Goal: Task Accomplishment & Management: Use online tool/utility

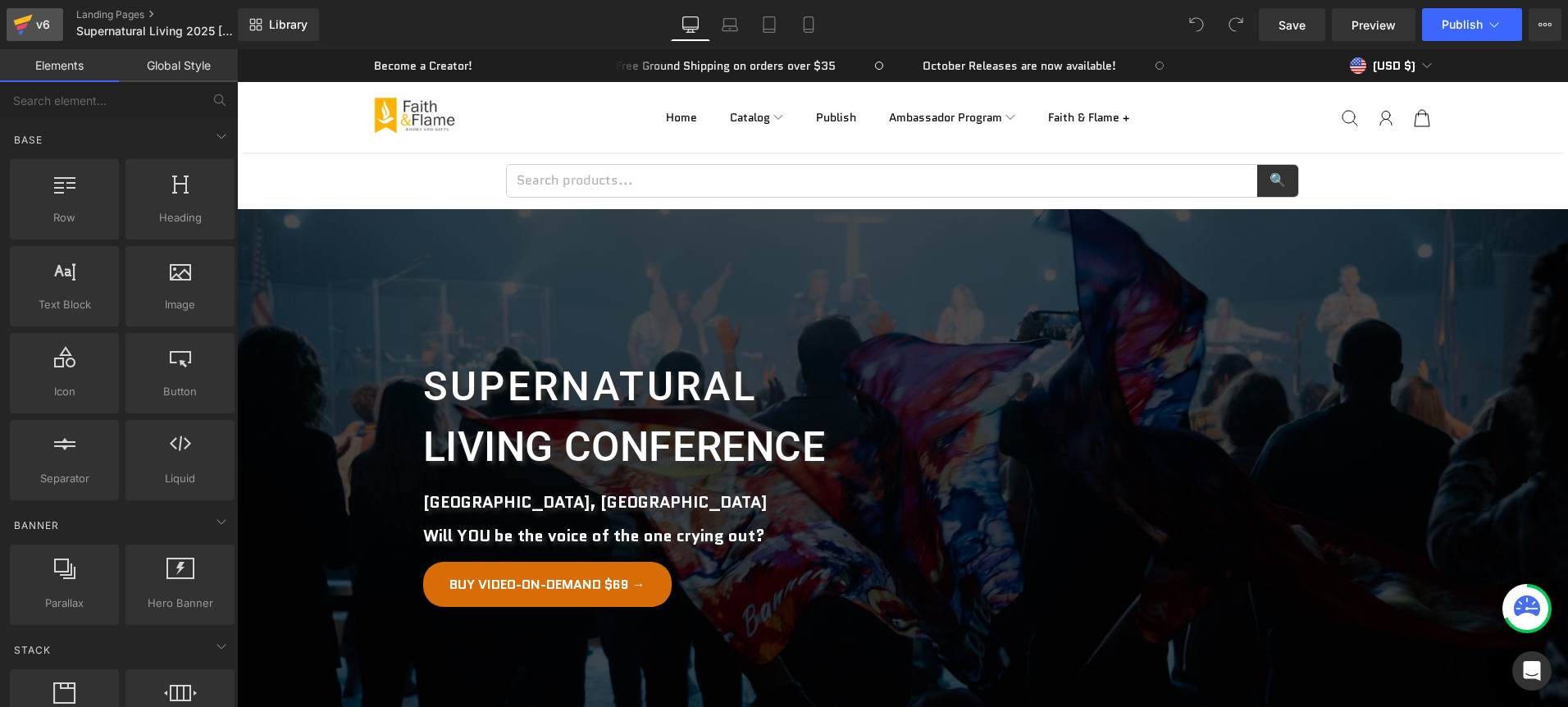
click at [42, 25] on div "v6" at bounding box center [43, 24] width 20 height 21
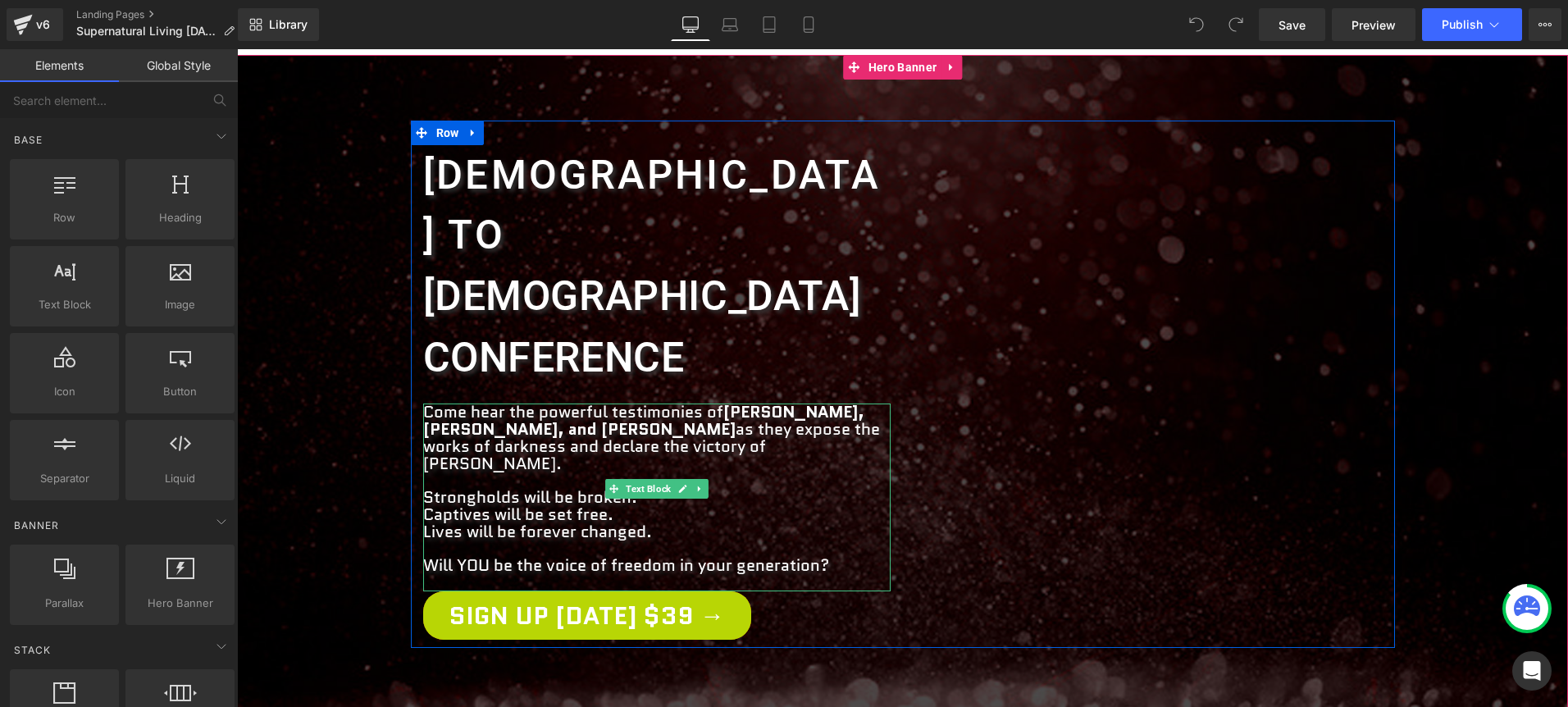
scroll to position [157, 0]
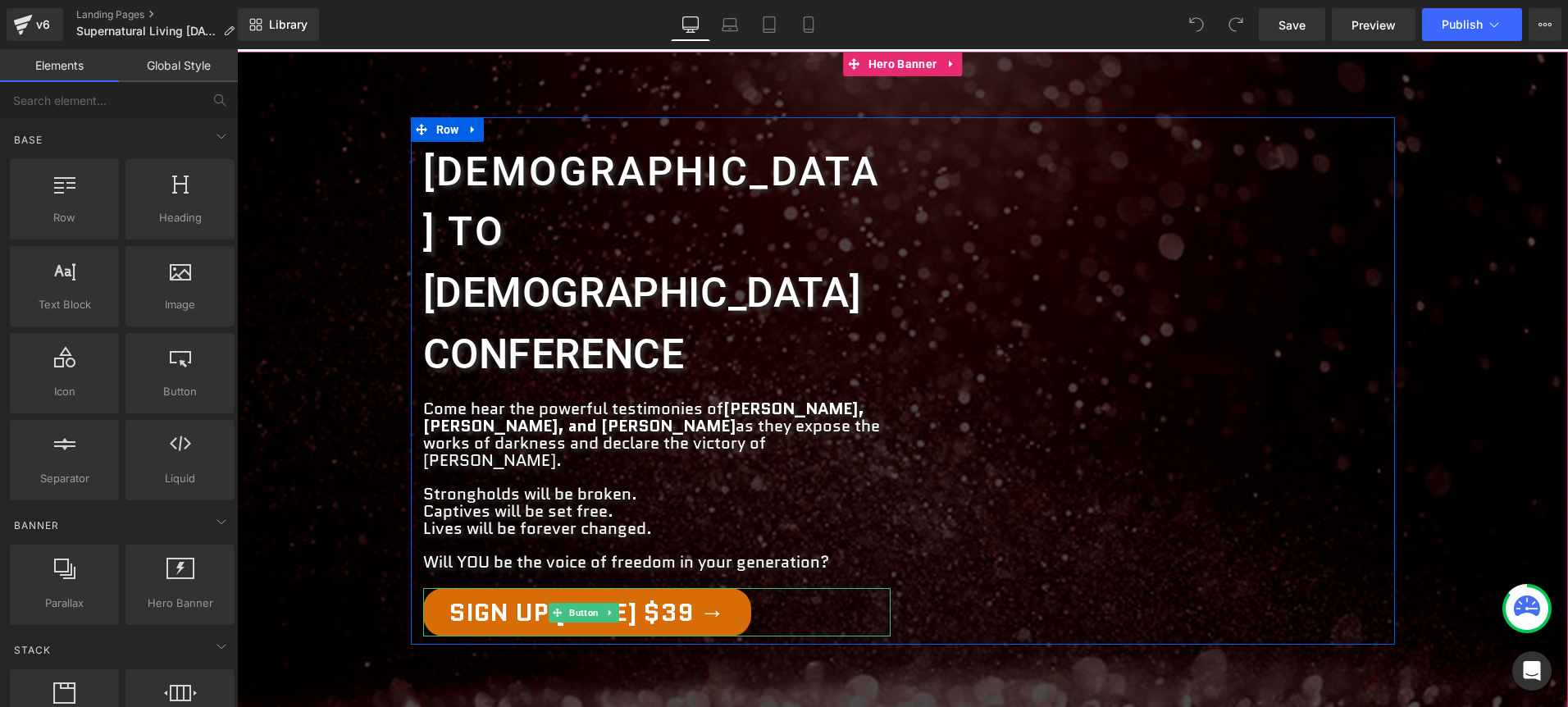
click at [796, 587] on div "Sign Up [DATE] $39 →" at bounding box center [656, 611] width 467 height 49
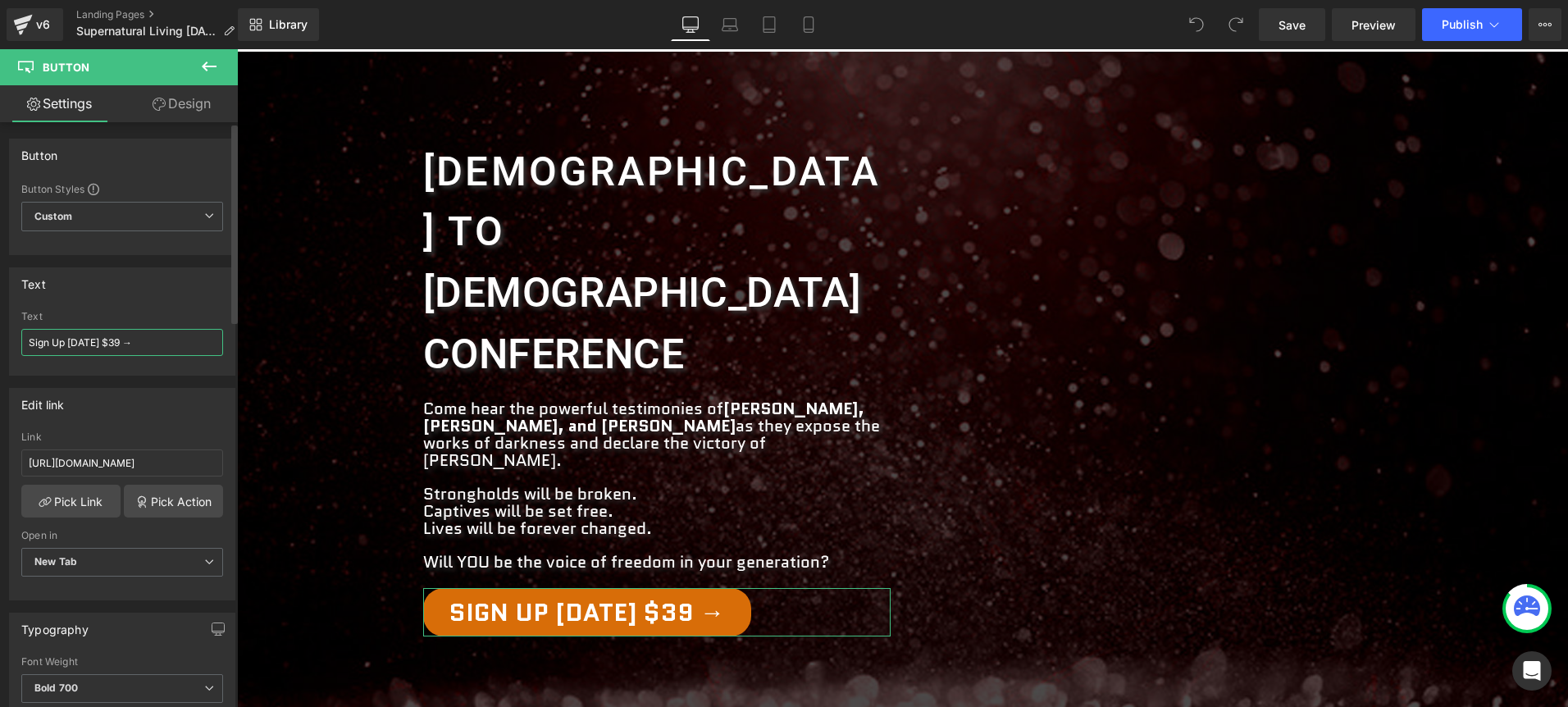
click at [106, 347] on input "Sign Up [DATE] $39 →" at bounding box center [122, 342] width 202 height 27
type input "Sign Up [DATE] $69 →"
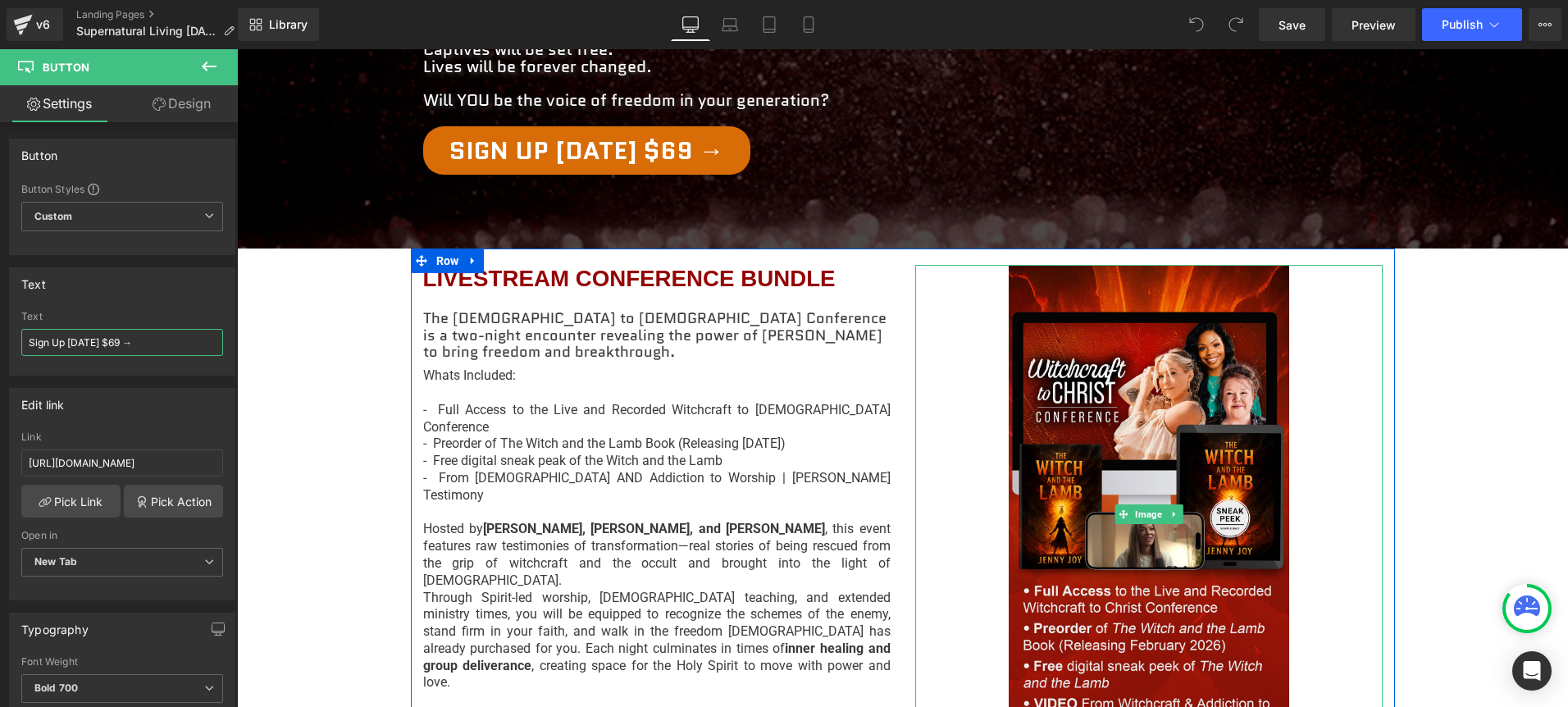
scroll to position [855, 0]
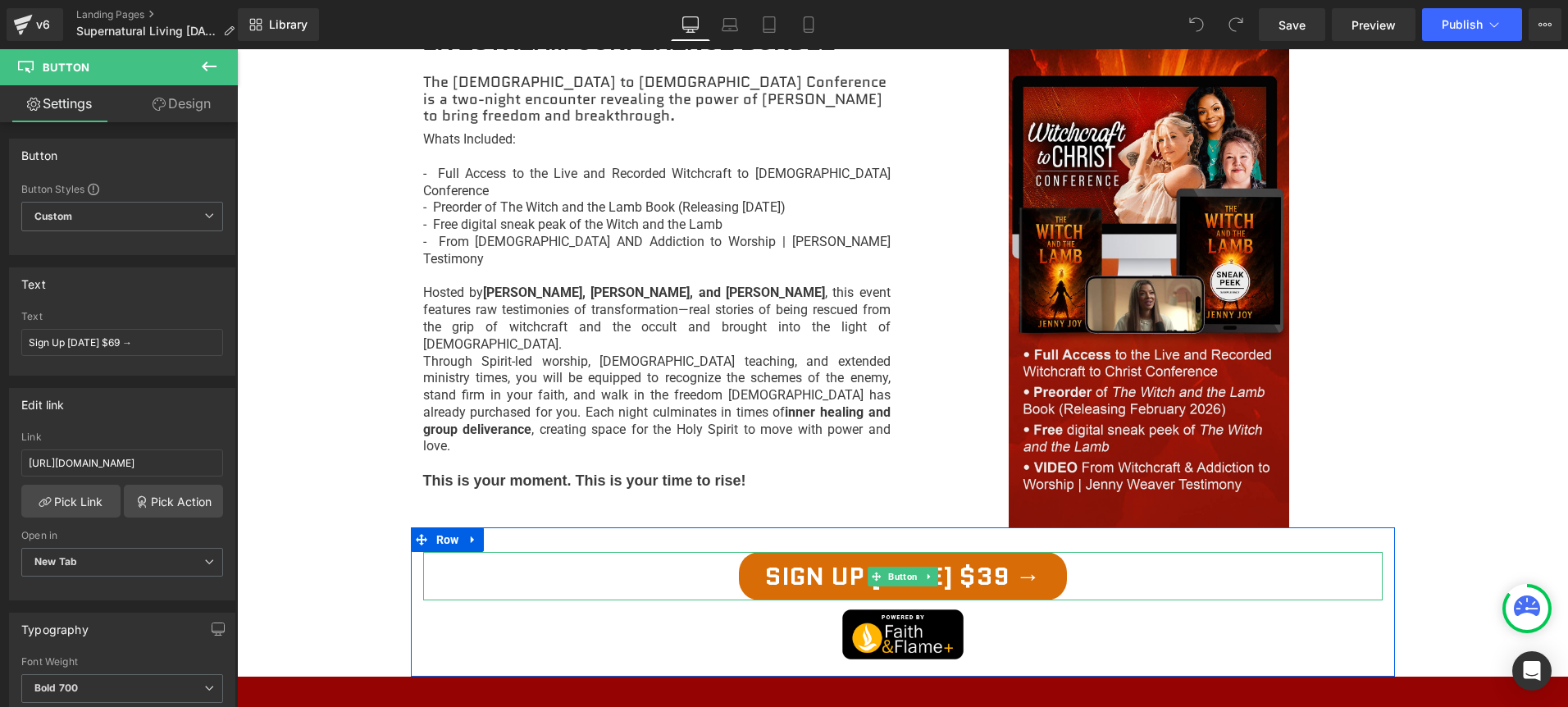
click at [1128, 552] on div "Sign Up [DATE] $39 →" at bounding box center [902, 576] width 959 height 49
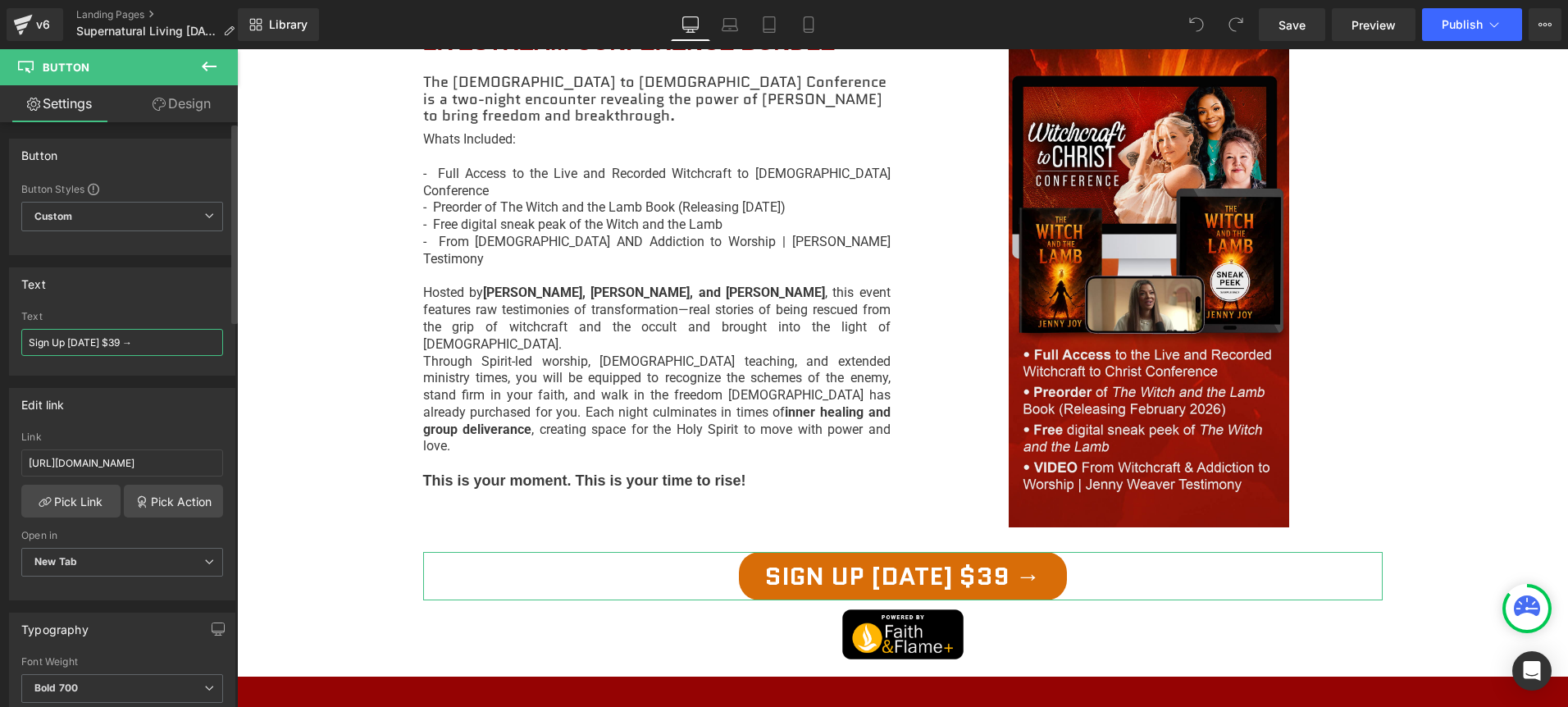
click at [109, 342] on input "Sign Up [DATE] $39 →" at bounding box center [122, 342] width 202 height 27
type input "Sign Up [DATE] $69 →"
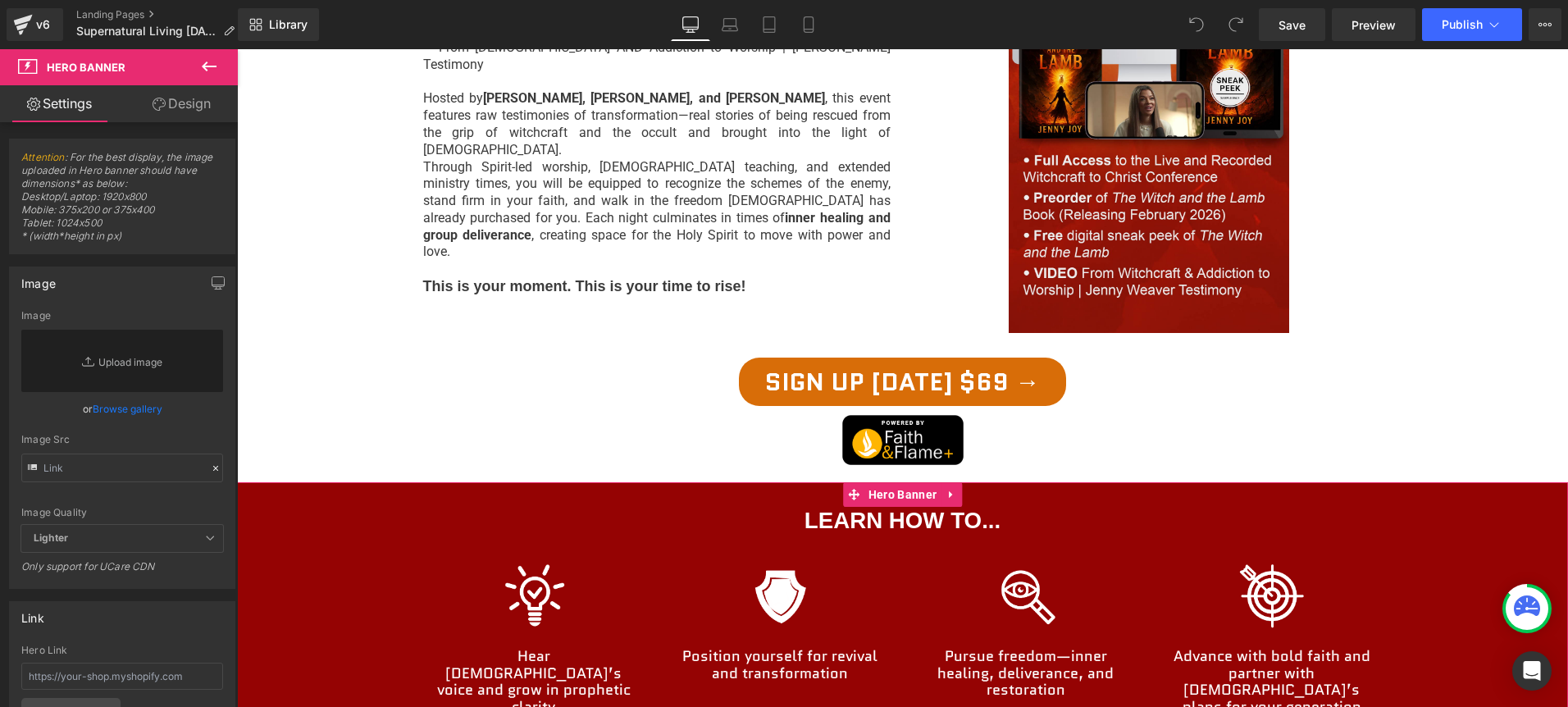
scroll to position [1128, 0]
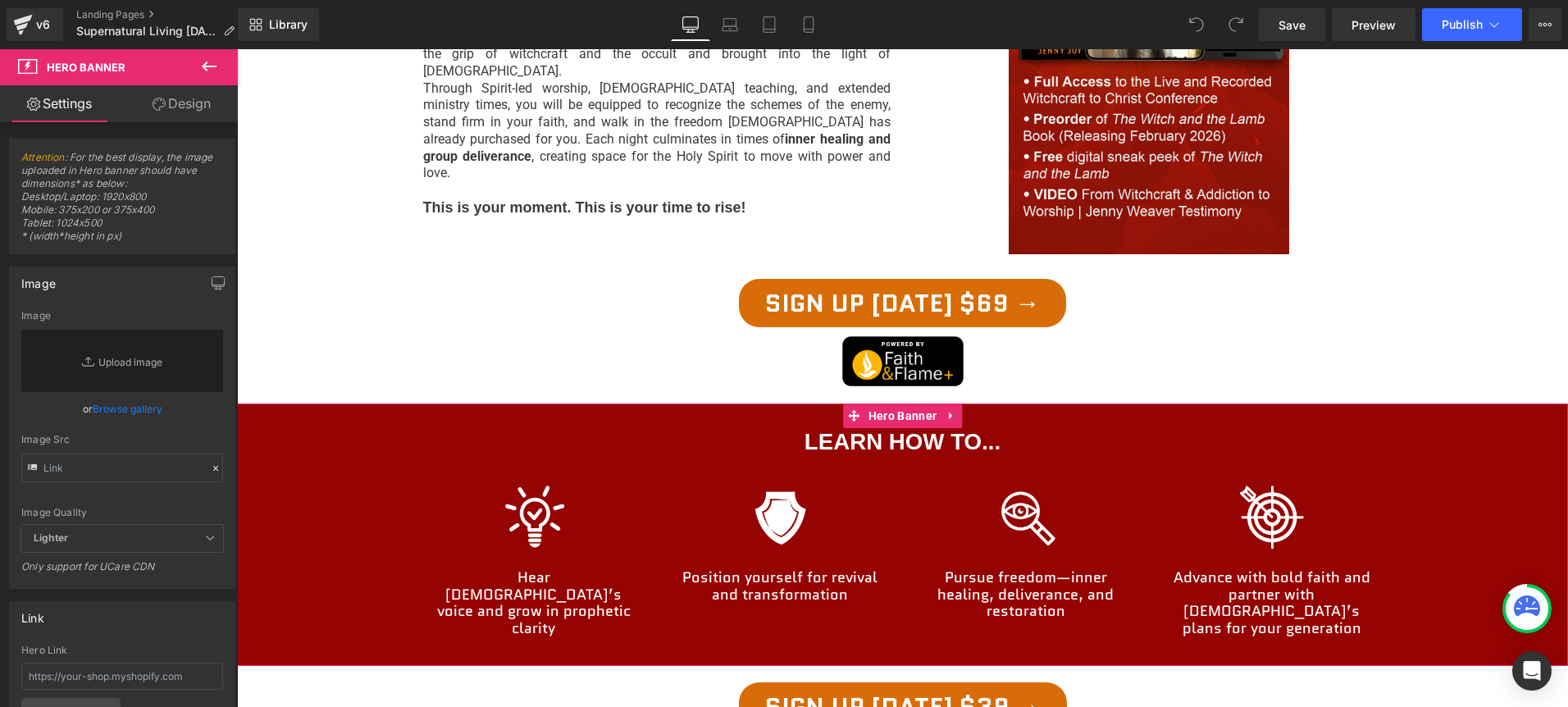
click at [174, 117] on link "Design" at bounding box center [181, 103] width 119 height 37
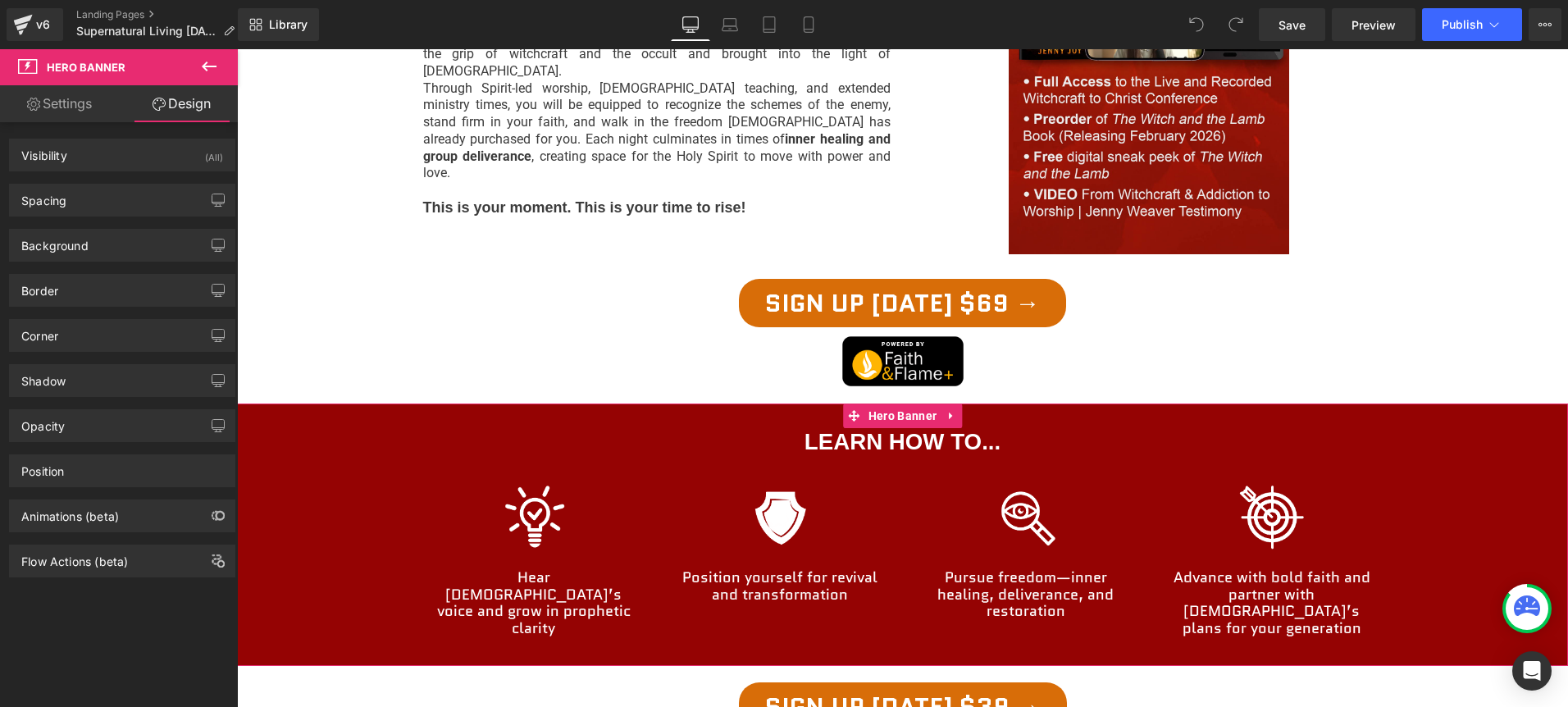
type input "#950303"
type input "100"
click at [213, 248] on icon "button" at bounding box center [219, 244] width 12 height 10
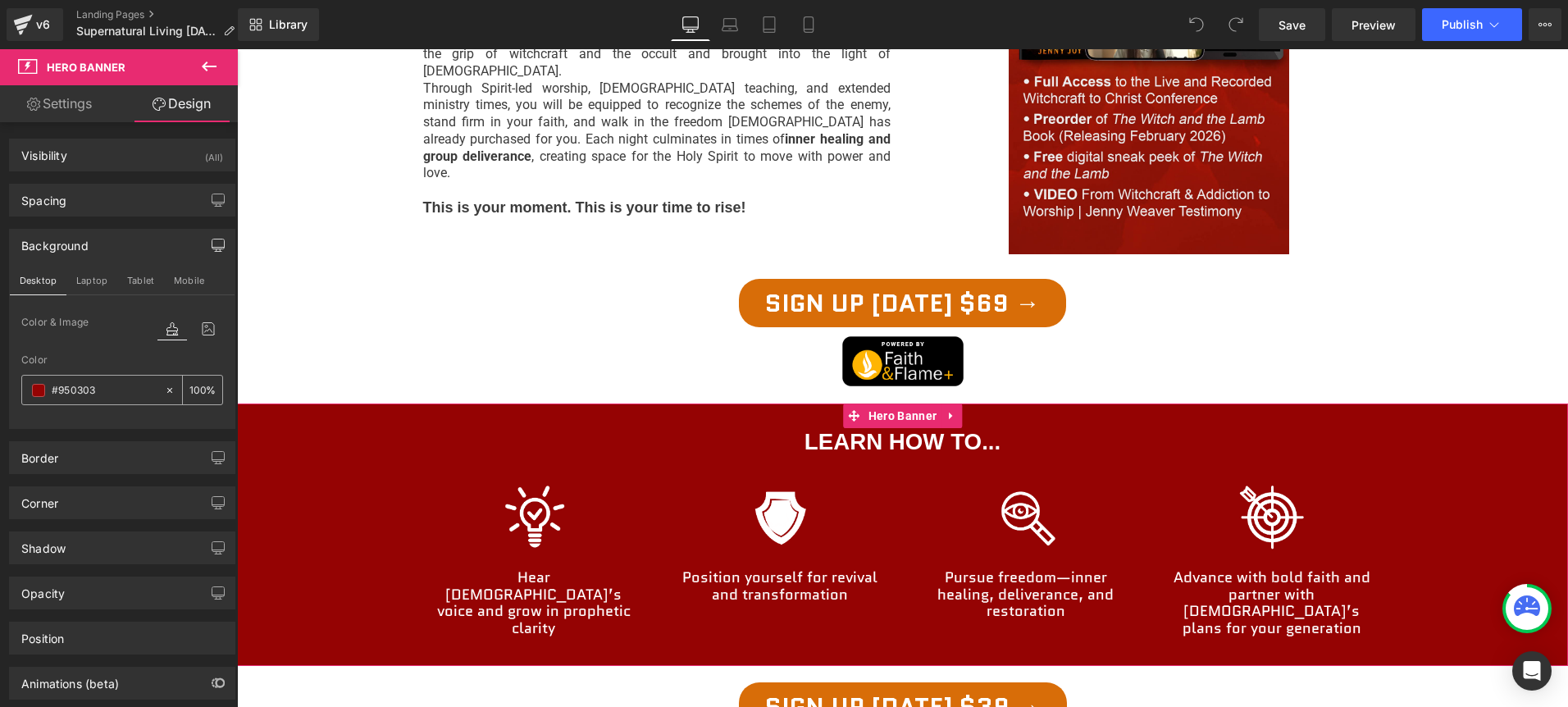
click at [32, 392] on span at bounding box center [38, 389] width 13 height 13
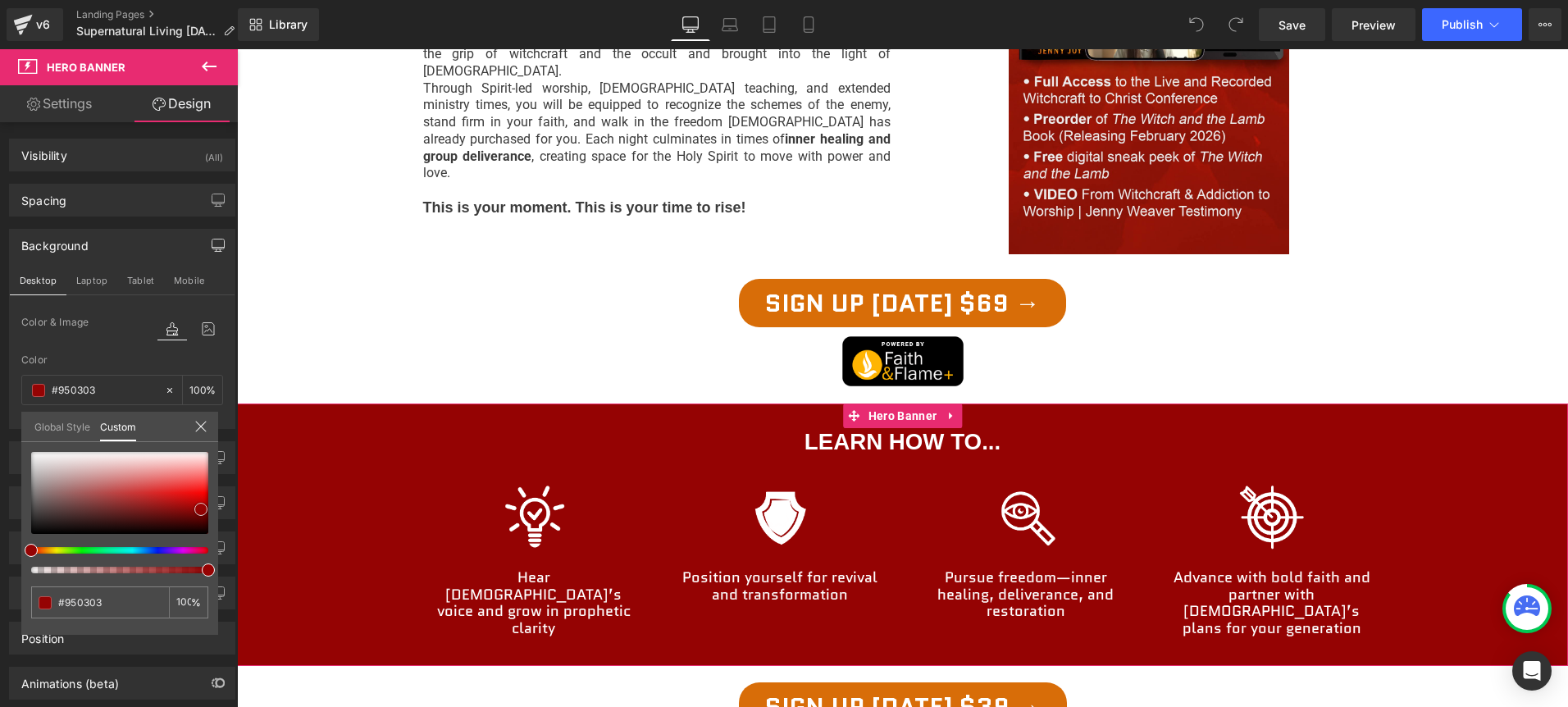
type input "#771c1c"
type input "#992d2d"
type input "#cc7f7f"
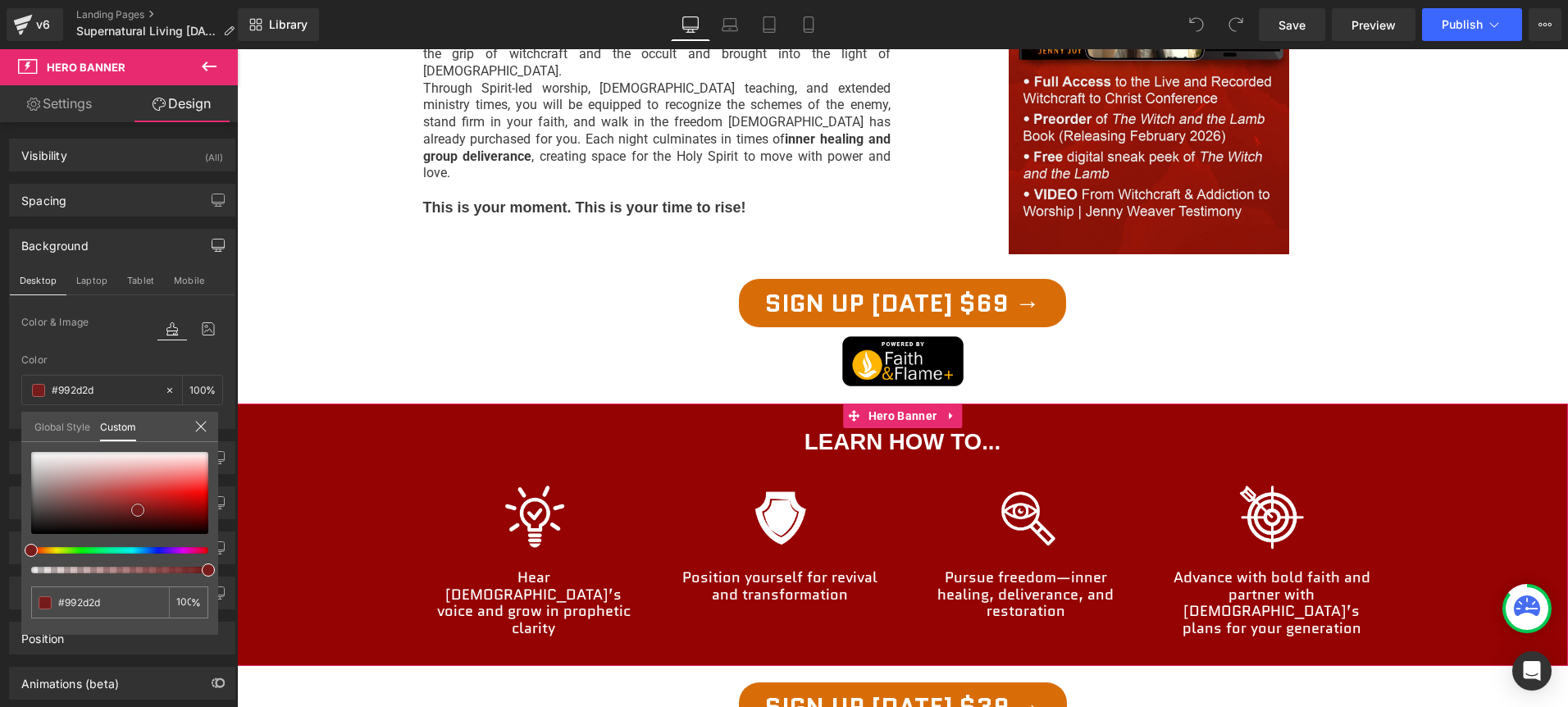
type input "#cc7f7f"
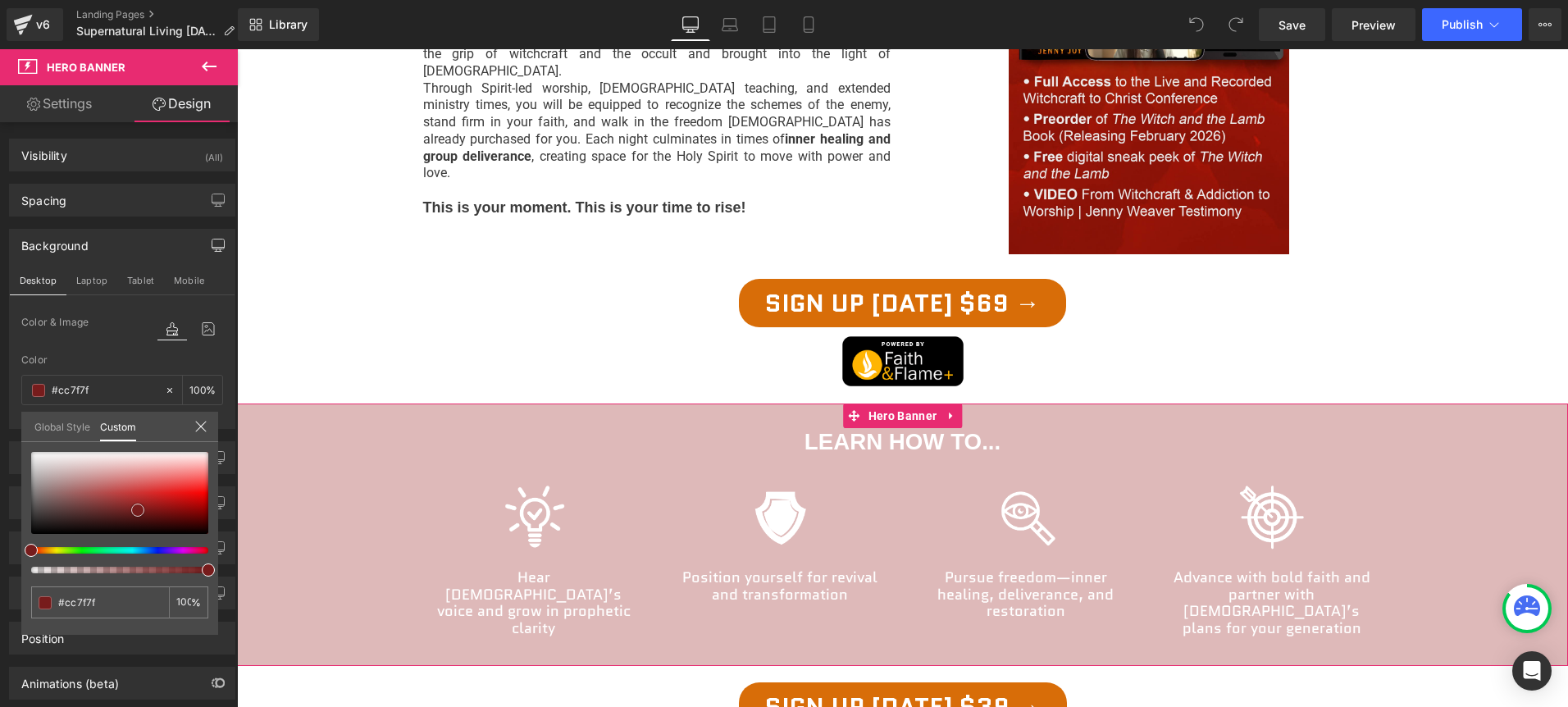
type input "#deb9b9"
type input "#f1e3e3"
type input "#fbf8f8"
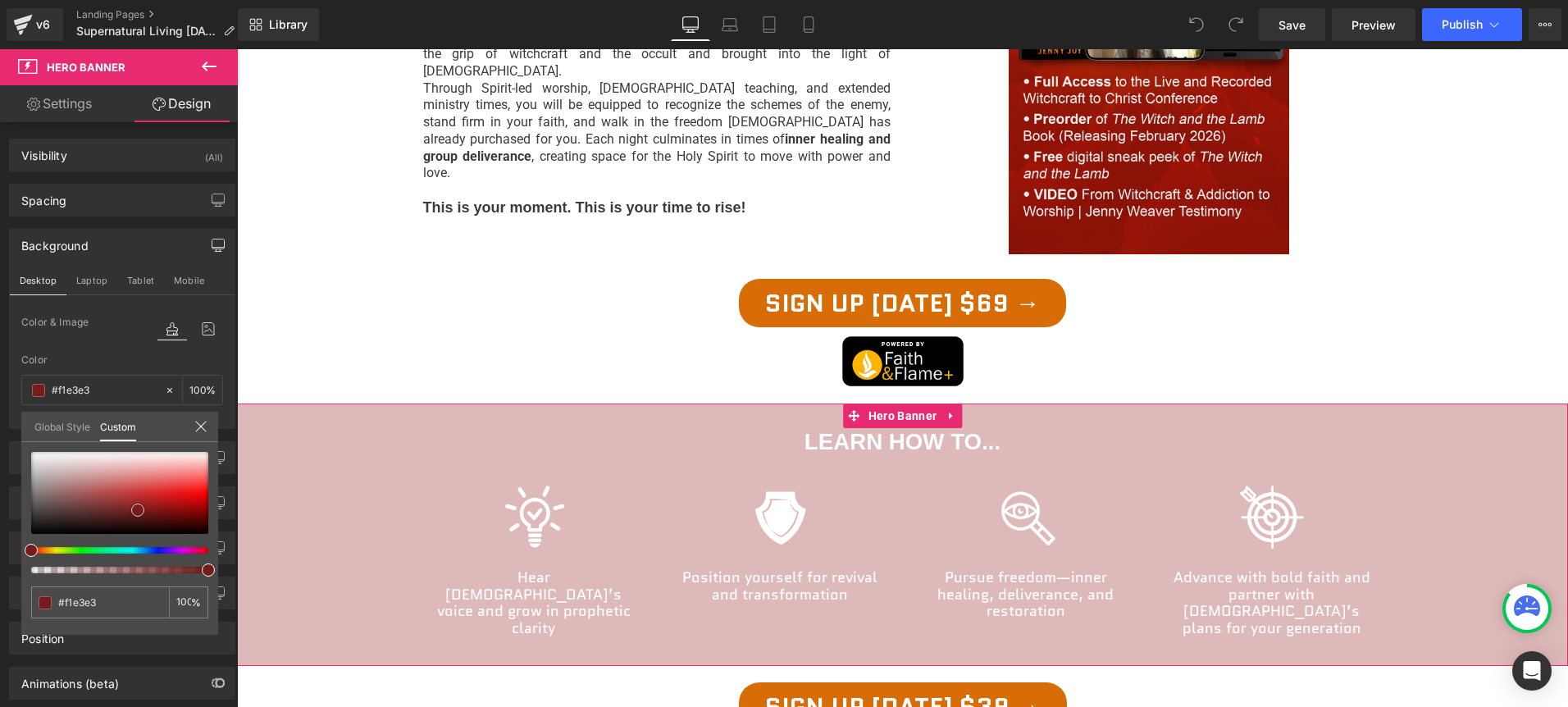
type input "#fbf8f8"
type input "#ffffff"
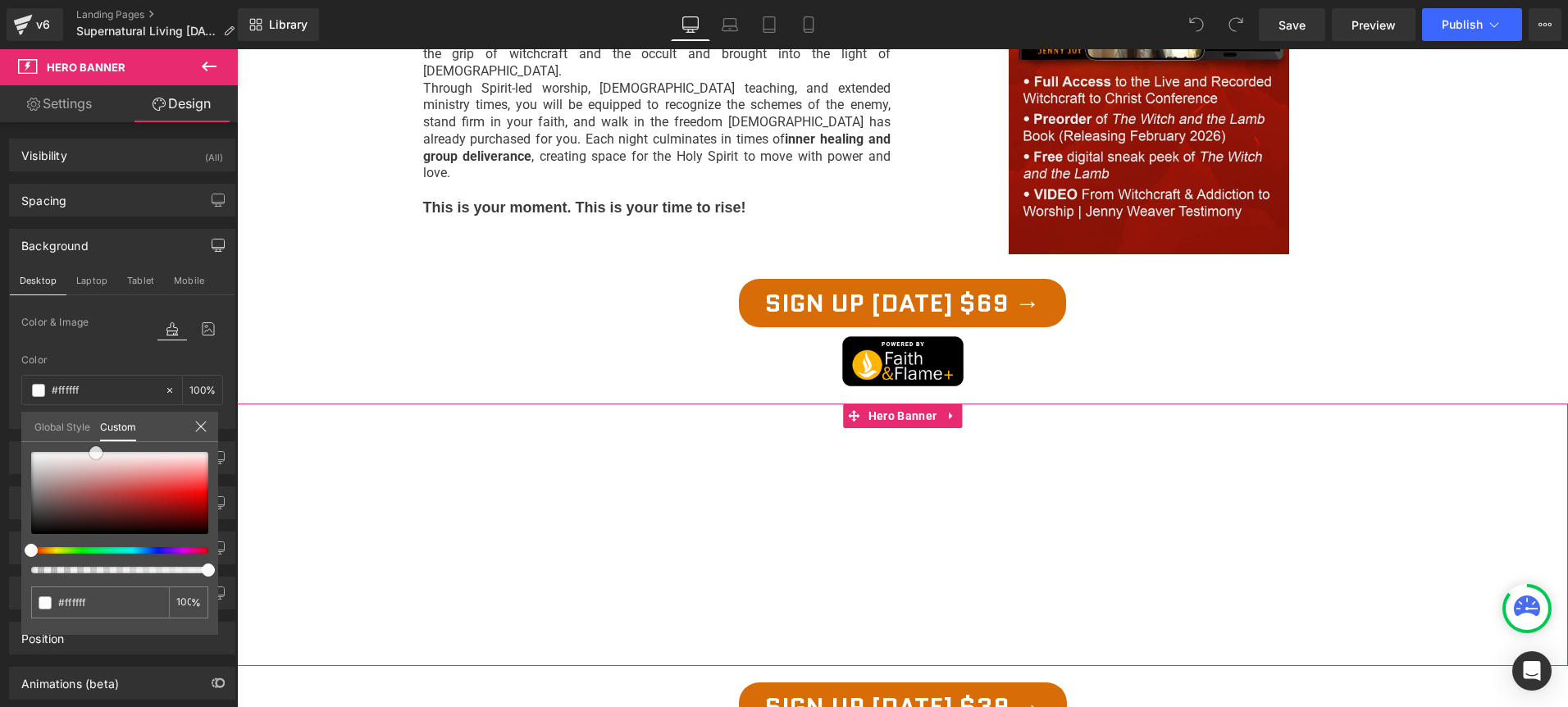
type input "#fdfbfb"
type input "#d7b0b0"
type input "#b16161"
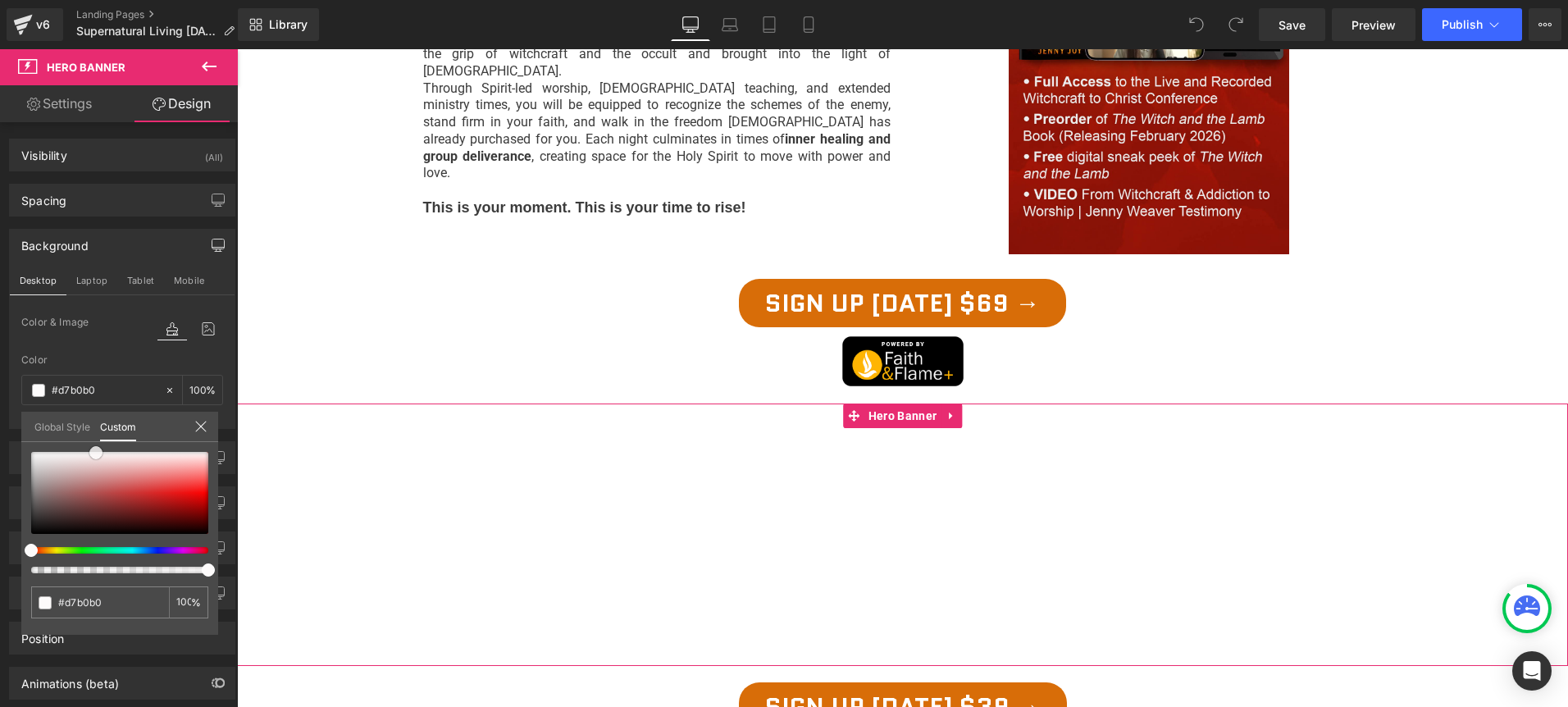
type input "#b16161"
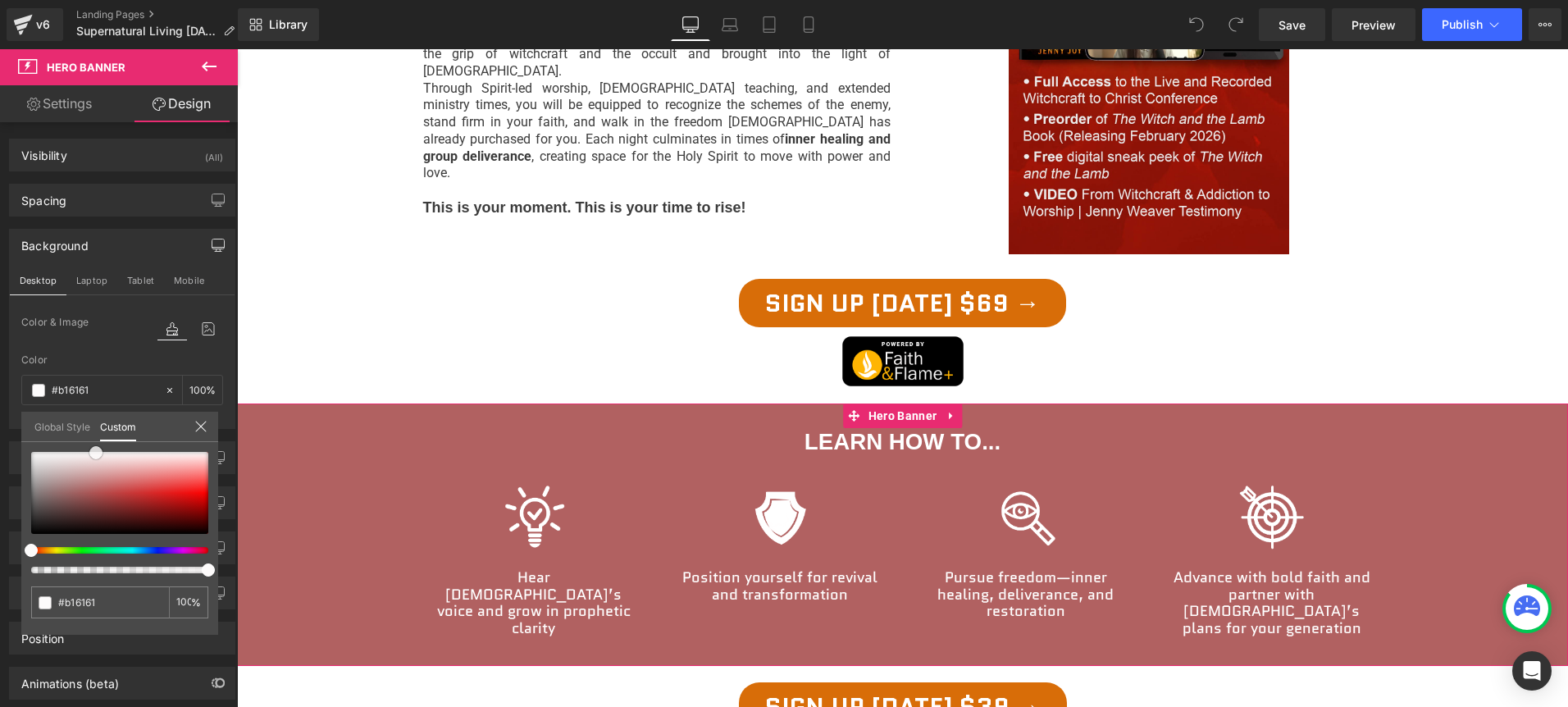
type input "#984c4c"
type input "#954b4b"
type input "#904a4a"
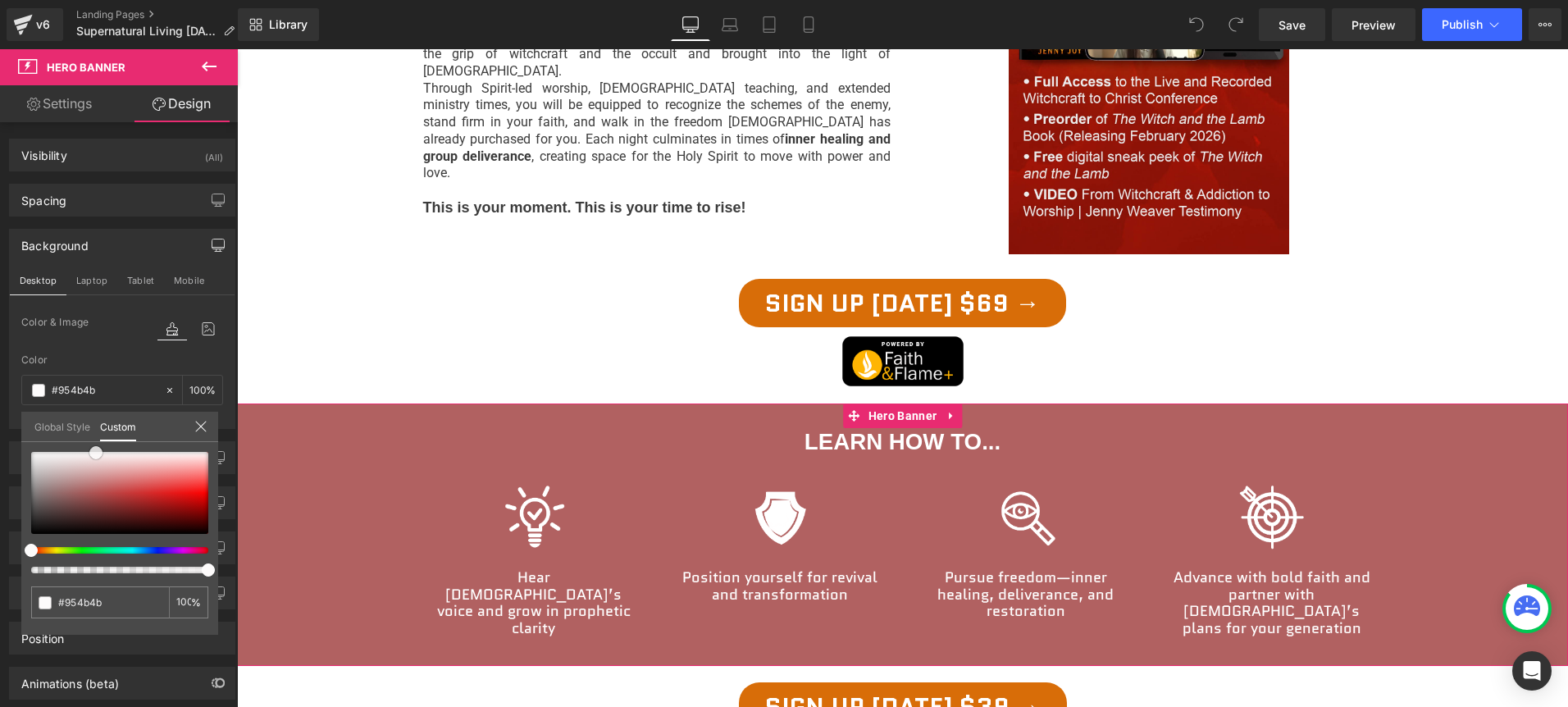
type input "#904a4a"
type input "#8d4848"
type input "#884848"
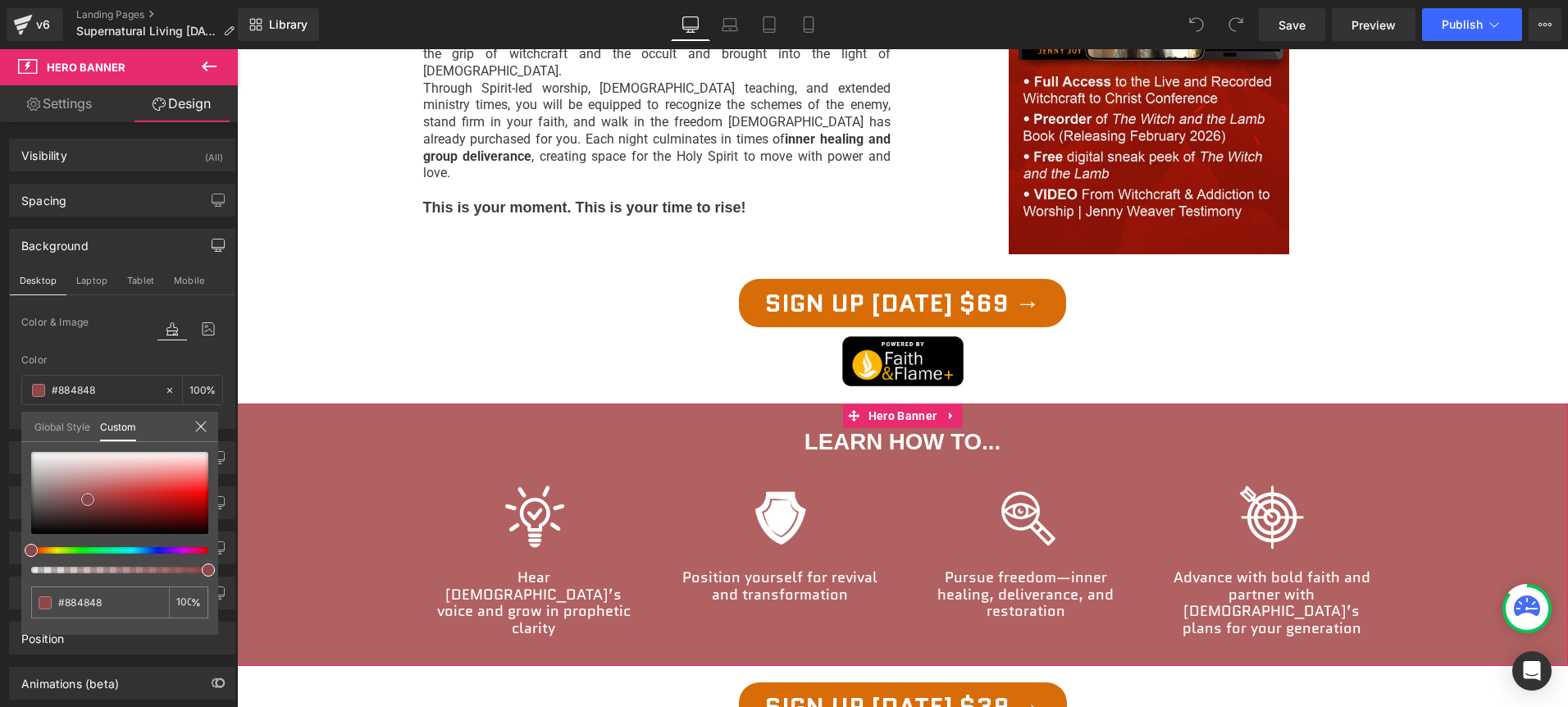
type input "#7d4343"
type input "#784343"
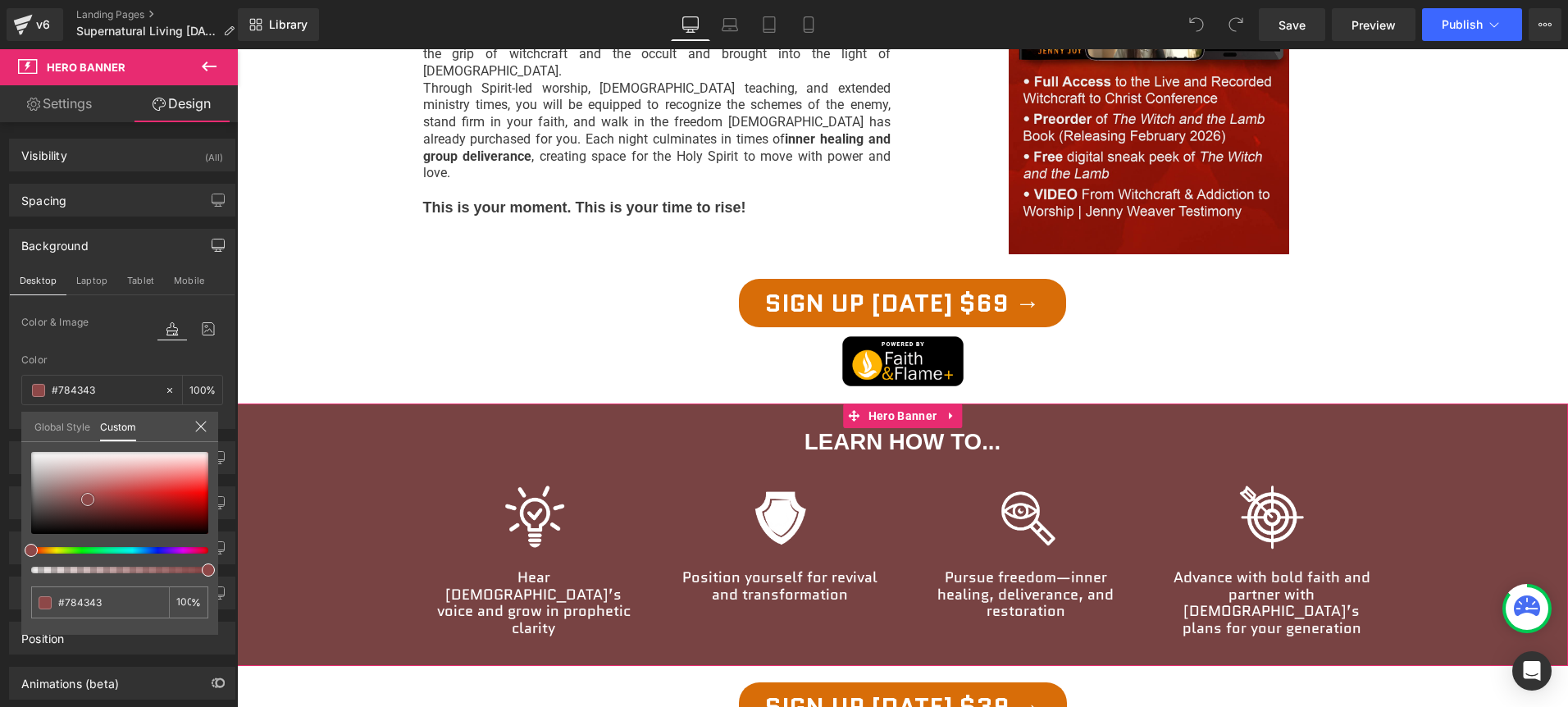
type input "#664141"
type input "#534040"
type input "#4d4040"
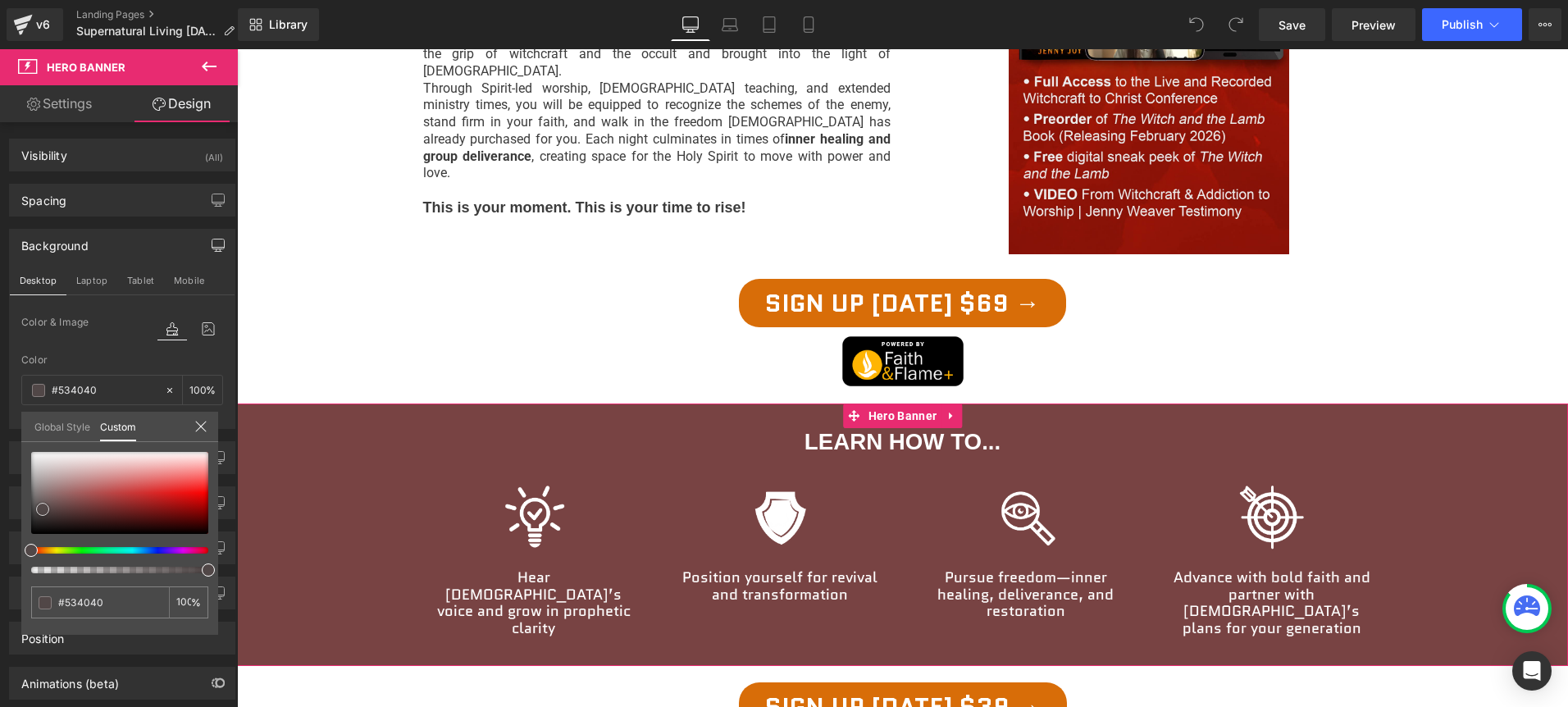
type input "#4d4040"
drag, startPoint x: 137, startPoint y: 510, endPoint x: 96, endPoint y: 563, distance: 67.0
click at [43, 509] on div at bounding box center [119, 493] width 177 height 82
type input "#514747"
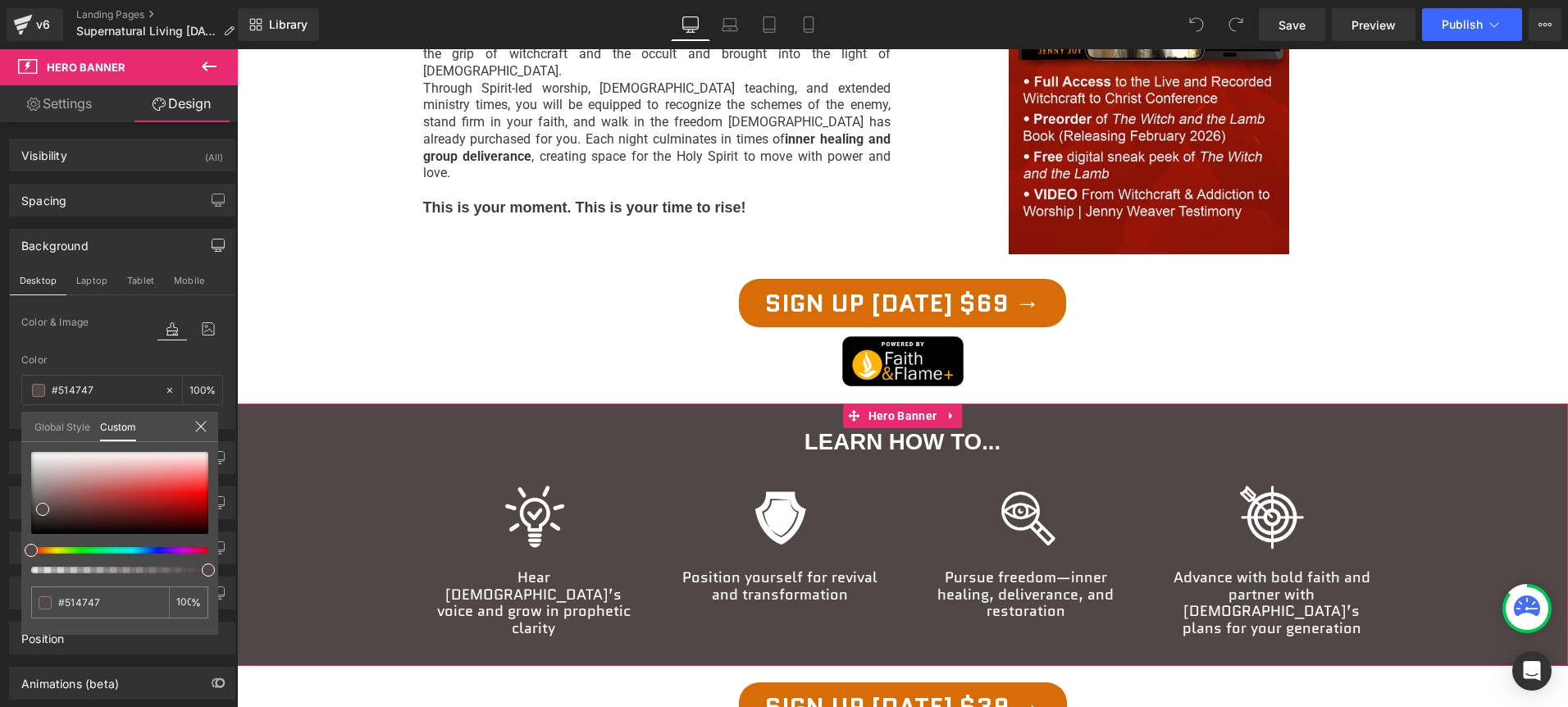
click at [135, 552] on div at bounding box center [119, 512] width 177 height 121
type input "#474951"
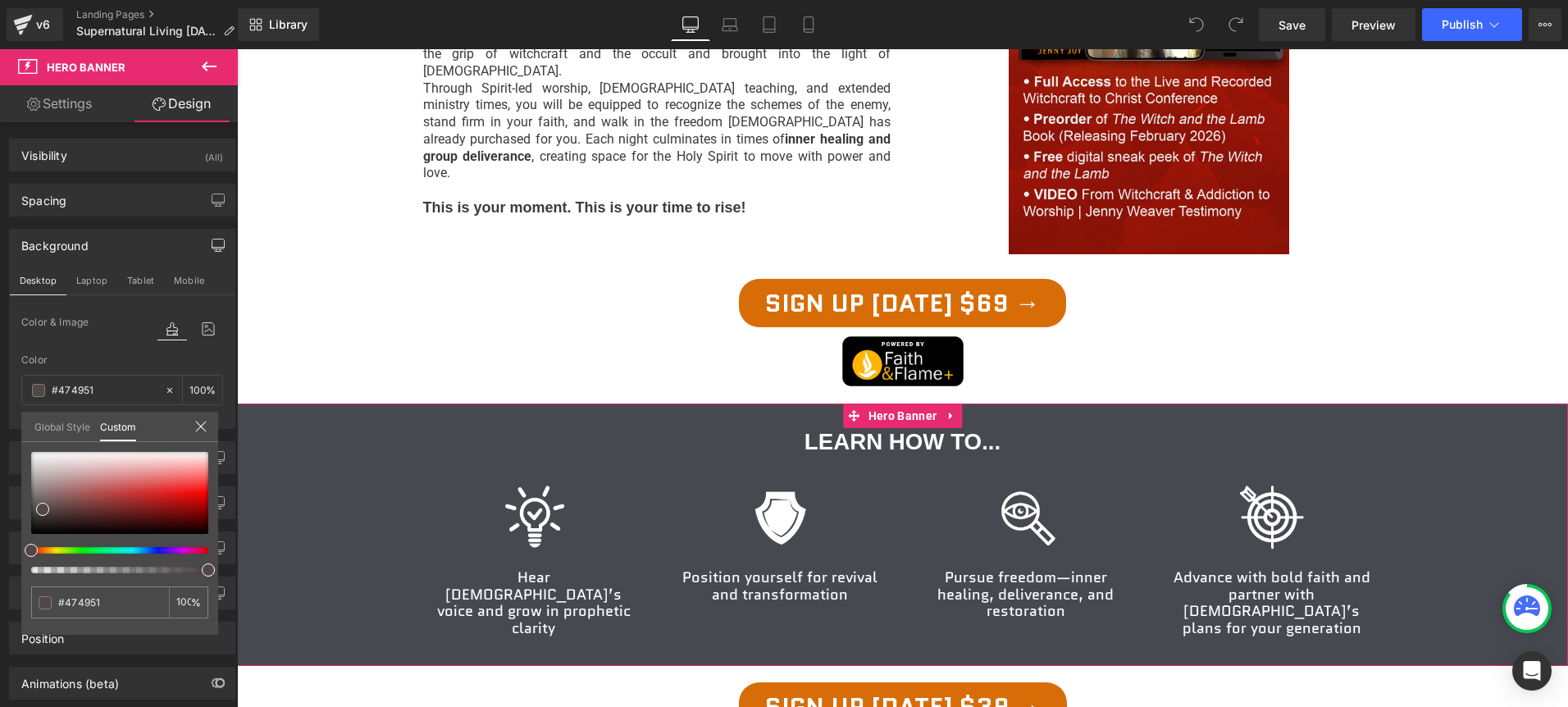
type input "#474851"
type input "#474751"
drag, startPoint x: 135, startPoint y: 552, endPoint x: 143, endPoint y: 551, distance: 8.1
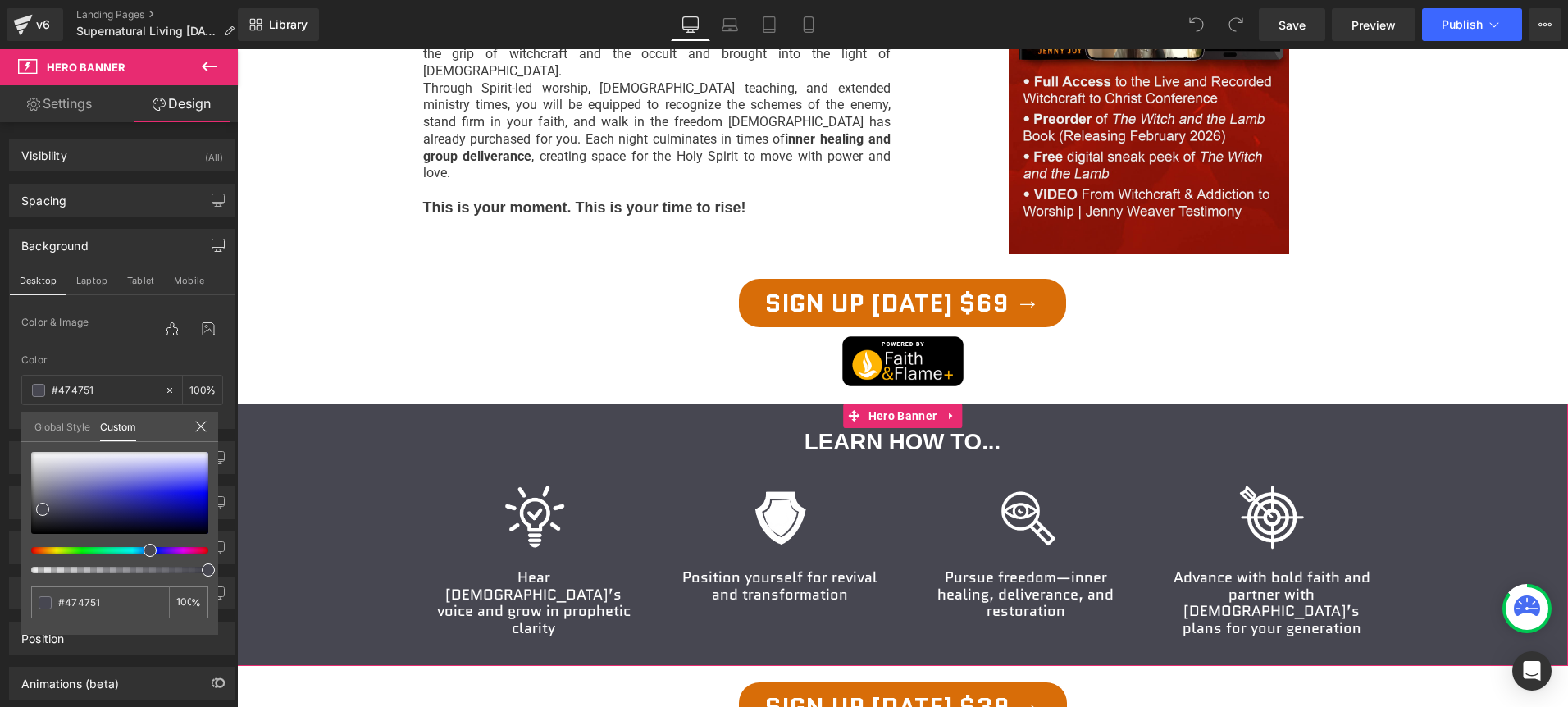
click at [143, 551] on div at bounding box center [113, 550] width 177 height 7
type input "#1a1a97"
type input "#191998"
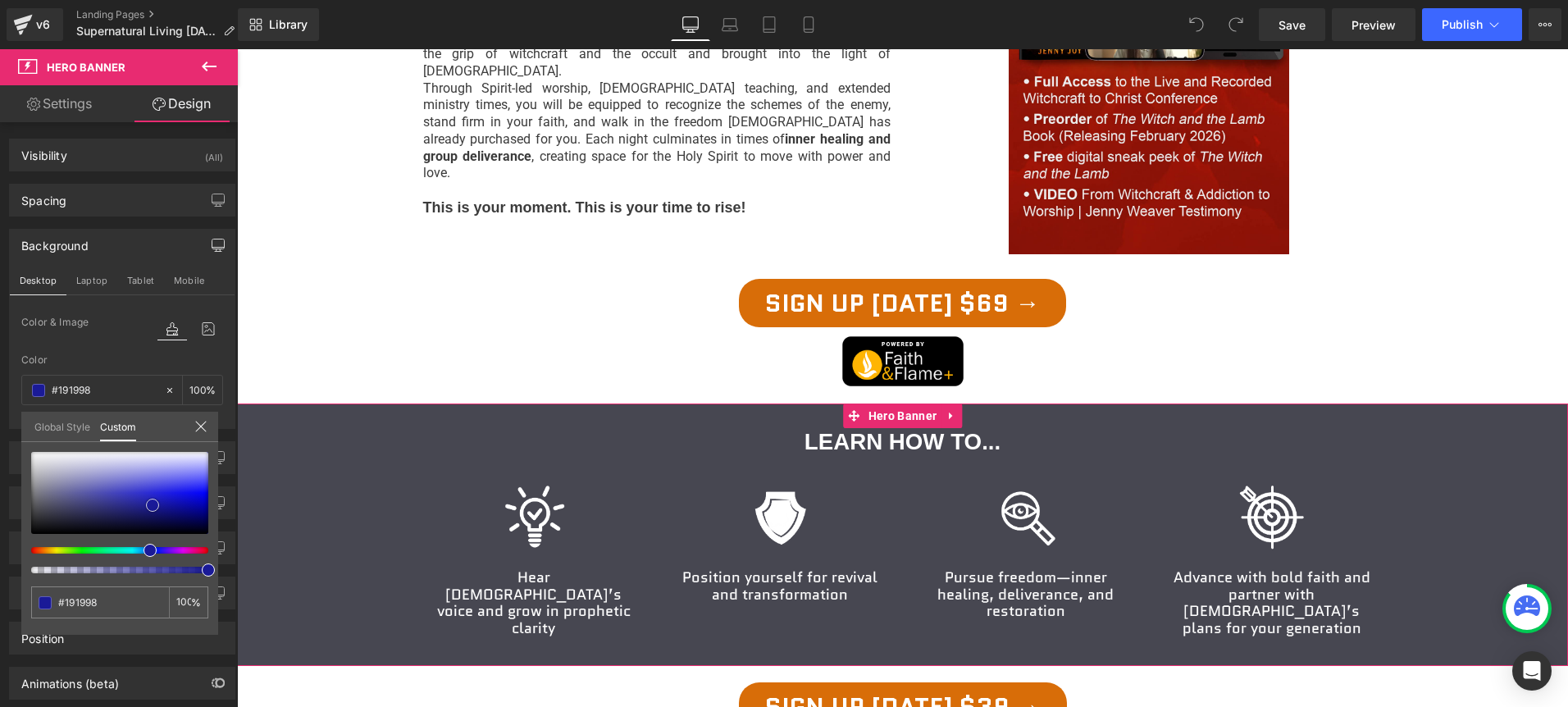
type input "#0f0fc1"
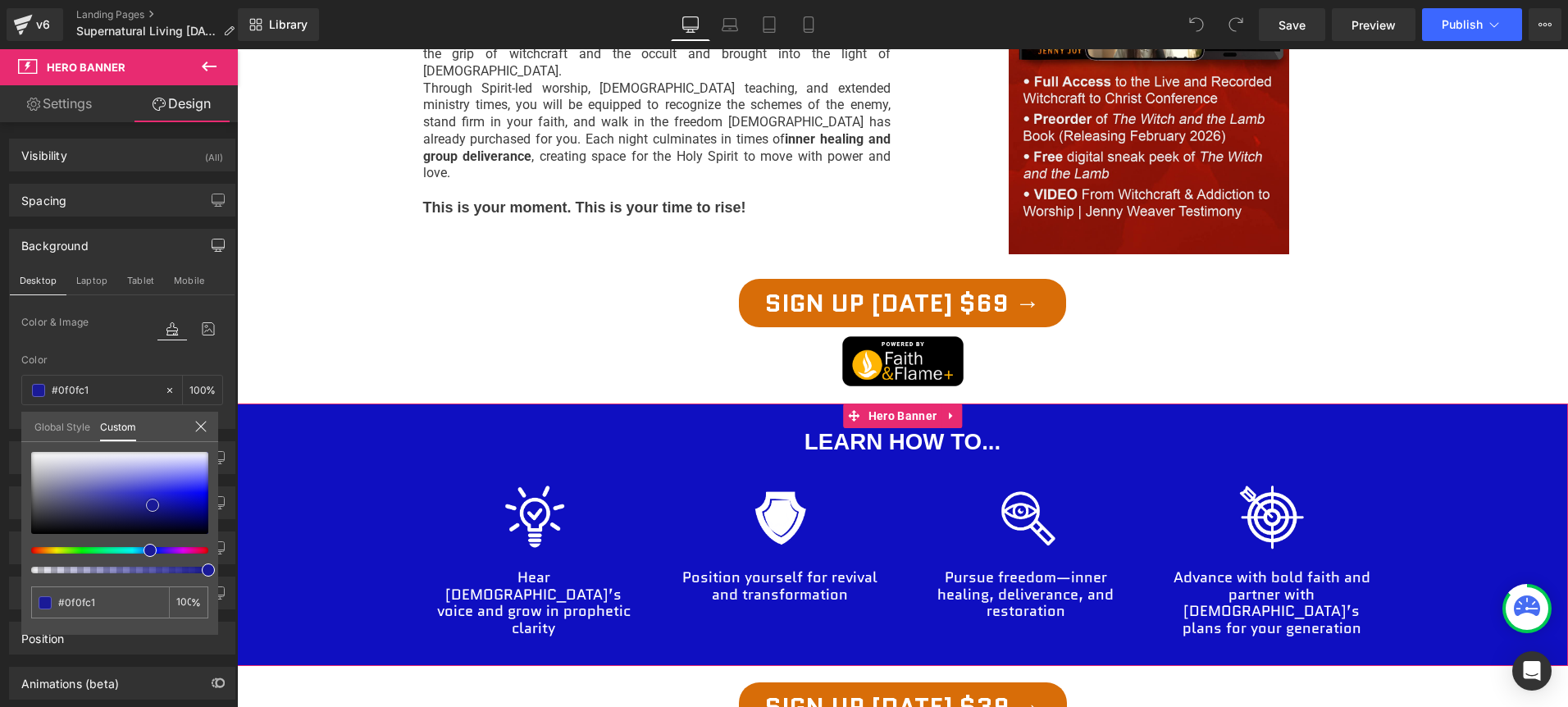
type input "#0a0aff"
type input "#1e1eff"
type input "#2323ff"
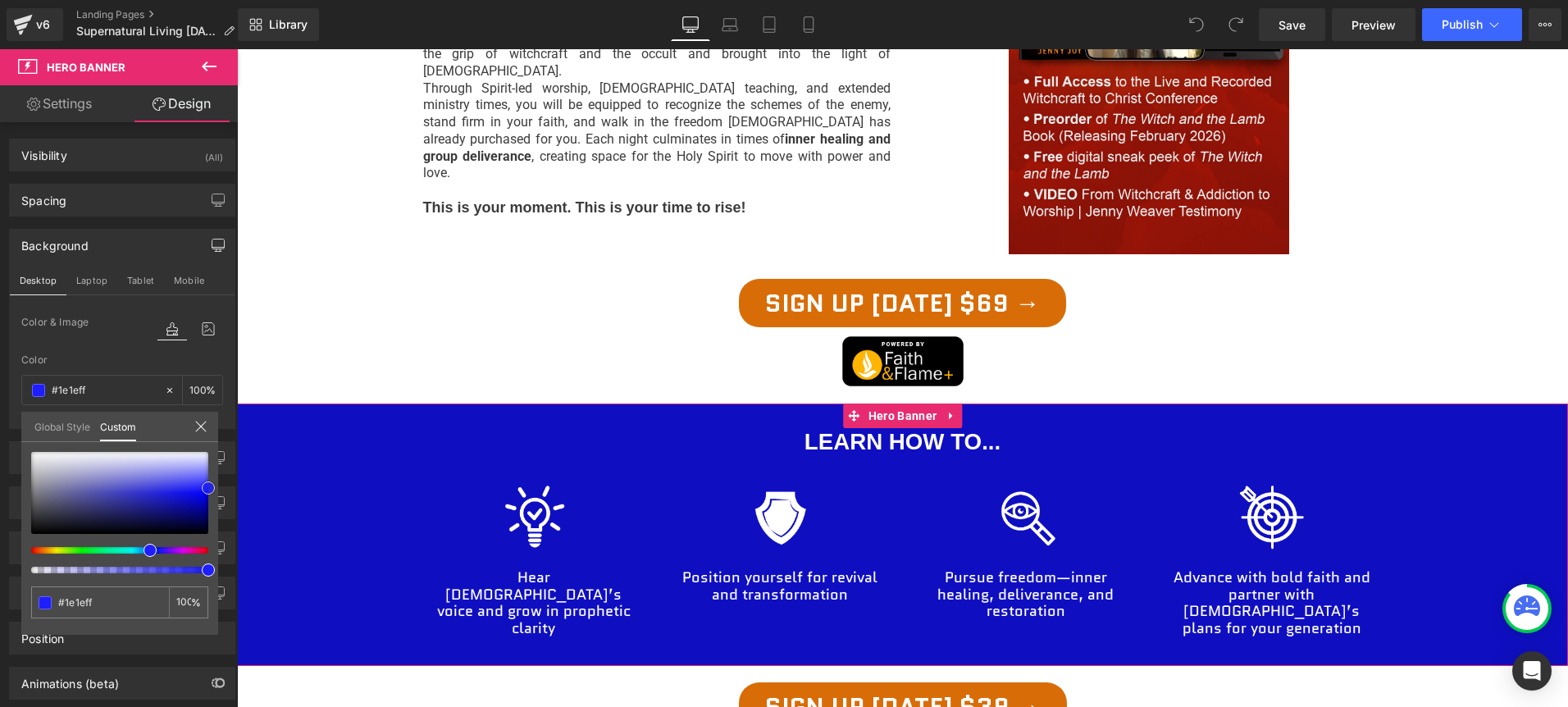
type input "#2323ff"
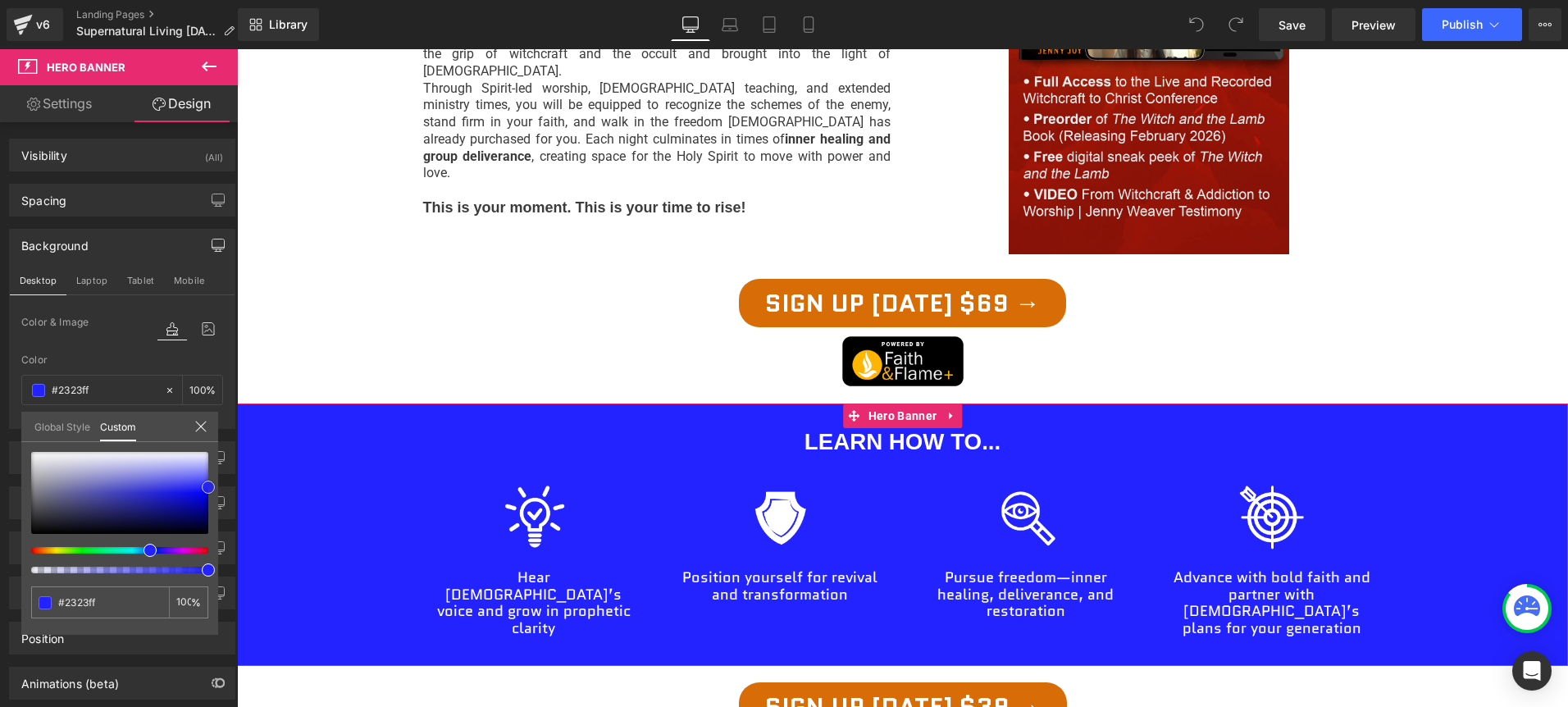
type input "#1e1eff"
type input "#0000ff"
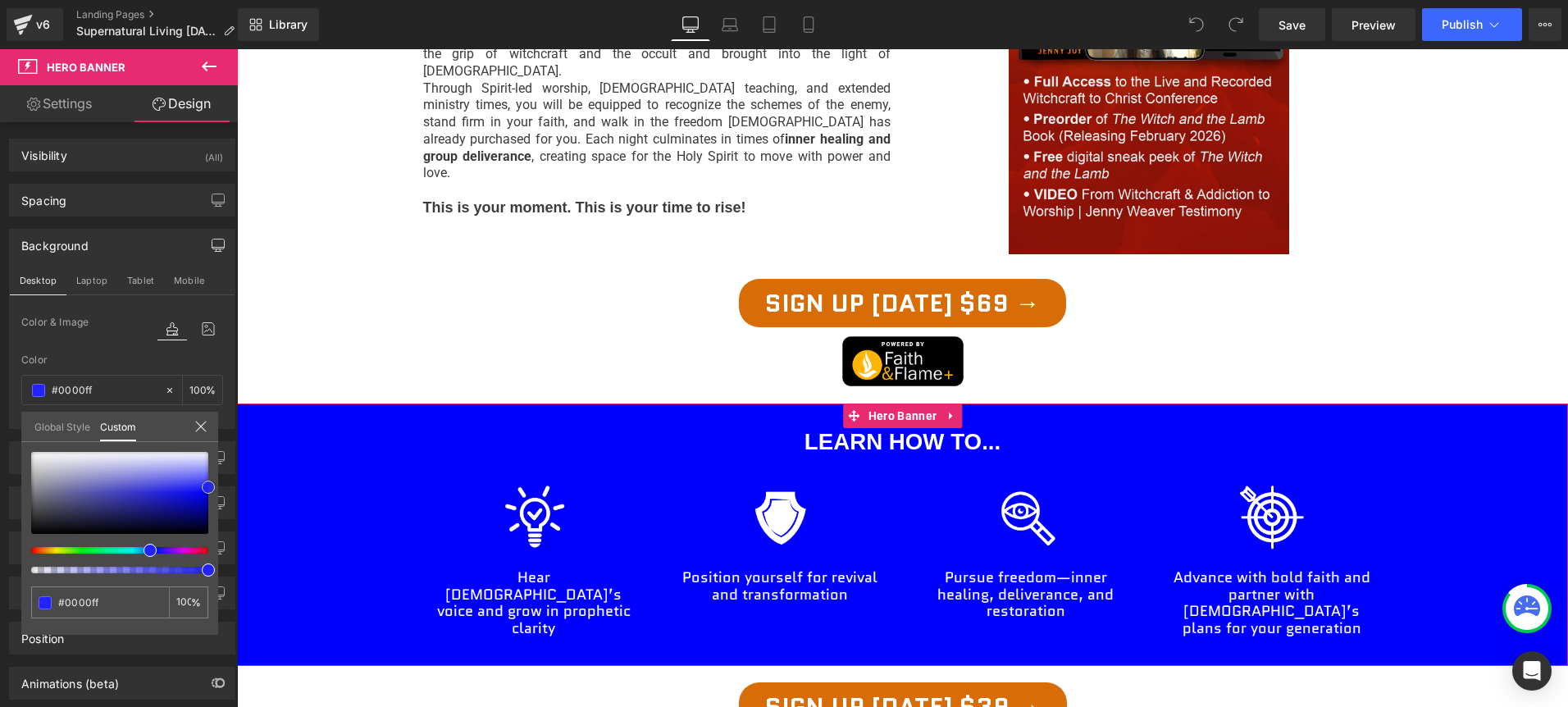
type input "#0000f9"
drag, startPoint x: 153, startPoint y: 505, endPoint x: 230, endPoint y: 494, distance: 77.8
click at [230, 429] on div "Background Desktop Laptop Tablet Mobile Color & Image color rgba(0, 0, 249, 1) …" at bounding box center [122, 322] width 245 height 213
click at [96, 603] on input "#0000f9" at bounding box center [102, 602] width 87 height 17
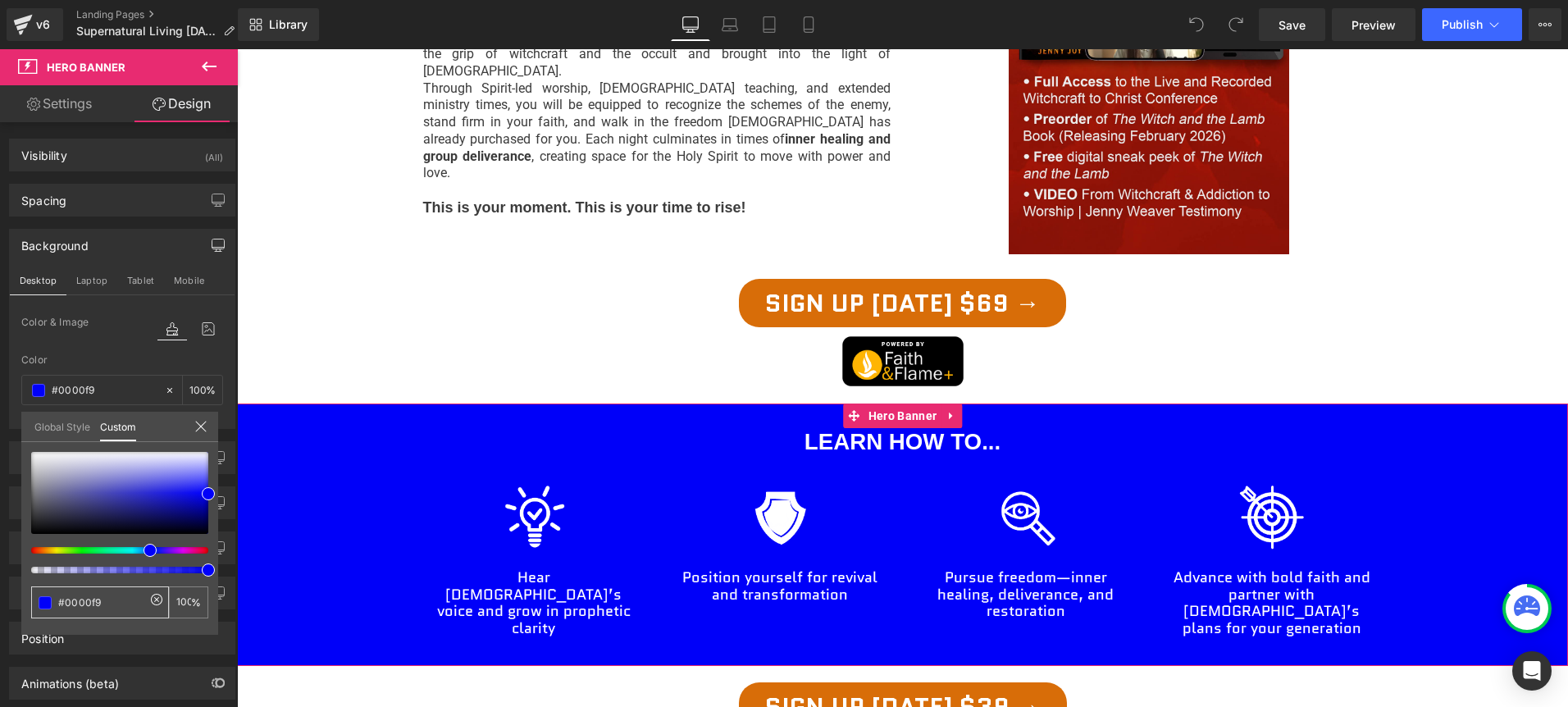
click at [96, 603] on input "#0000f9" at bounding box center [102, 602] width 87 height 17
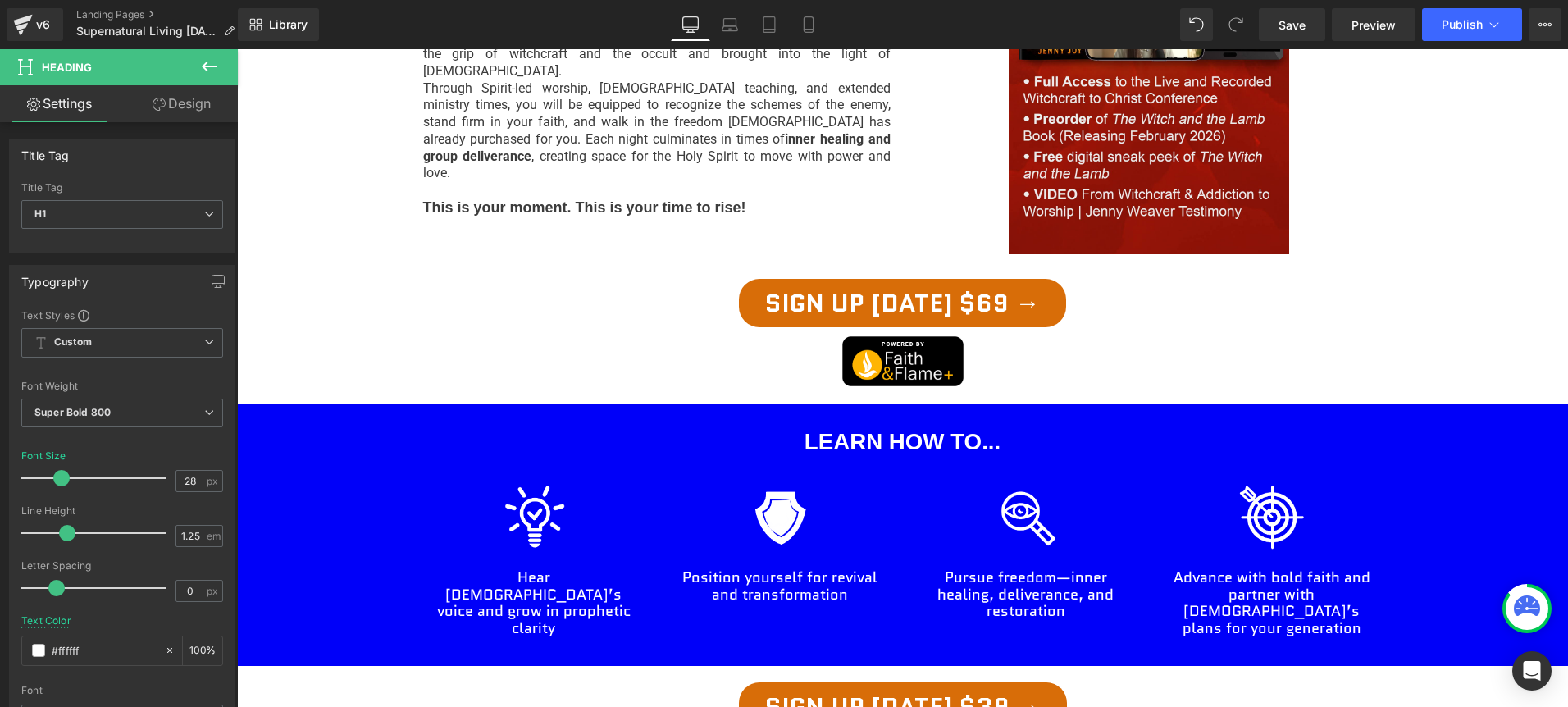
click at [174, 108] on link "Design" at bounding box center [181, 103] width 119 height 37
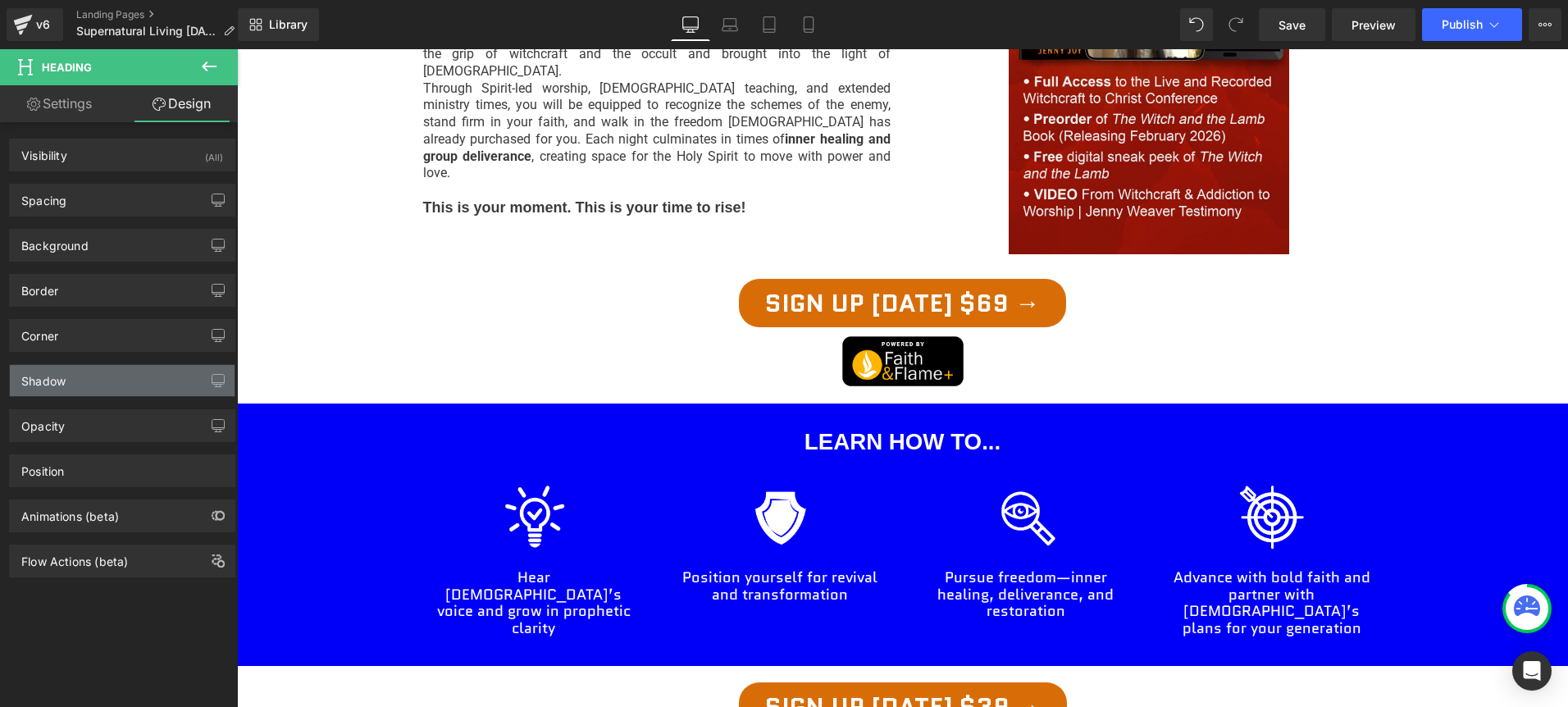
type input "#950303"
type input "100"
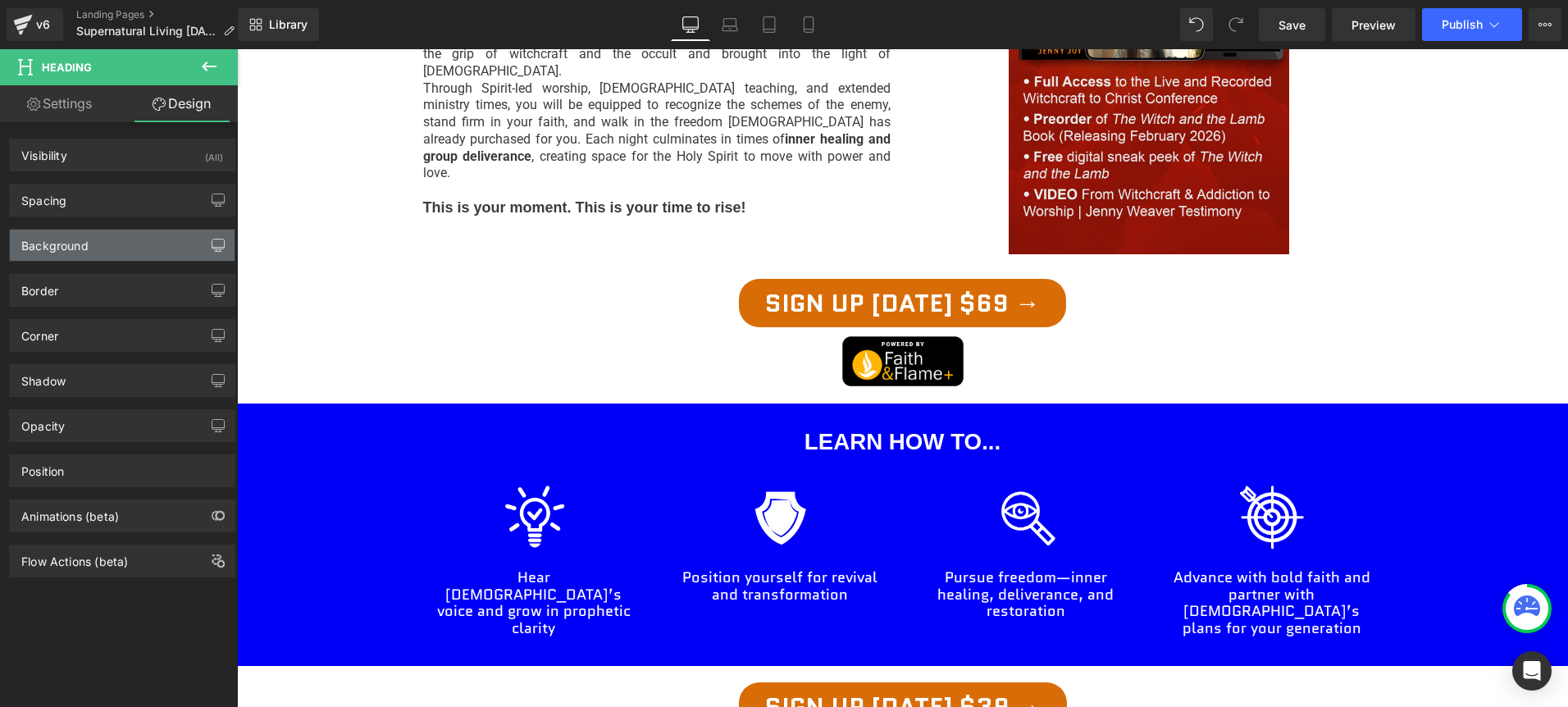
click at [212, 254] on button "button" at bounding box center [218, 245] width 26 height 31
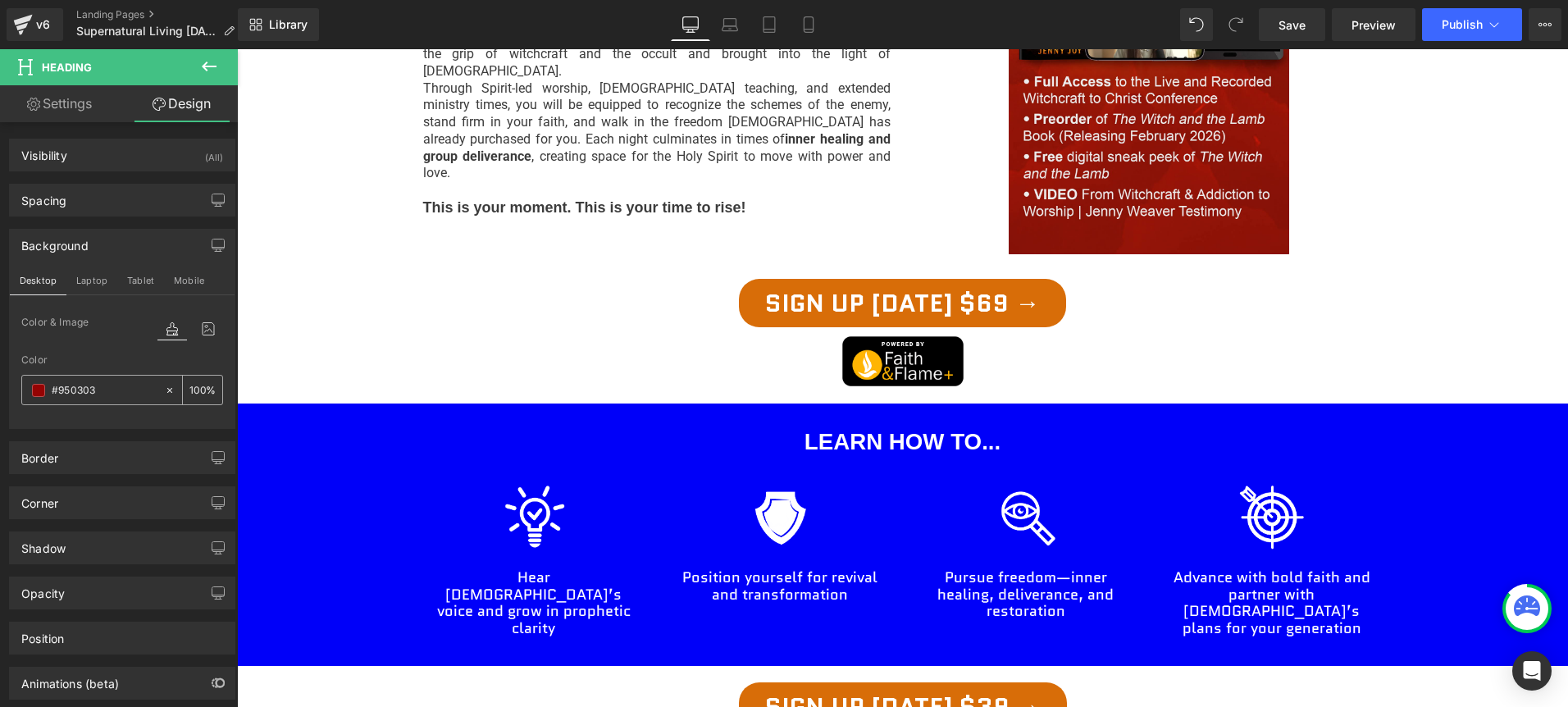
click at [99, 389] on input "#950303" at bounding box center [103, 389] width 105 height 18
drag, startPoint x: 99, startPoint y: 389, endPoint x: 35, endPoint y: 383, distance: 64.3
click at [35, 383] on div "#950303" at bounding box center [93, 390] width 142 height 29
drag, startPoint x: 129, startPoint y: 392, endPoint x: 11, endPoint y: 380, distance: 118.6
click at [11, 380] on div "Color & Image color #950303 Color #950303 100 % Image Replace Image Upload imag…" at bounding box center [122, 370] width 225 height 115
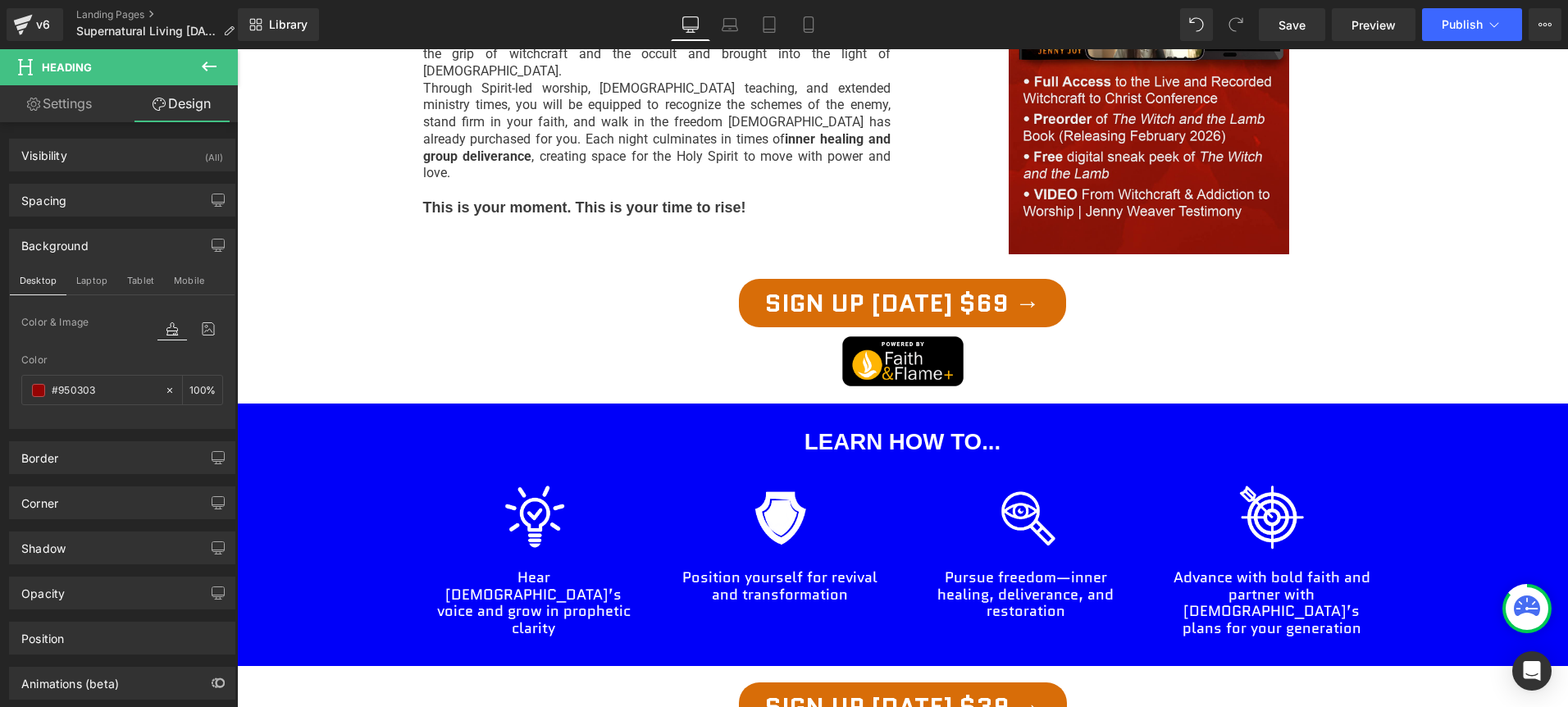
paste input "0000f9"
type input "0000f9"
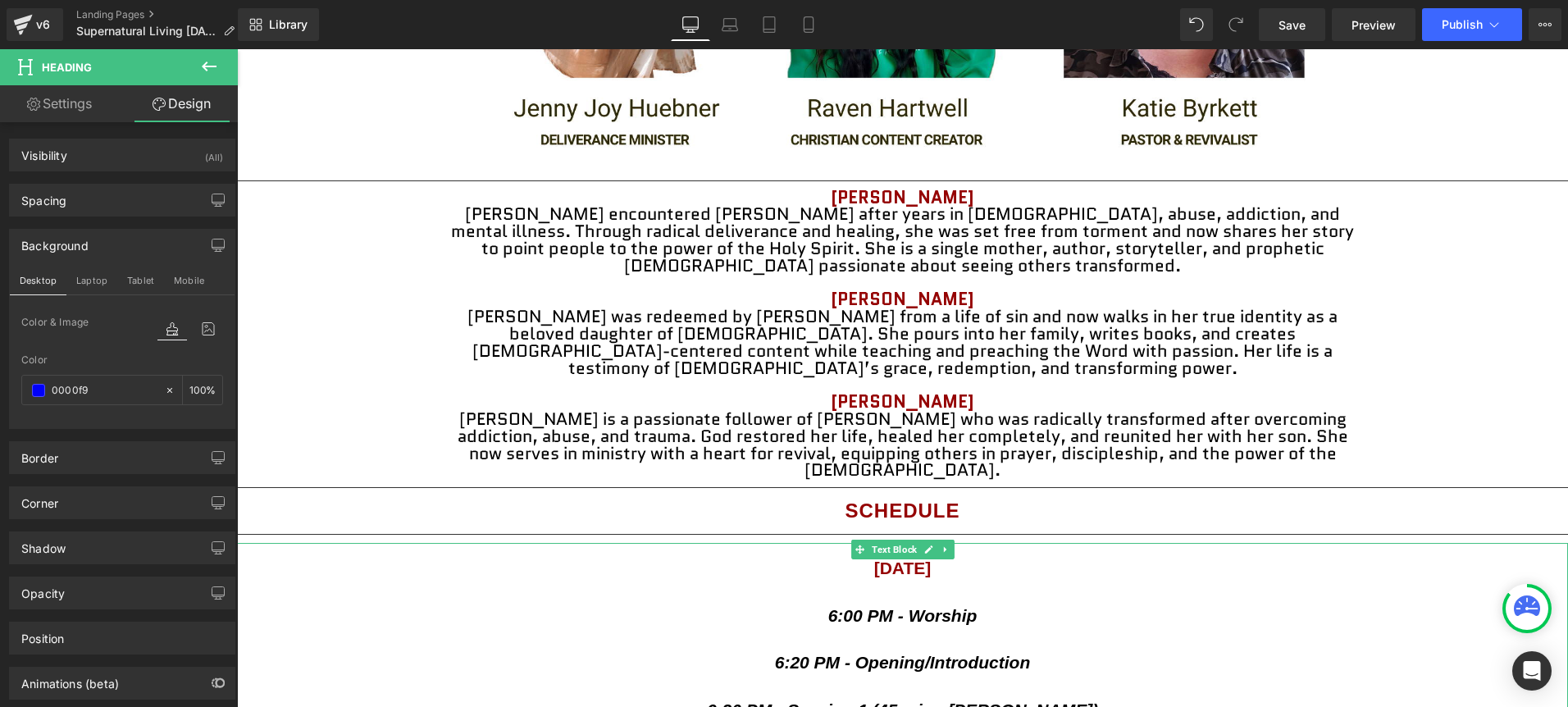
scroll to position [2587, 0]
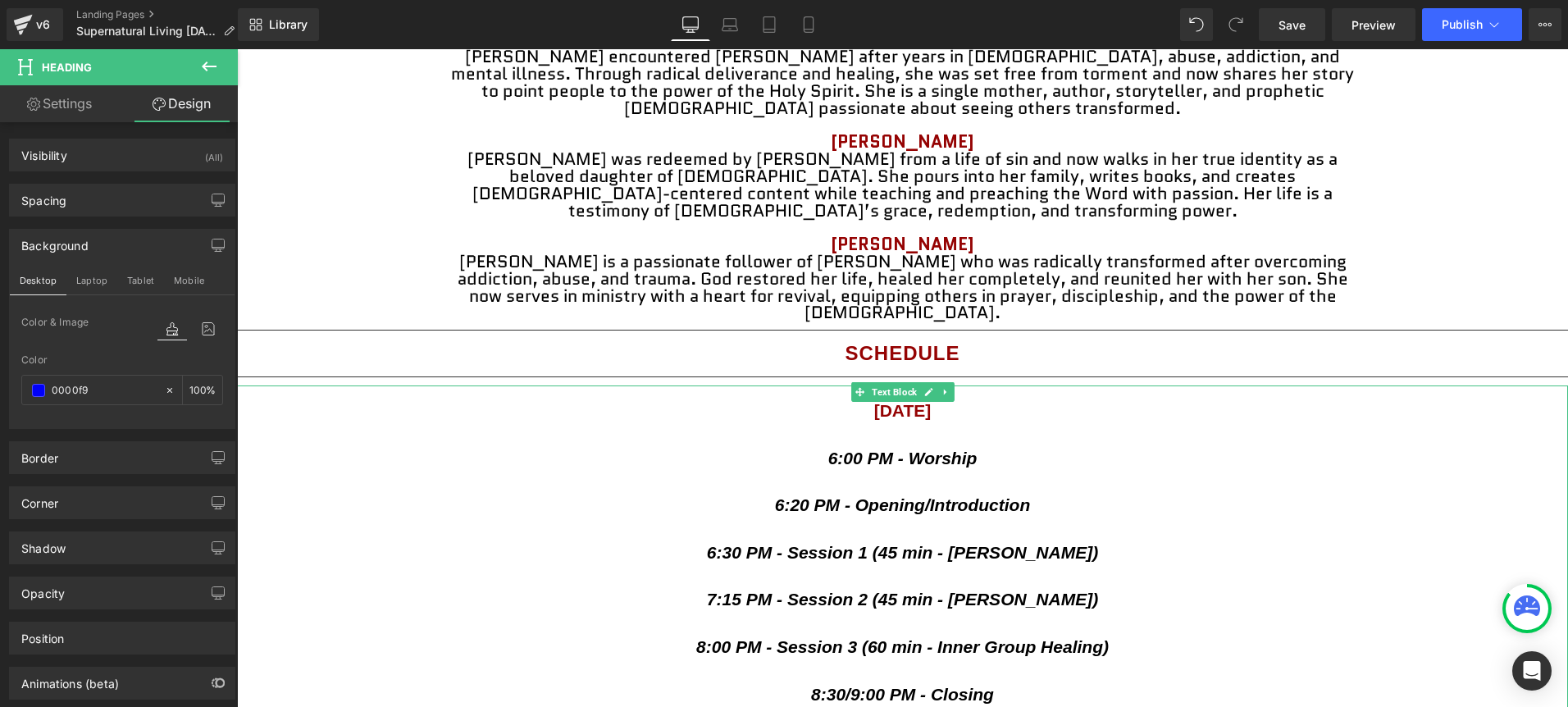
click at [1244, 402] on p "[DATE]" at bounding box center [902, 411] width 1331 height 17
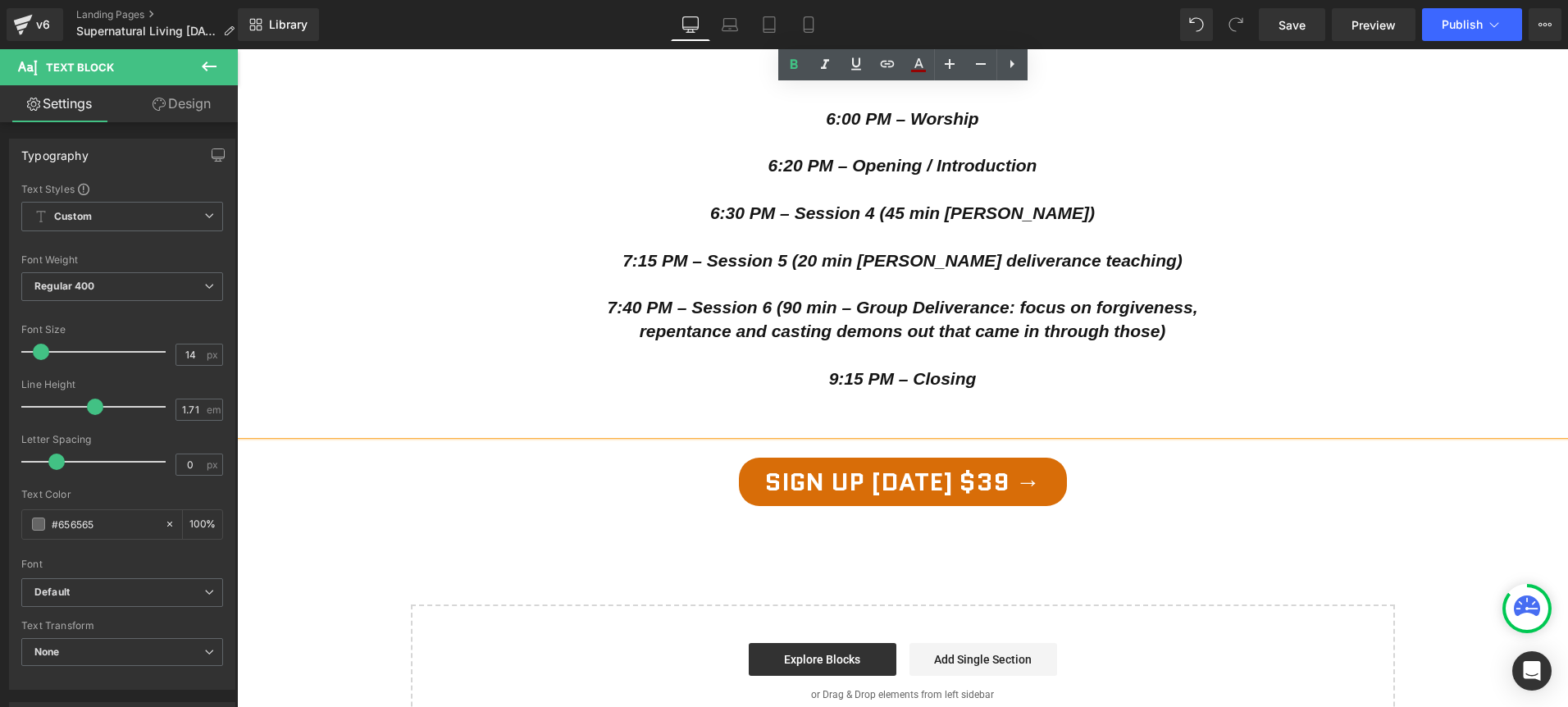
scroll to position [3252, 0]
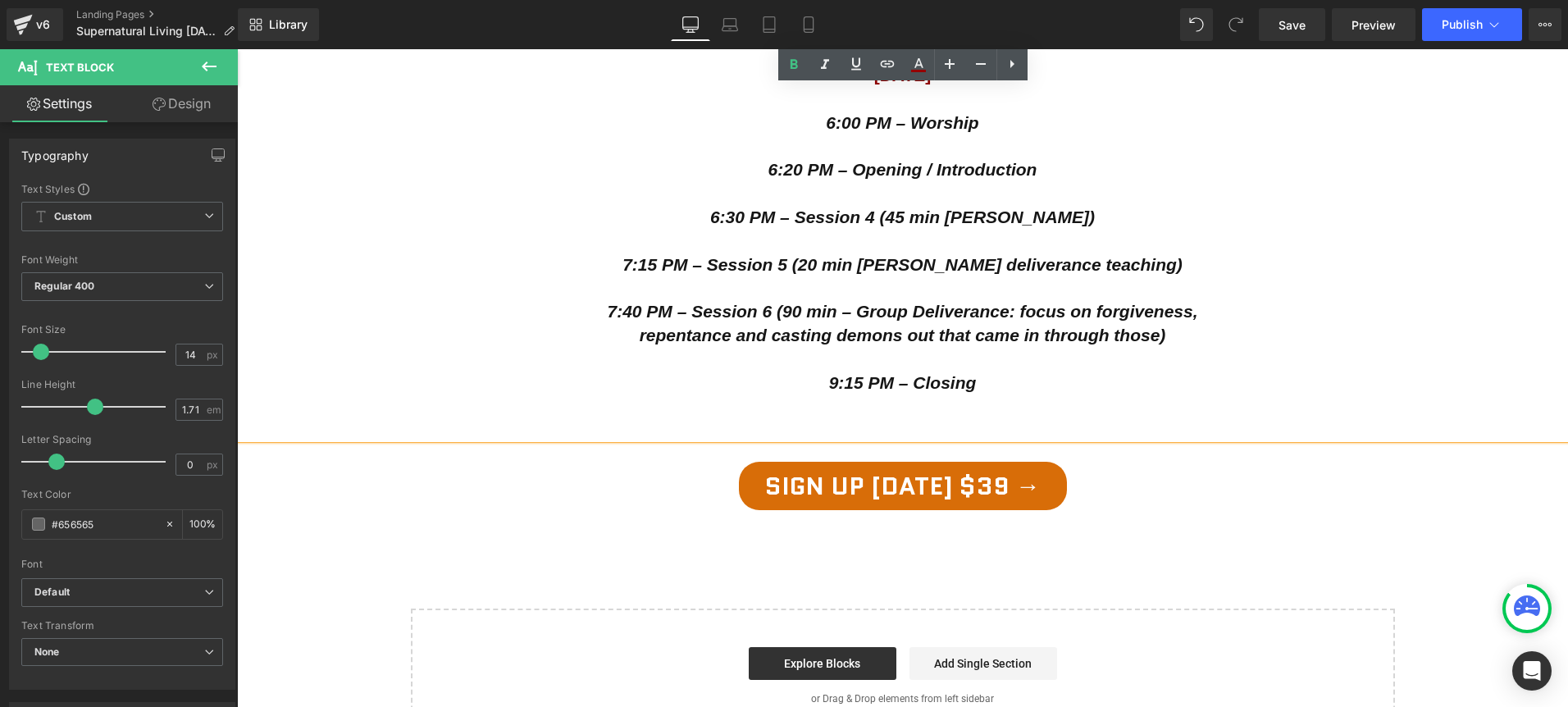
click at [1105, 462] on div "Sign Up [DATE] $39 →" at bounding box center [902, 486] width 1331 height 49
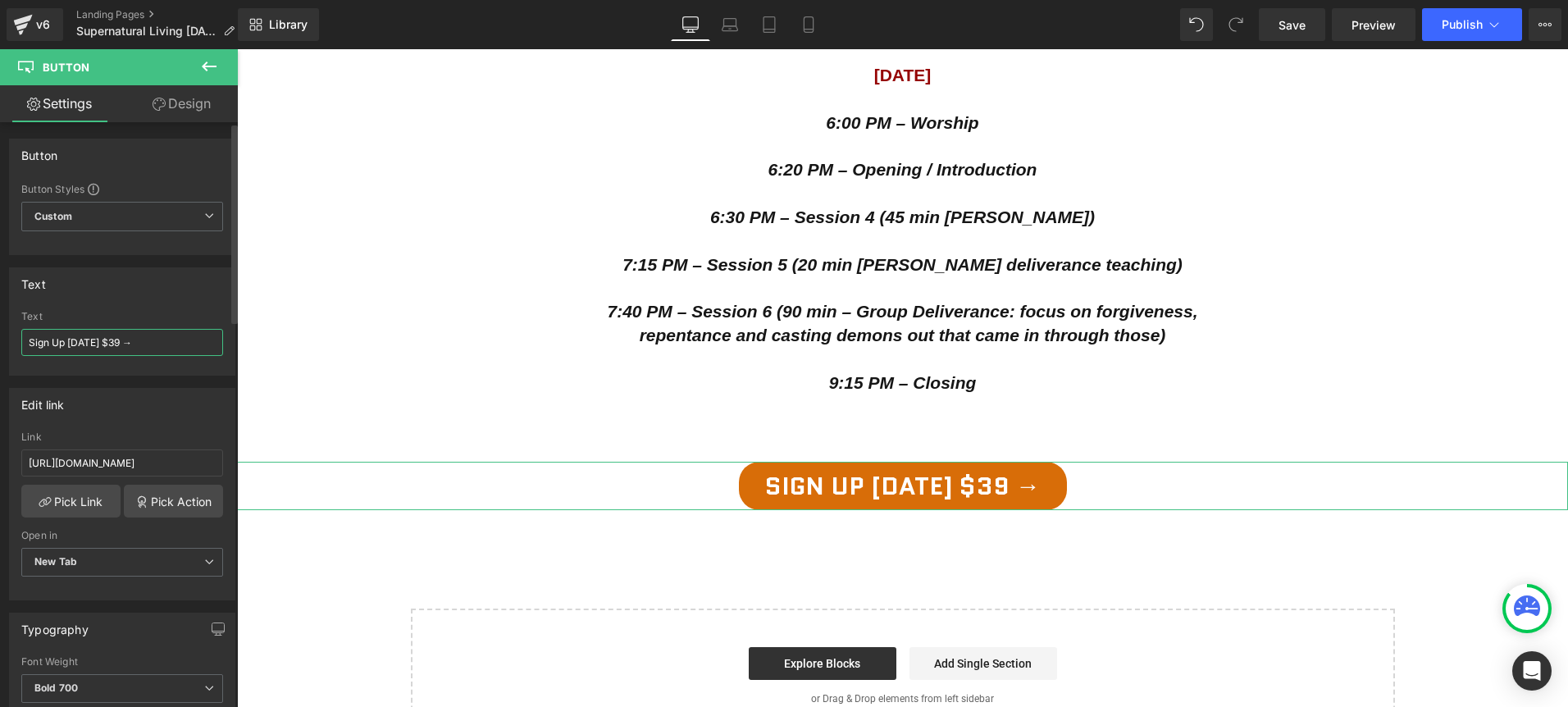
click at [113, 346] on input "Sign Up [DATE] $39 →" at bounding box center [122, 342] width 202 height 27
type input "Sign Up [DATE] $69 →"
click at [1155, 462] on div "Sign Up [DATE] $69 →" at bounding box center [902, 486] width 1331 height 49
click at [171, 104] on link "Design" at bounding box center [181, 103] width 119 height 37
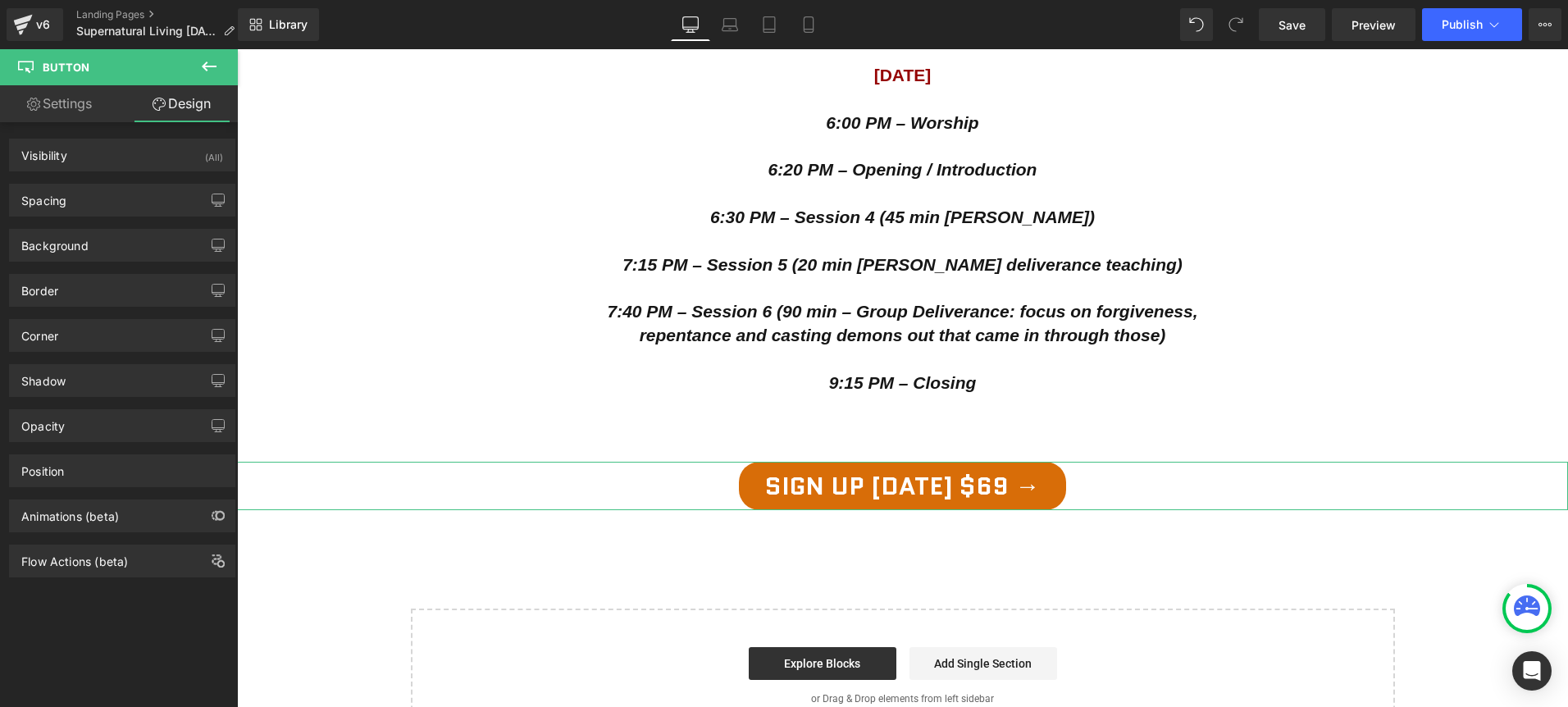
type input "#d86d08"
type input "100"
click at [215, 244] on icon "button" at bounding box center [218, 244] width 13 height 13
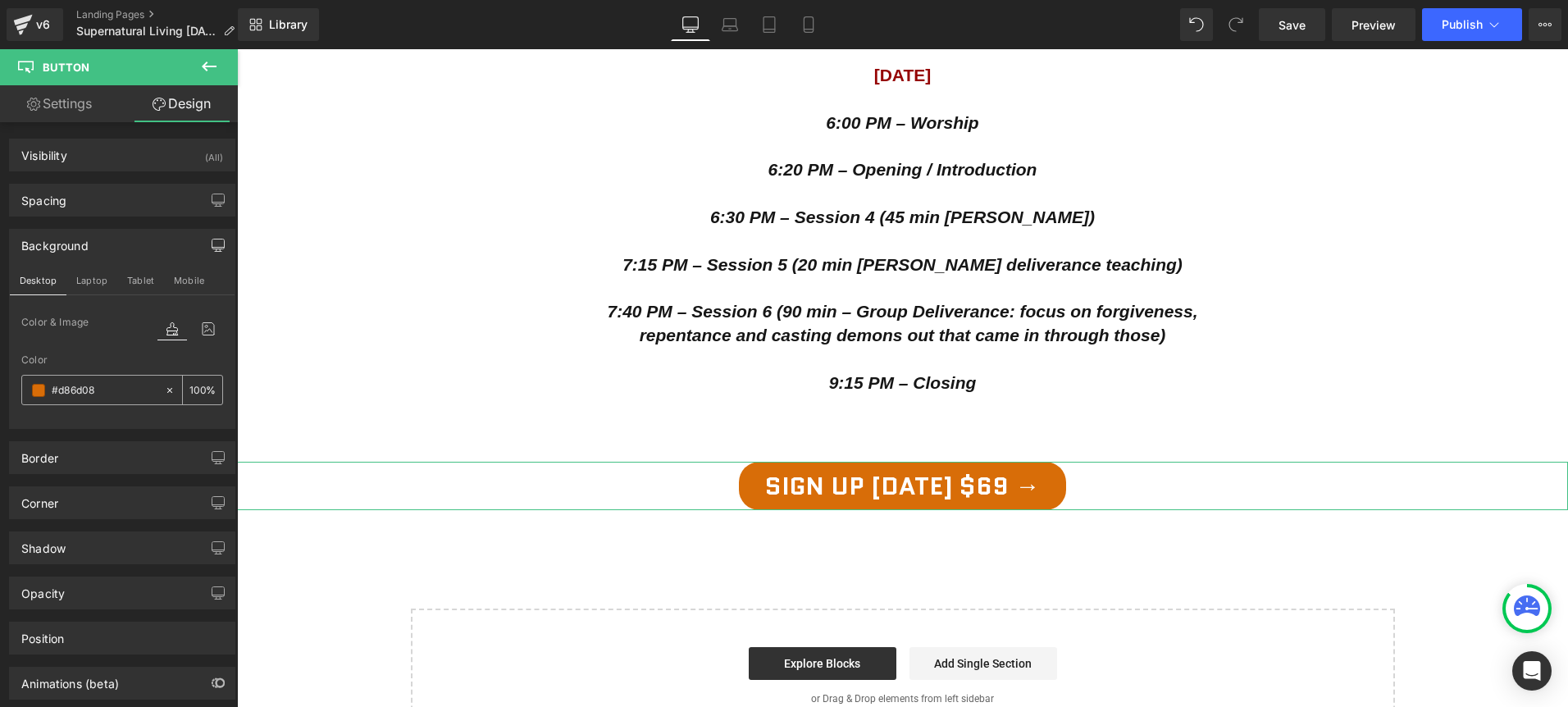
click at [33, 395] on span at bounding box center [38, 389] width 13 height 13
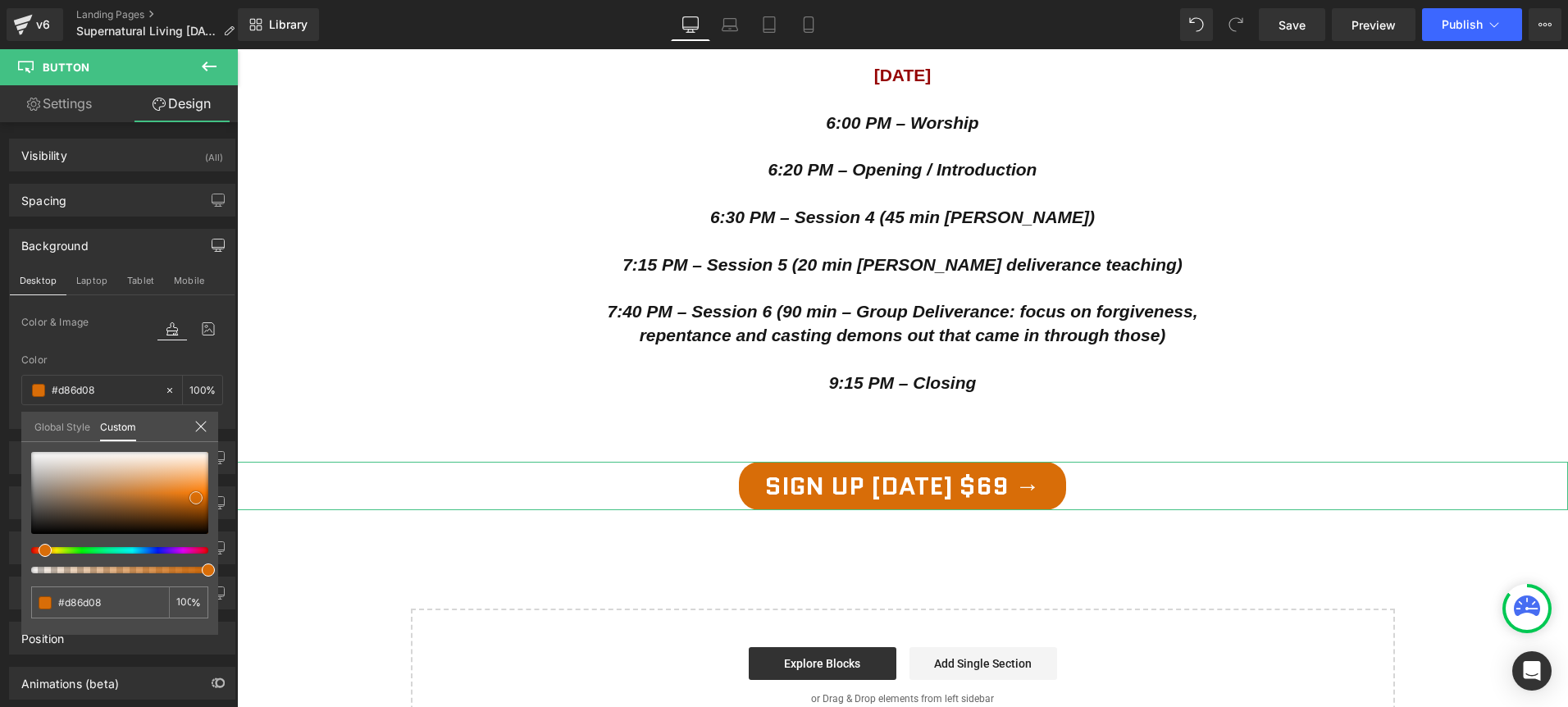
type input "#4a3725"
type input "#463424"
type input "#000000"
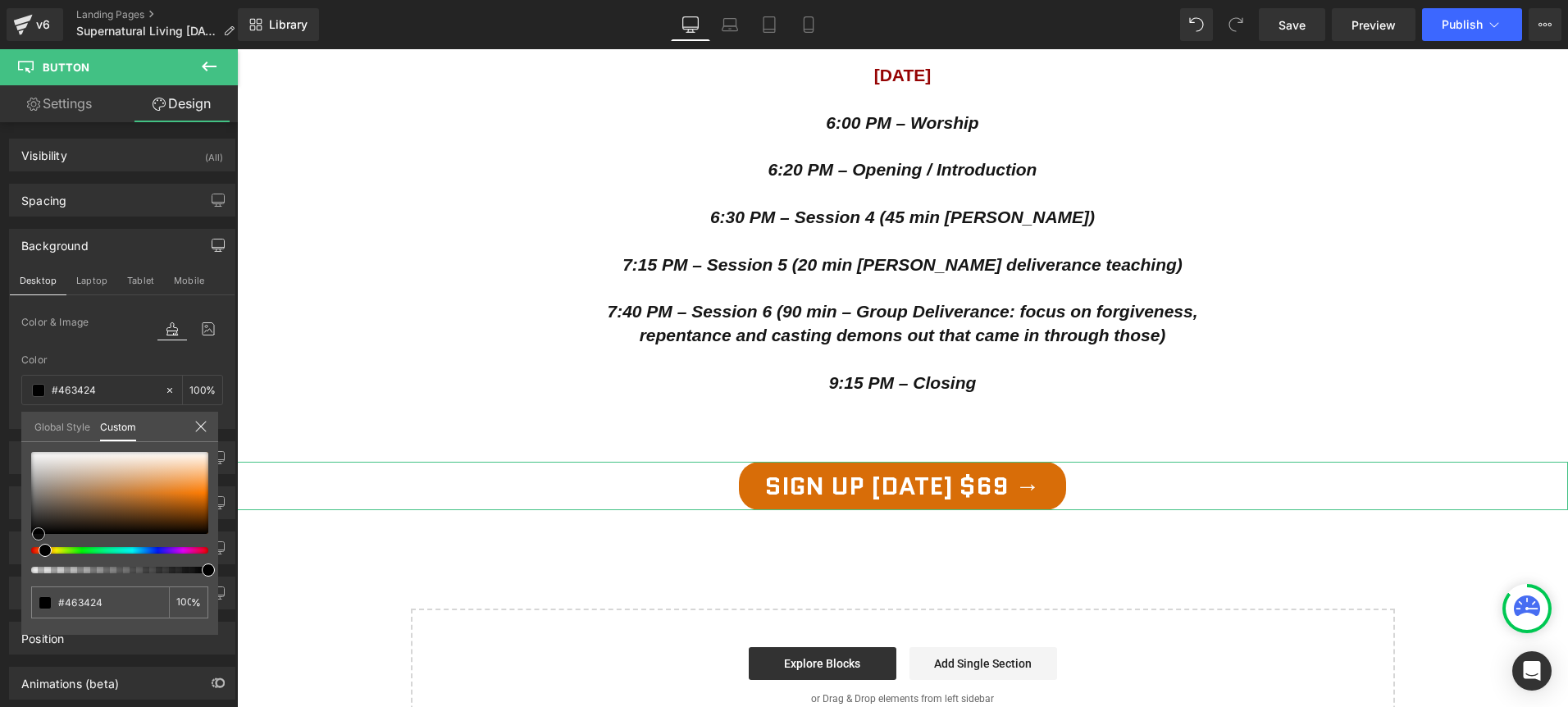
type input "#000000"
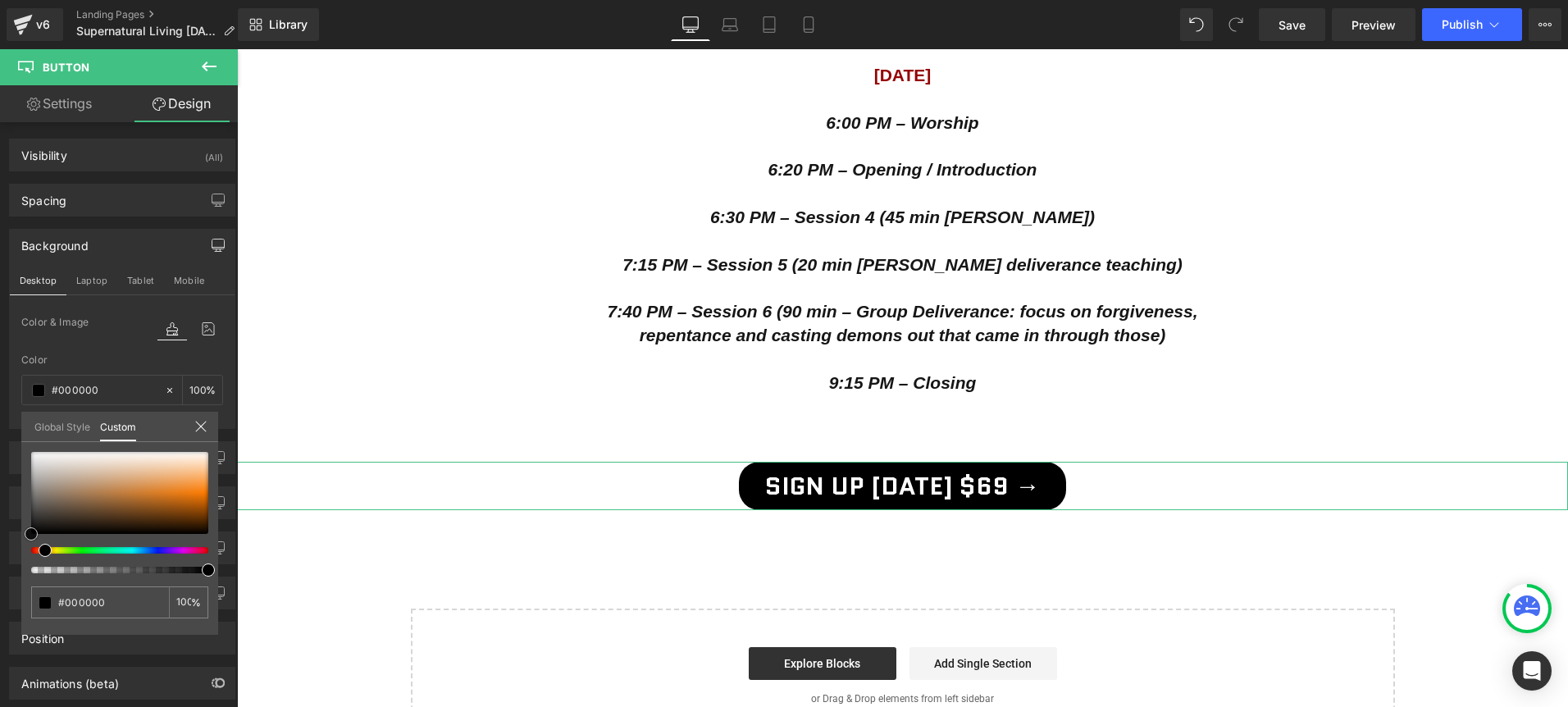
type input "#9b9b9b"
type input "#d6d6d6"
type input "#fcfcfc"
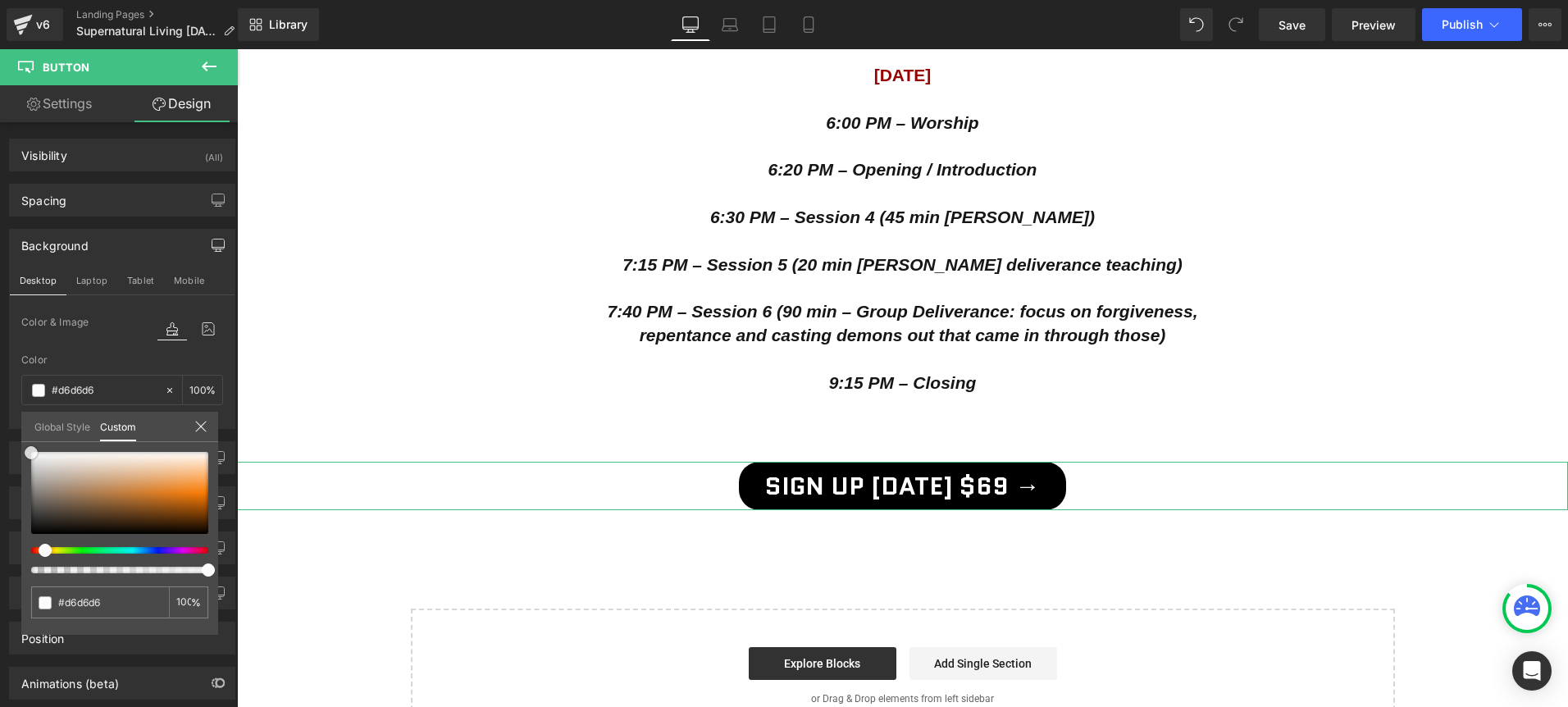
type input "#fcfcfc"
type input "#ffffff"
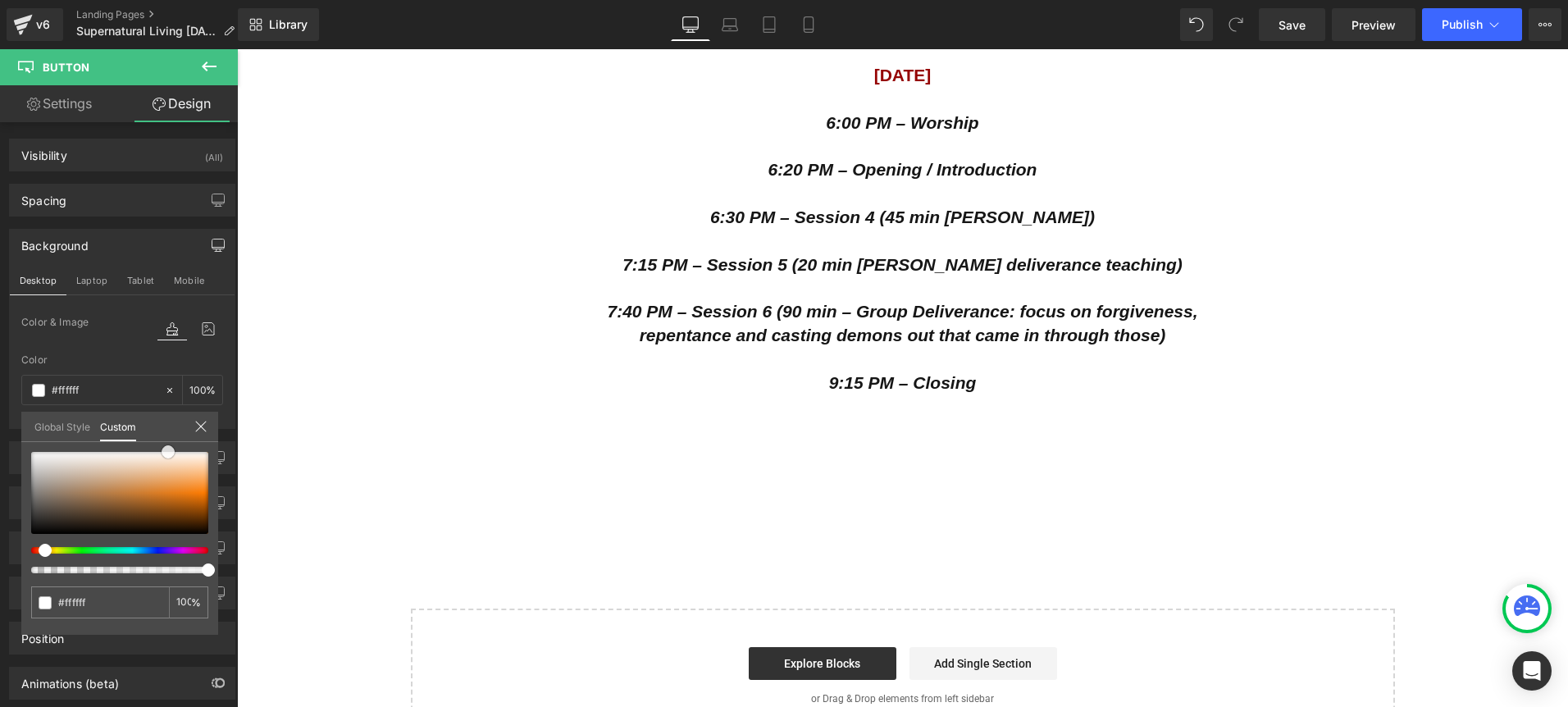
drag, startPoint x: 327, startPoint y: 564, endPoint x: 249, endPoint y: 564, distance: 78.0
drag, startPoint x: 437, startPoint y: 600, endPoint x: 243, endPoint y: 544, distance: 201.9
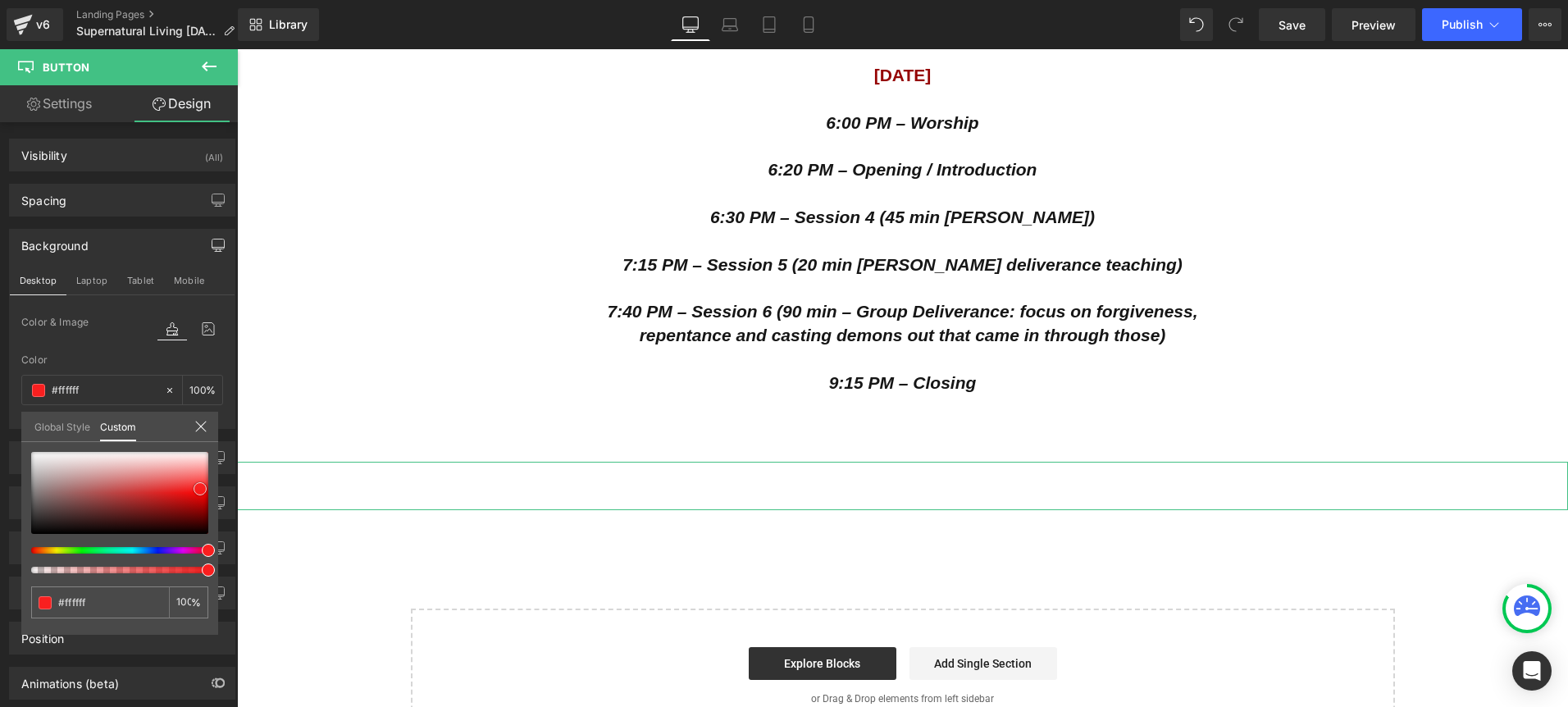
type input "#fecccc"
click at [200, 488] on div at bounding box center [119, 493] width 177 height 82
type input "#f80b0b"
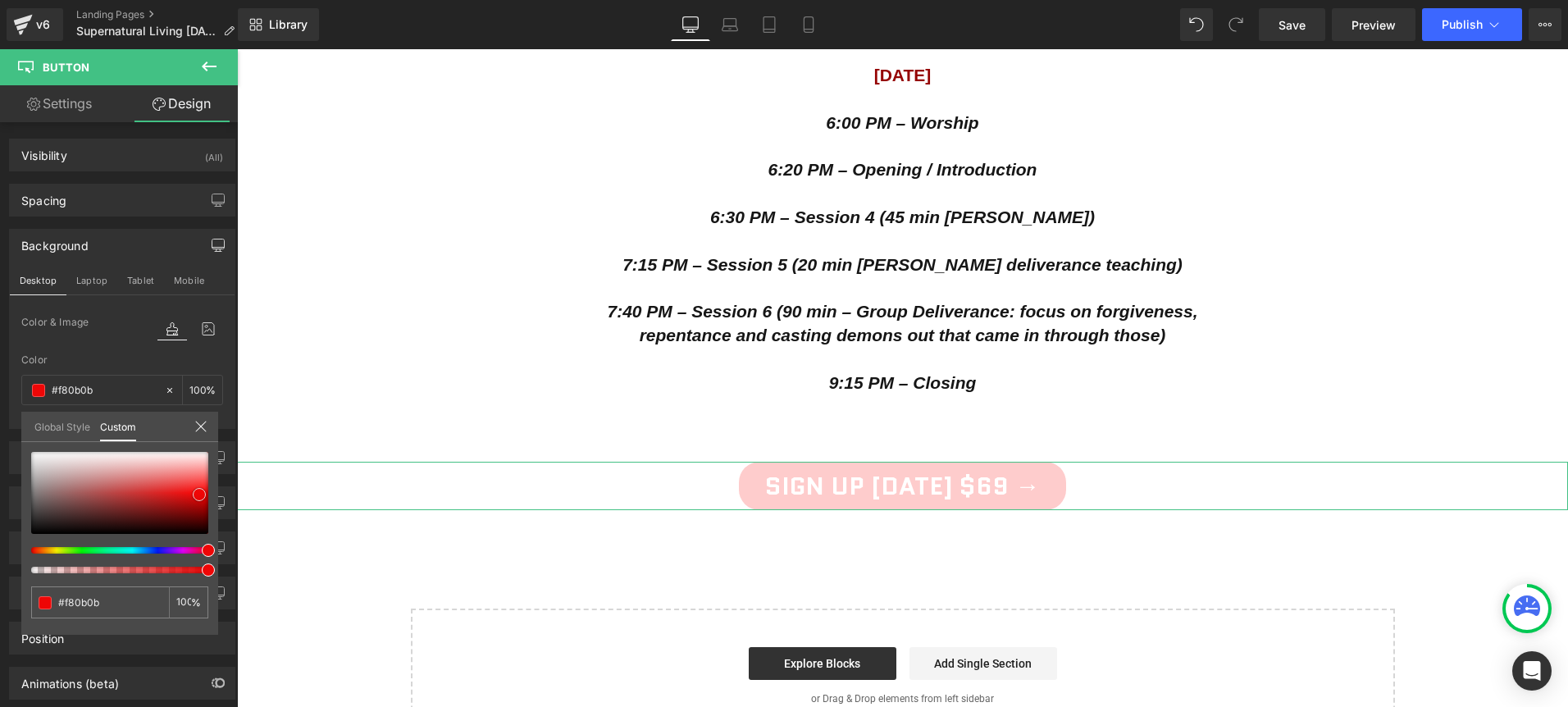
type input "#ee0606"
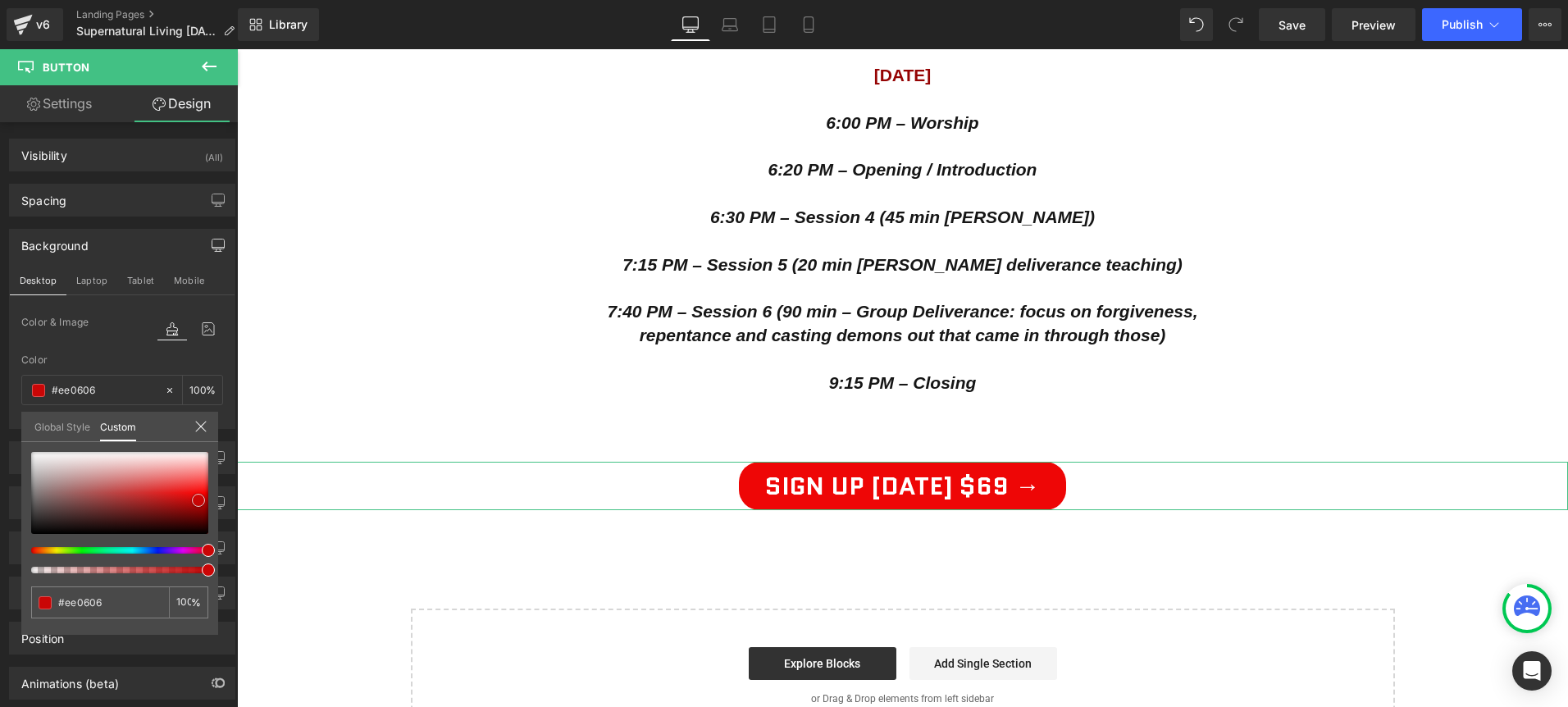
type input "#d40606"
type input "#c50606"
type input "#bb0505"
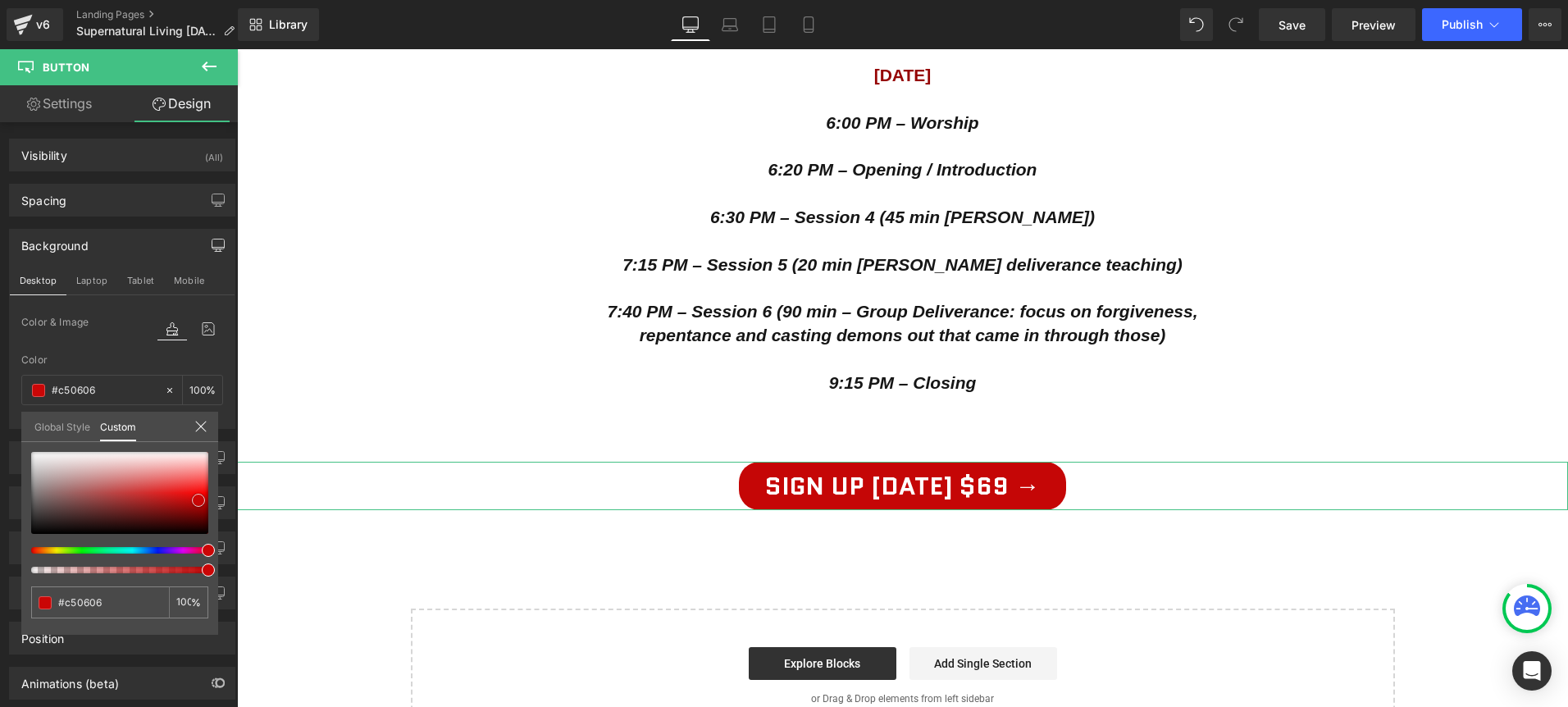
type input "#bb0505"
type input "#b70404"
type input "#a90303"
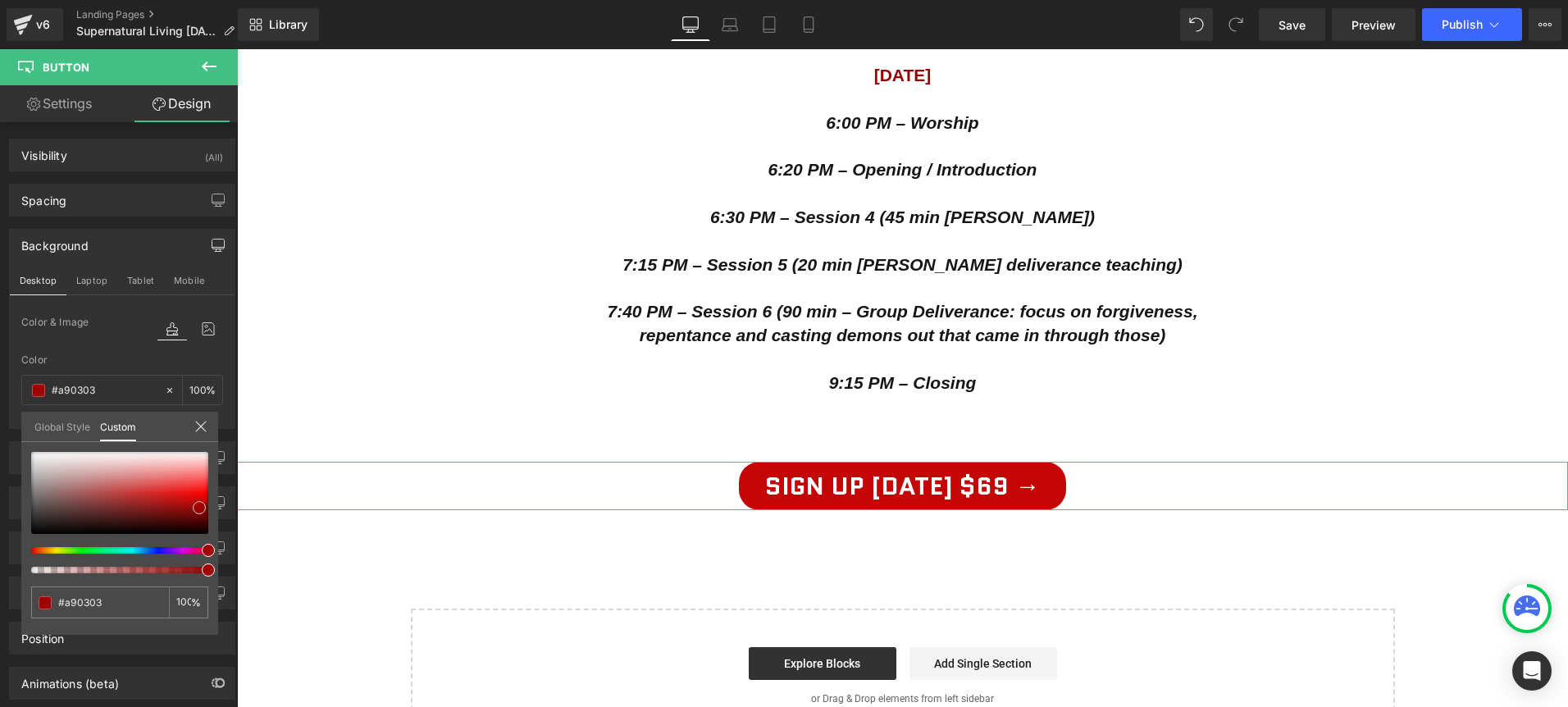
type input "#900303"
type input "#870202"
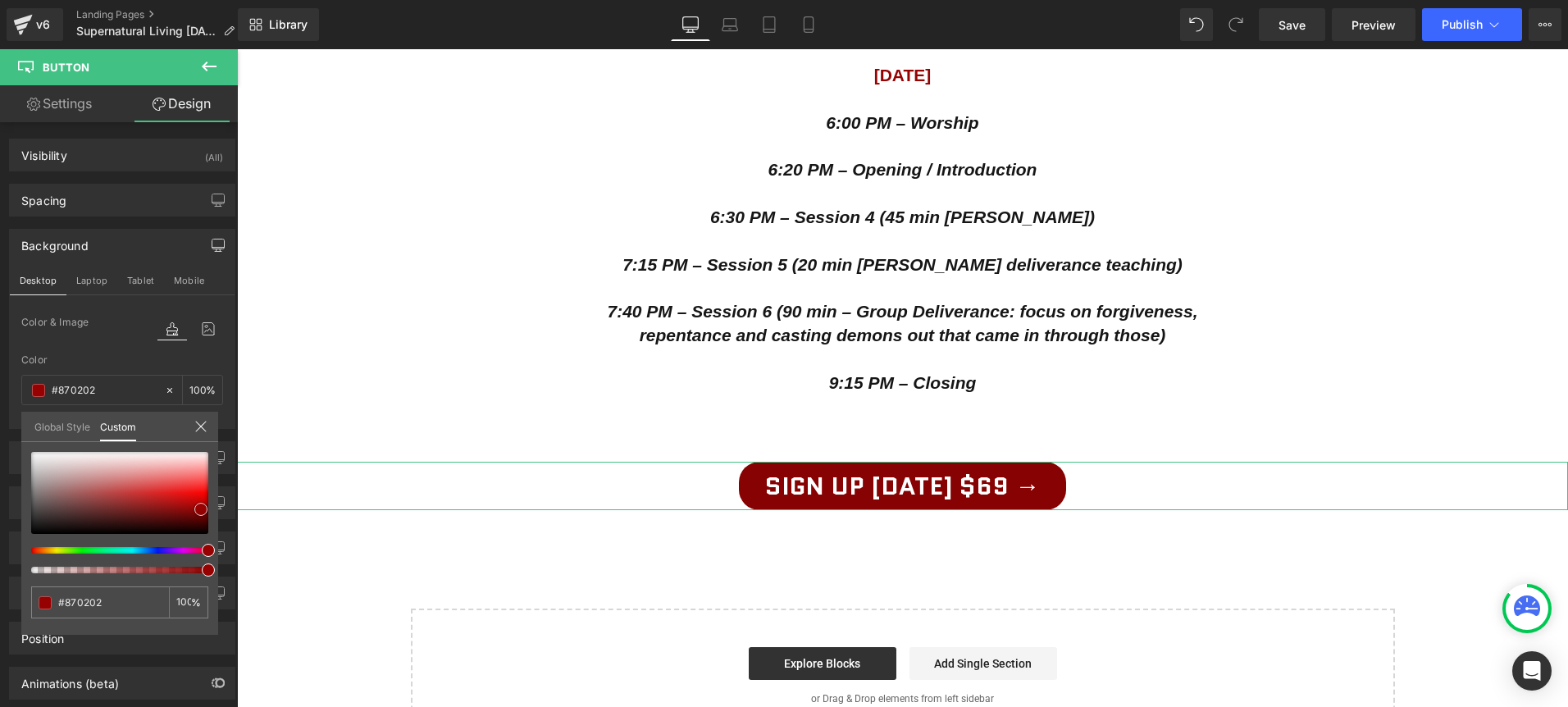
type input "#8c0202"
type input "#910202"
type input "#9a0303"
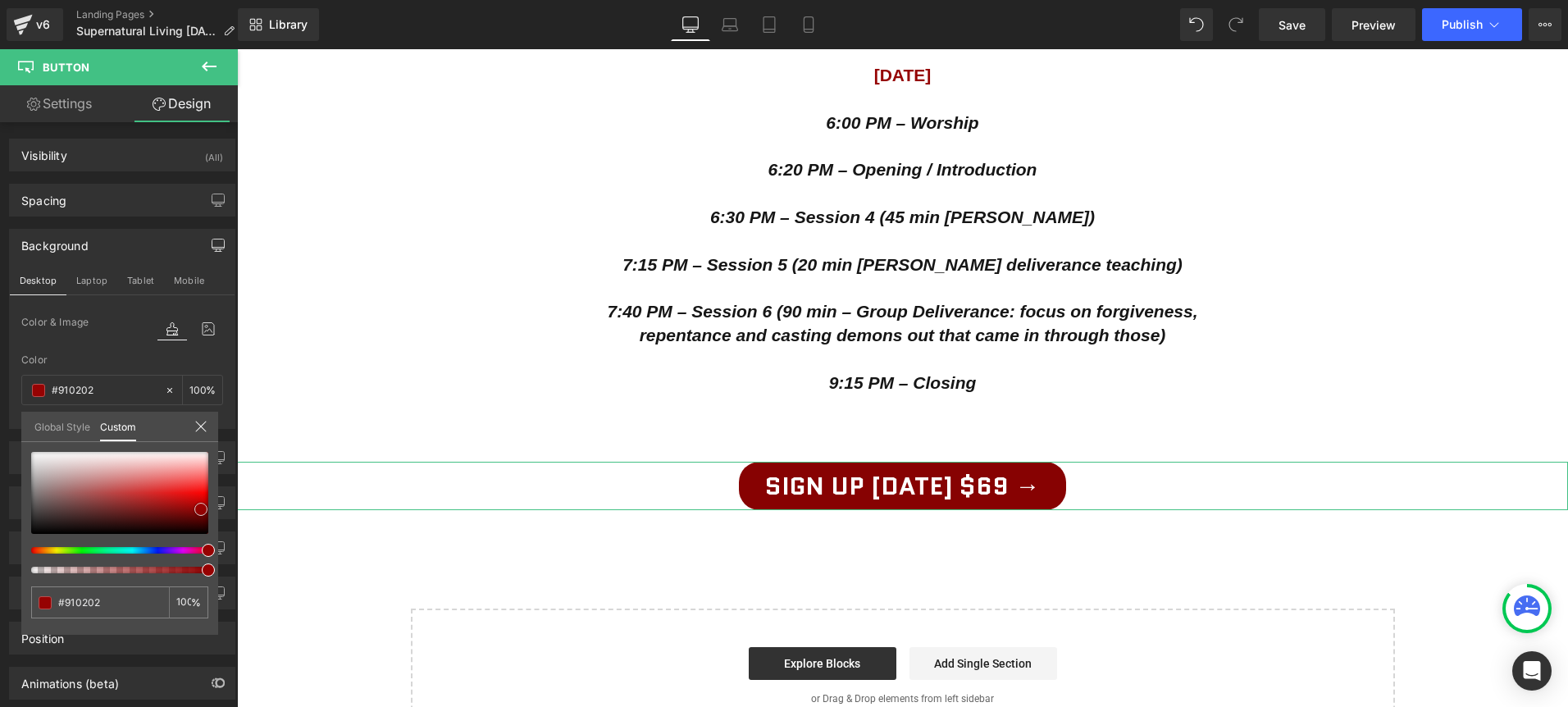
type input "#9a0303"
type input "#9f0303"
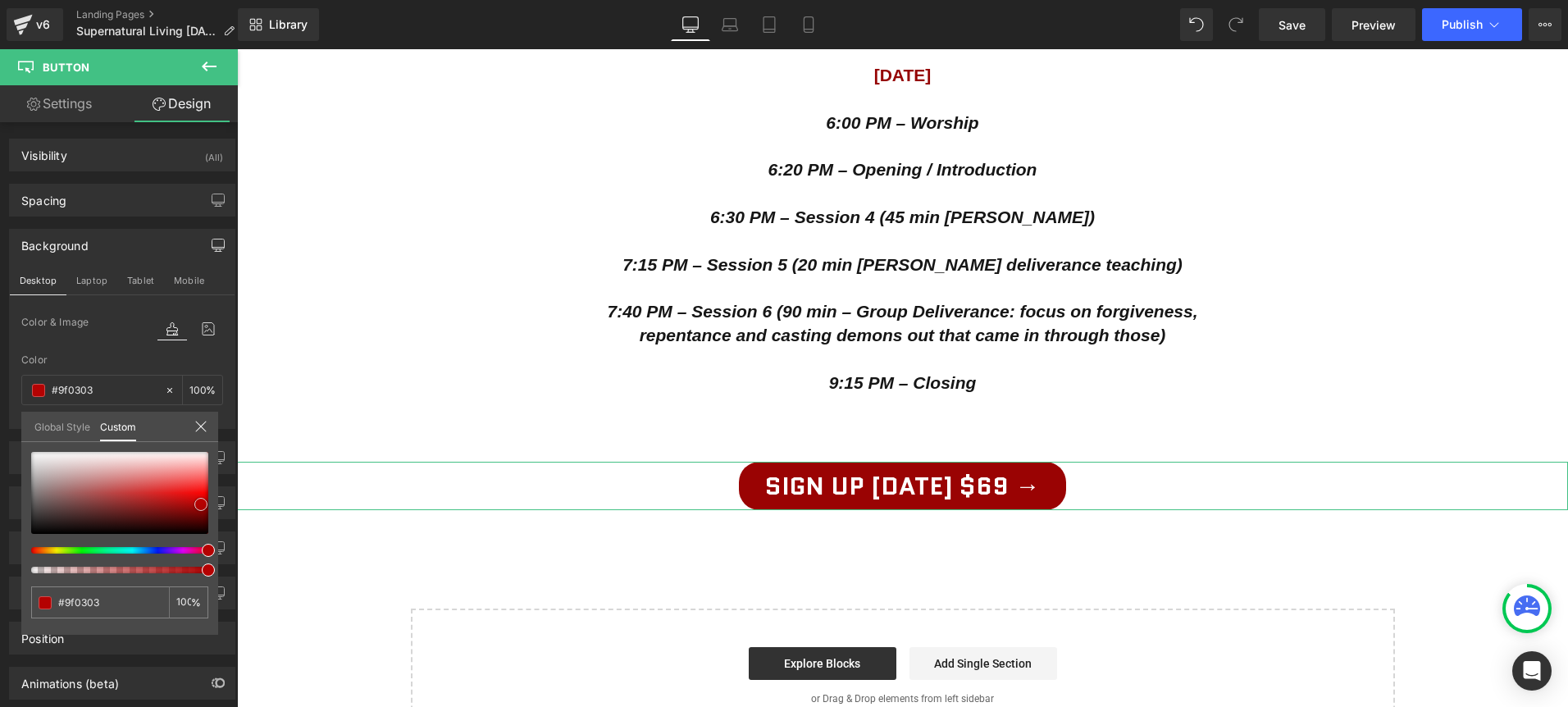
type input "#ae0303"
type input "#be0202"
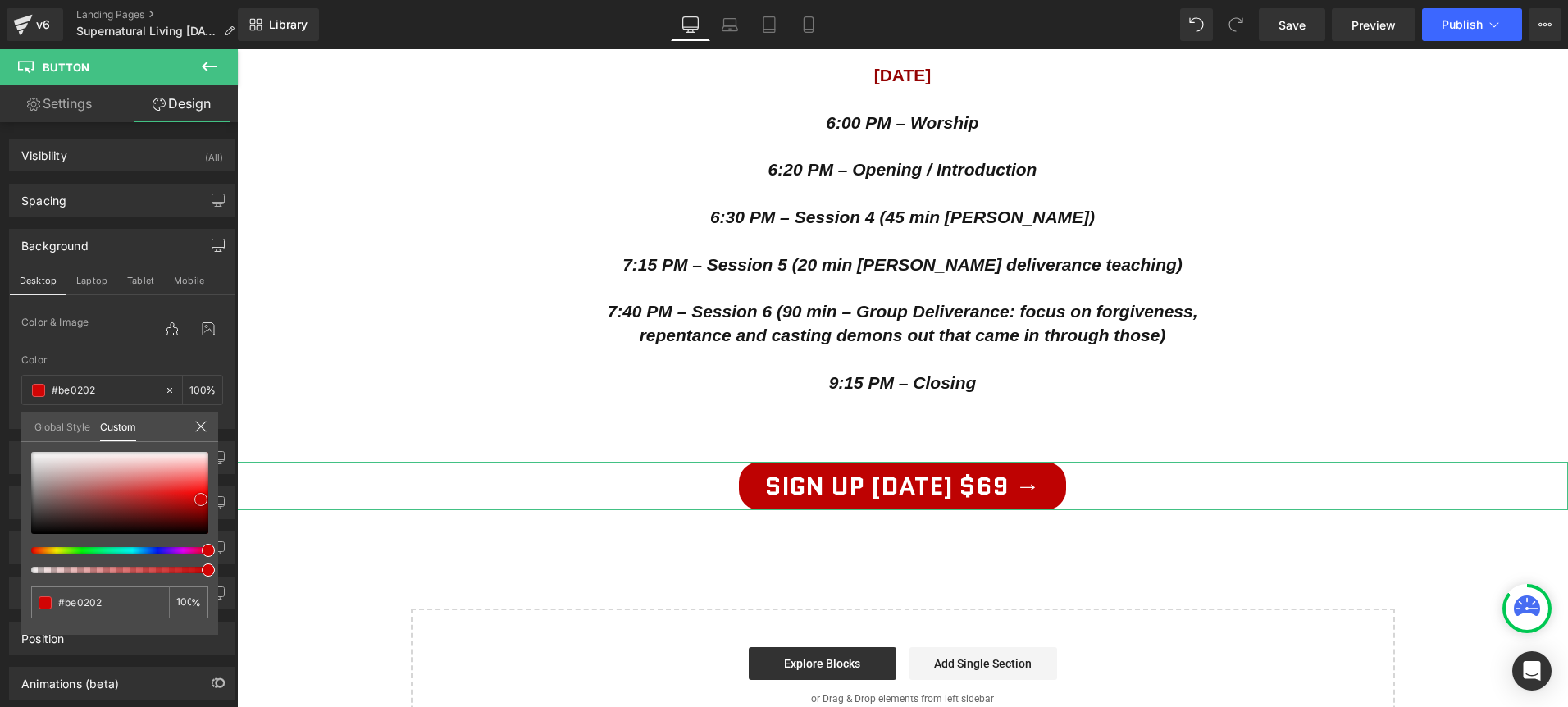
type input "#d10404"
type input "#db0404"
type input "#e00404"
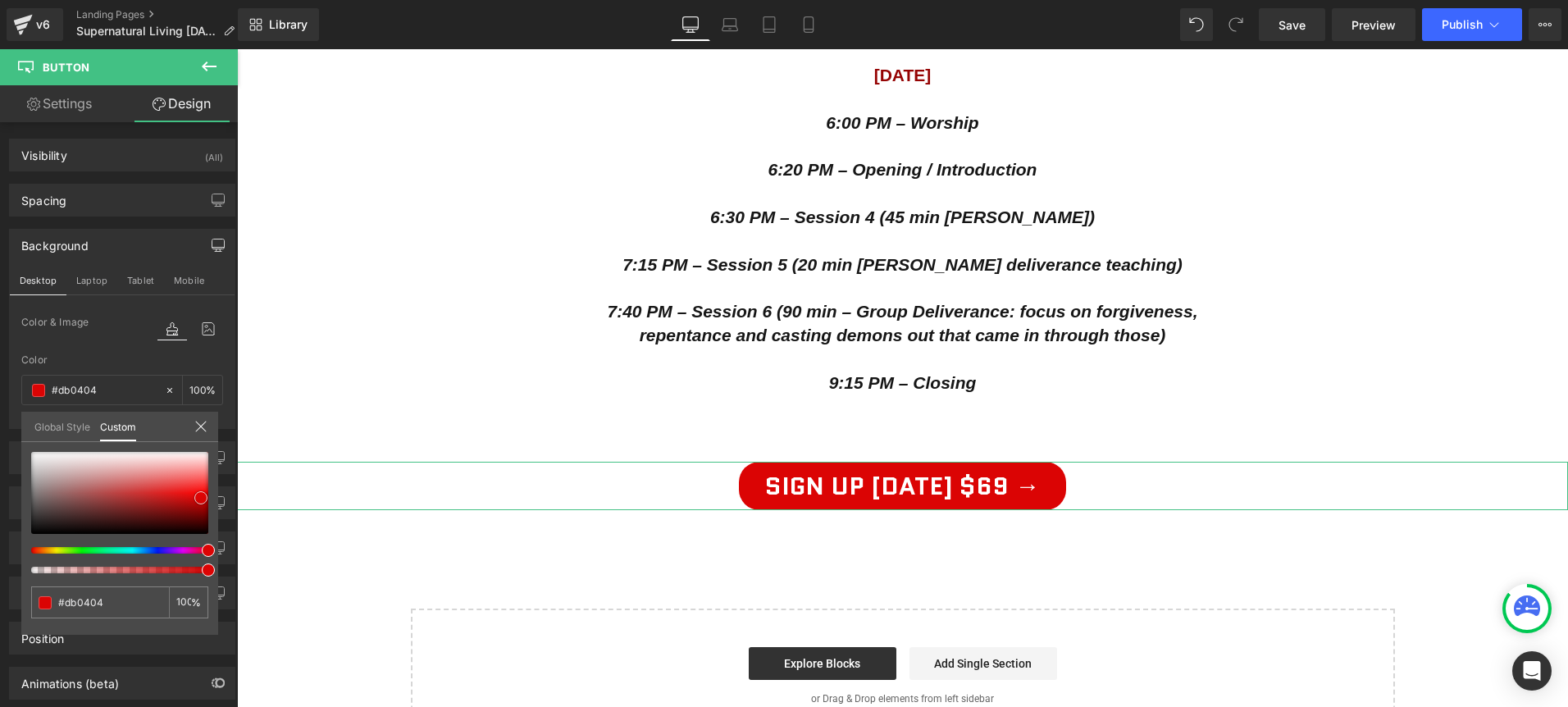
type input "#e00404"
type input "#e70303"
click at [202, 496] on span at bounding box center [201, 495] width 13 height 13
type input "#e7031e"
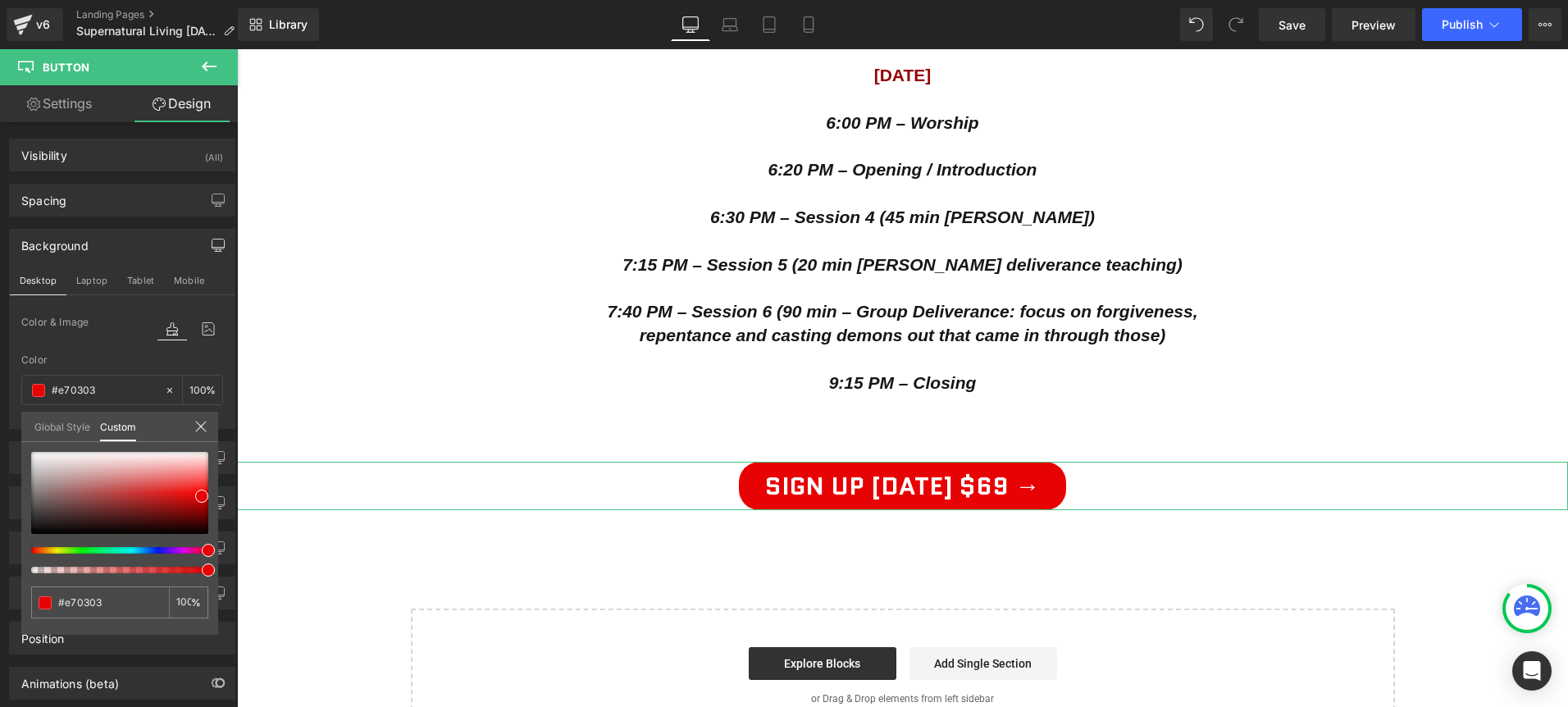
type input "#e7031e"
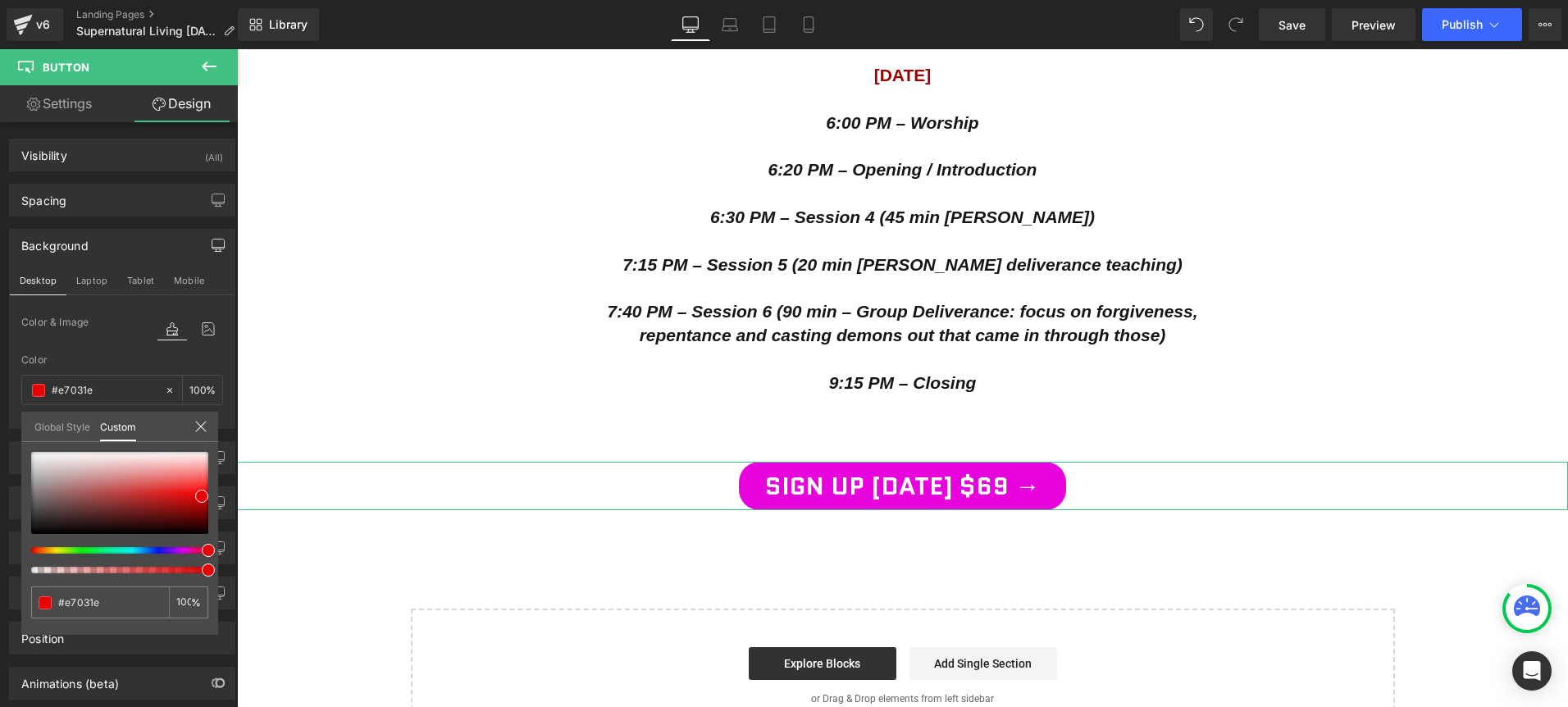
type input "#e703db"
type input "#03c1e7"
type input "#03e75a"
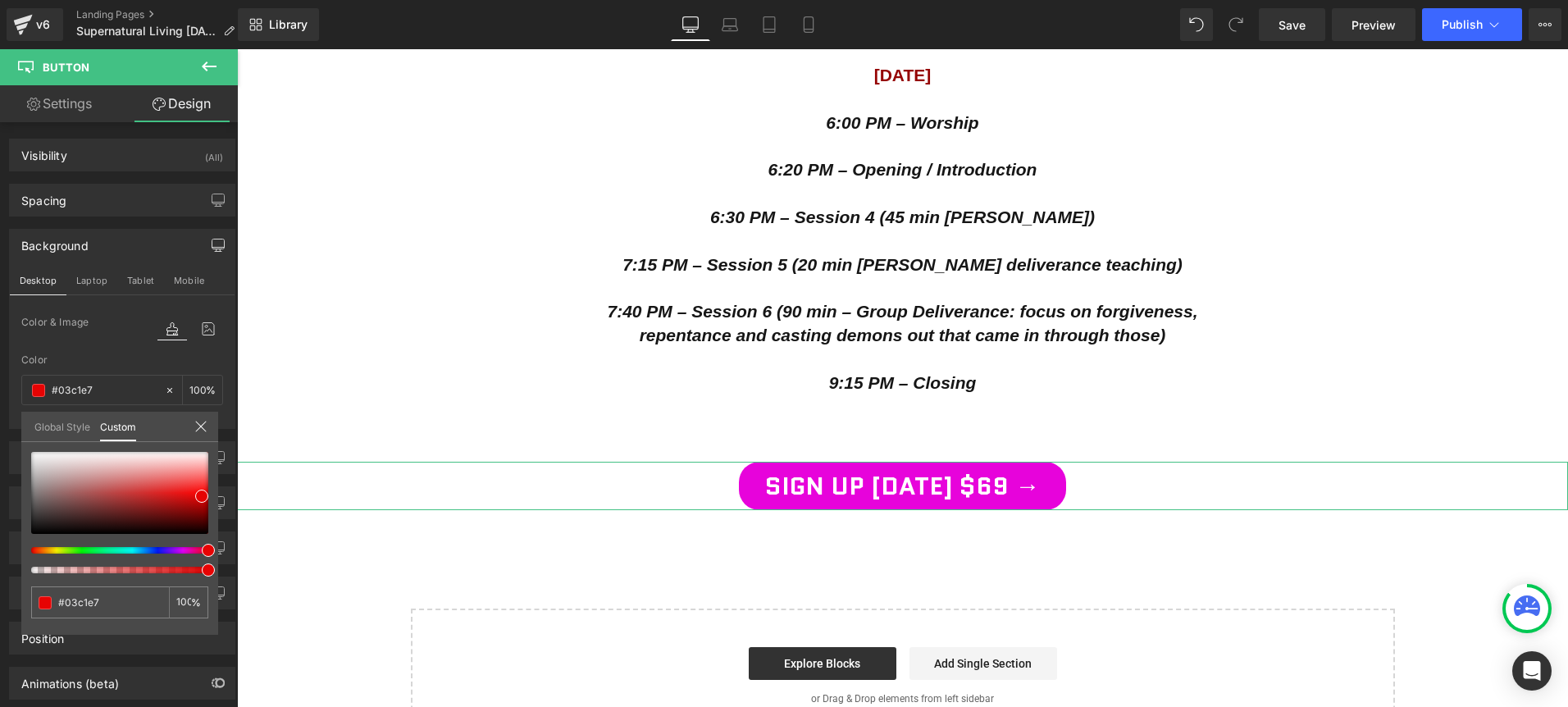
type input "#03e75a"
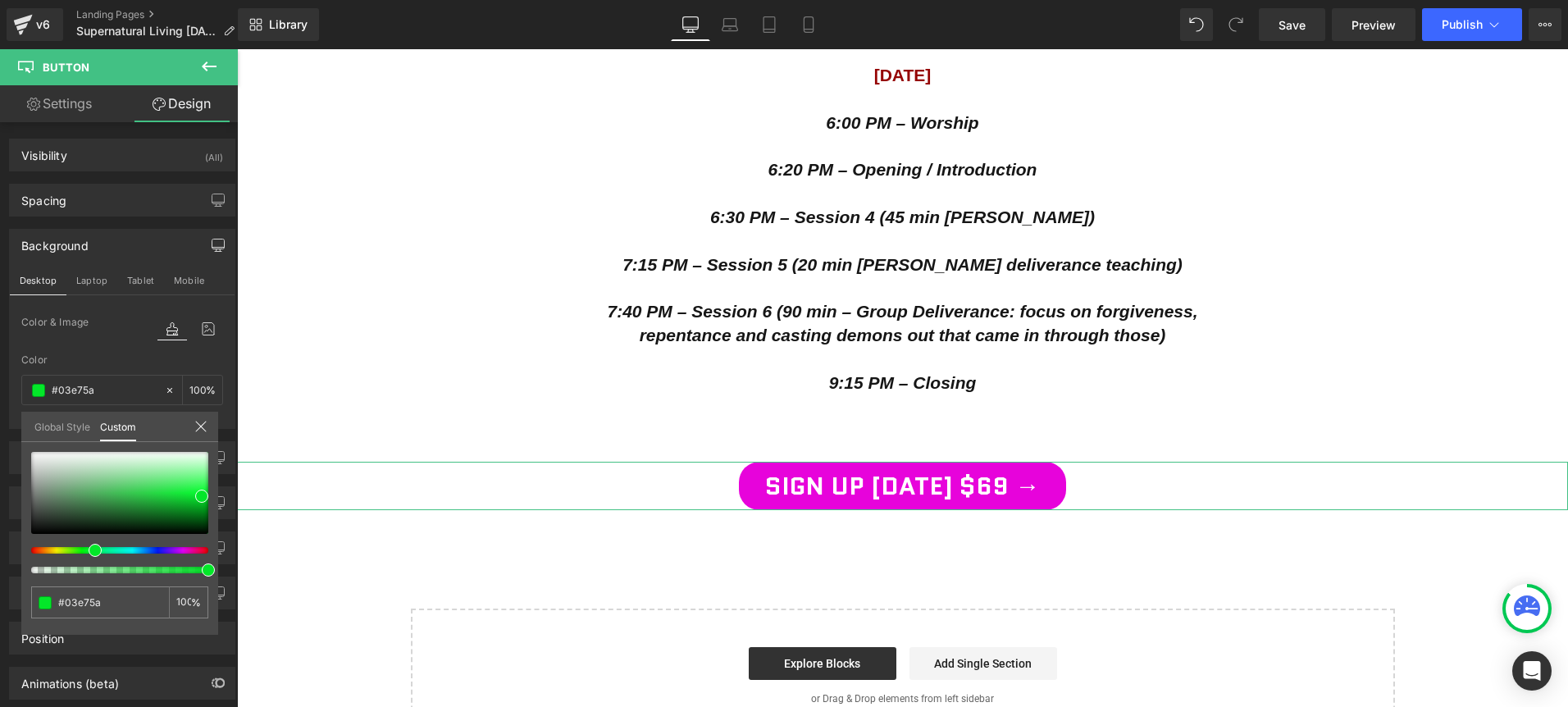
type input "#03e729"
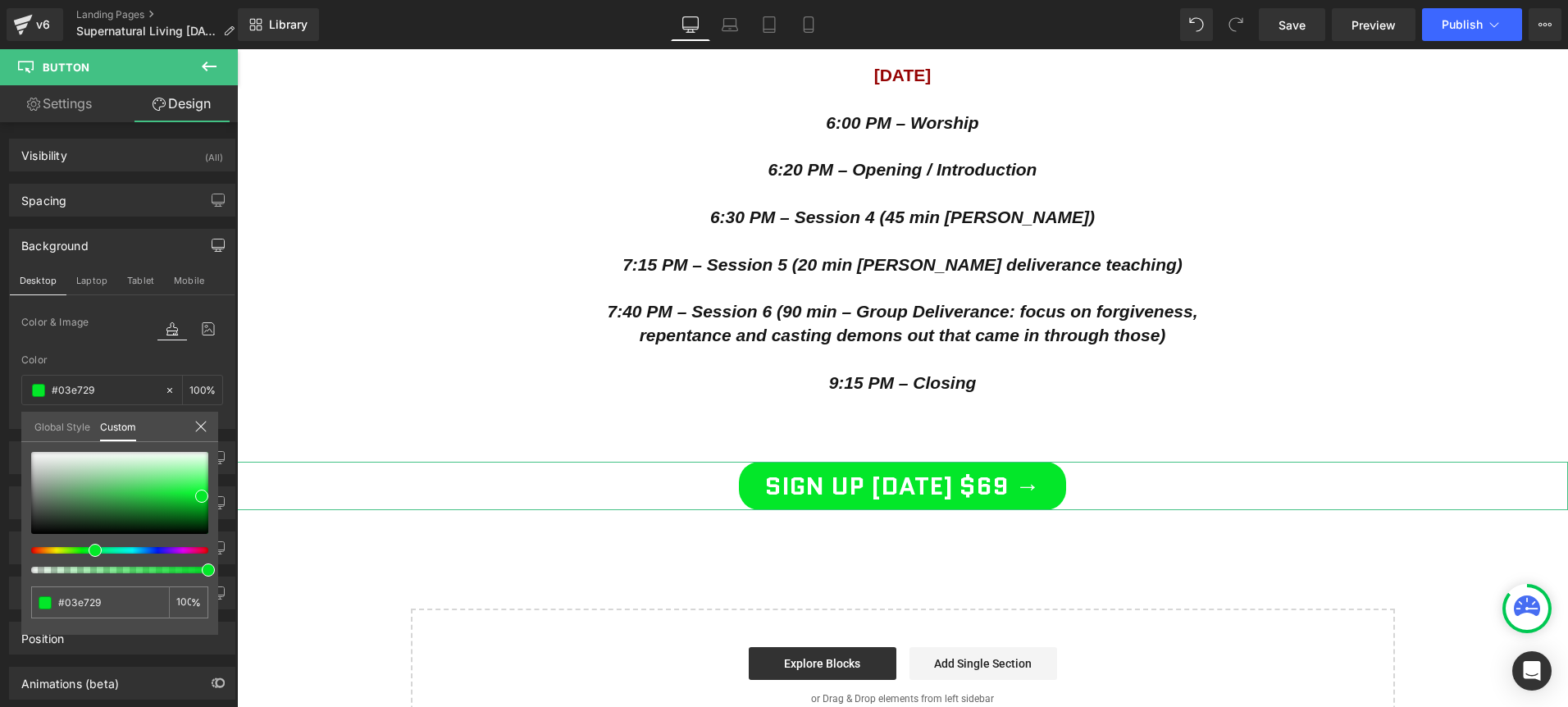
type input "#03e721"
type input "#0ee703"
type input "#29e703"
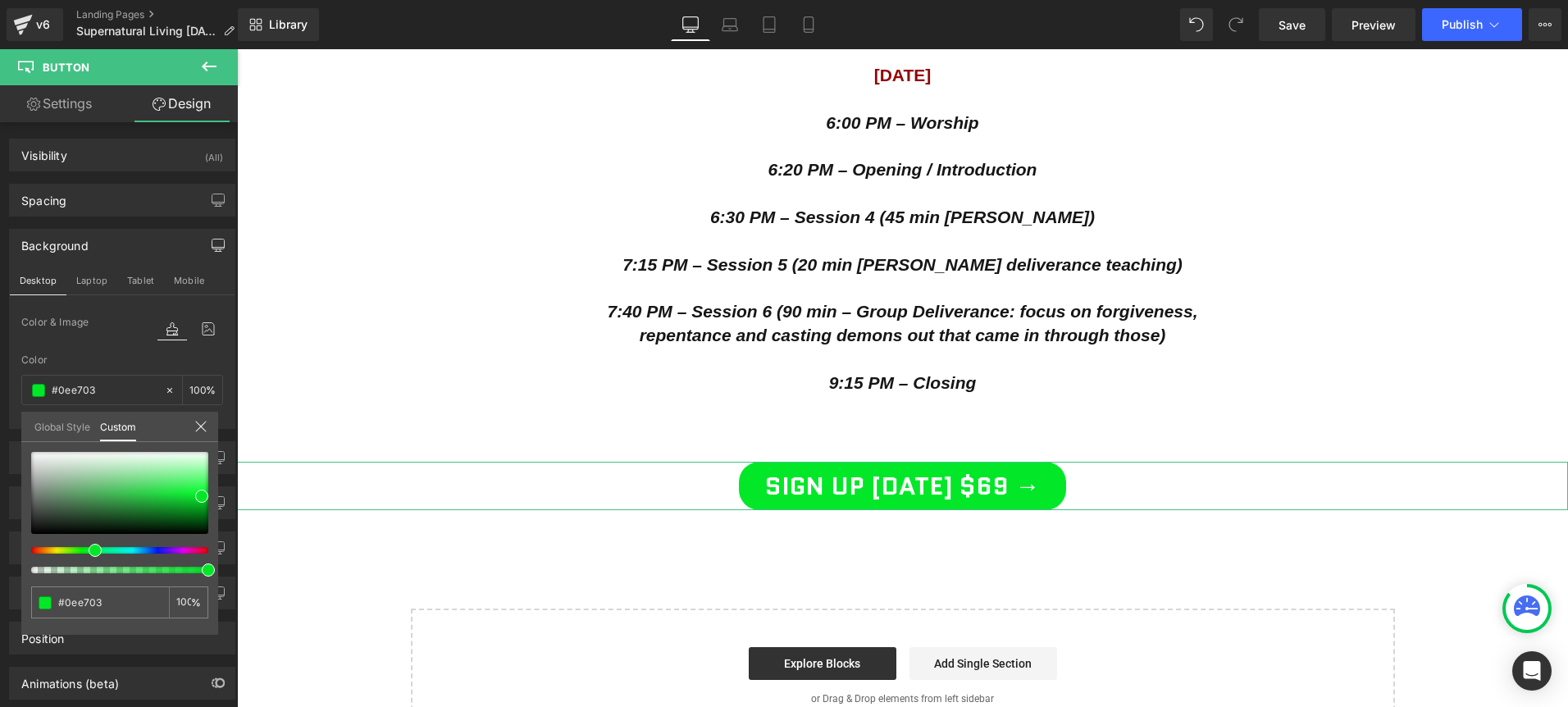
type input "#29e703"
type input "#3ce703"
type input "#62e703"
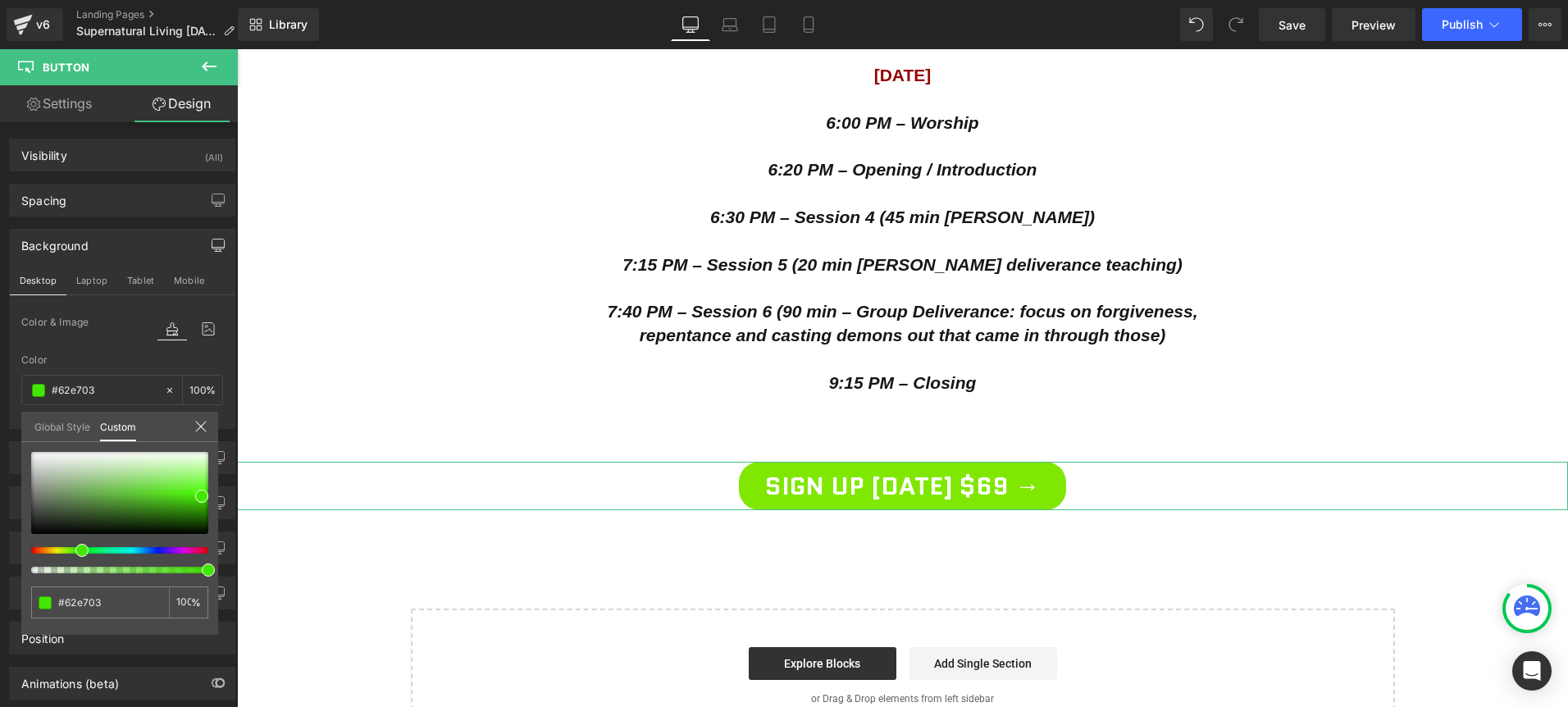
type input "#80e703"
type input "#8fe703"
type input "#aee703"
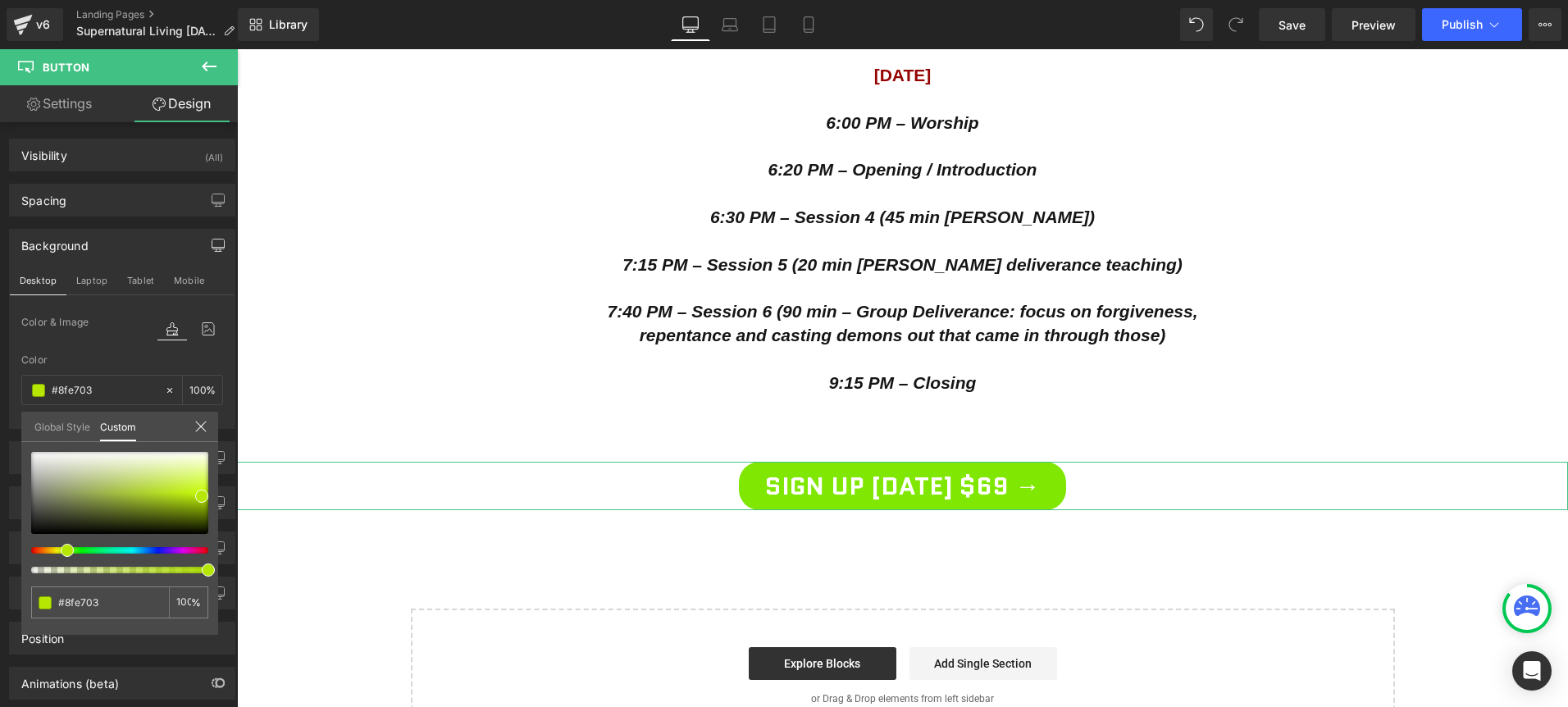
type input "#aee703"
type input "#b9e703"
type input "#e7e703"
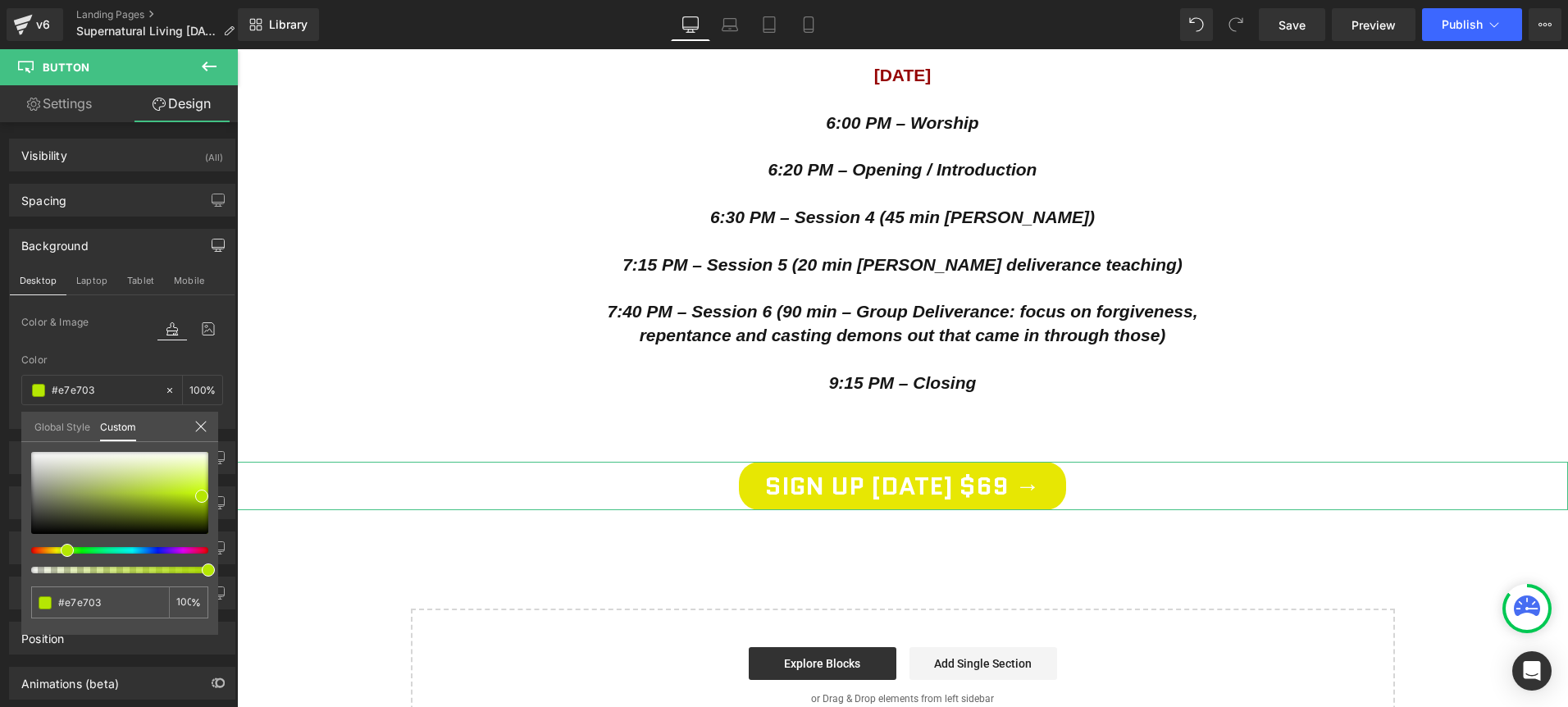
type input "#e7d403"
type input "#e7c803"
type input "#e7b903"
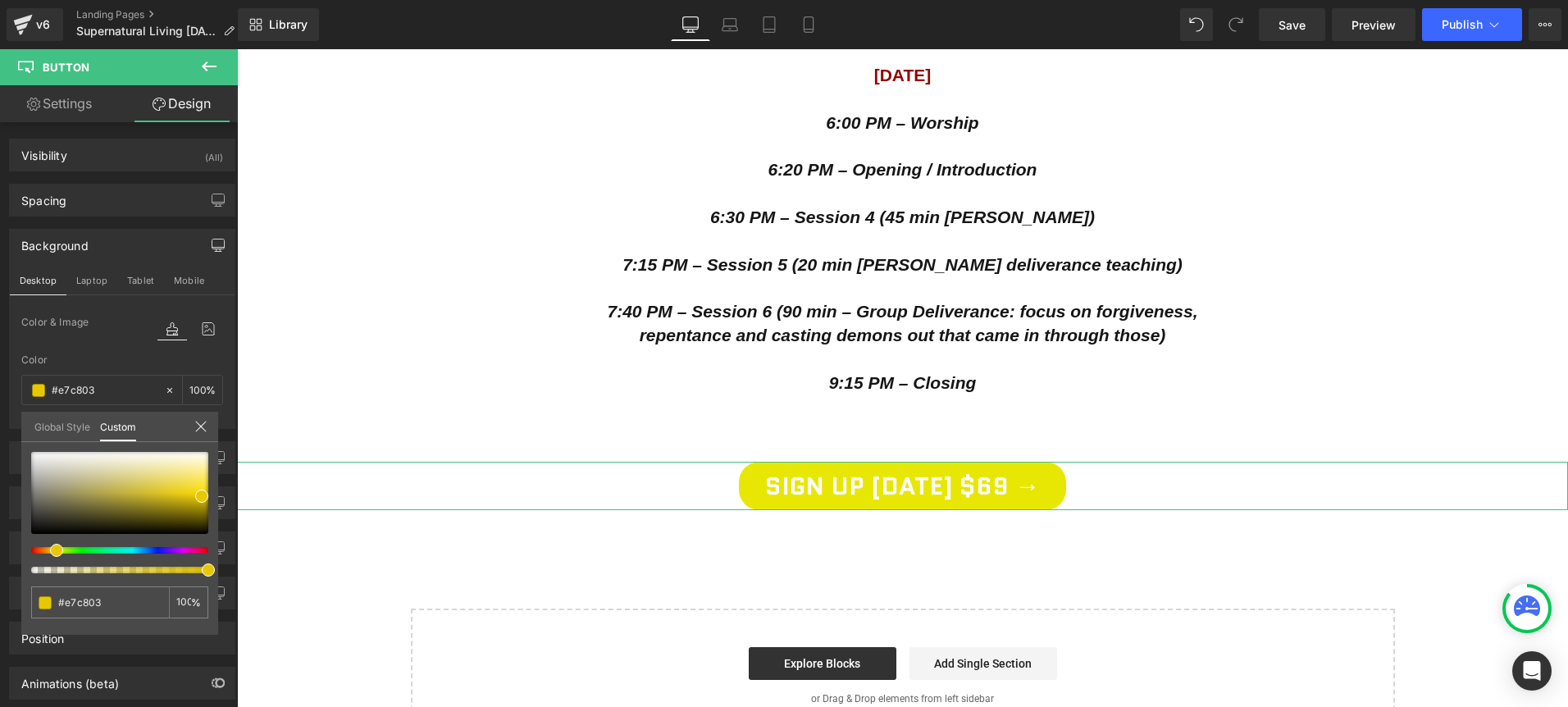
type input "#e7b903"
type input "#e7a603"
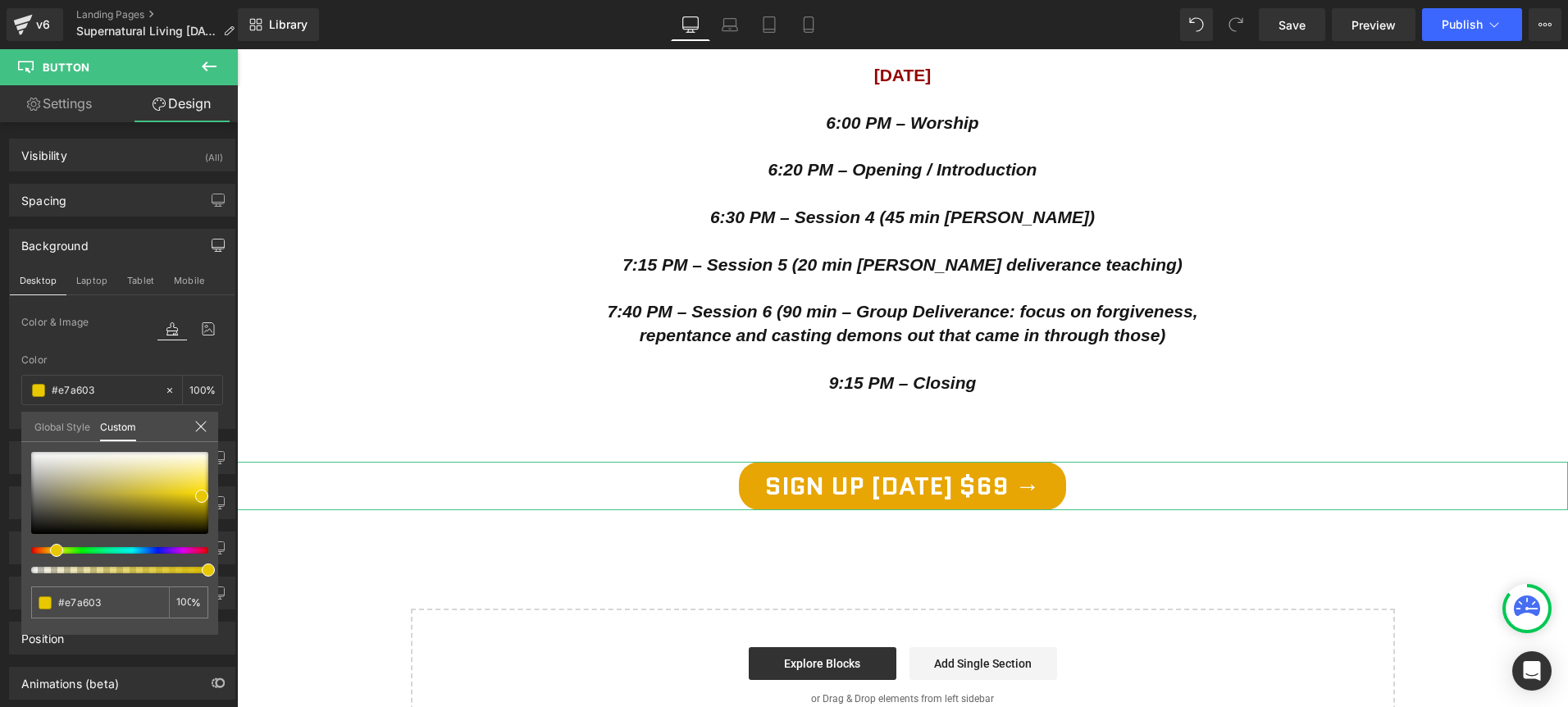
type input "#e79303"
type input "#e78803"
type input "#e77503"
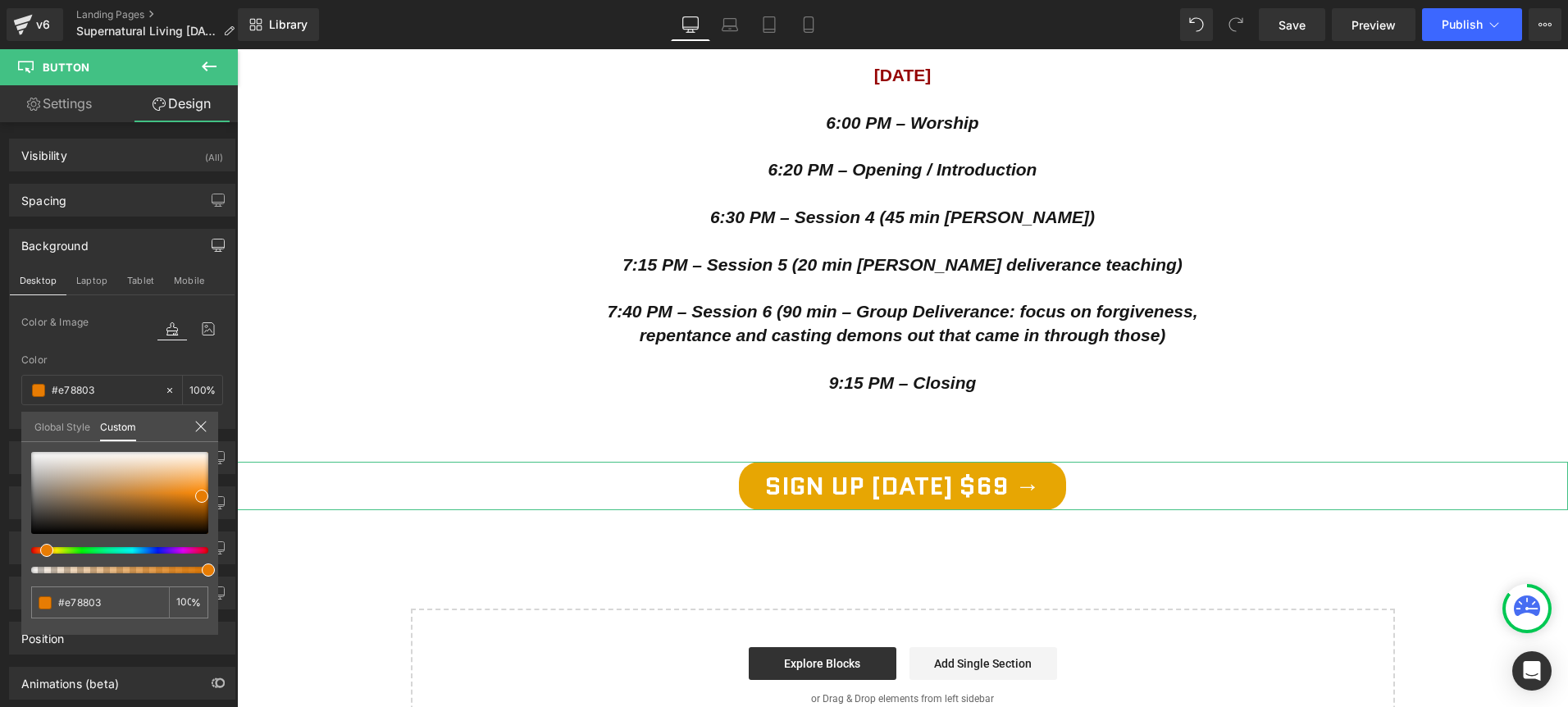
type input "#e77503"
type input "#e76d03"
drag, startPoint x: 205, startPoint y: 554, endPoint x: 38, endPoint y: 555, distance: 167.0
click at [37, 557] on div at bounding box center [119, 512] width 177 height 121
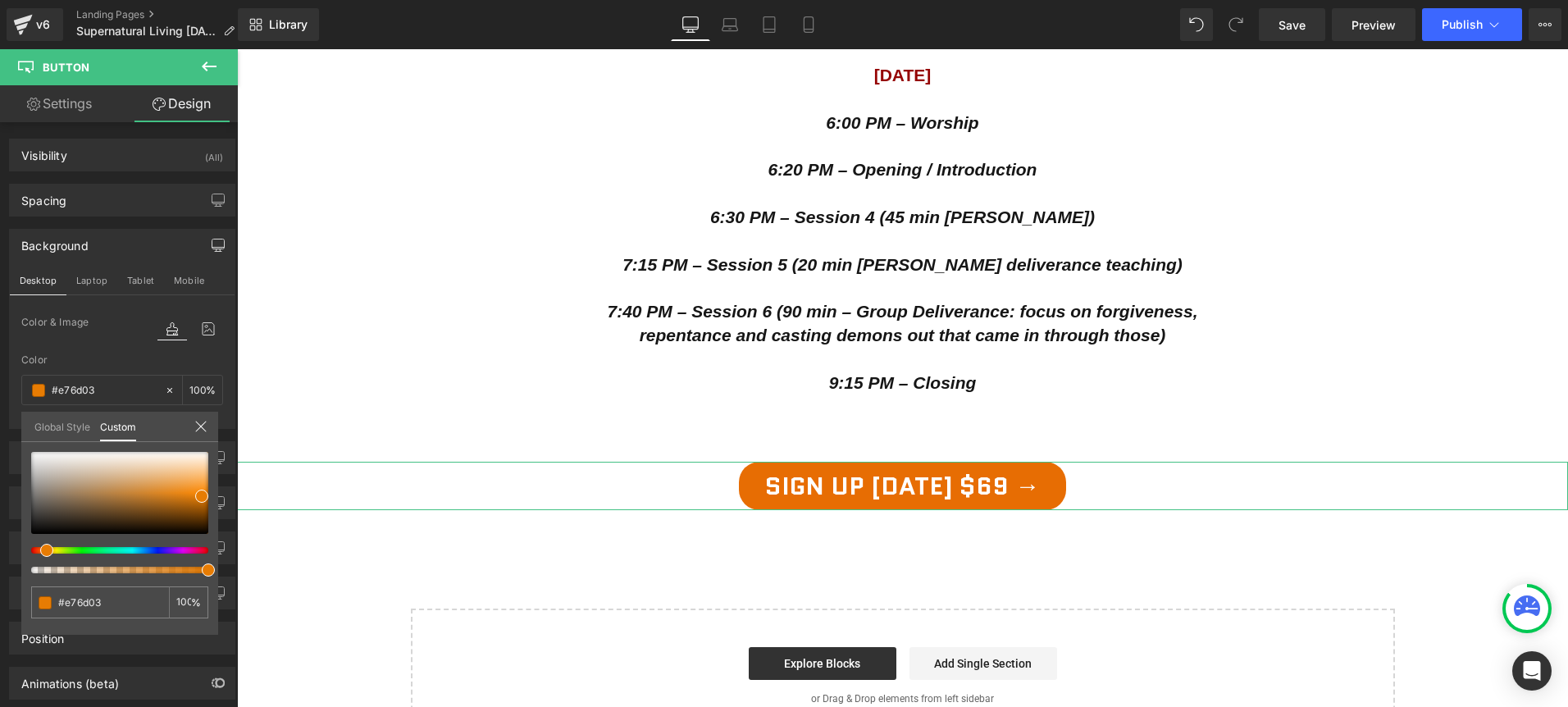
type input "#e77503"
type input "#f5891d"
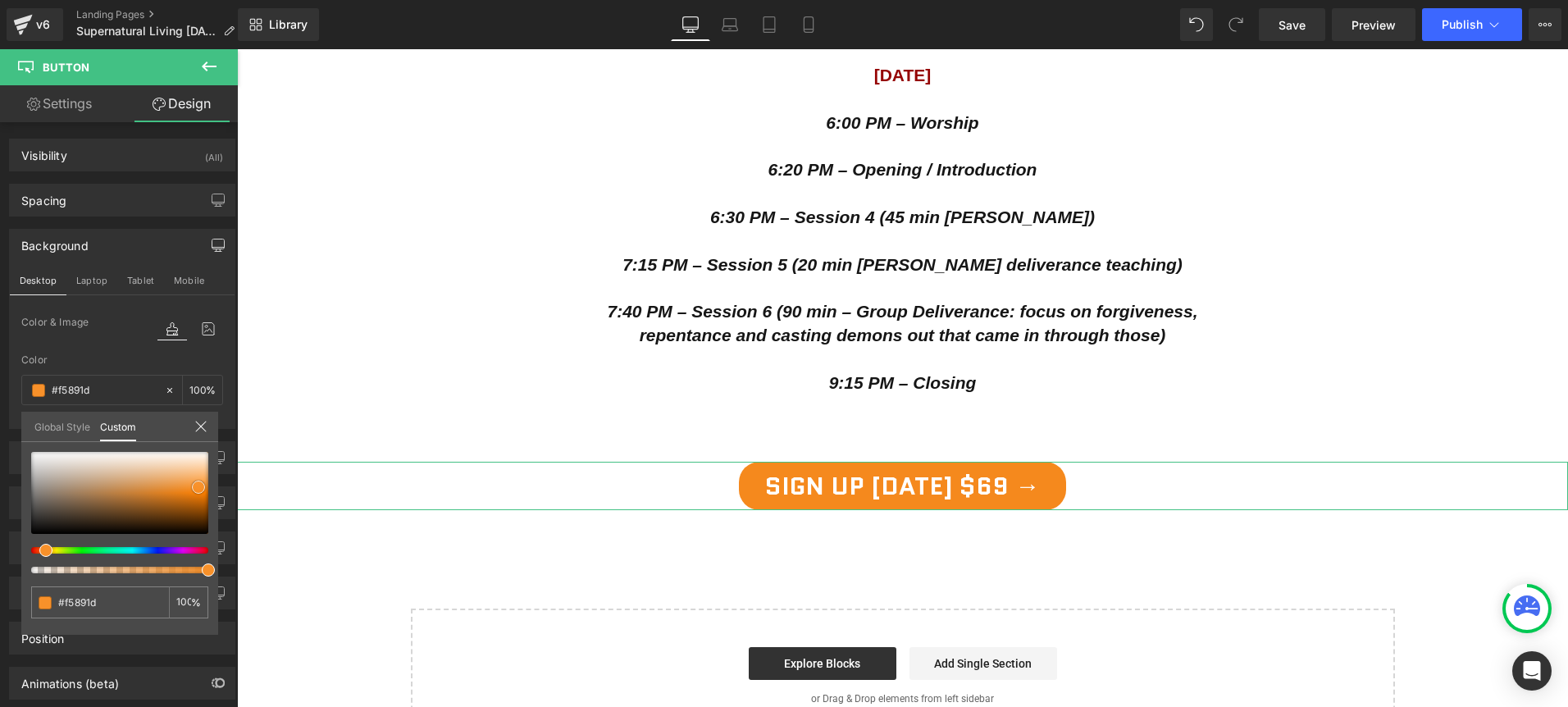
type input "#f58c22"
type input "#f99633"
type input "#fea852"
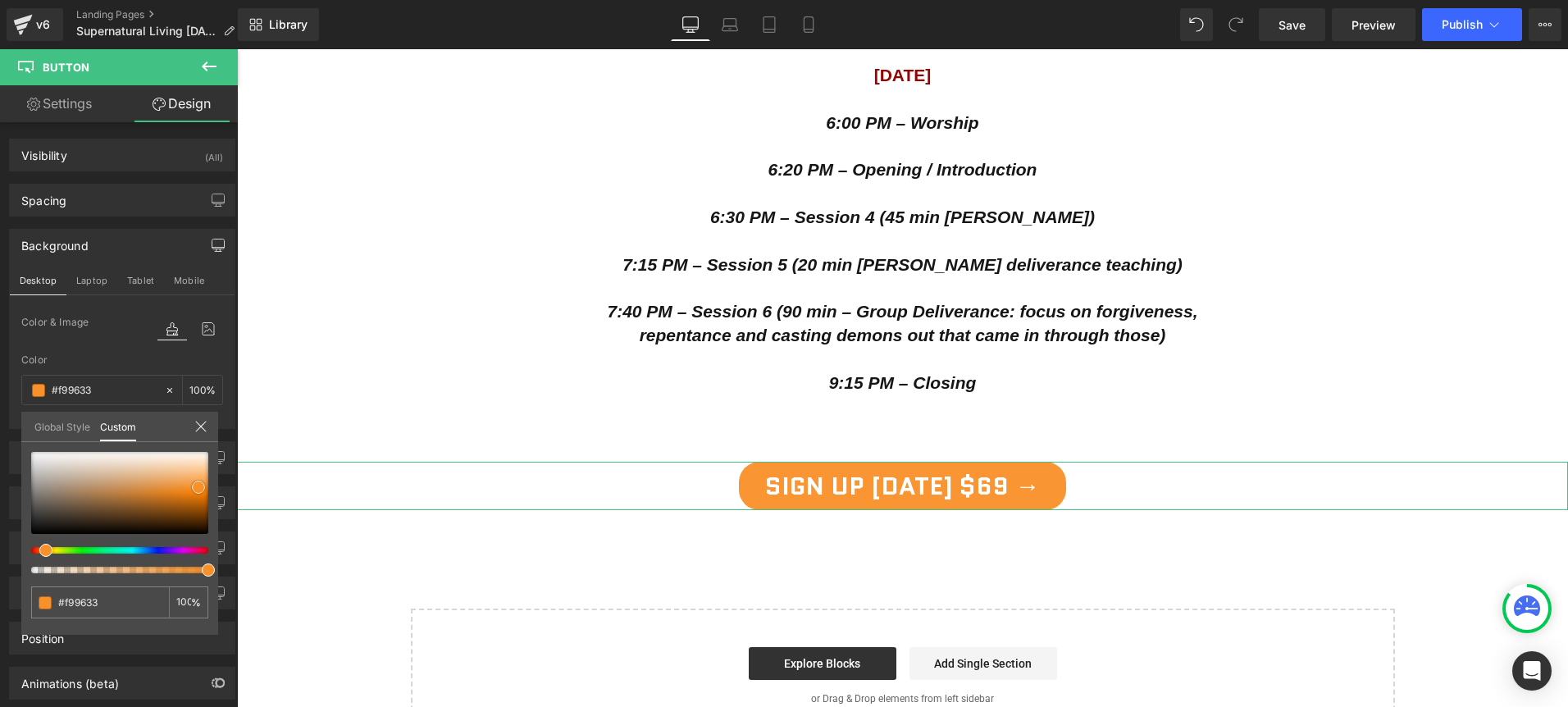
type input "#fea852"
type input "#feb56b"
type input "#ffc184"
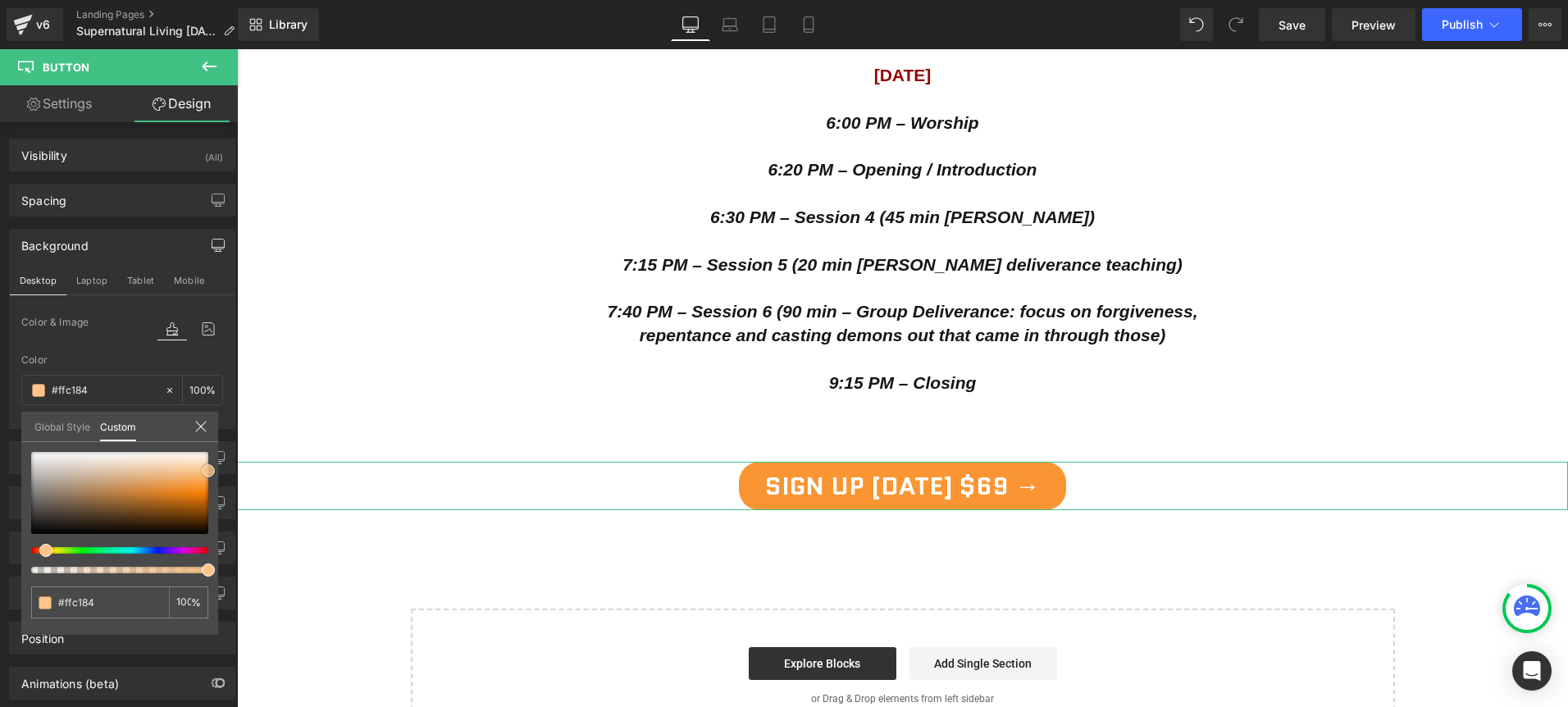
type input "#ffc489"
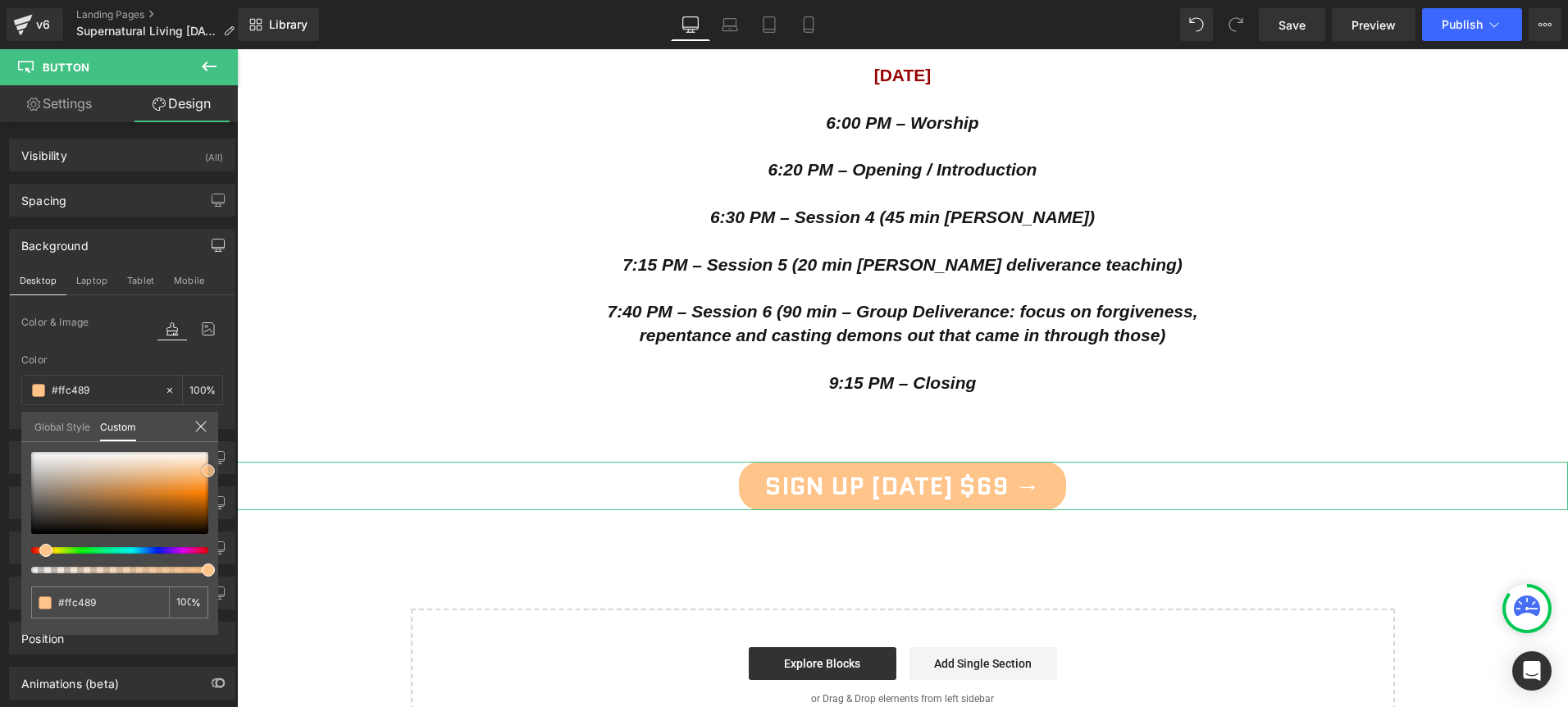
type input "#ffbf7f"
type input "#ffa851"
type input "#fea54d"
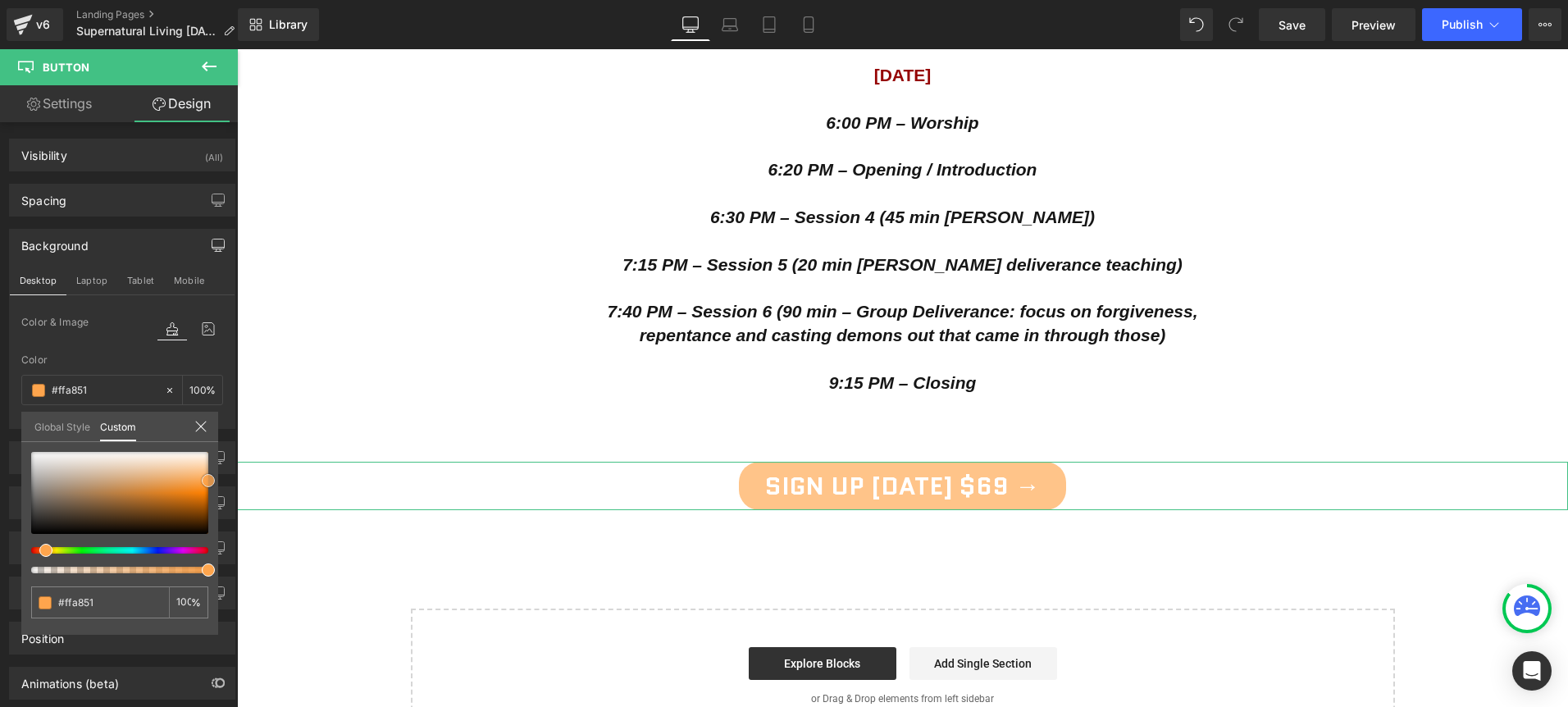
type input "#fea54d"
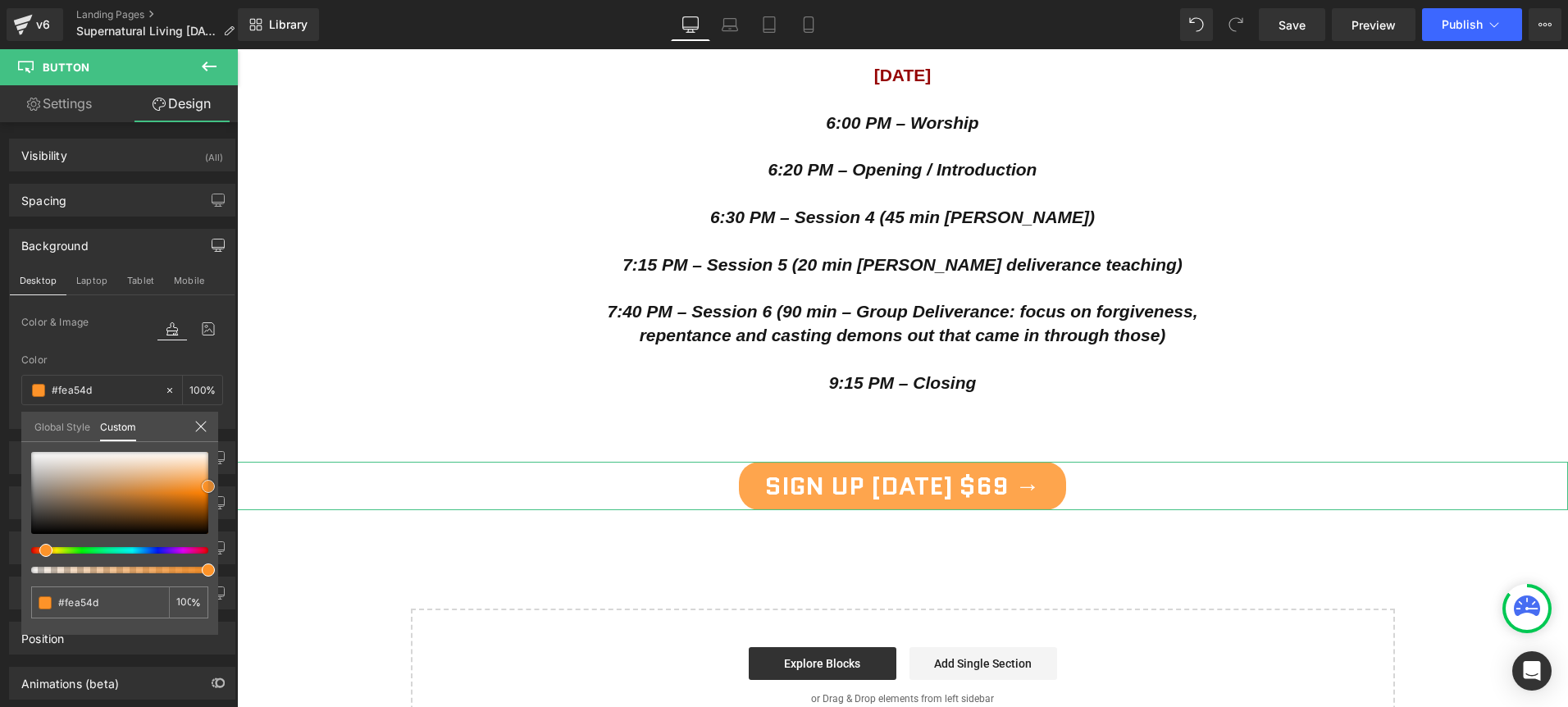
type input "#fd9329"
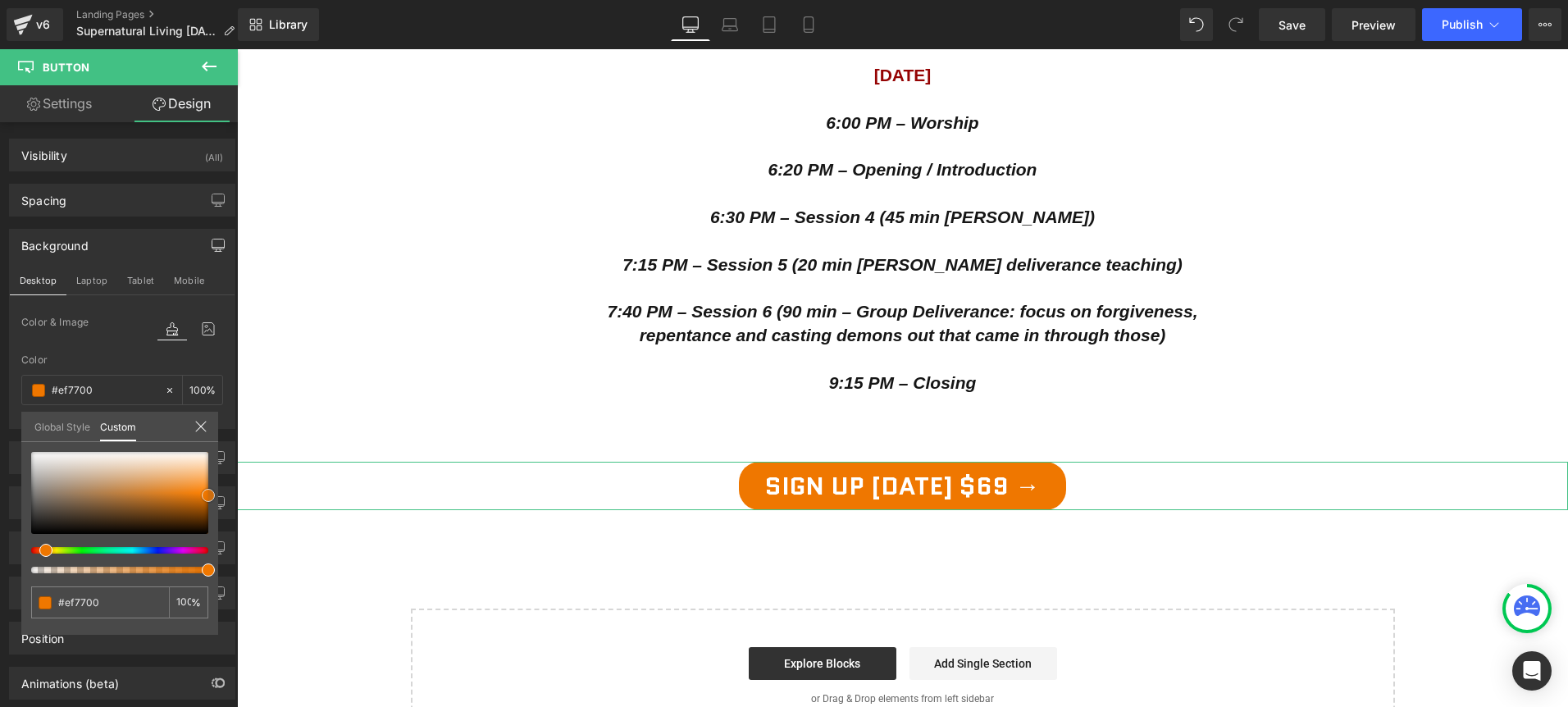
drag, startPoint x: 195, startPoint y: 489, endPoint x: 213, endPoint y: 495, distance: 19.0
click at [208, 495] on div at bounding box center [119, 493] width 177 height 82
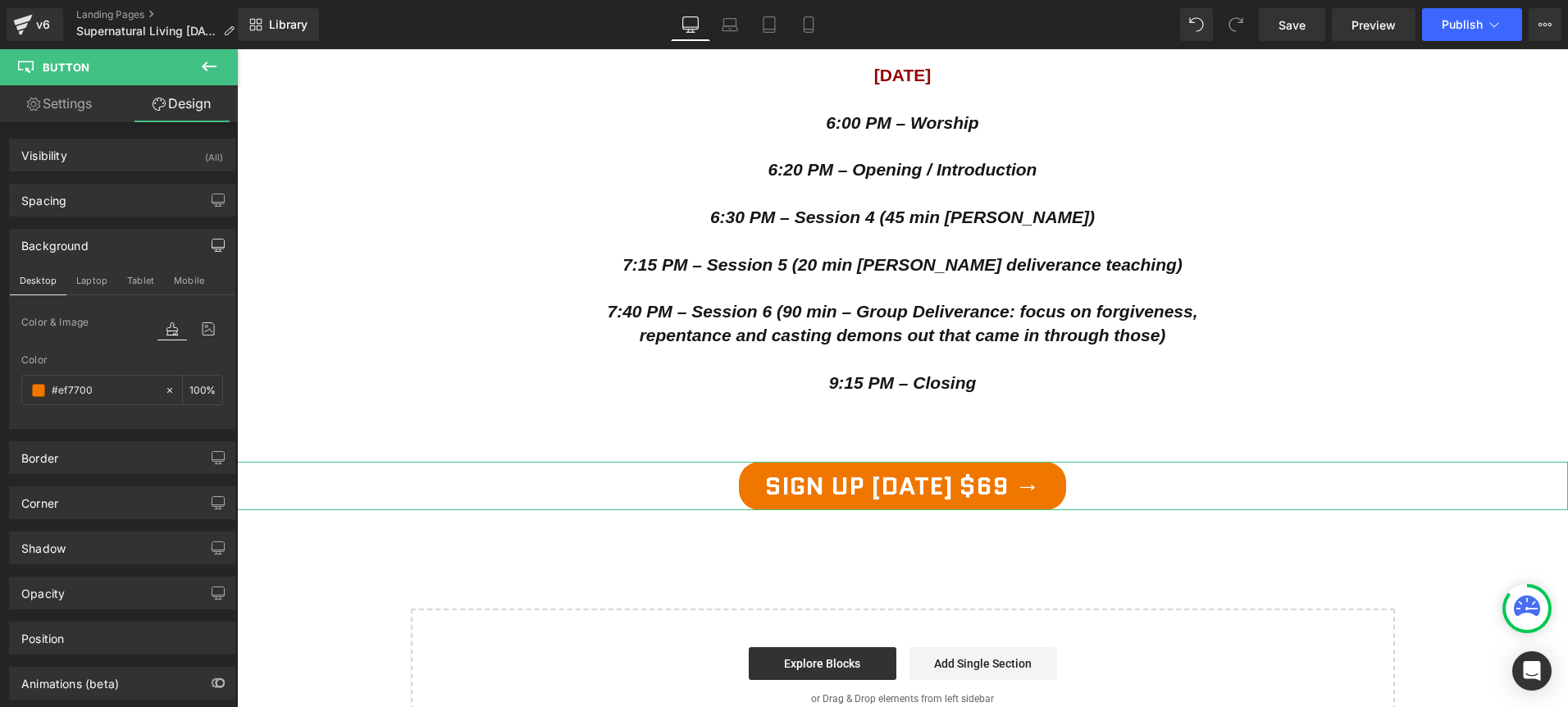
click at [71, 386] on input "#ef7700" at bounding box center [103, 389] width 105 height 18
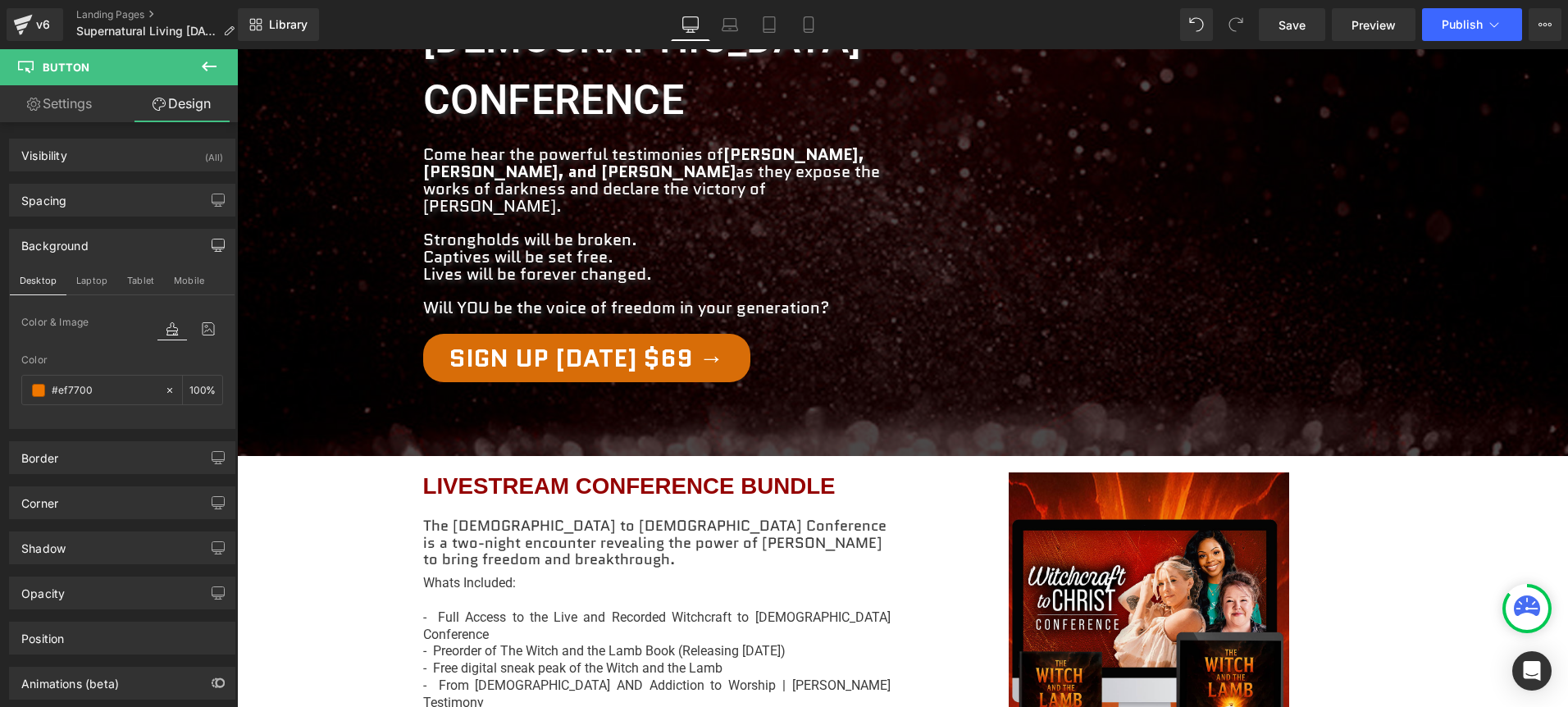
scroll to position [407, 0]
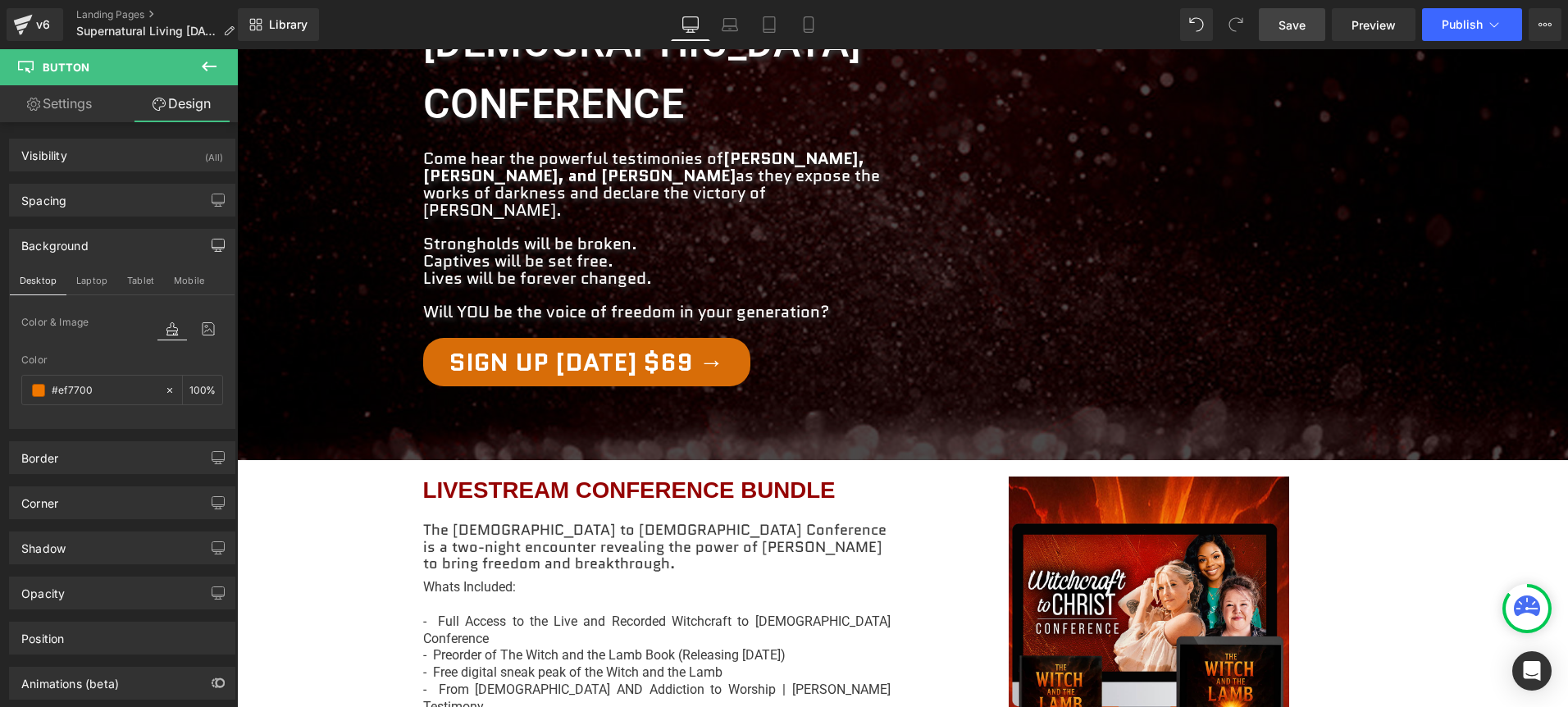
click at [1293, 24] on span "Save" at bounding box center [1292, 25] width 27 height 17
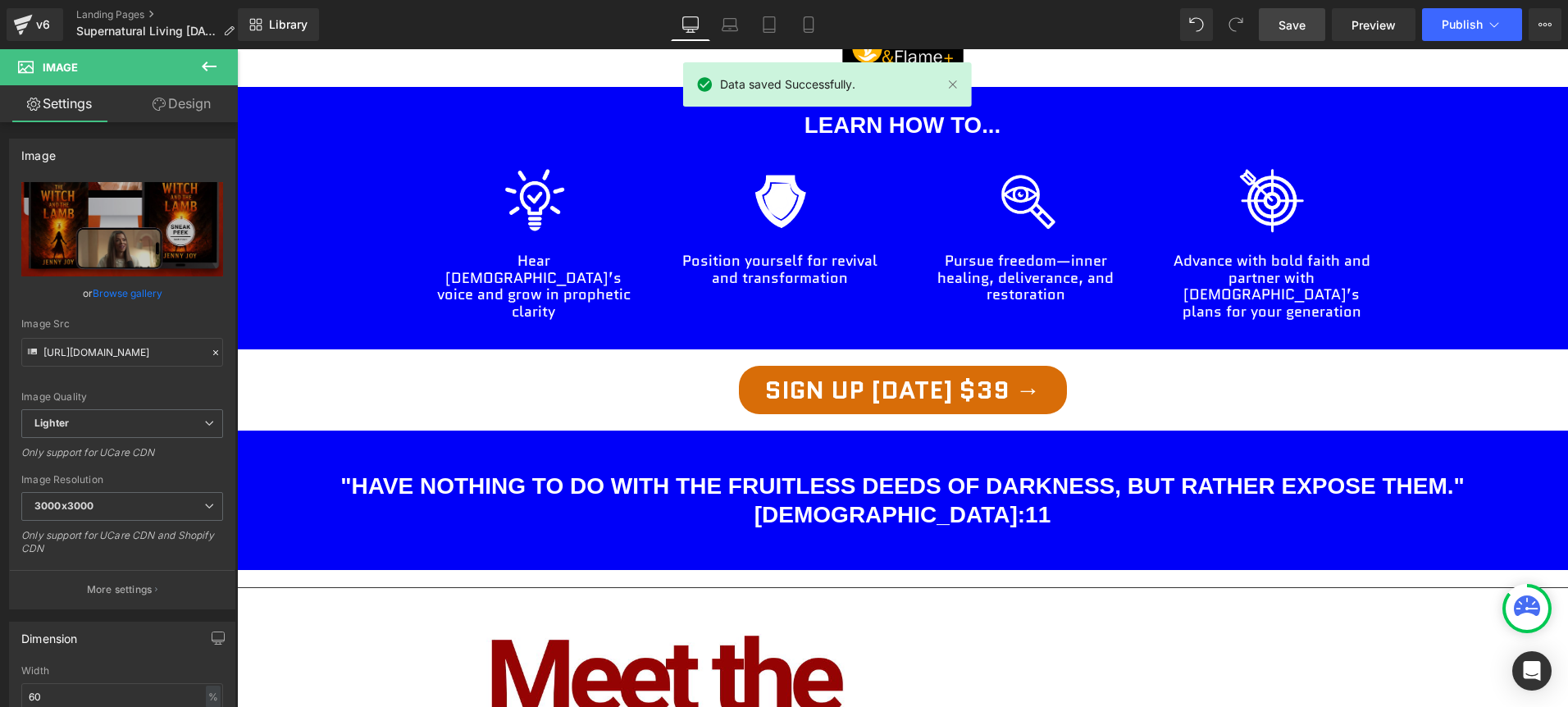
scroll to position [1460, 0]
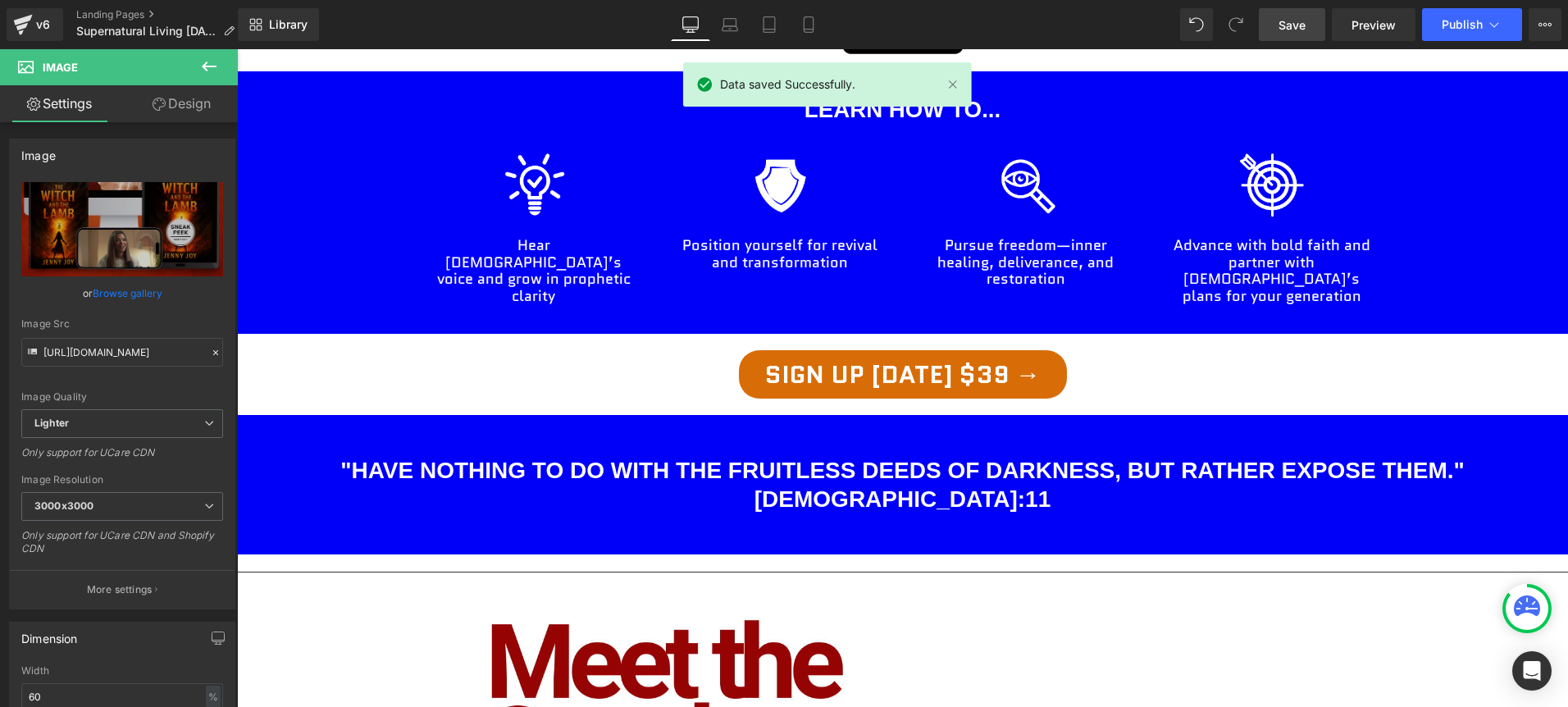
click at [1229, 456] on h1 ""Have nothing to do with the fruitless deeds of darkness, but rather expose the…" at bounding box center [902, 484] width 1331 height 57
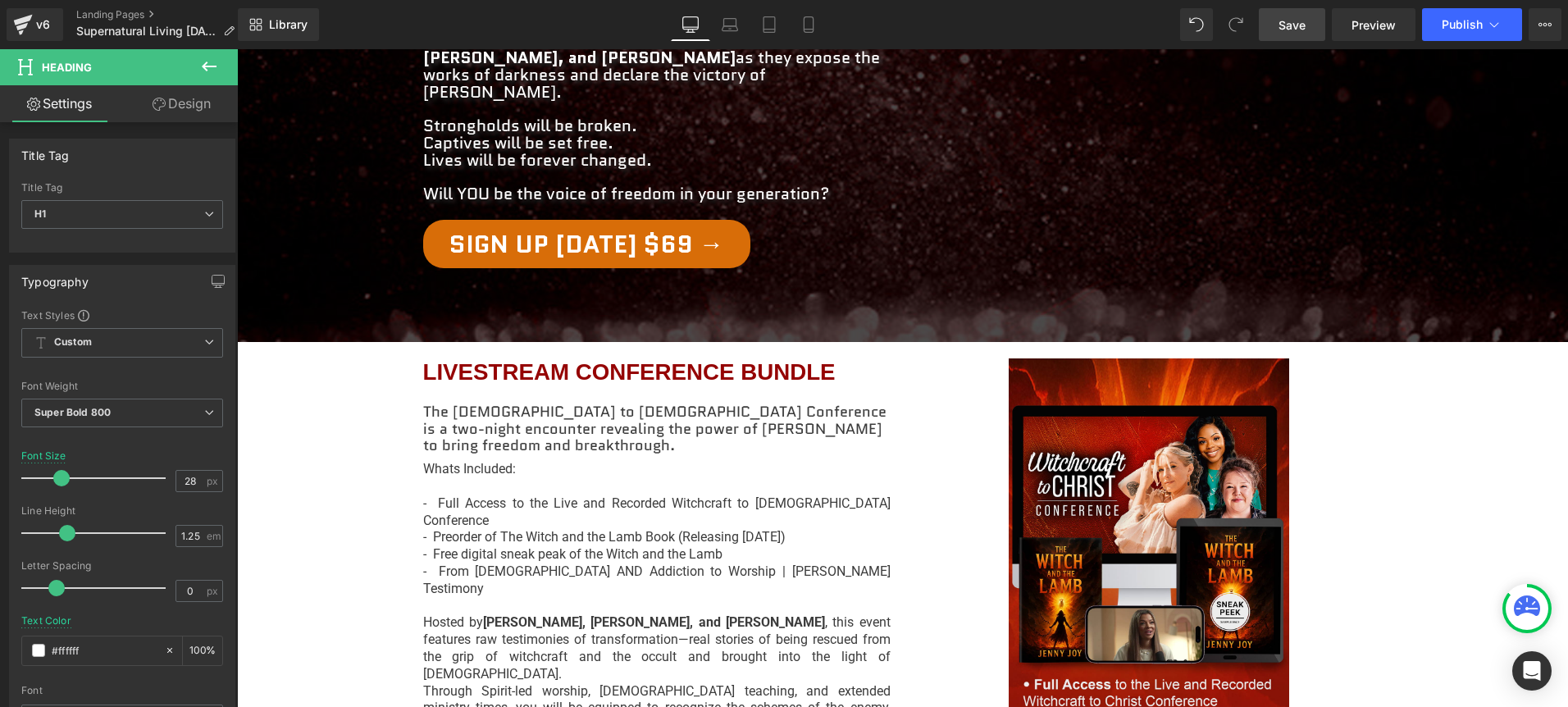
click at [642, 454] on div "Whats Included: - Full Access to the Live and Recorded Witchcraft to [PERSON_NA…" at bounding box center [656, 645] width 467 height 381
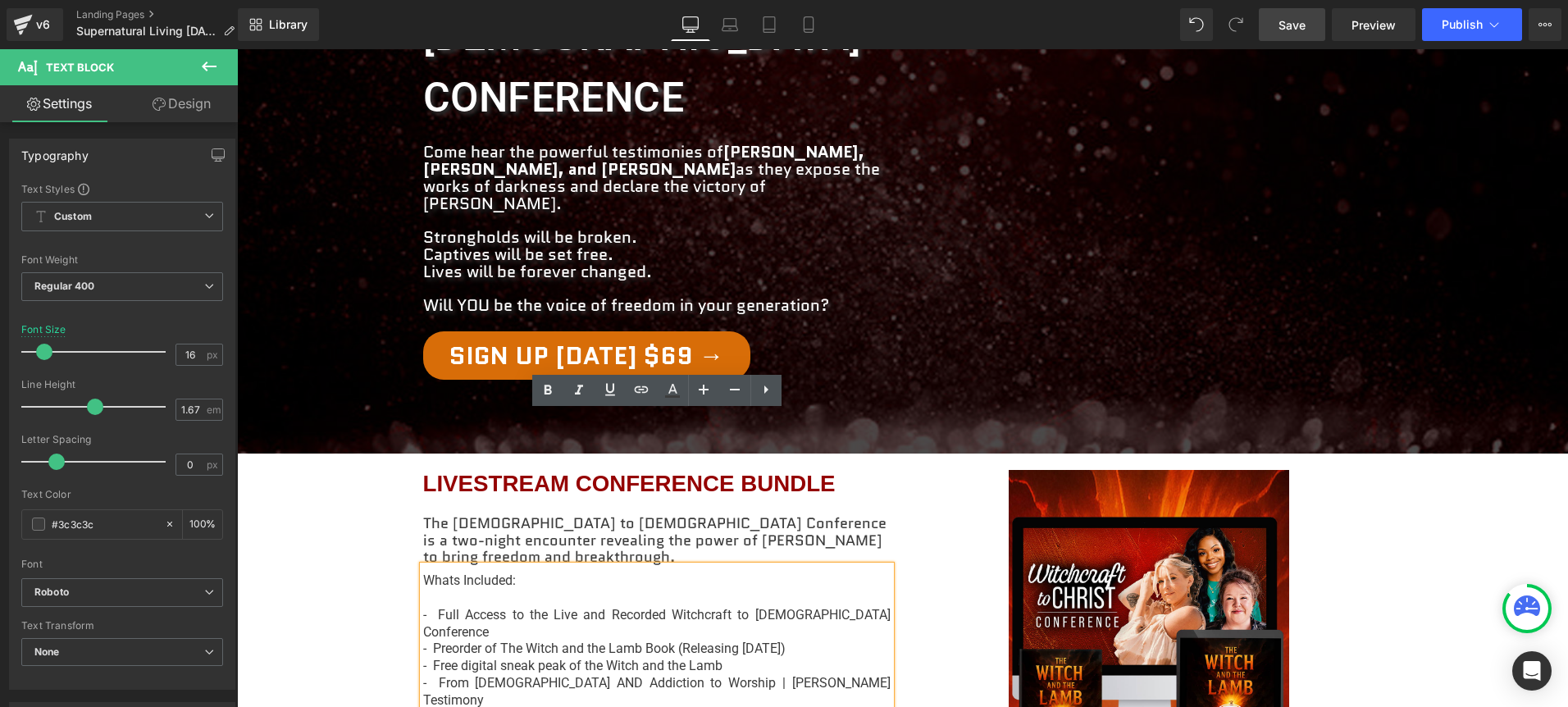
scroll to position [416, 0]
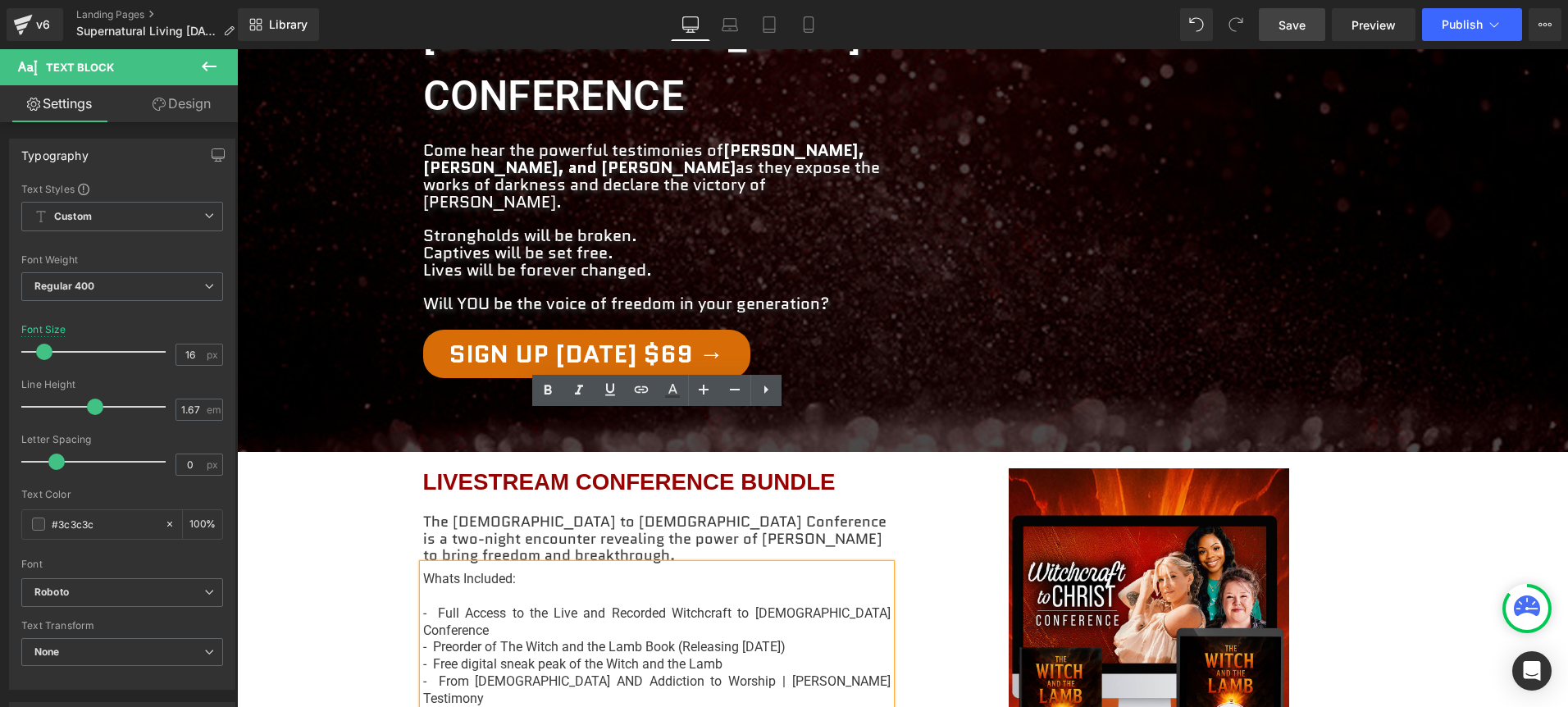
click at [647, 639] on p "- Preorder of The Witch and the Lamb Book (Releasing [DATE])" at bounding box center [656, 647] width 467 height 17
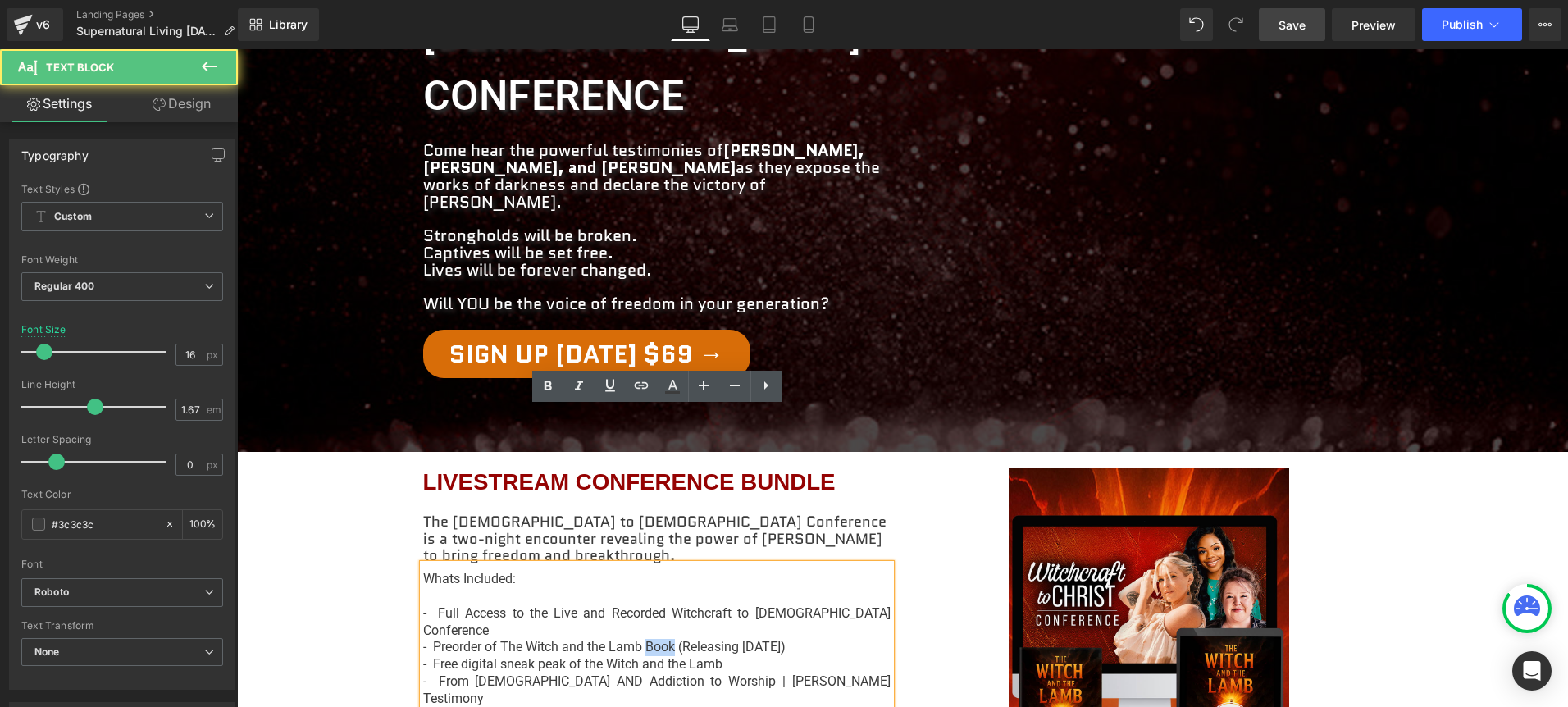
click at [647, 639] on p "- Preorder of The Witch and the Lamb Book (Releasing [DATE])" at bounding box center [656, 647] width 467 height 17
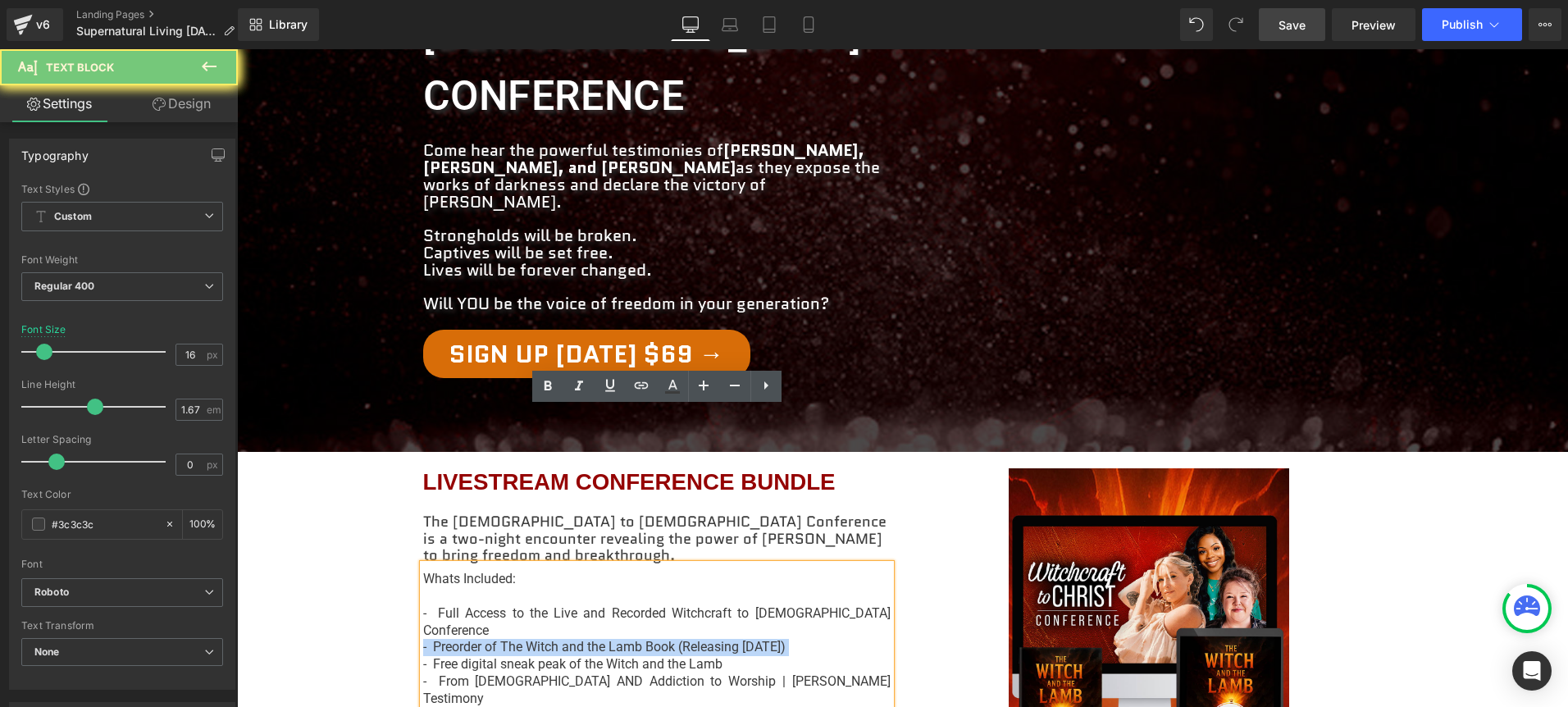
click at [647, 639] on p "- Preorder of The Witch and the Lamb Book (Releasing [DATE])" at bounding box center [656, 647] width 467 height 17
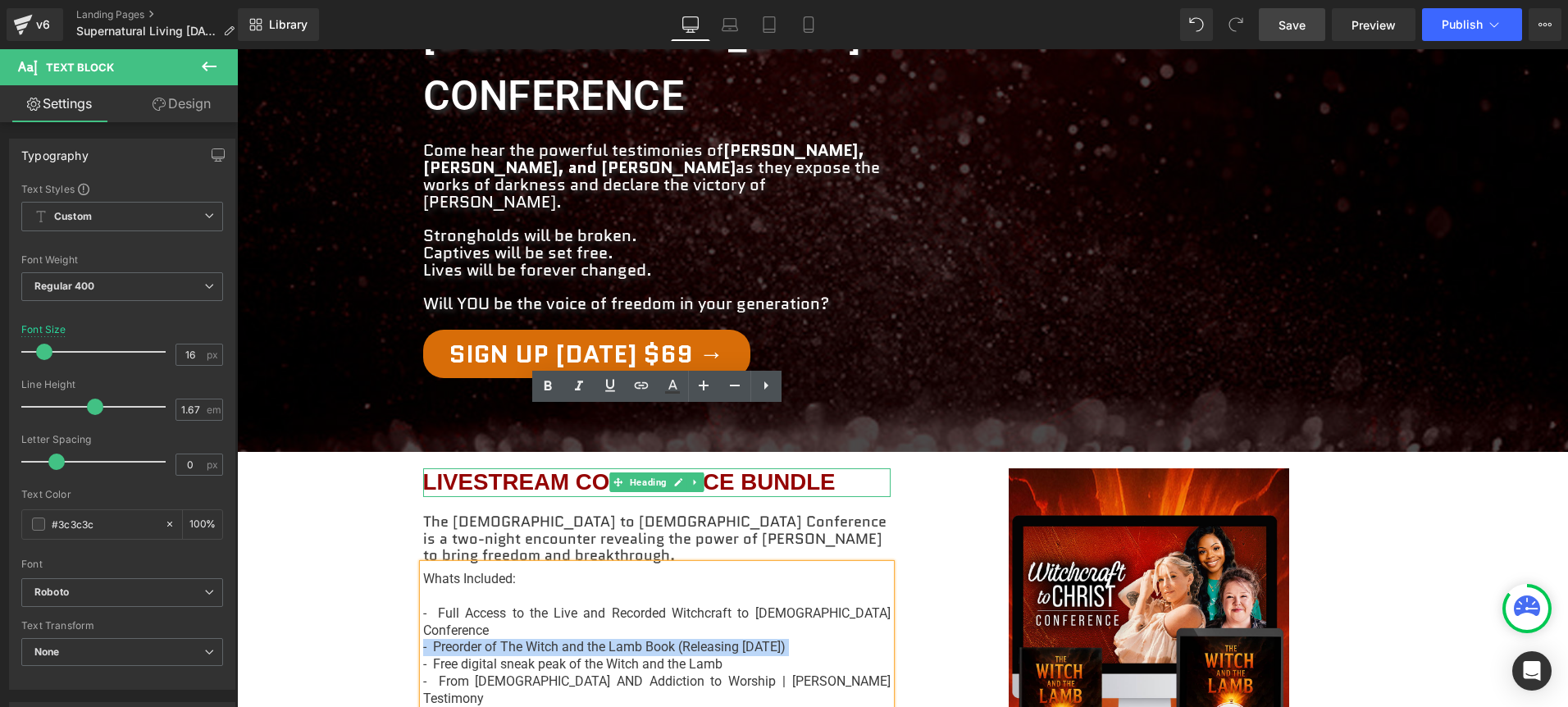
click at [734, 468] on h1 "LIVESTREAM CONFERENCE BUNDLE" at bounding box center [656, 482] width 467 height 29
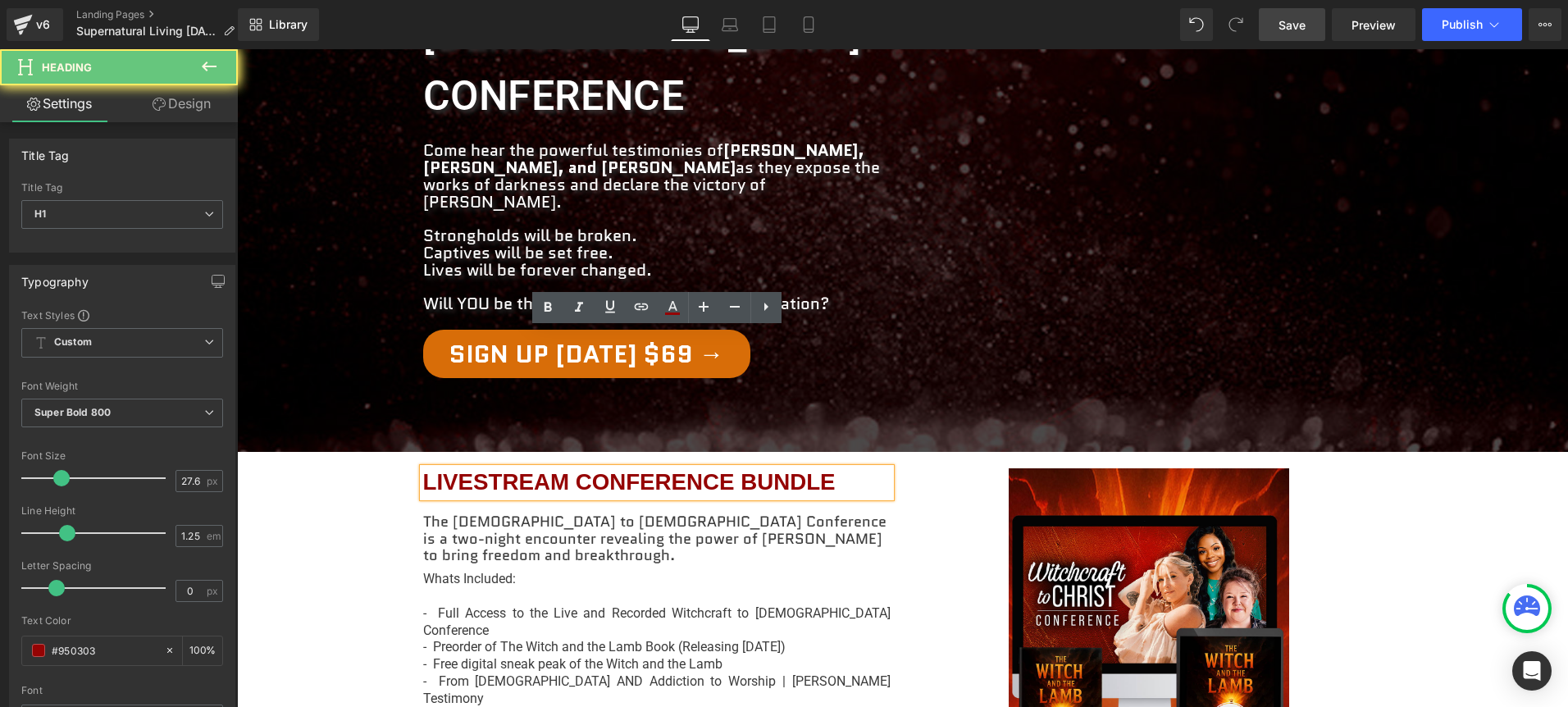
click at [822, 468] on h1 "LIVESTREAM CONFERENCE BUNDLE" at bounding box center [656, 482] width 467 height 29
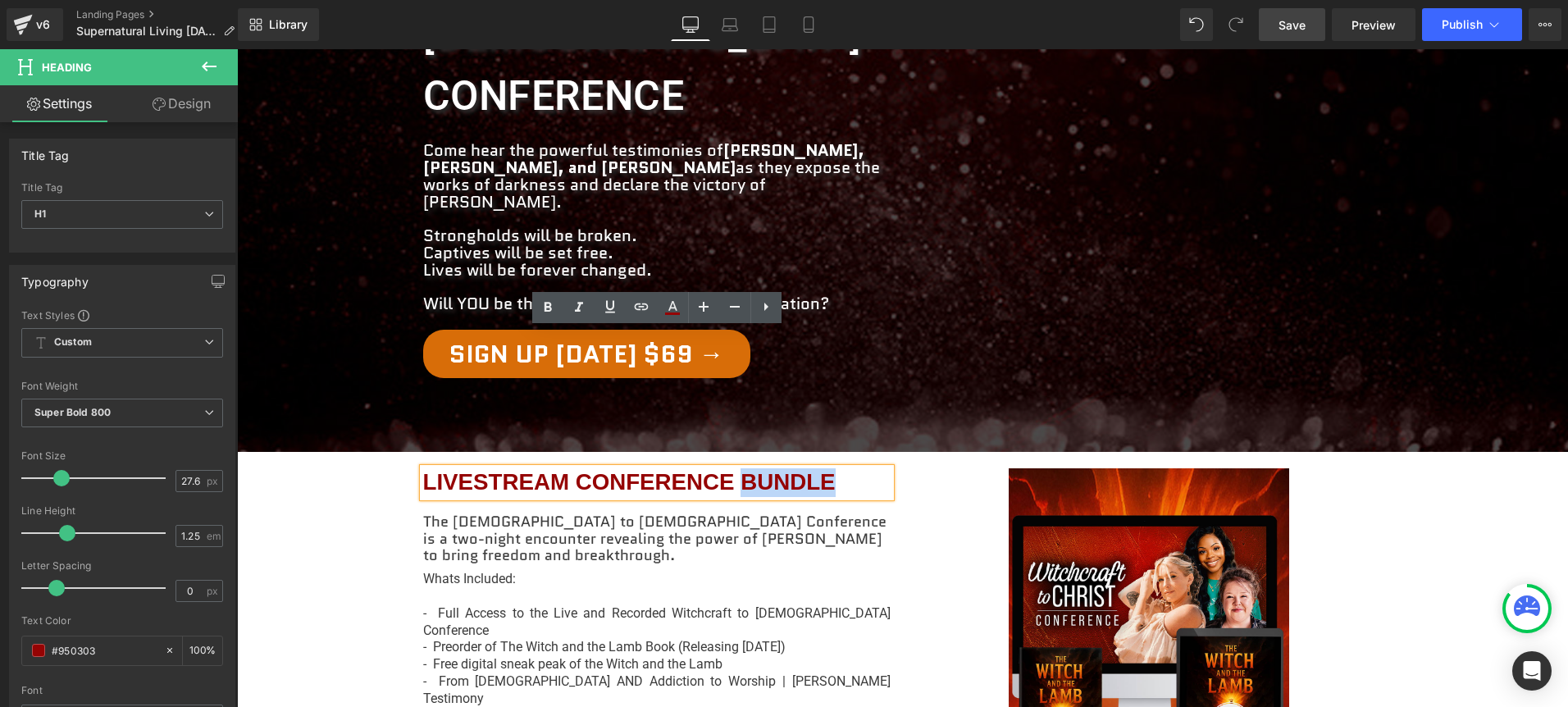
drag, startPoint x: 840, startPoint y: 339, endPoint x: 744, endPoint y: 345, distance: 96.2
click at [744, 468] on h1 "LIVESTREAM CONFERENCE BUNDLE" at bounding box center [656, 482] width 467 height 29
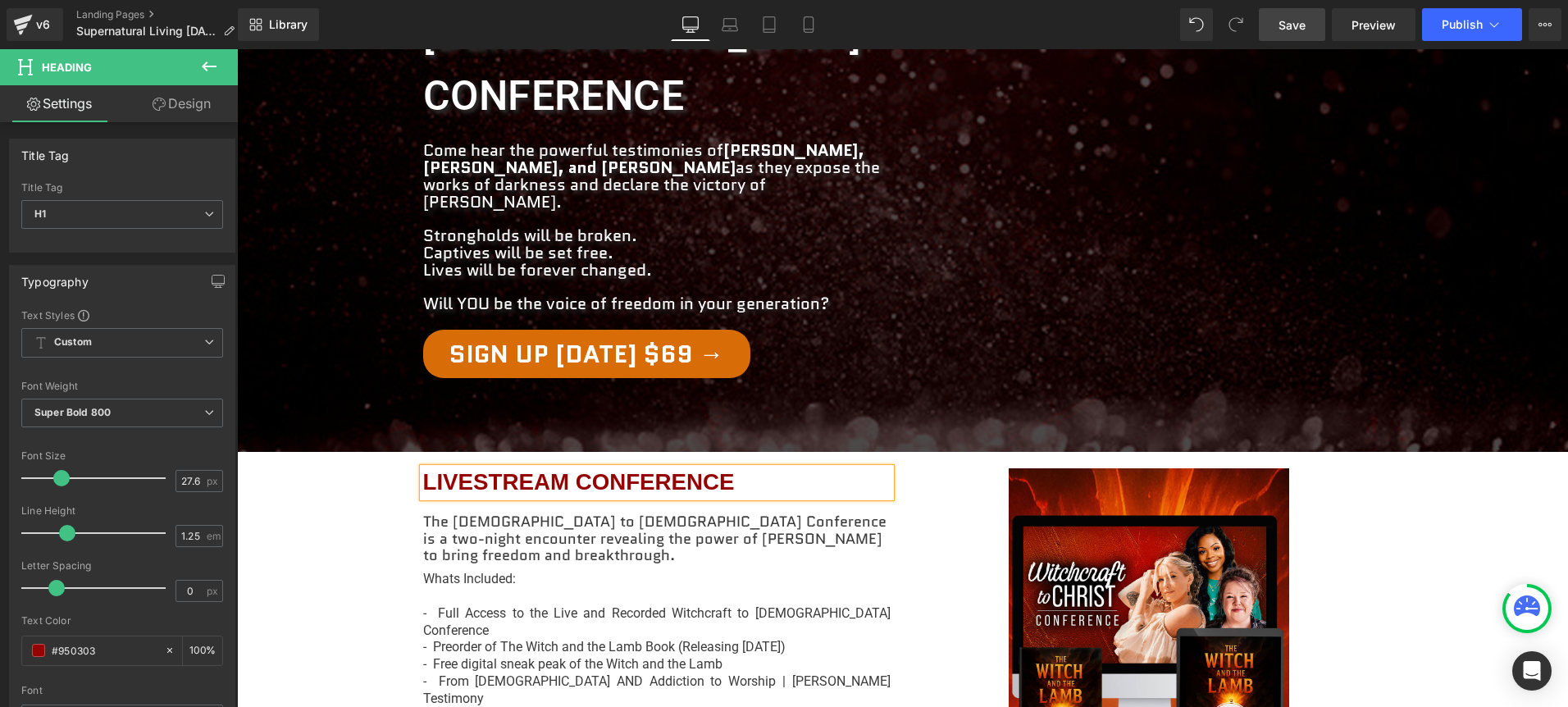
click at [639, 673] on p "- From [DEMOGRAPHIC_DATA] AND Addiction to Worship | [PERSON_NAME] Testimony" at bounding box center [656, 690] width 467 height 34
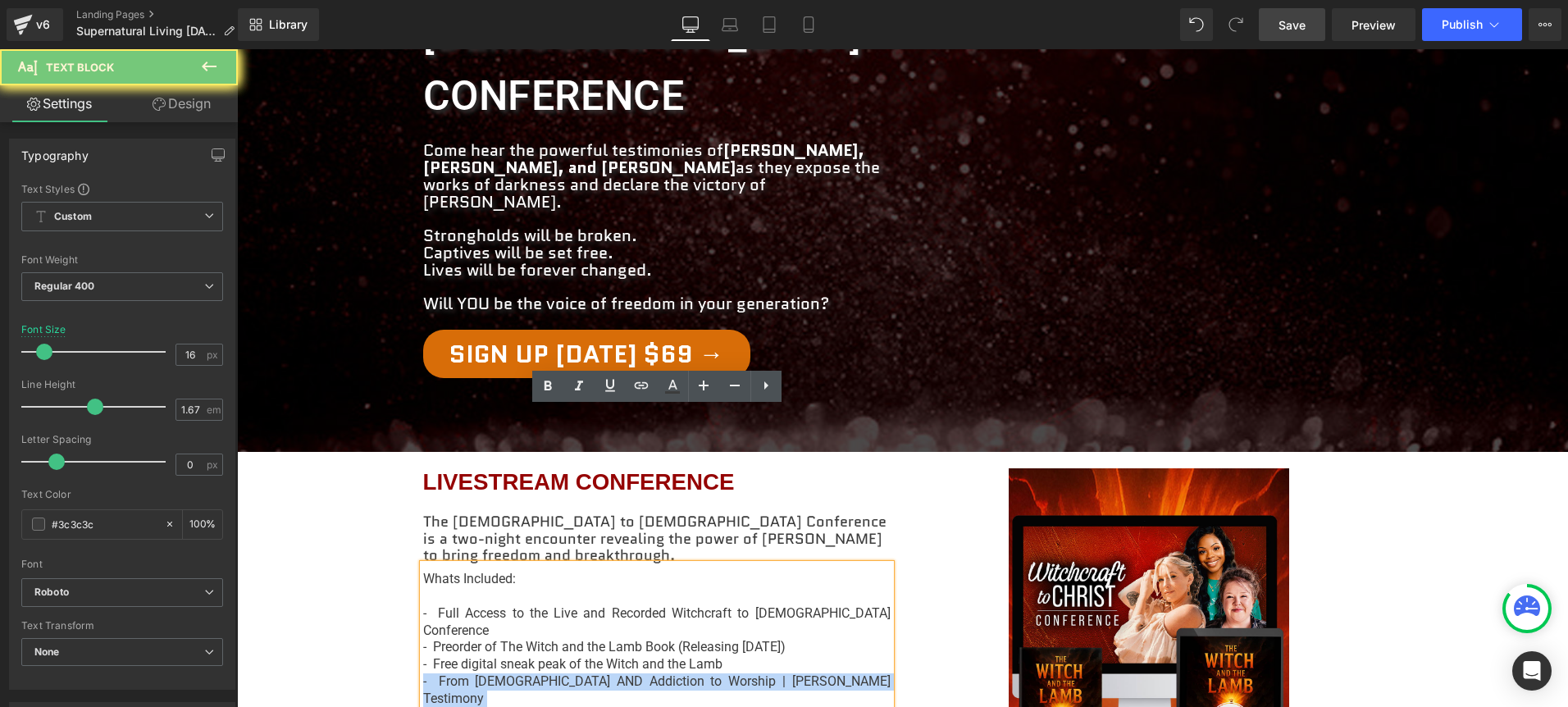
click at [639, 673] on p "- From [DEMOGRAPHIC_DATA] AND Addiction to Worship | [PERSON_NAME] Testimony" at bounding box center [656, 690] width 467 height 34
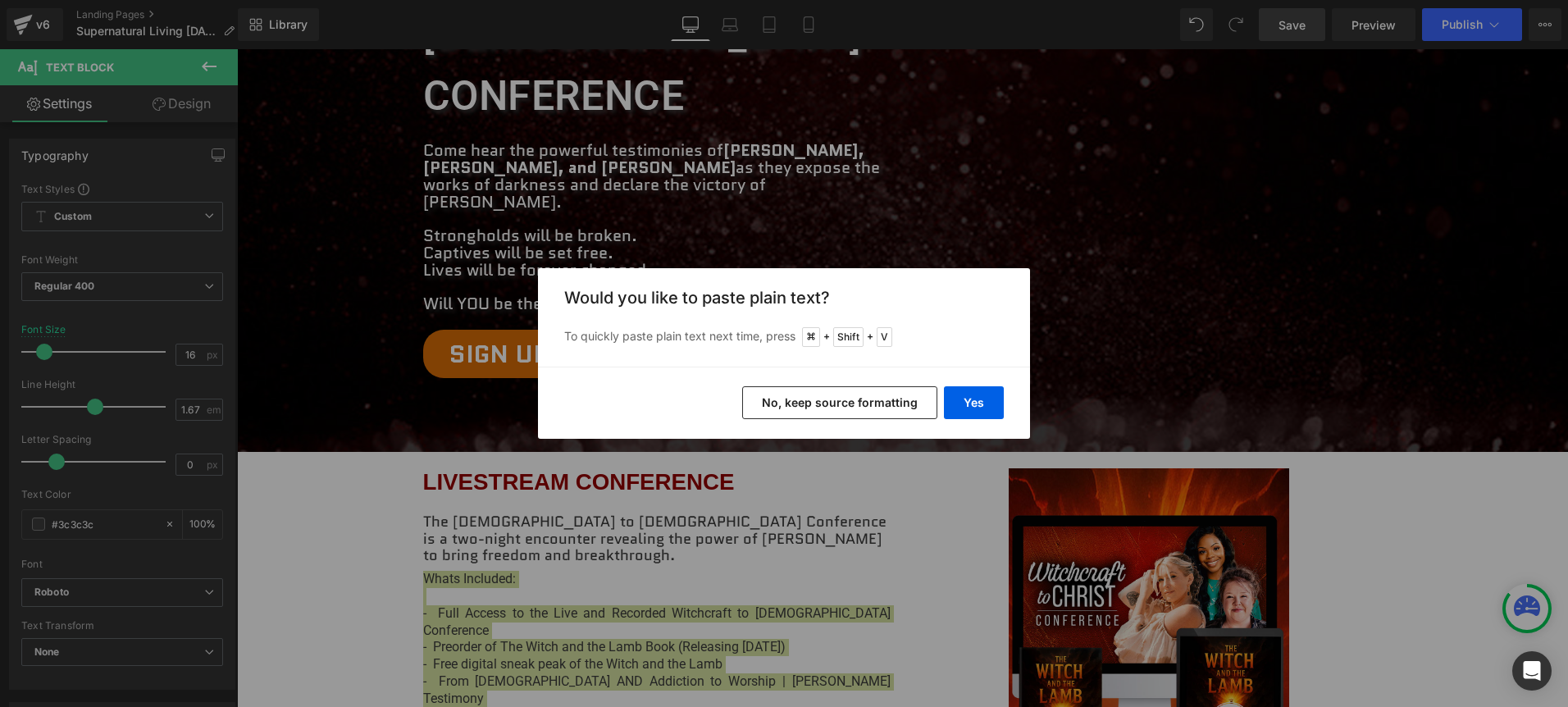
click at [877, 400] on button "No, keep source formatting" at bounding box center [840, 402] width 195 height 32
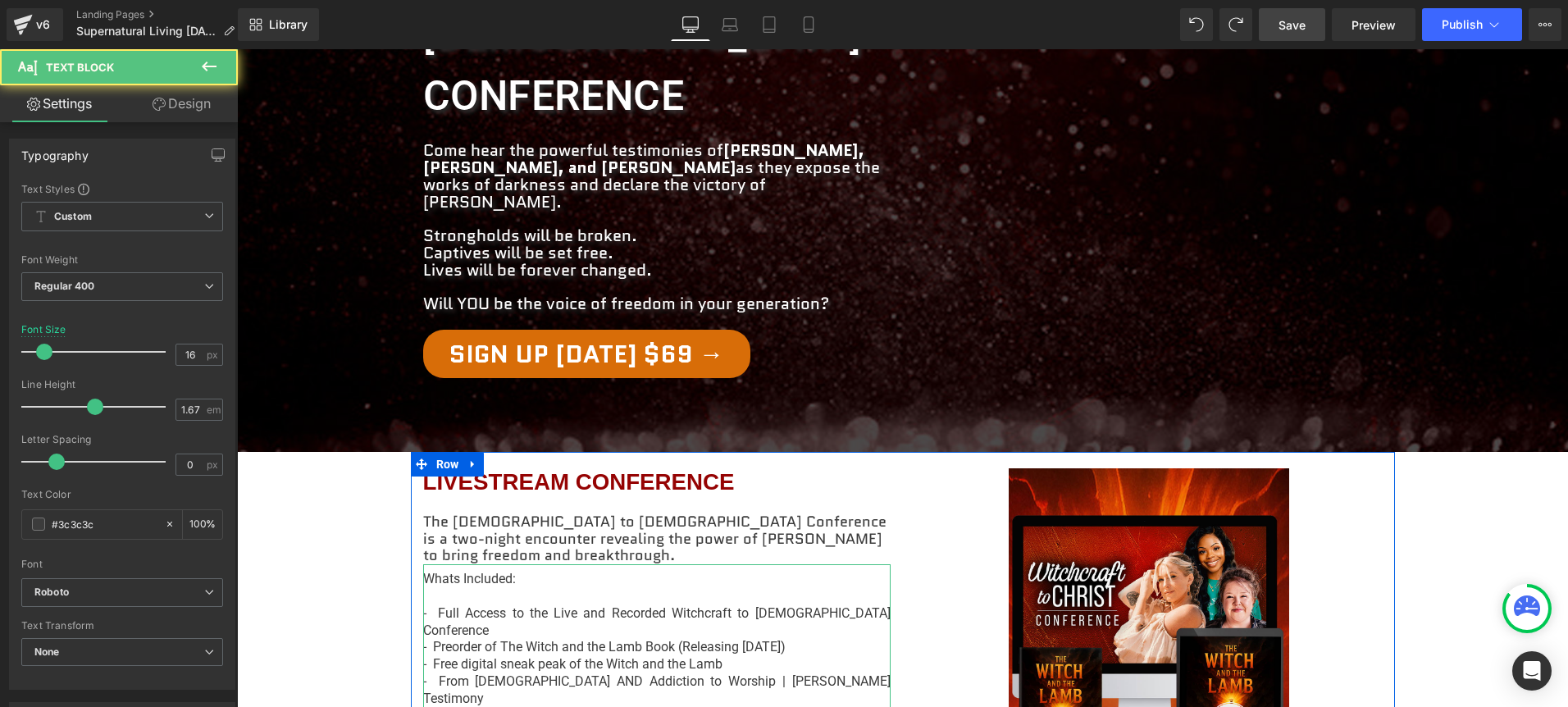
click at [781, 673] on p "- From [DEMOGRAPHIC_DATA] AND Addiction to Worship | [PERSON_NAME] Testimony" at bounding box center [656, 690] width 467 height 34
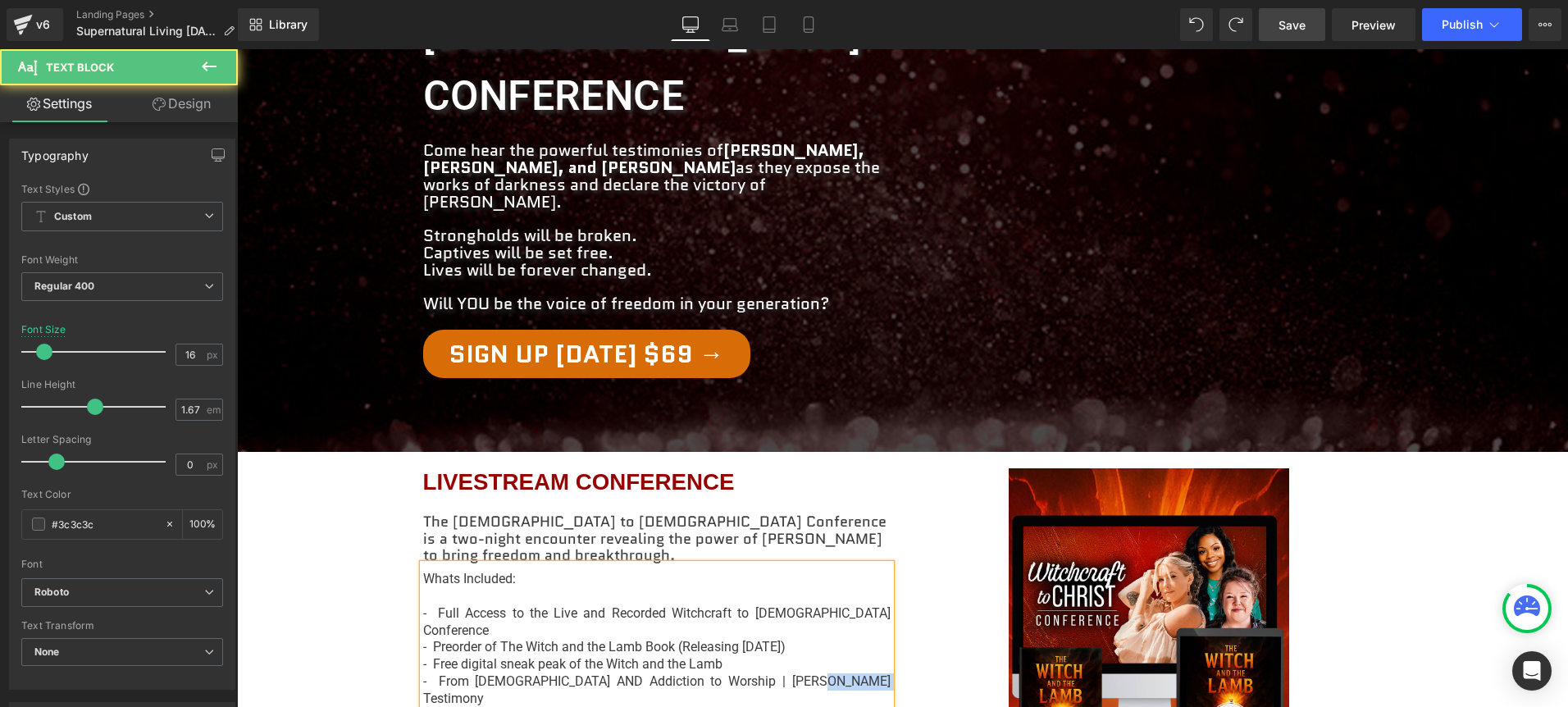
click at [781, 673] on p "- From [DEMOGRAPHIC_DATA] AND Addiction to Worship | [PERSON_NAME] Testimony" at bounding box center [656, 690] width 467 height 34
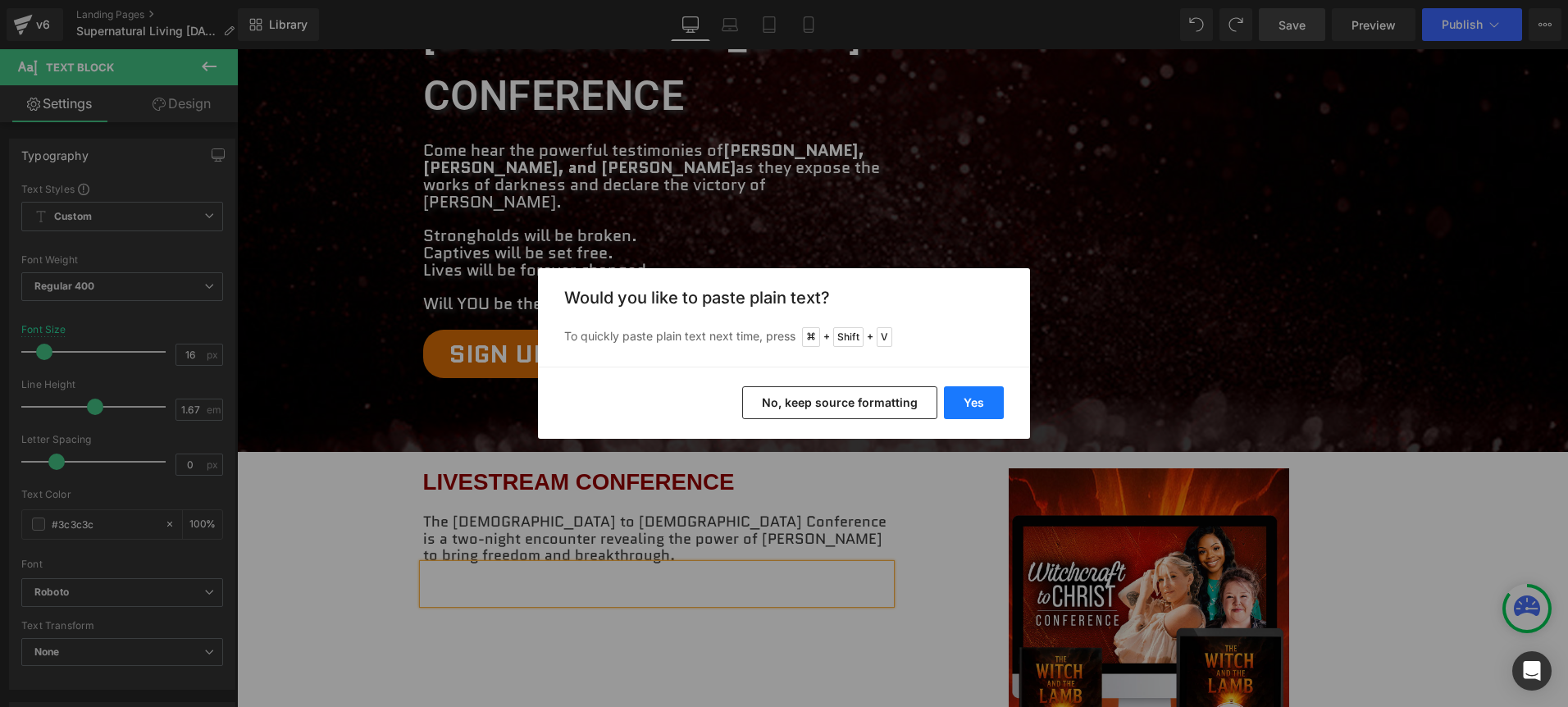
click at [992, 391] on button "Yes" at bounding box center [974, 402] width 60 height 32
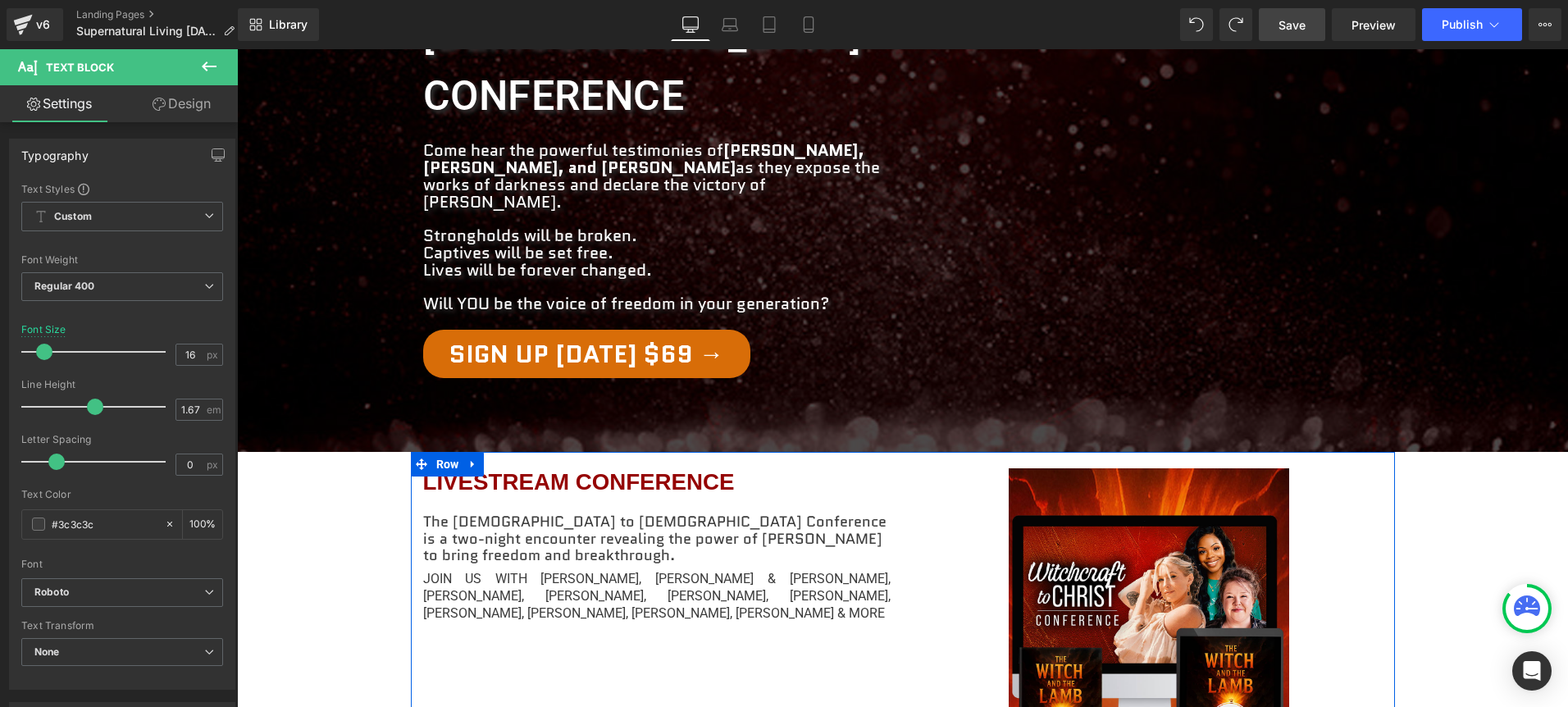
click at [766, 517] on div "LIVESTREAM CONFERENCE Heading The Witchcraft to [DEMOGRAPHIC_DATA] Conference i…" at bounding box center [903, 709] width 984 height 515
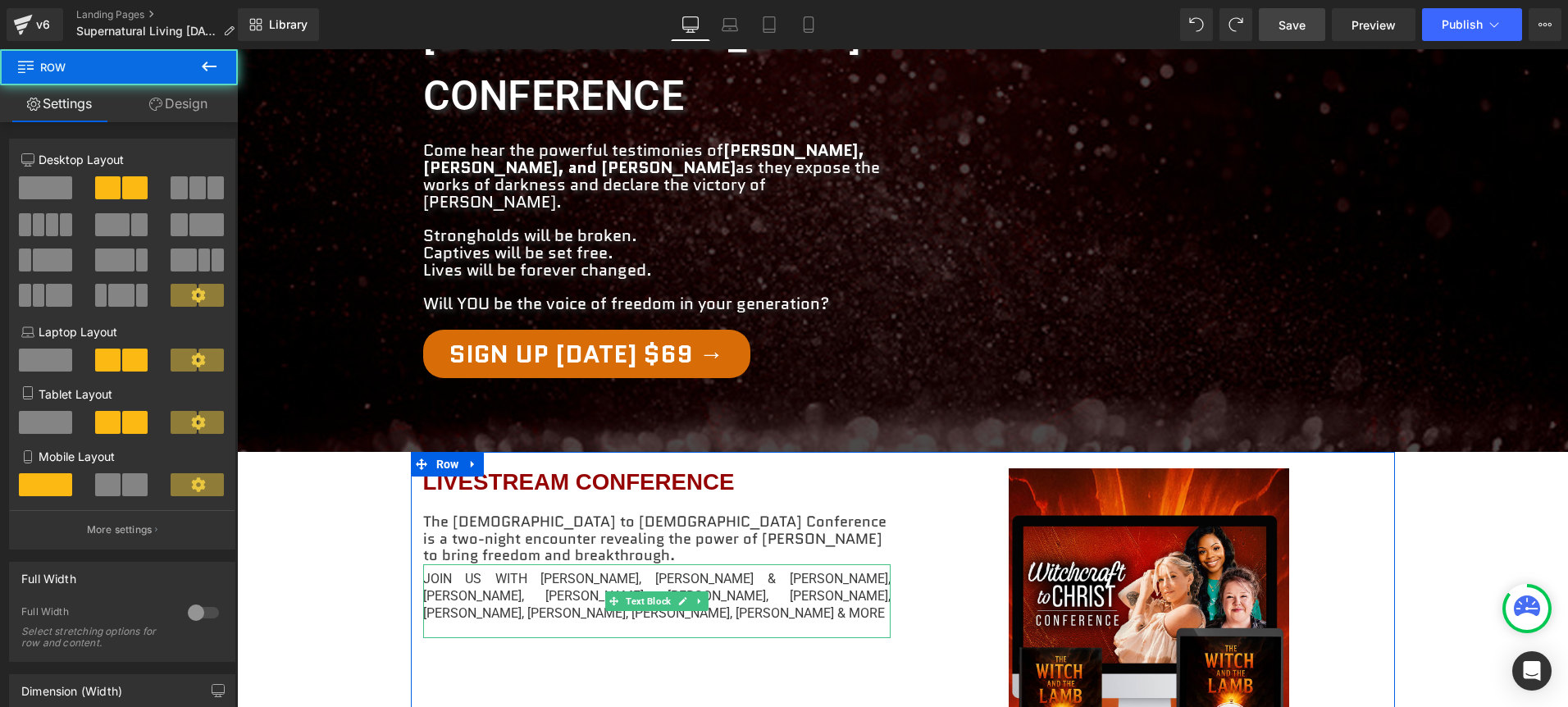
click at [790, 513] on p "The [DEMOGRAPHIC_DATA] to [DEMOGRAPHIC_DATA] Conference is a two-night encounte…" at bounding box center [656, 539] width 467 height 51
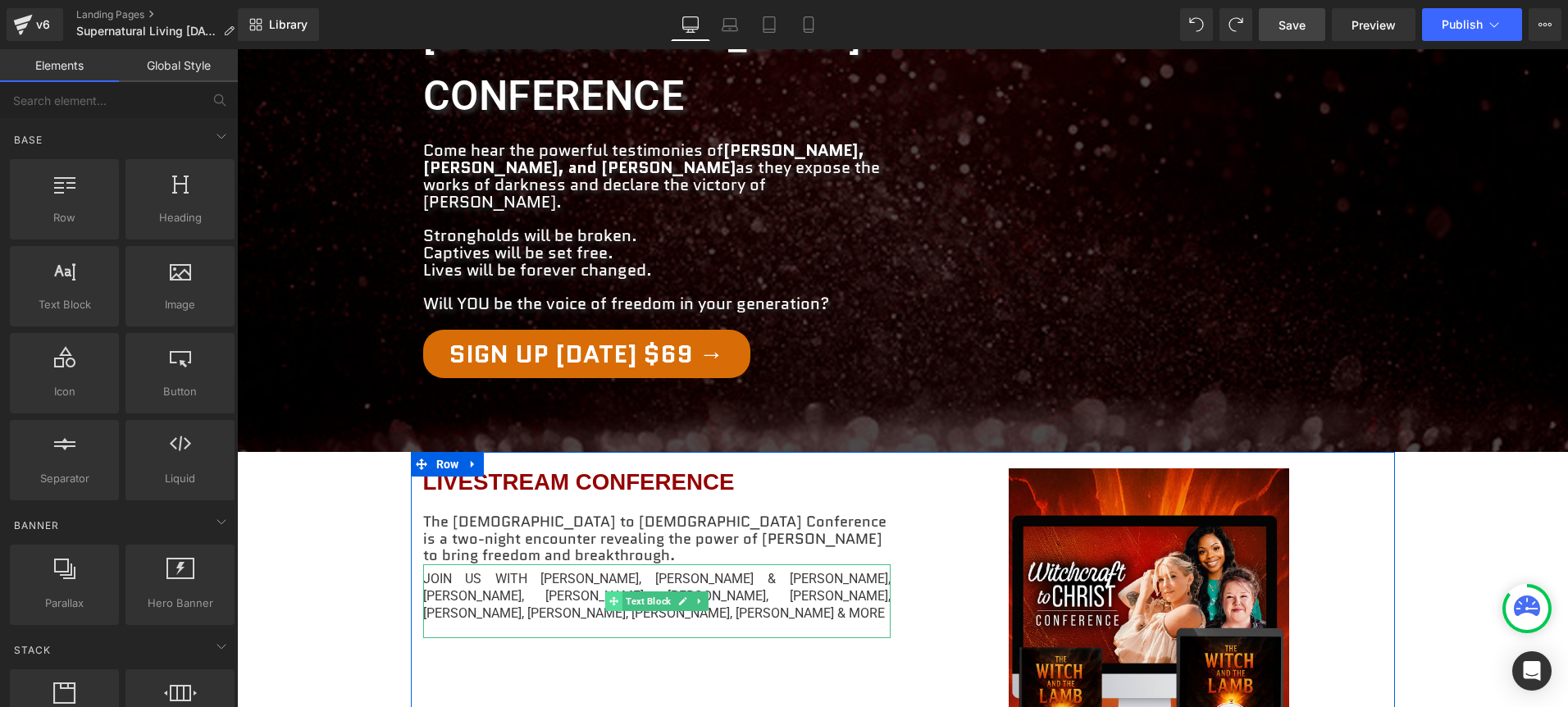
click at [617, 591] on span at bounding box center [614, 600] width 17 height 20
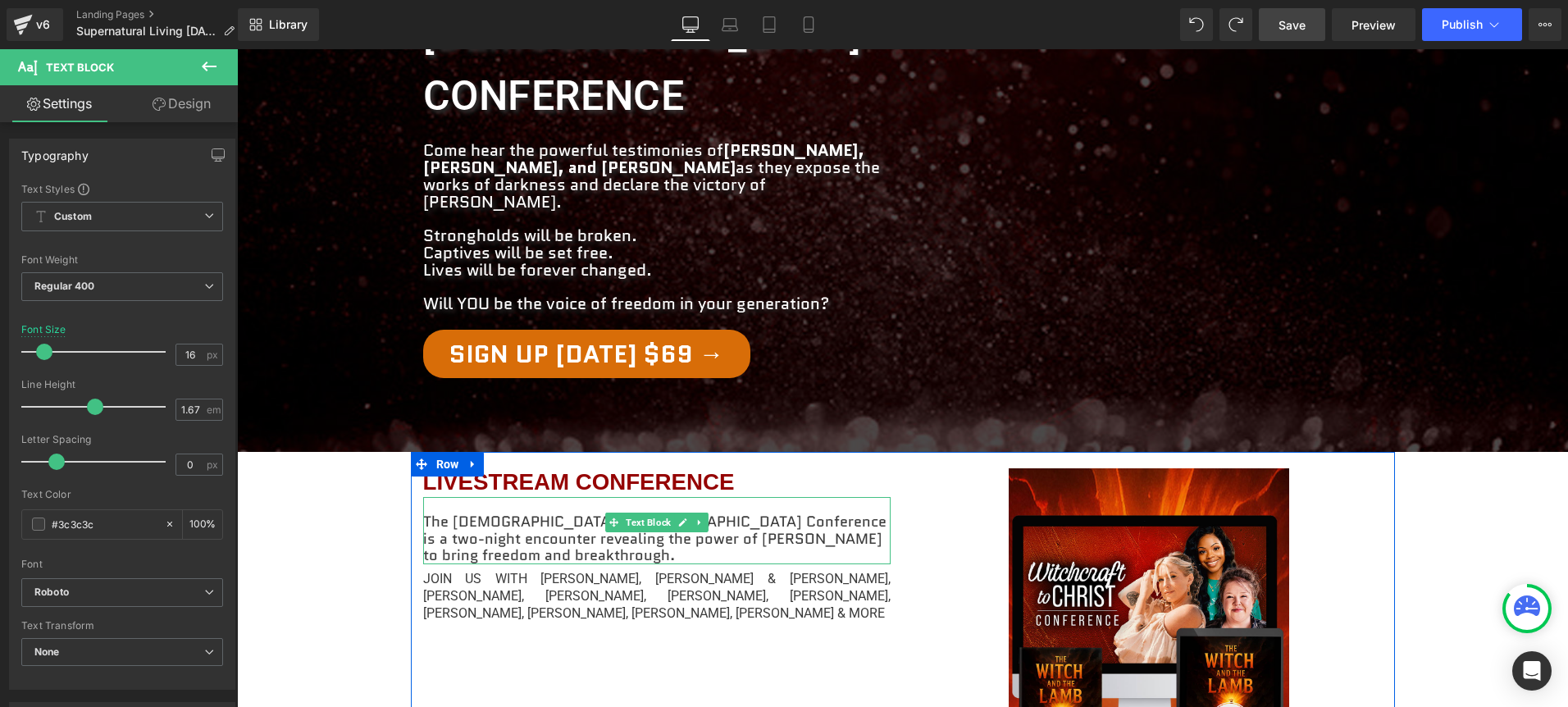
click at [433, 513] on p "The [DEMOGRAPHIC_DATA] to [DEMOGRAPHIC_DATA] Conference is a two-night encounte…" at bounding box center [656, 539] width 467 height 51
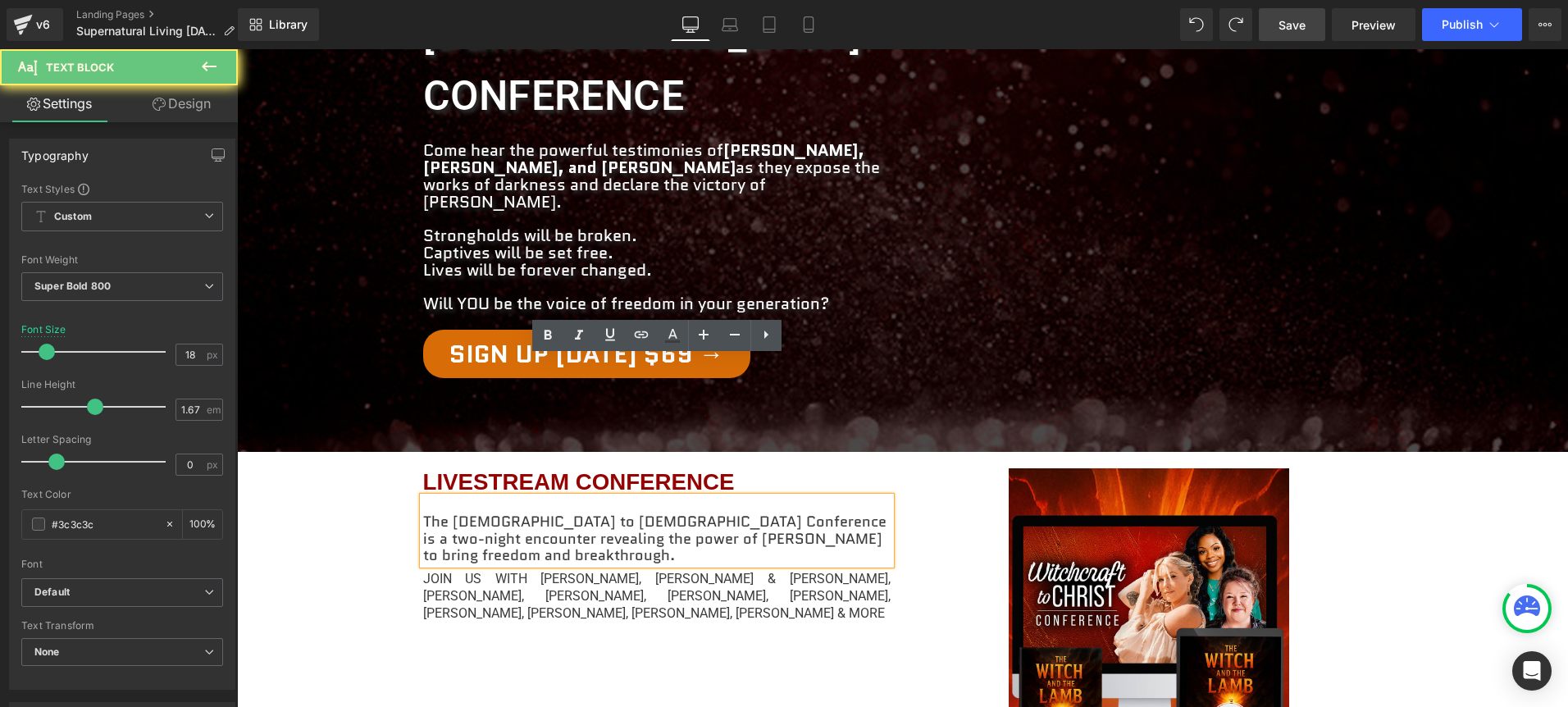
click at [529, 513] on p "The [DEMOGRAPHIC_DATA] to [DEMOGRAPHIC_DATA] Conference is a two-night encounte…" at bounding box center [656, 539] width 467 height 51
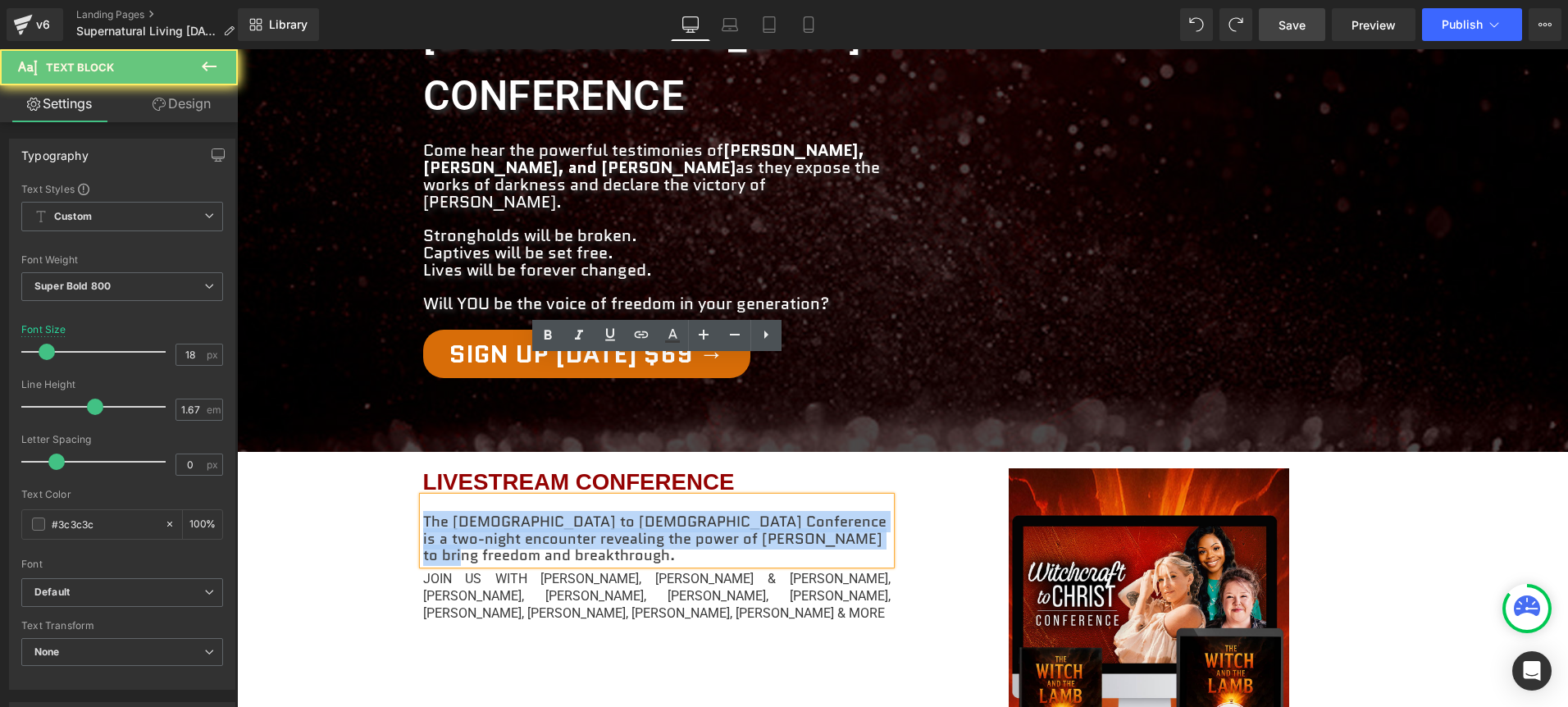
click at [529, 513] on p "The [DEMOGRAPHIC_DATA] to [DEMOGRAPHIC_DATA] Conference is a two-night encounte…" at bounding box center [656, 539] width 467 height 51
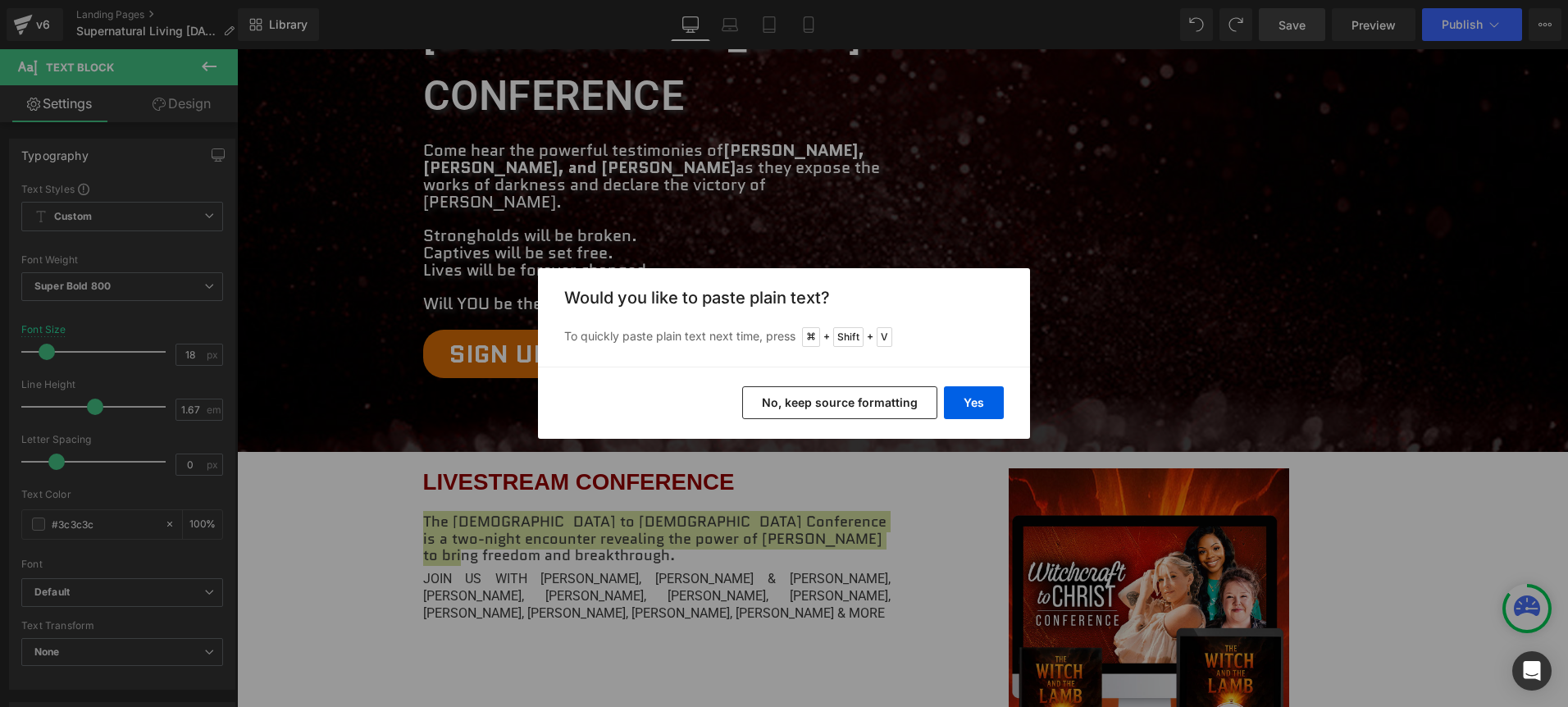
click at [857, 400] on button "No, keep source formatting" at bounding box center [840, 402] width 195 height 32
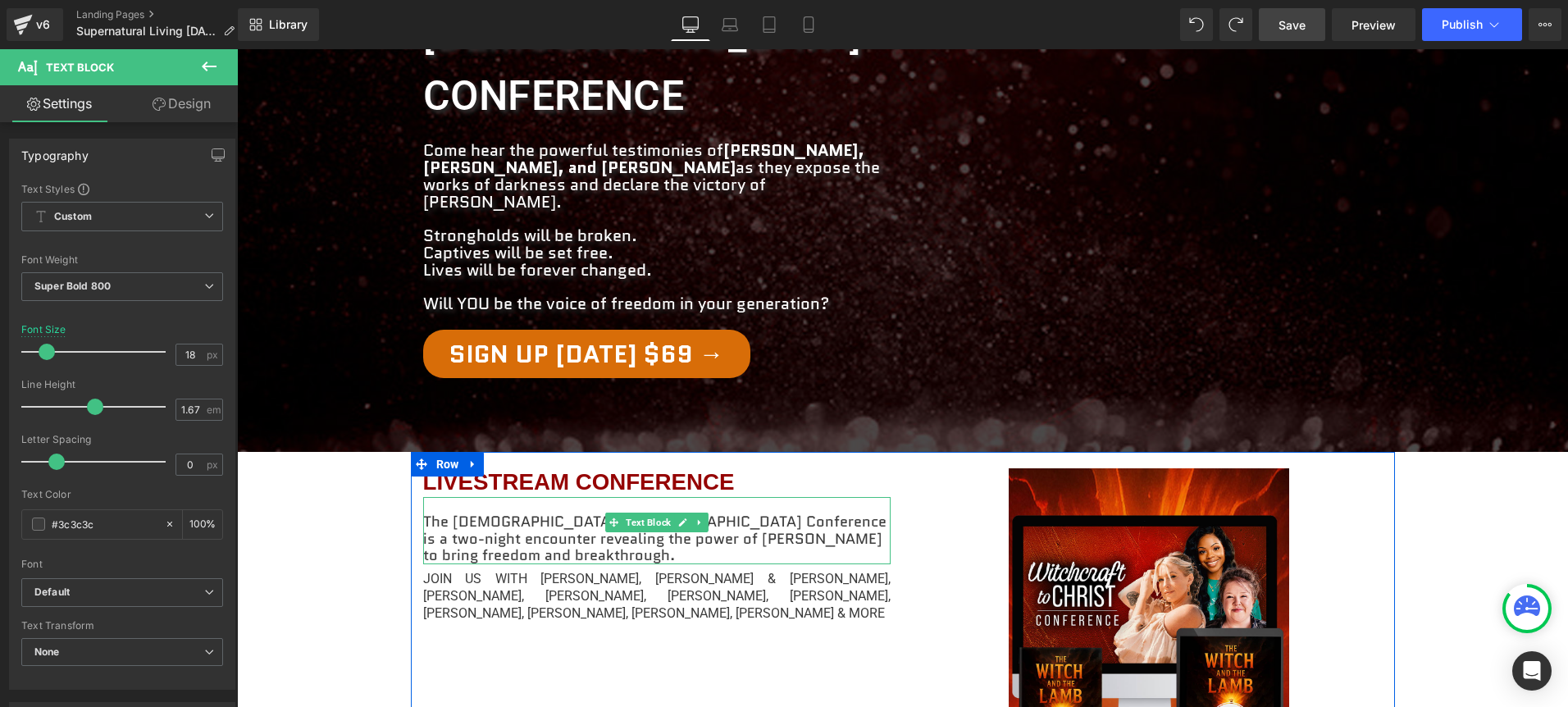
click at [764, 513] on p "The [DEMOGRAPHIC_DATA] to [DEMOGRAPHIC_DATA] Conference is a two-night encounte…" at bounding box center [656, 539] width 467 height 51
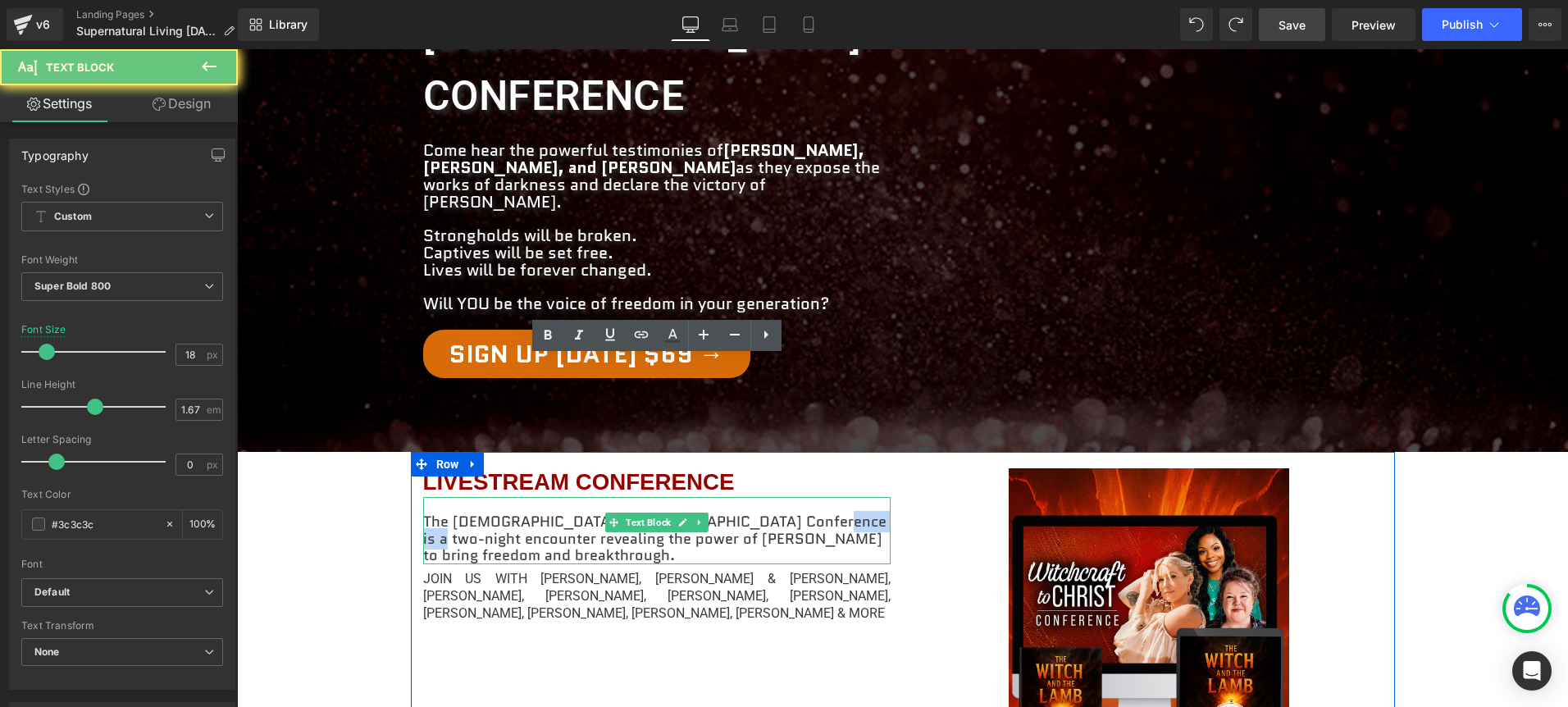
click at [764, 513] on p "The [DEMOGRAPHIC_DATA] to [DEMOGRAPHIC_DATA] Conference is a two-night encounte…" at bounding box center [656, 539] width 467 height 51
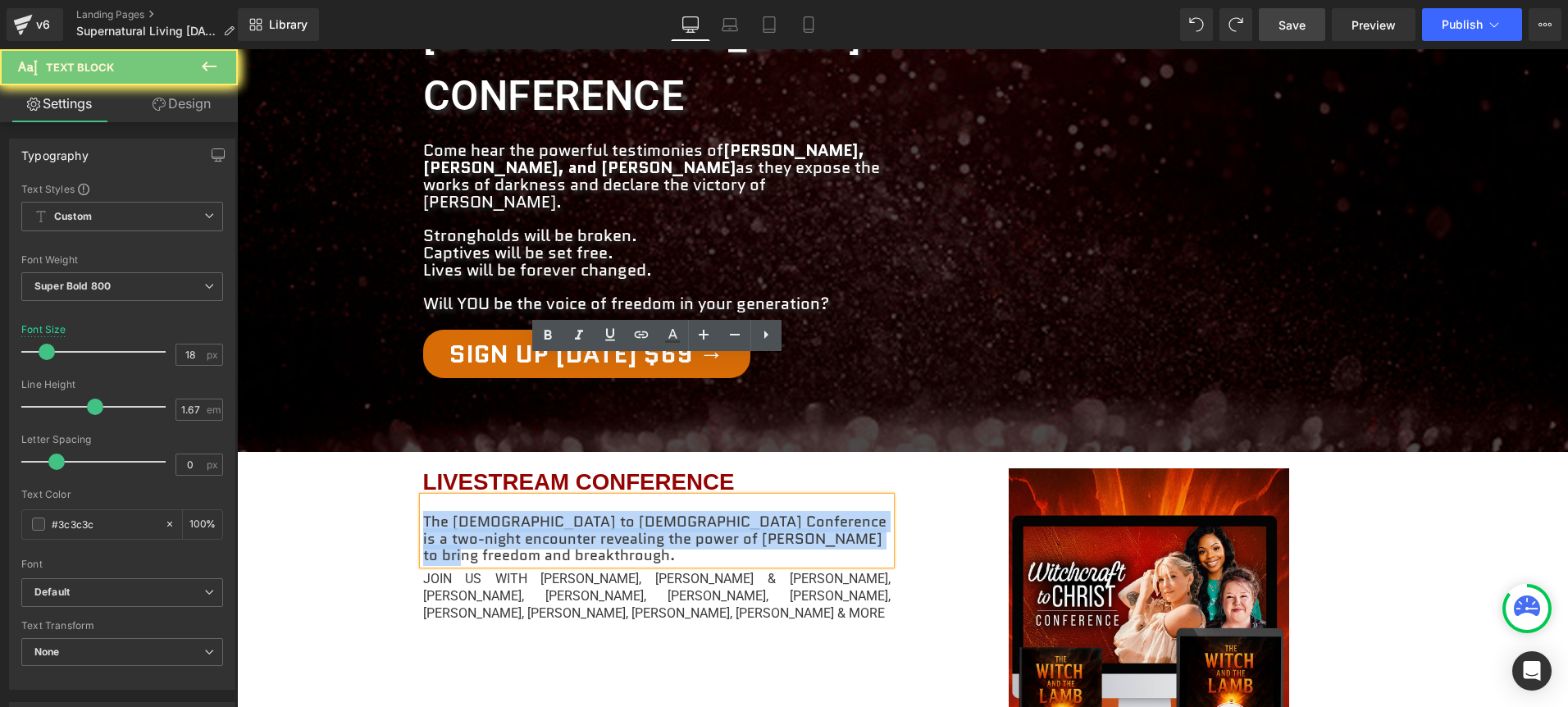
click at [764, 513] on p "The [DEMOGRAPHIC_DATA] to [DEMOGRAPHIC_DATA] Conference is a two-night encounte…" at bounding box center [656, 539] width 467 height 51
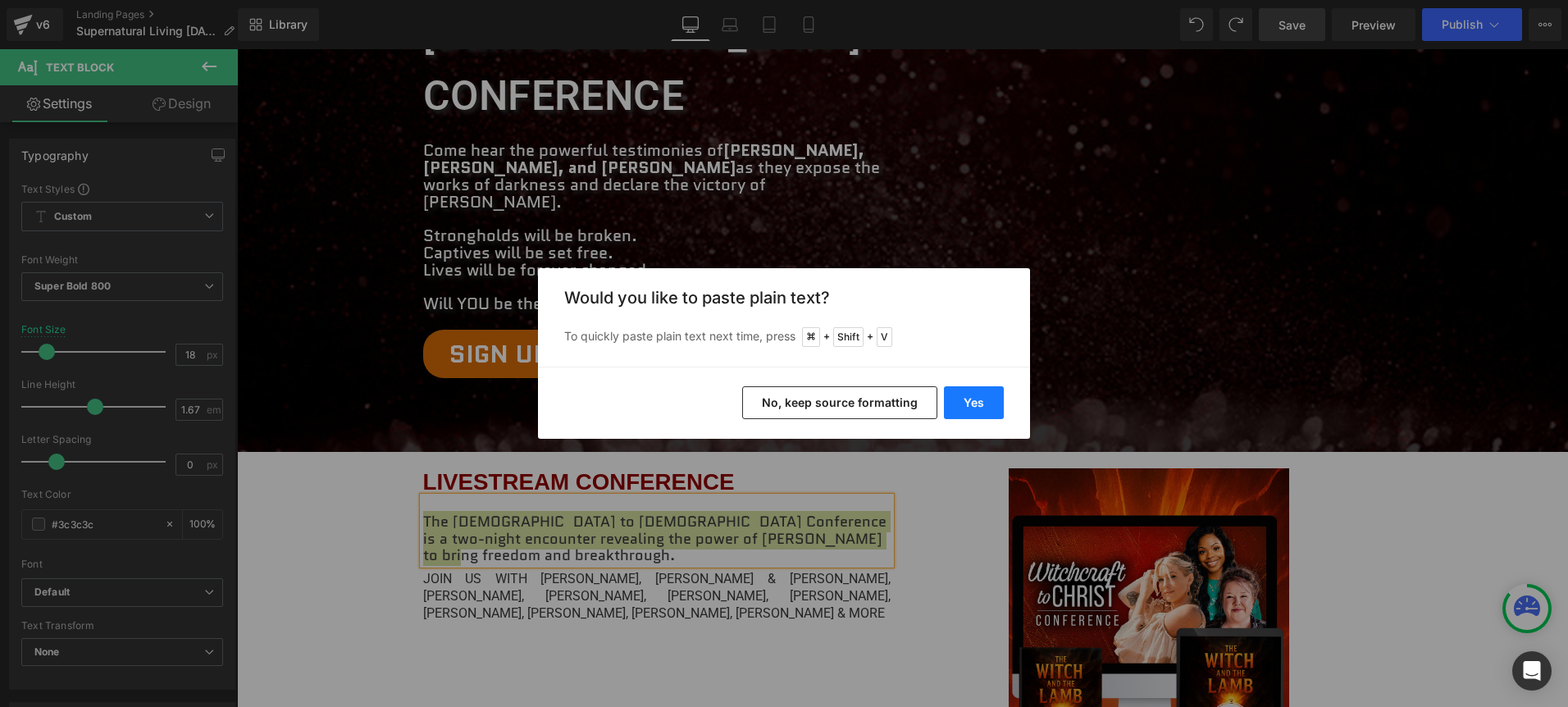
drag, startPoint x: 970, startPoint y: 400, endPoint x: 729, endPoint y: 353, distance: 245.5
click at [970, 400] on button "Yes" at bounding box center [974, 402] width 60 height 32
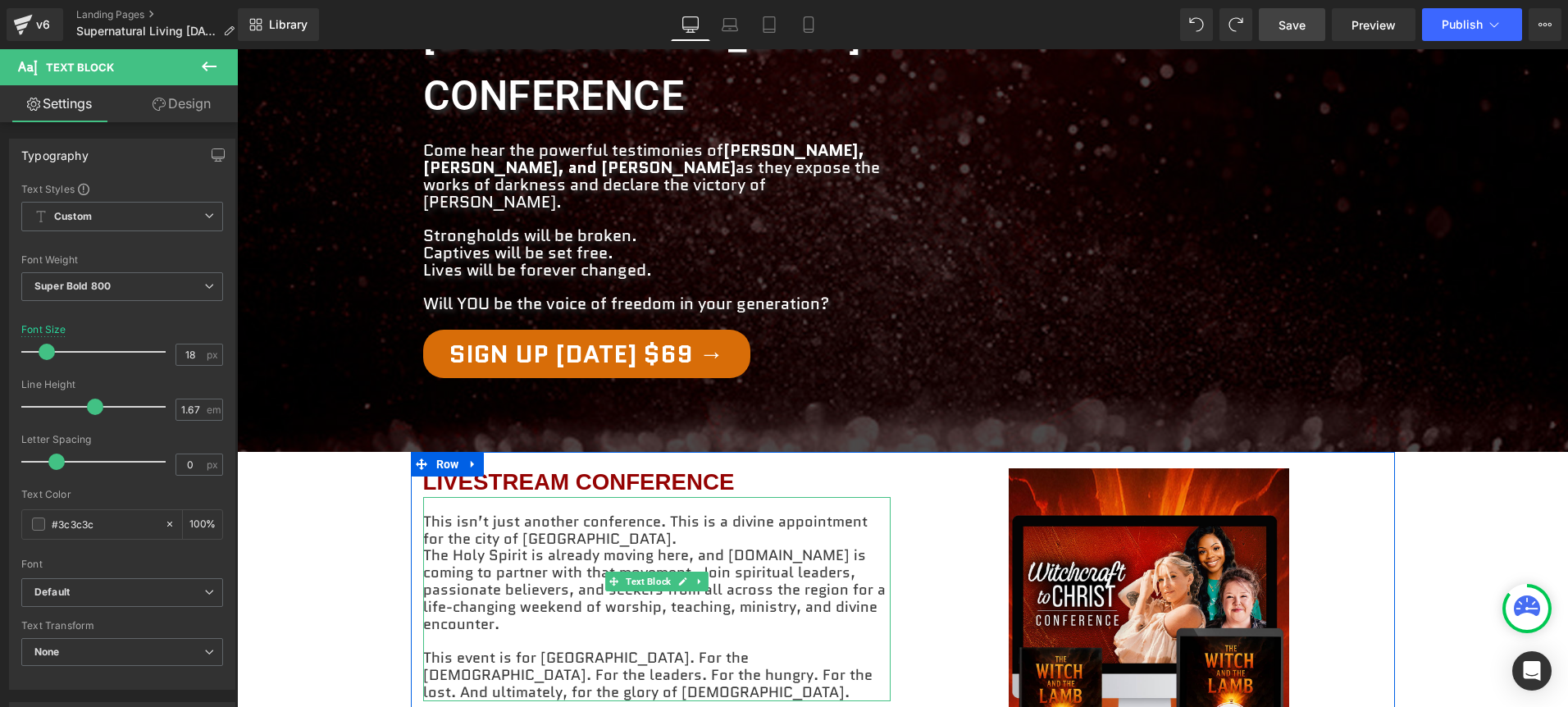
click at [565, 513] on p "This isn’t just another conference. This is a divine appointment for the city o…" at bounding box center [656, 530] width 467 height 34
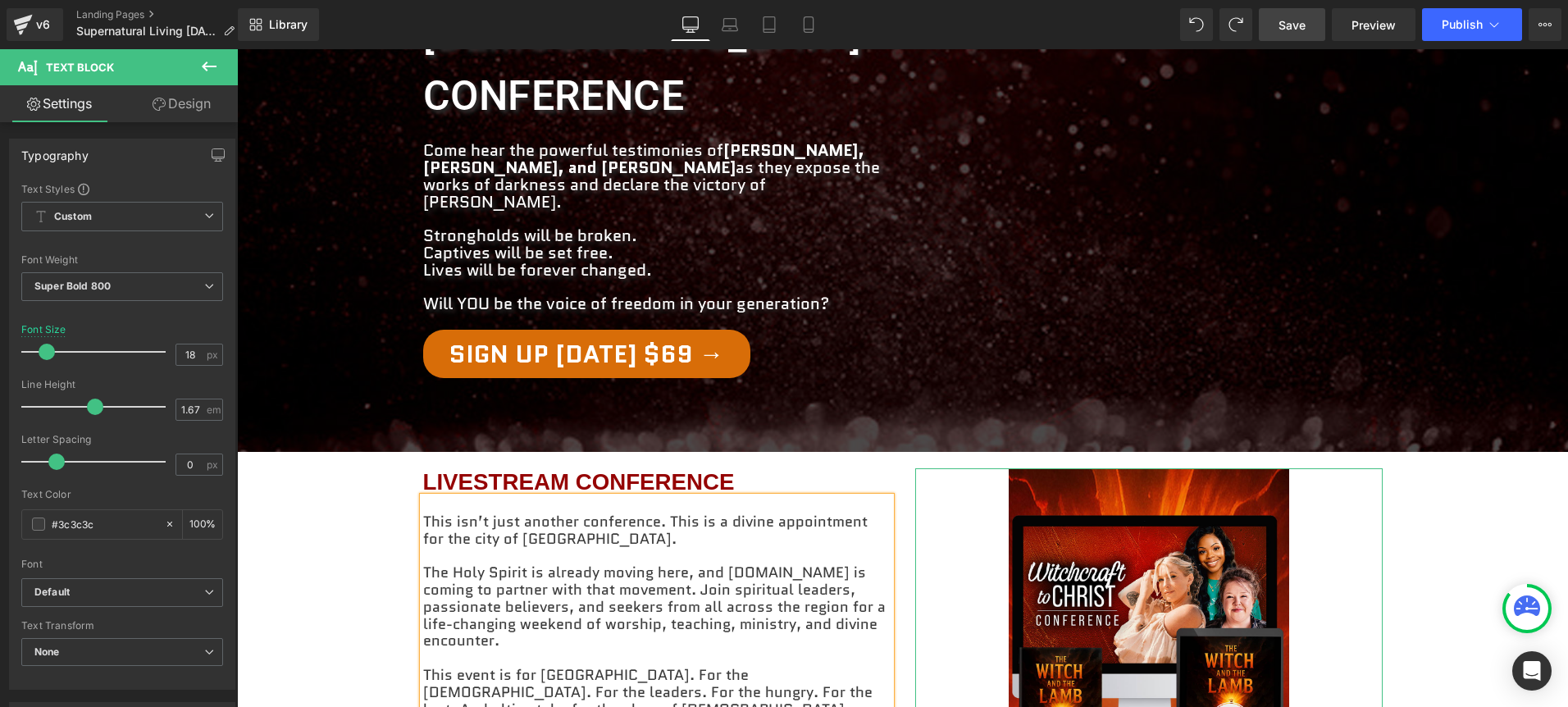
click at [949, 551] on link at bounding box center [1148, 717] width 467 height 499
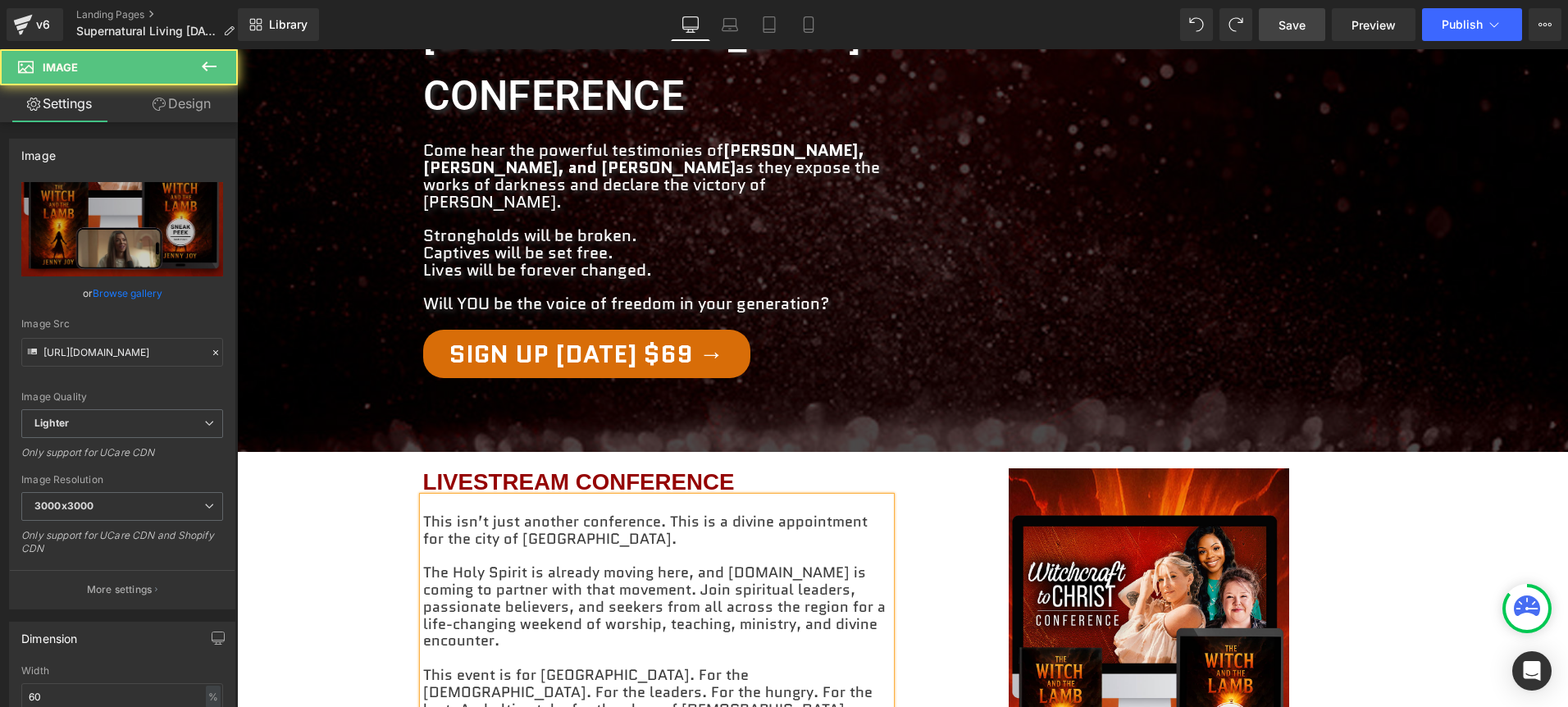
click at [798, 667] on p "This event is for [GEOGRAPHIC_DATA]. For the [DEMOGRAPHIC_DATA]. For the leader…" at bounding box center [656, 692] width 467 height 51
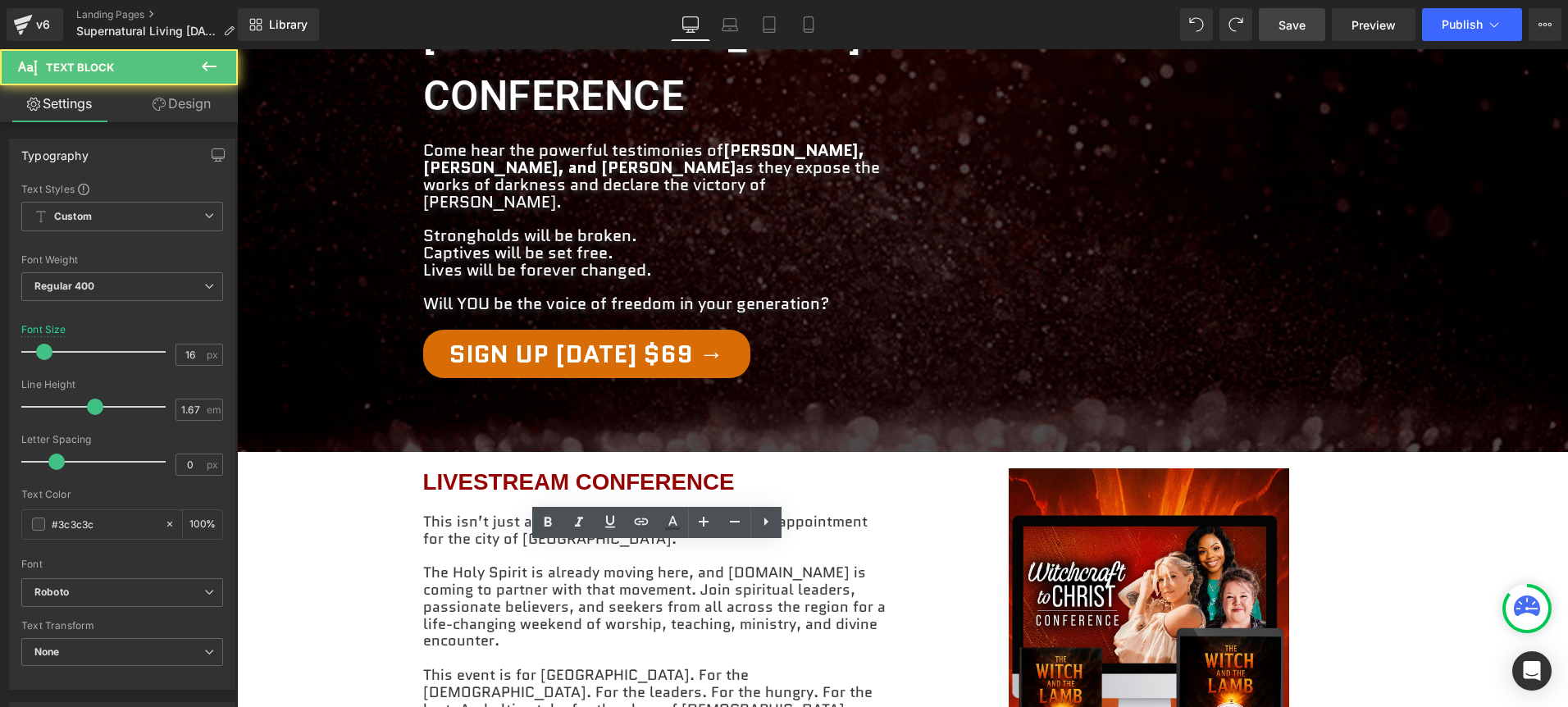
copy p "JOIN US WITH [PERSON_NAME], [PERSON_NAME] & [PERSON_NAME], [PERSON_NAME], [PERS…"
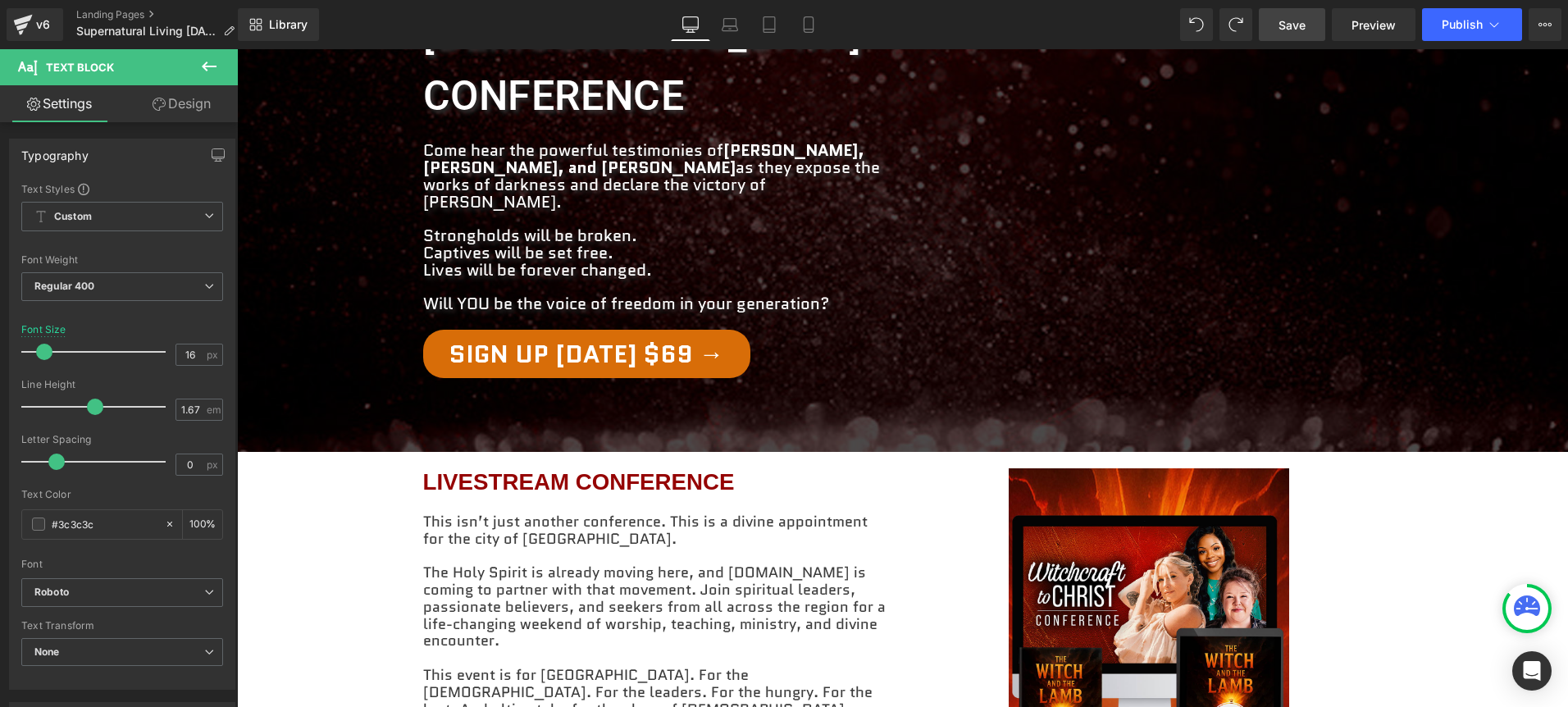
click at [809, 667] on p "This event is for [GEOGRAPHIC_DATA]. For the [DEMOGRAPHIC_DATA]. For the leader…" at bounding box center [656, 692] width 467 height 51
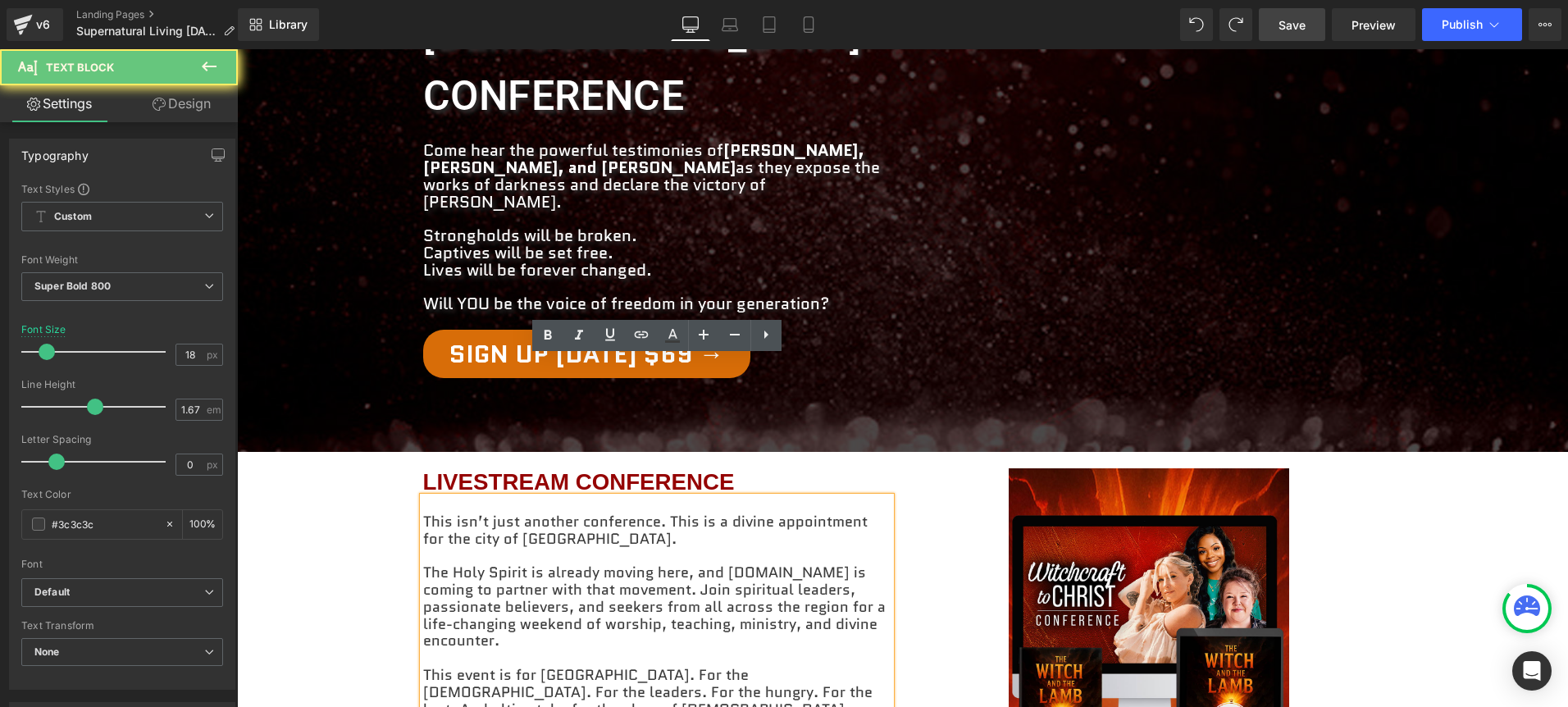
click at [805, 667] on p "This event is for [GEOGRAPHIC_DATA]. For the [DEMOGRAPHIC_DATA]. For the leader…" at bounding box center [656, 692] width 467 height 51
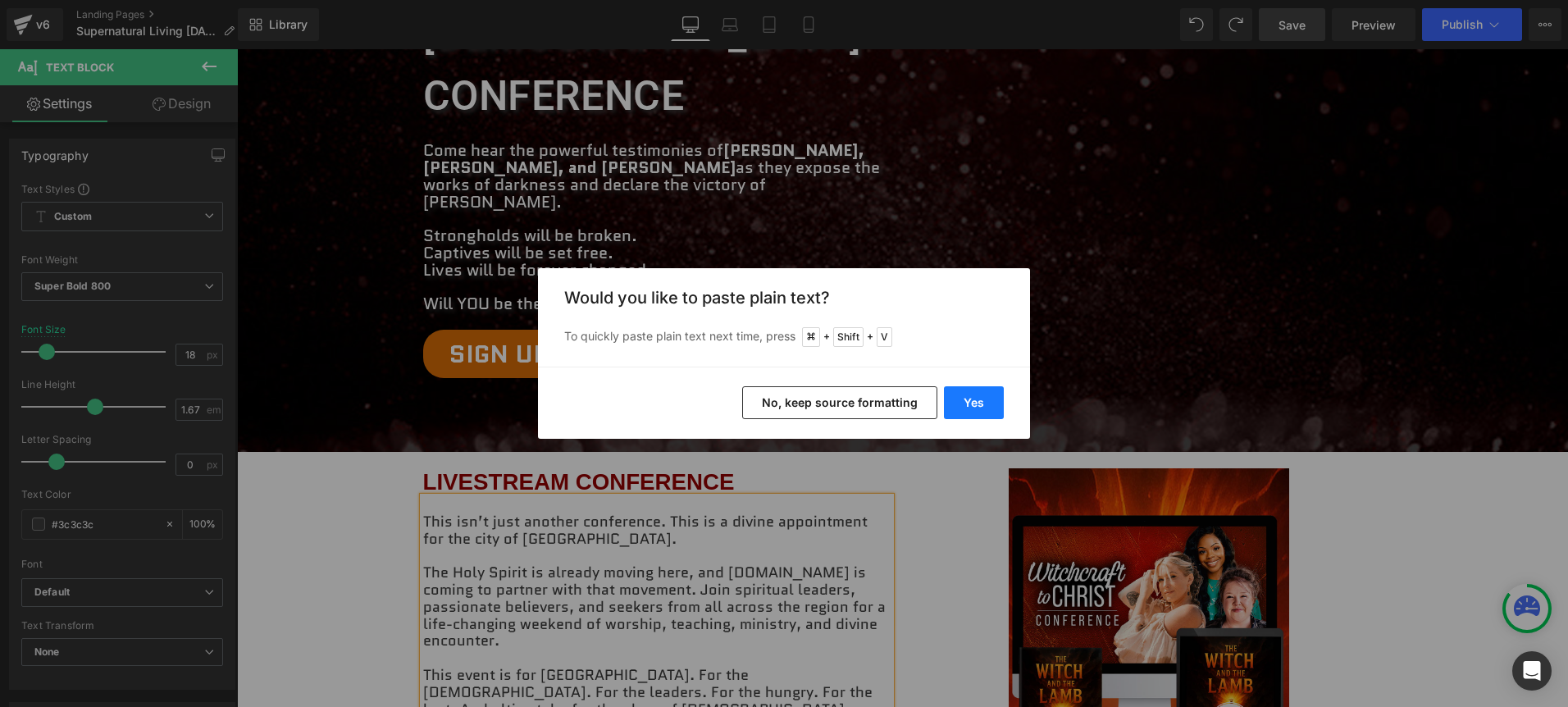
click at [988, 389] on button "Yes" at bounding box center [974, 402] width 60 height 32
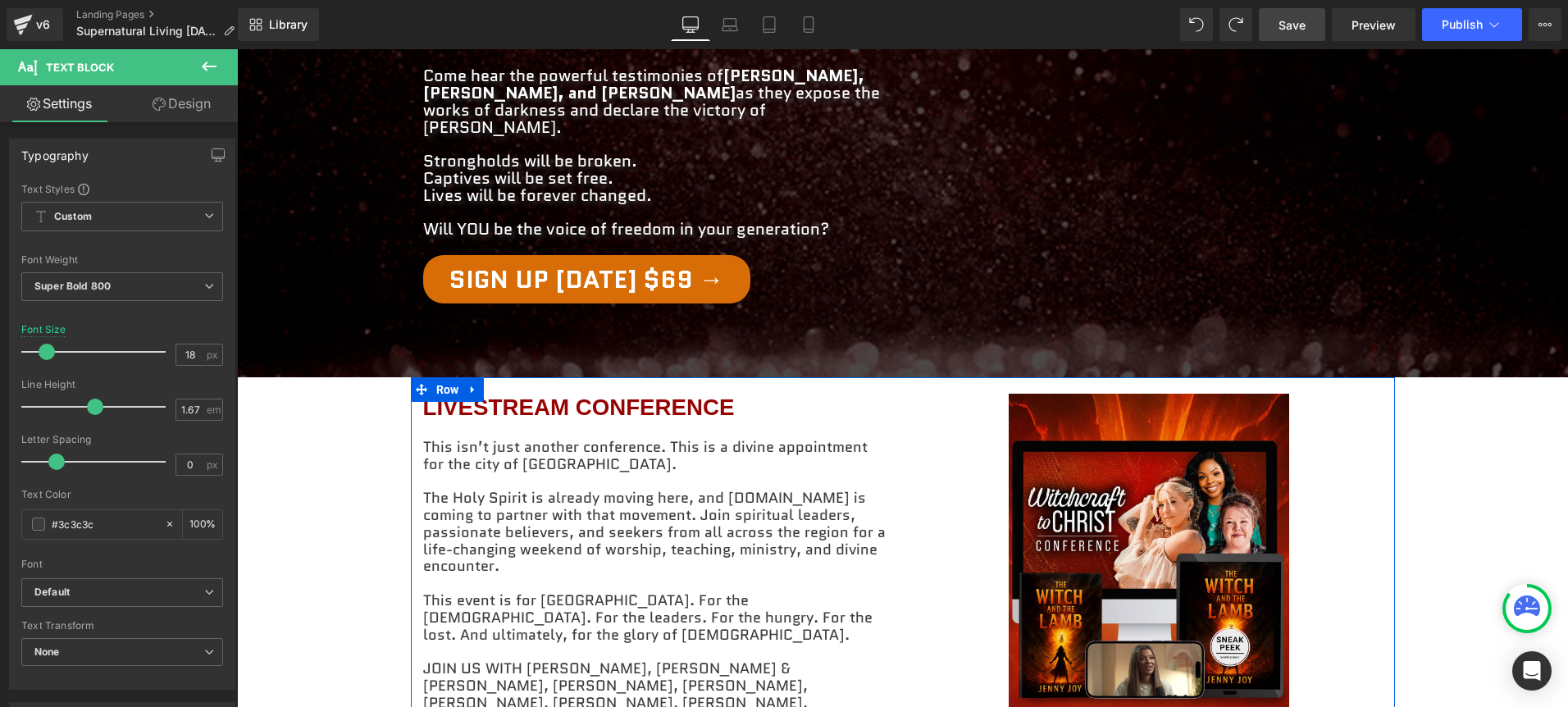
scroll to position [574, 0]
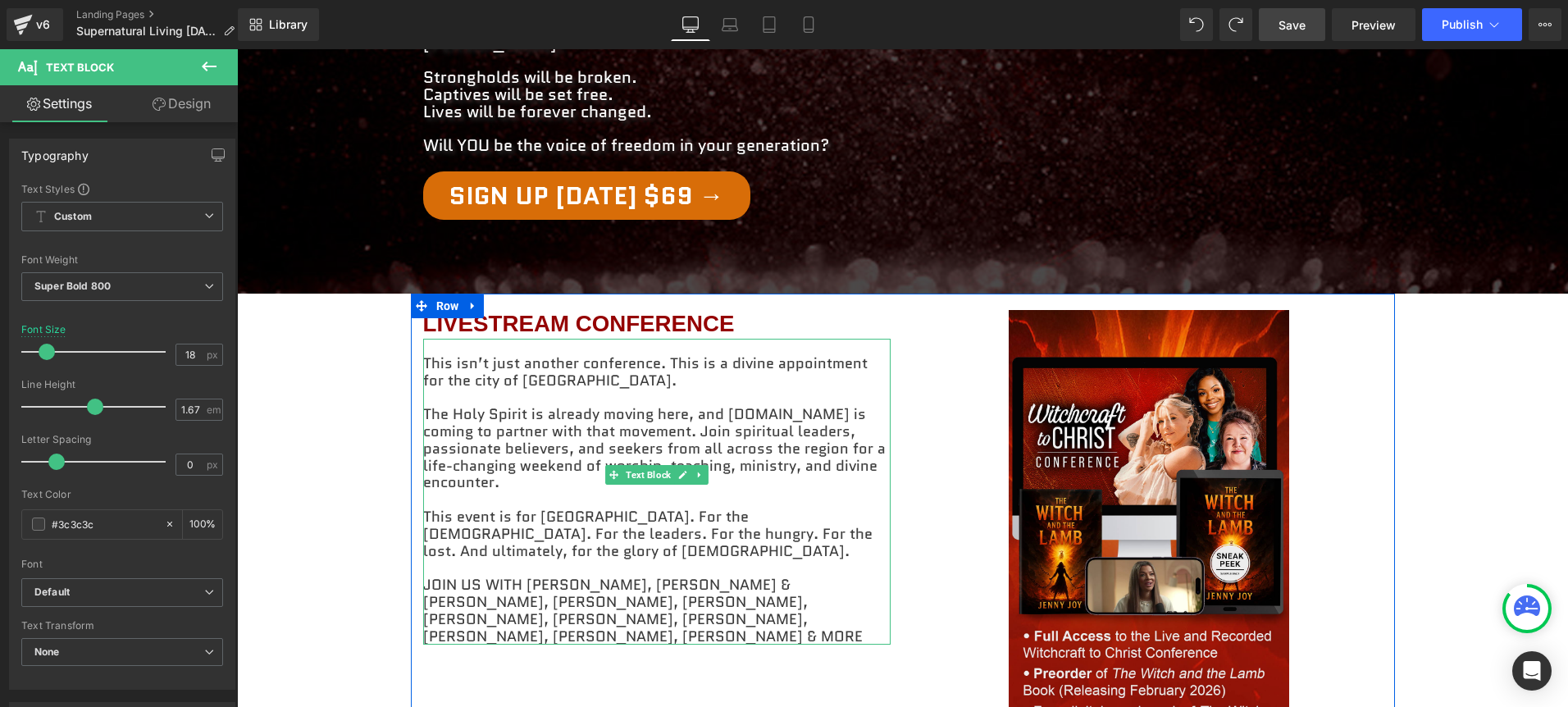
click at [457, 406] on p "The Holy Spirit is already moving here, and [DOMAIN_NAME] is coming to partner …" at bounding box center [656, 448] width 467 height 85
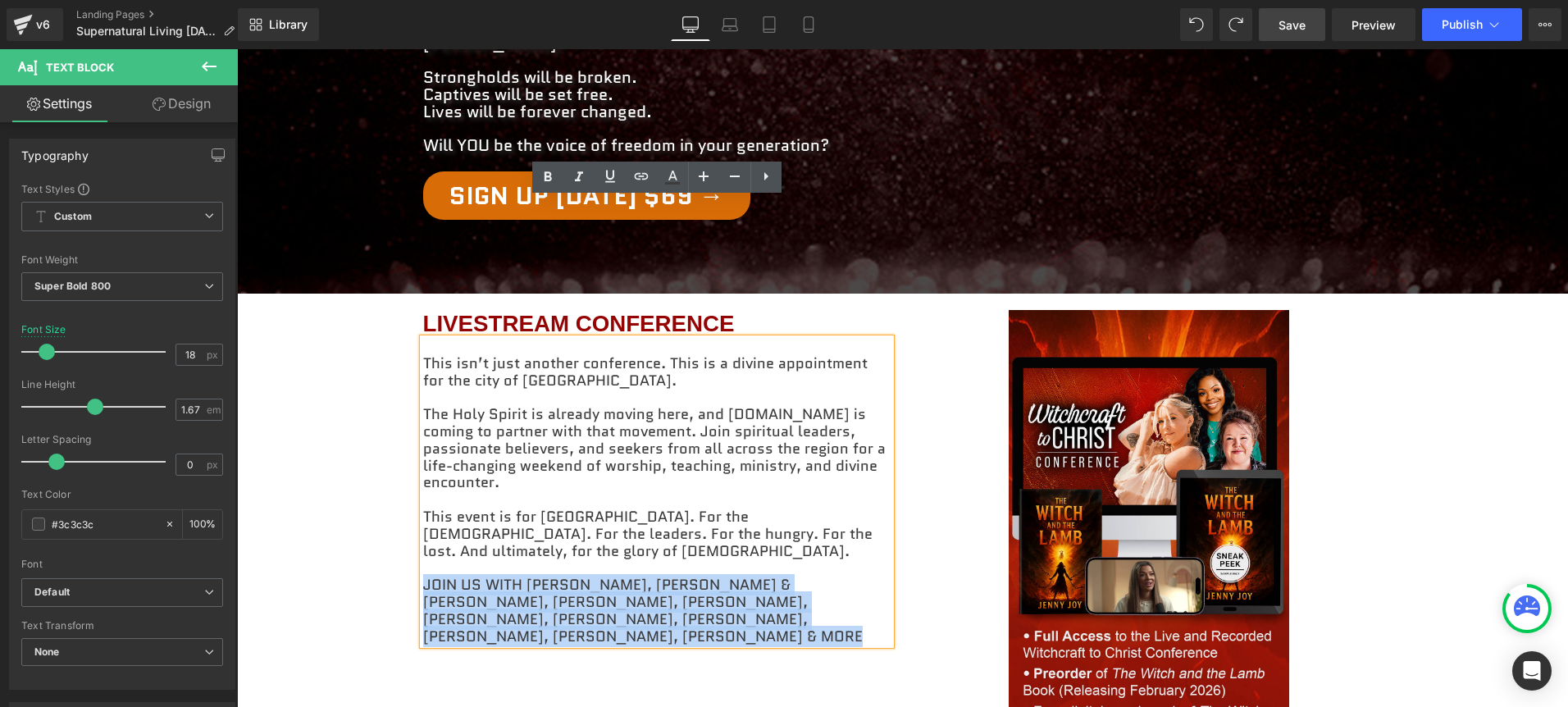
drag, startPoint x: 655, startPoint y: 464, endPoint x: 413, endPoint y: 407, distance: 248.6
click at [413, 407] on div "LIVESTREAM CONFERENCE Heading This isn’t just another conference. This is a div…" at bounding box center [657, 500] width 492 height 379
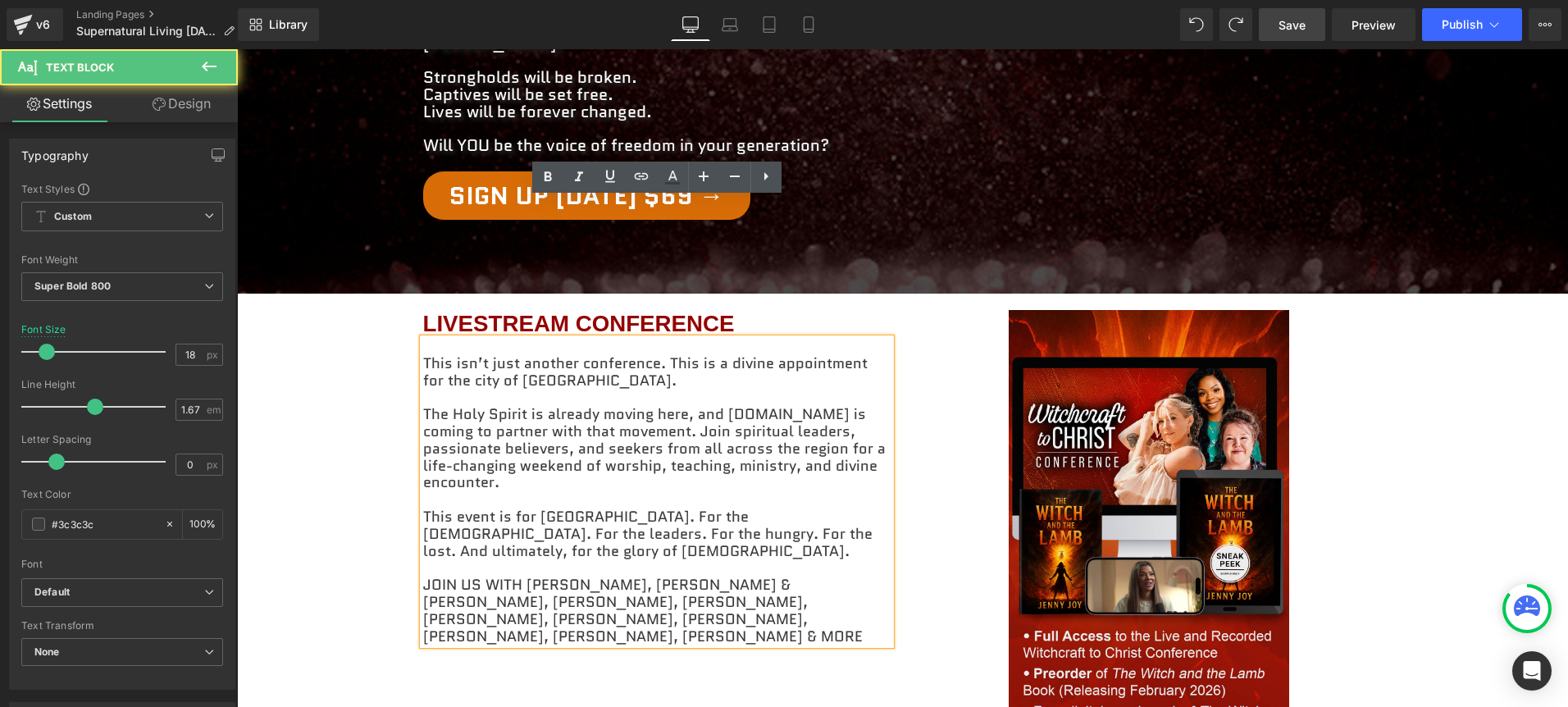
click at [611, 491] on p at bounding box center [656, 500] width 467 height 17
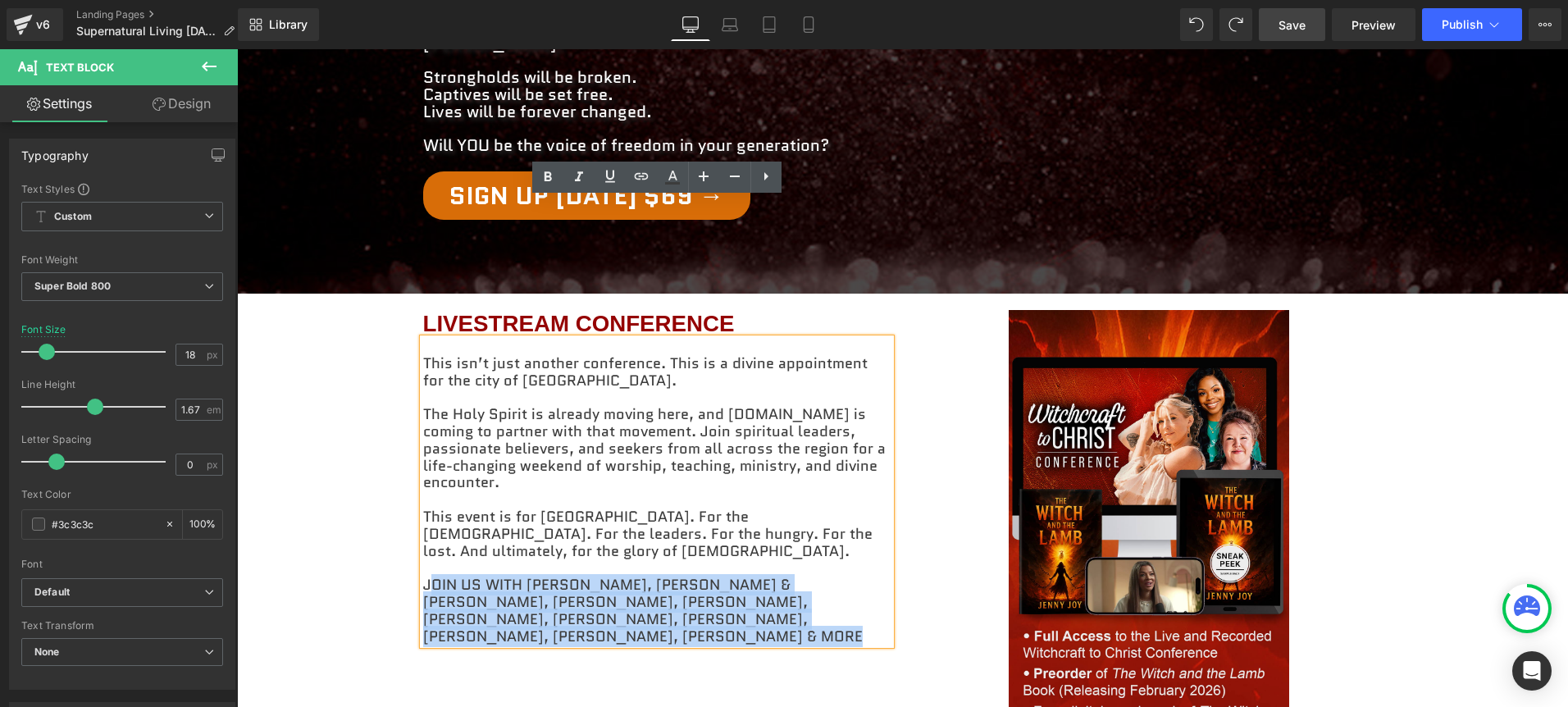
drag, startPoint x: 661, startPoint y: 463, endPoint x: 427, endPoint y: 412, distance: 239.5
click at [427, 576] on p "JOIN US WITH [PERSON_NAME], [PERSON_NAME] & [PERSON_NAME], [PERSON_NAME], [PERS…" at bounding box center [656, 611] width 467 height 68
click at [508, 527] on div "LIVESTREAM CONFERENCE Heading This isn’t just another conference. This is a div…" at bounding box center [903, 551] width 984 height 515
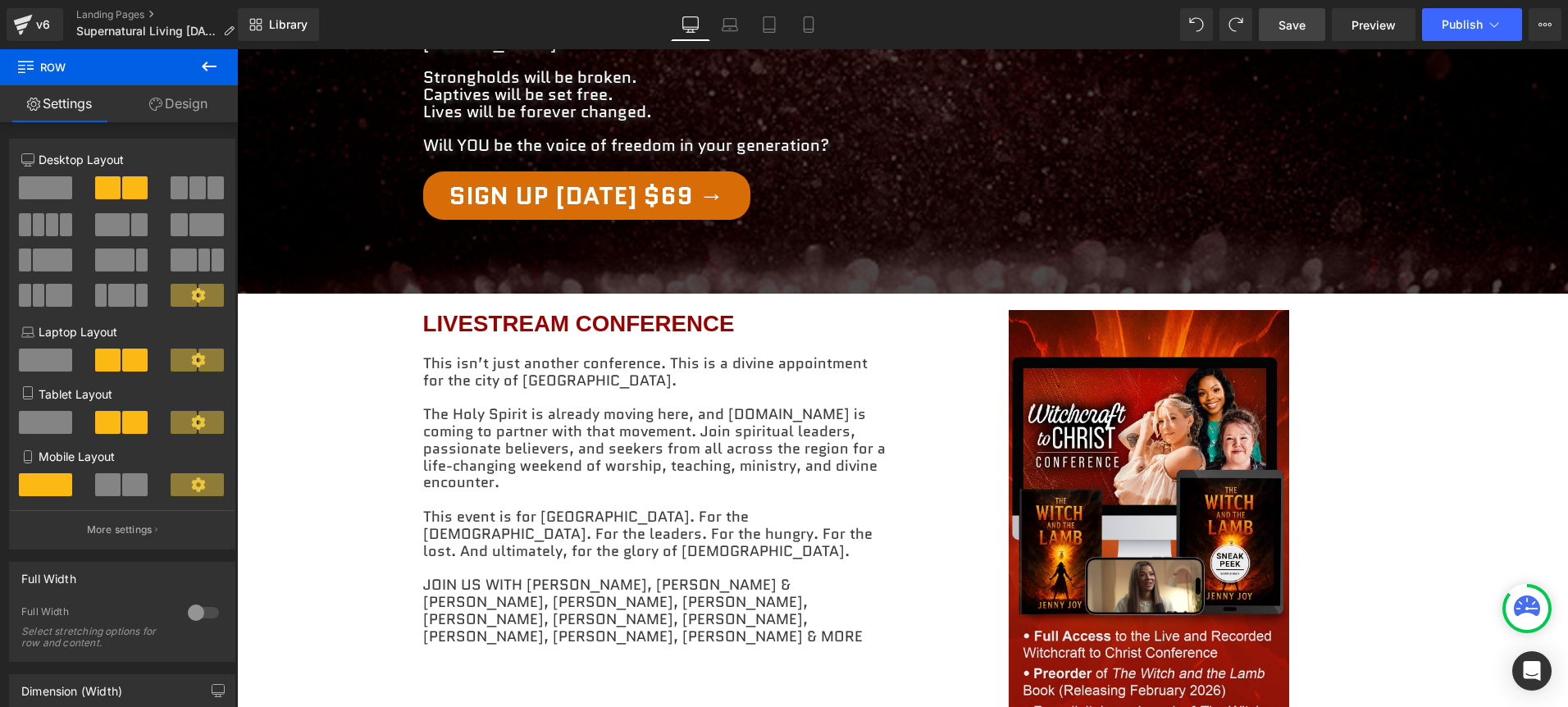
click at [1302, 30] on span "Save" at bounding box center [1292, 25] width 27 height 17
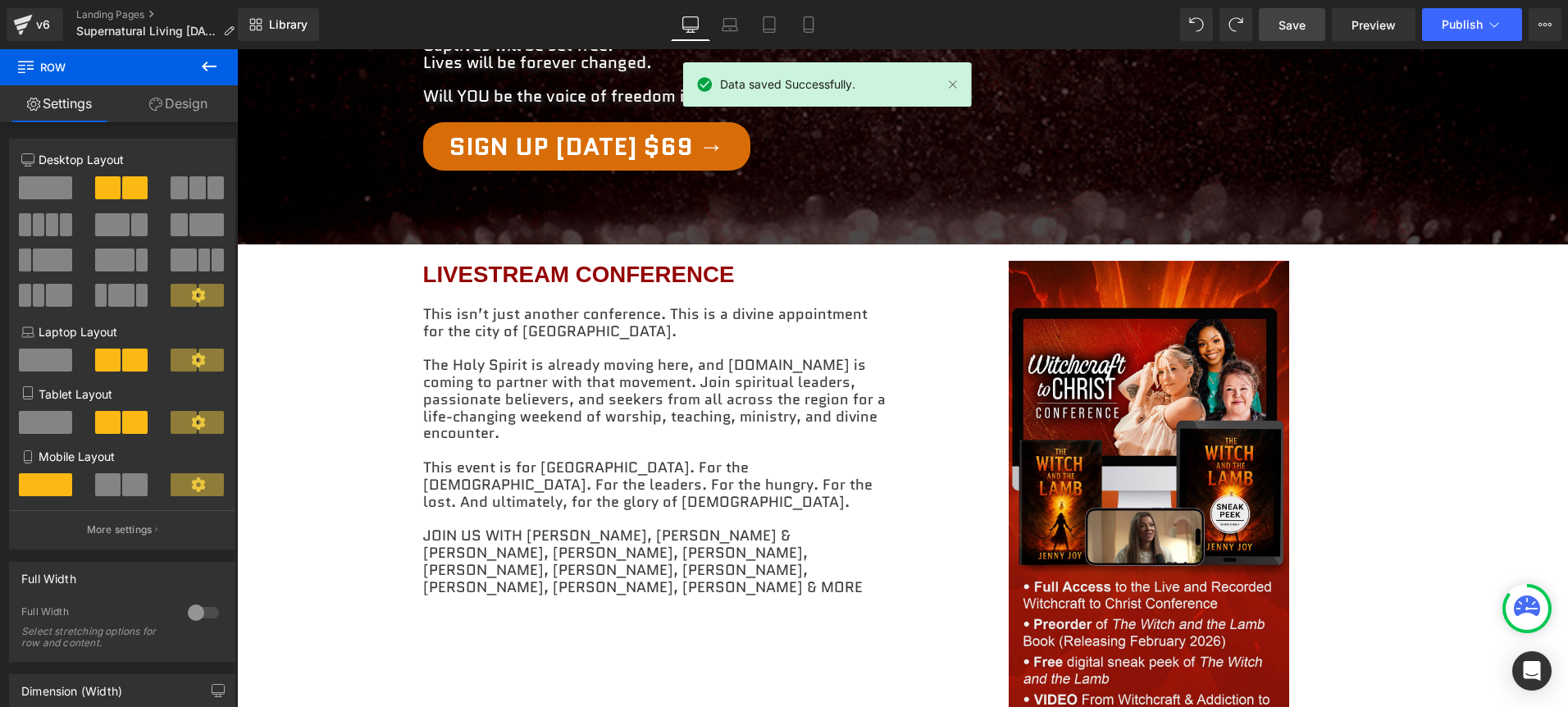
scroll to position [626, 0]
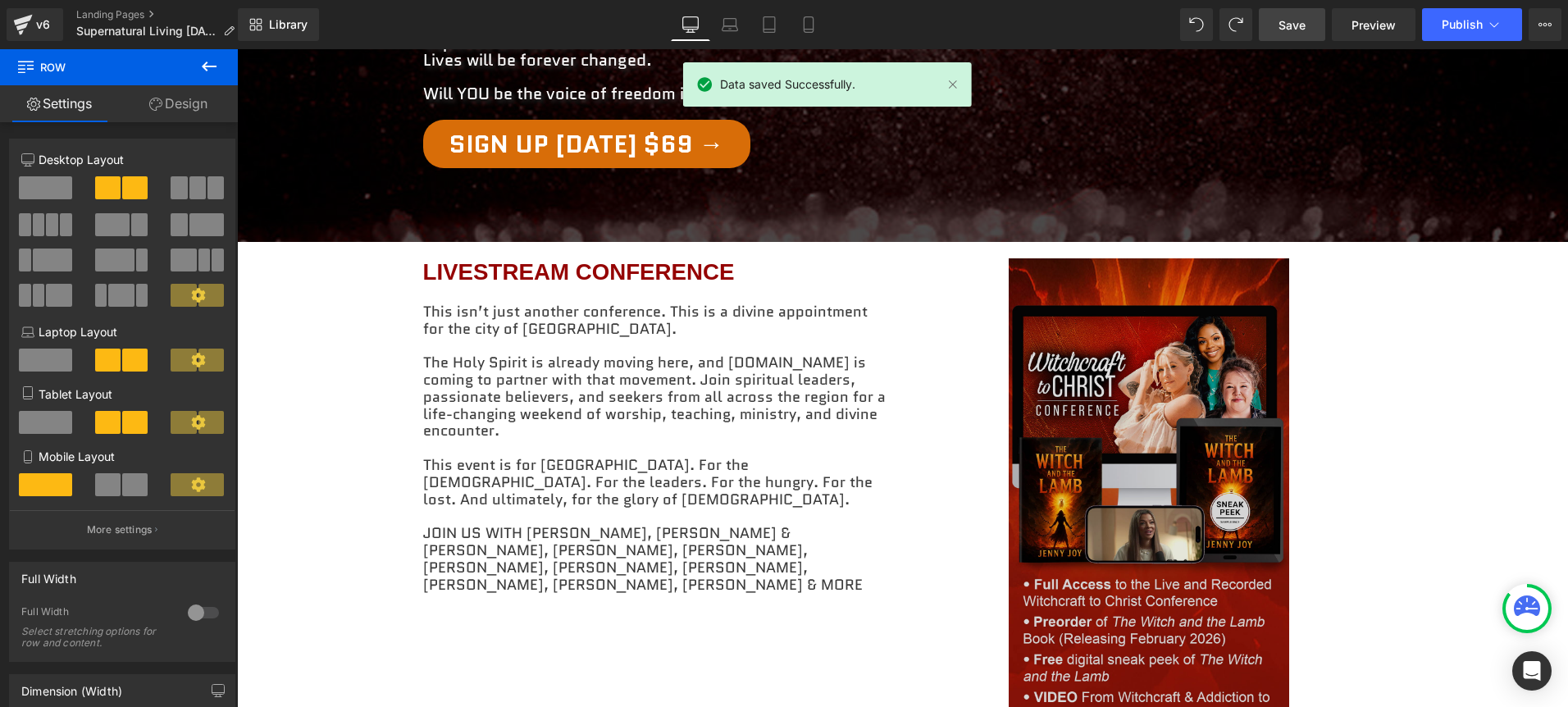
click at [1145, 331] on img at bounding box center [1149, 507] width 280 height 499
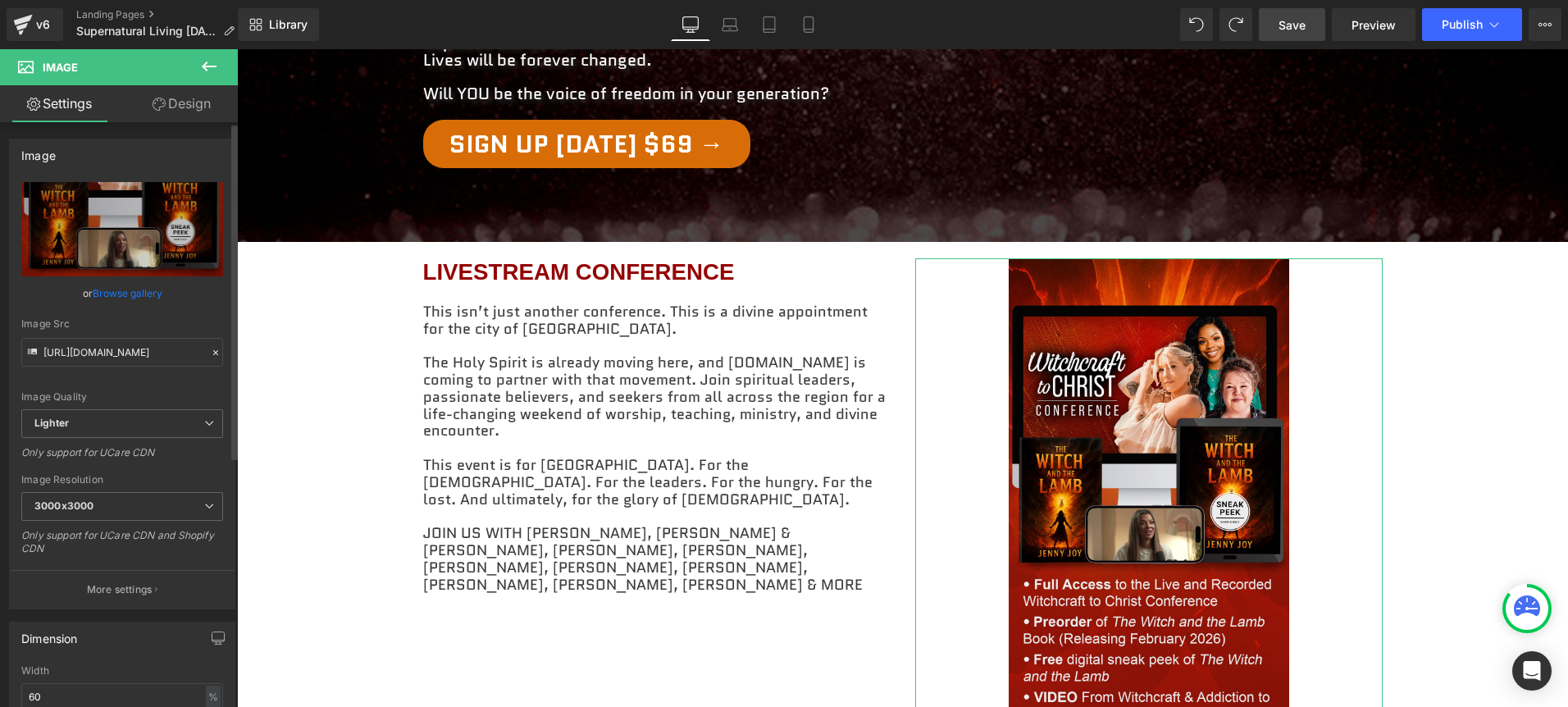
click at [110, 290] on link "Browse gallery" at bounding box center [127, 293] width 70 height 29
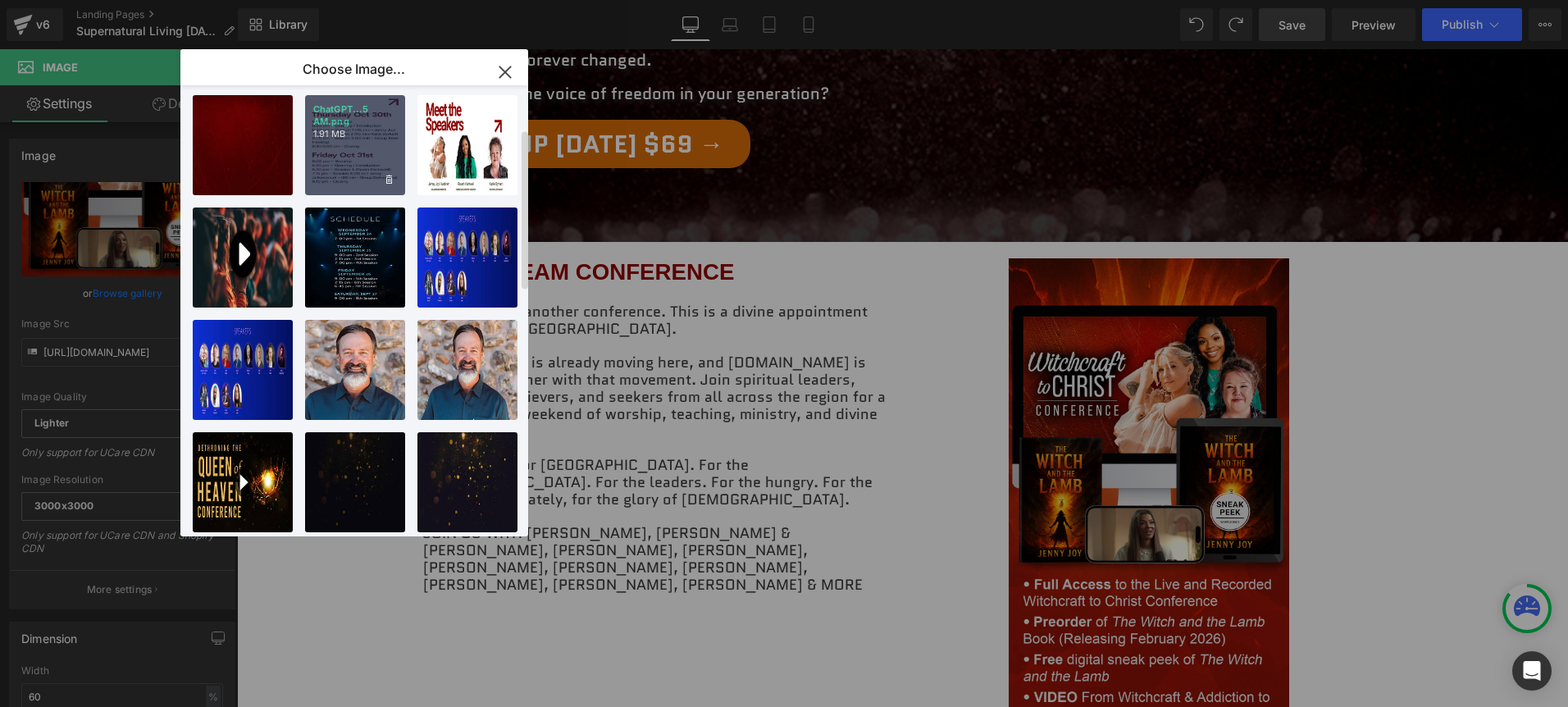
scroll to position [131, 0]
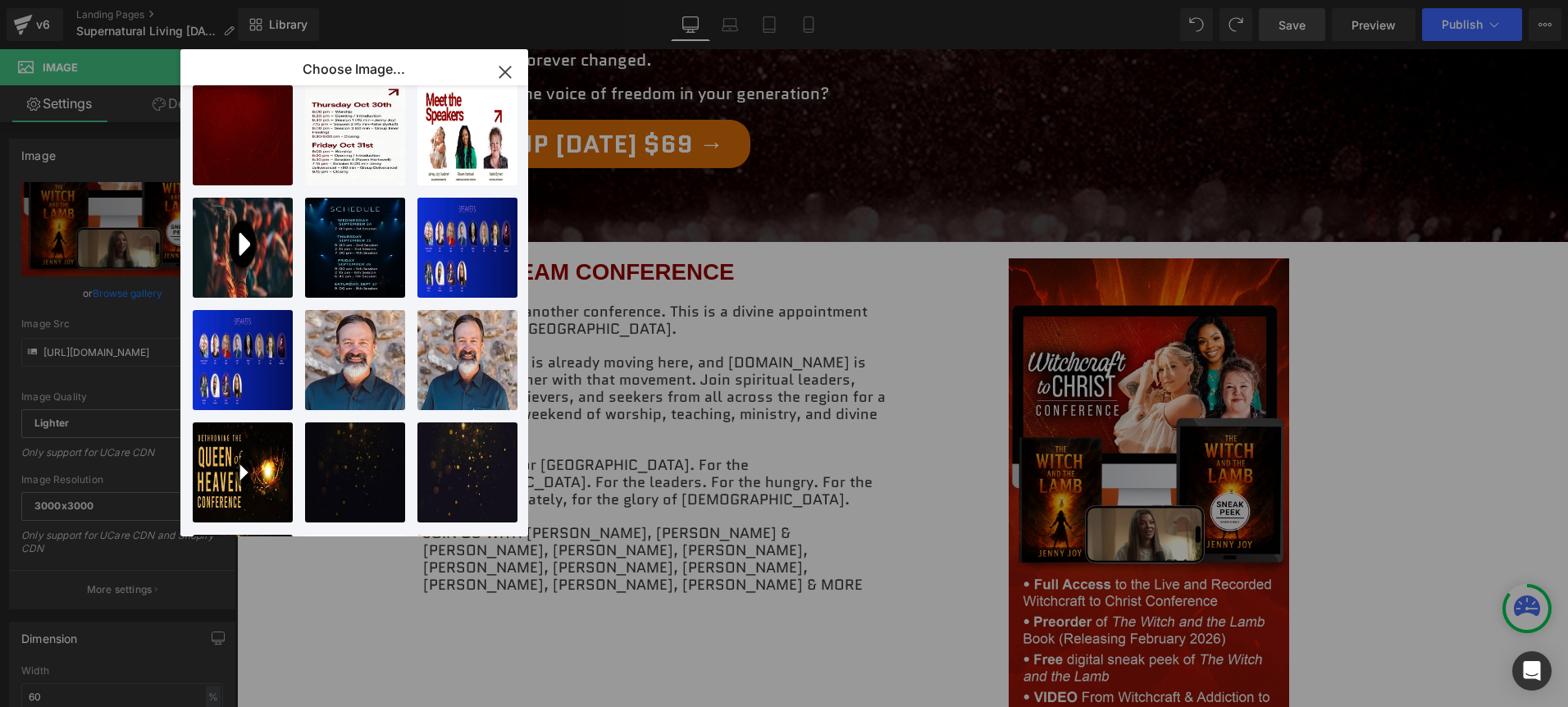
click at [510, 71] on icon "button" at bounding box center [505, 72] width 26 height 26
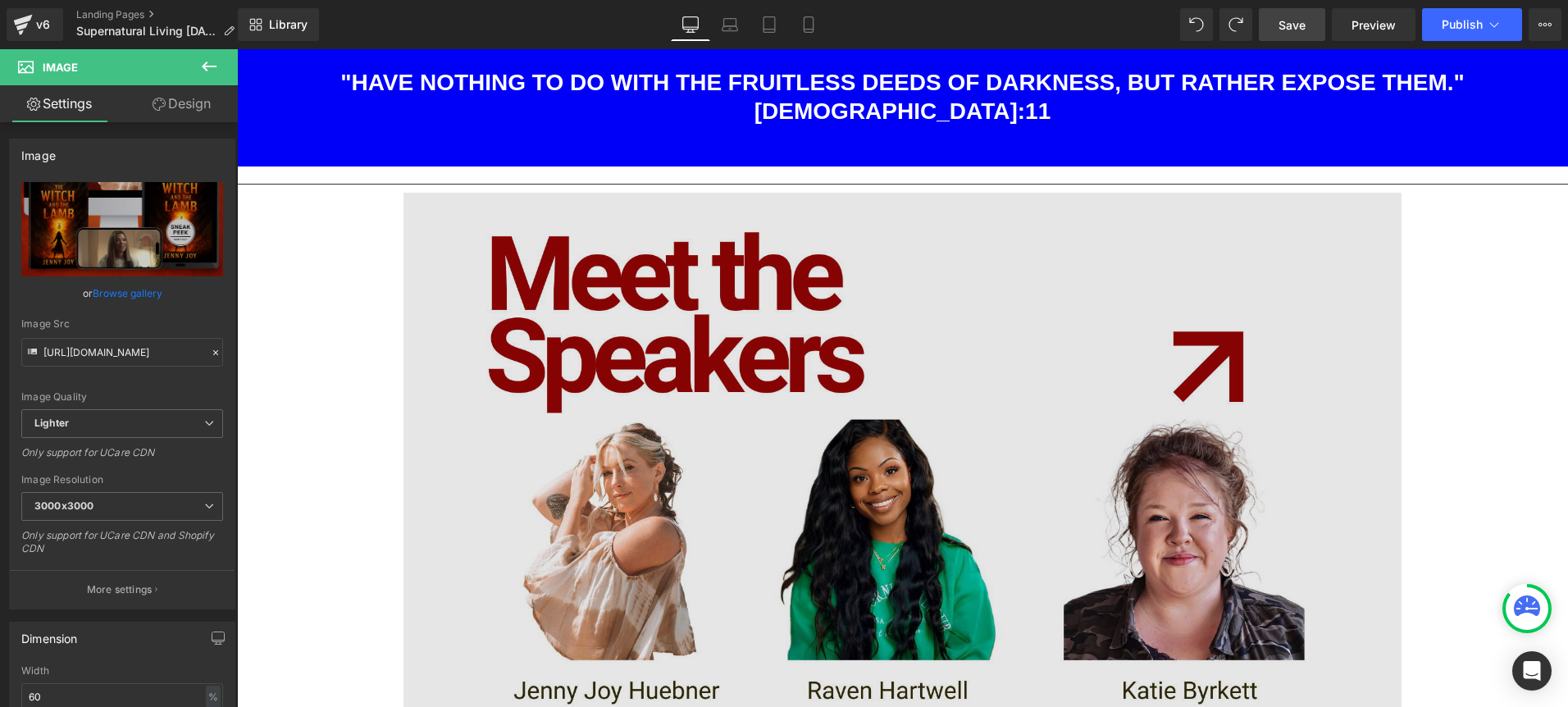
scroll to position [1881, 0]
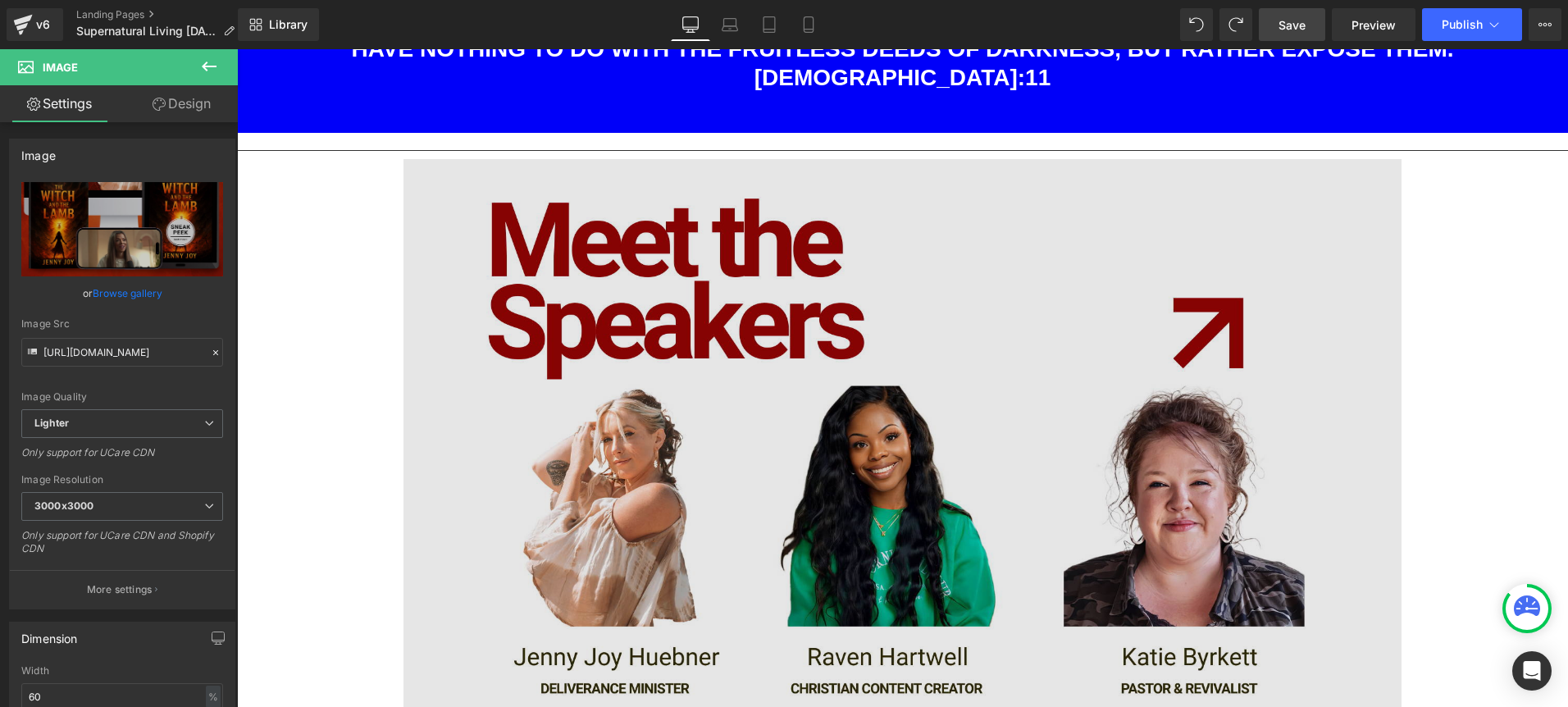
click at [714, 360] on img at bounding box center [902, 440] width 998 height 562
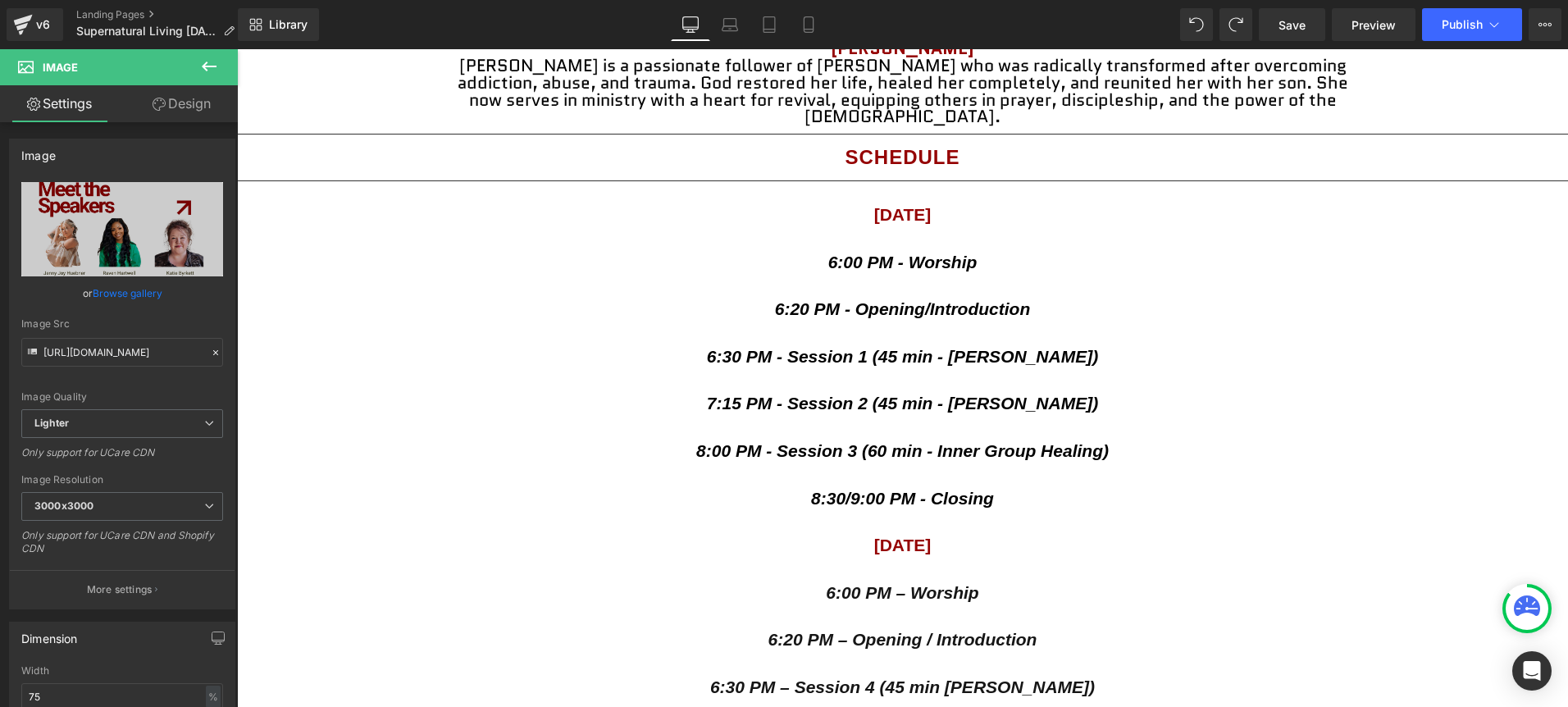
scroll to position [2554, 0]
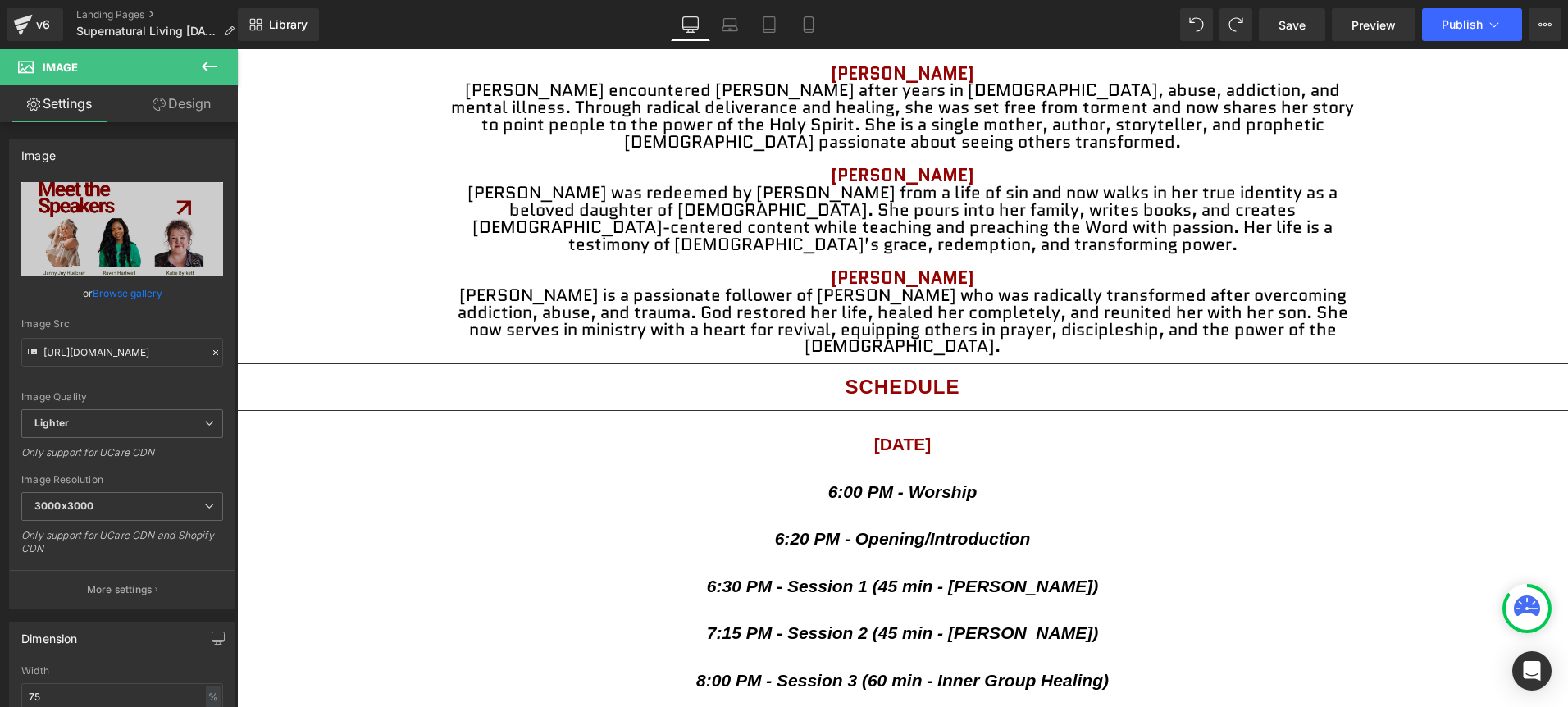
click at [1077, 483] on p "6:00 PM - Worship" at bounding box center [902, 492] width 1331 height 17
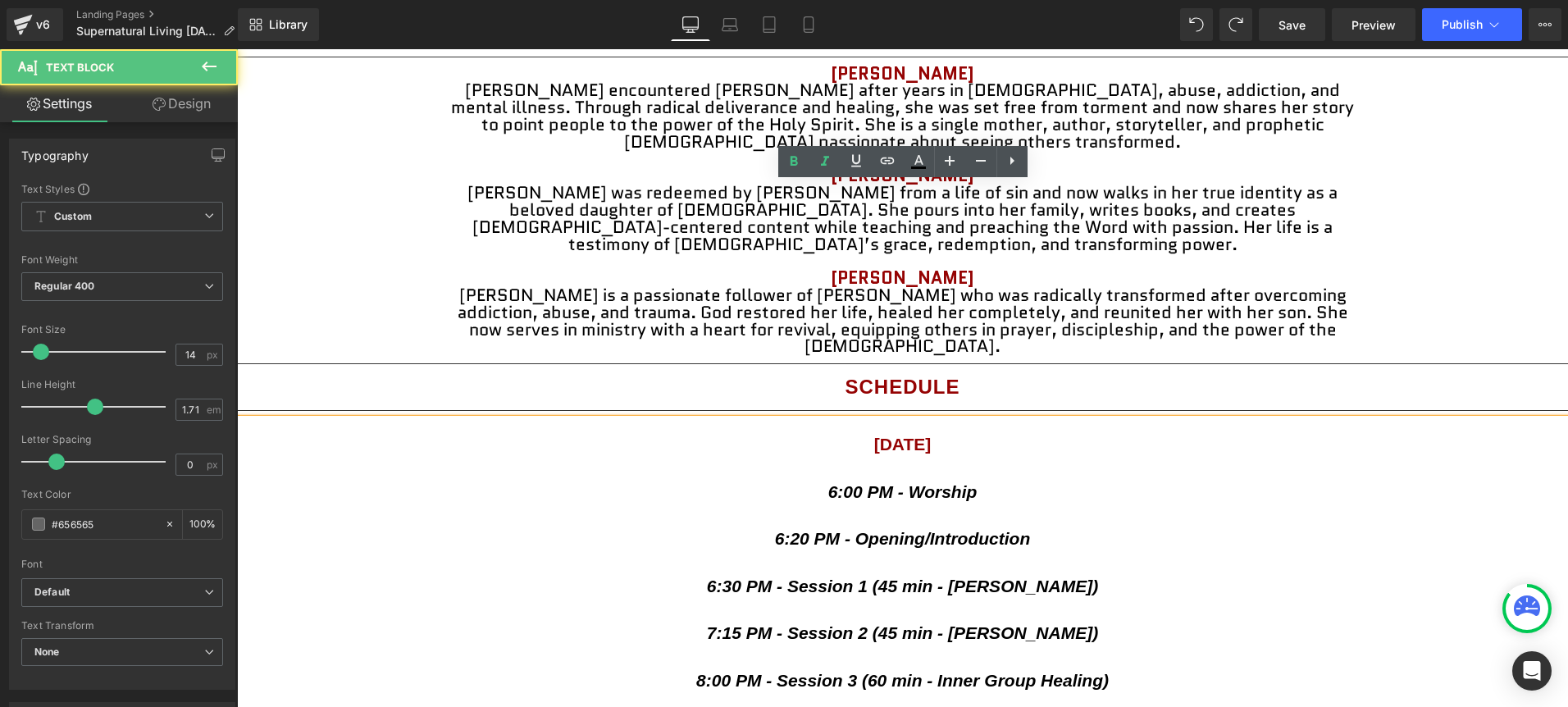
click at [944, 482] on span "6:00 PM - Worship" at bounding box center [903, 492] width 149 height 19
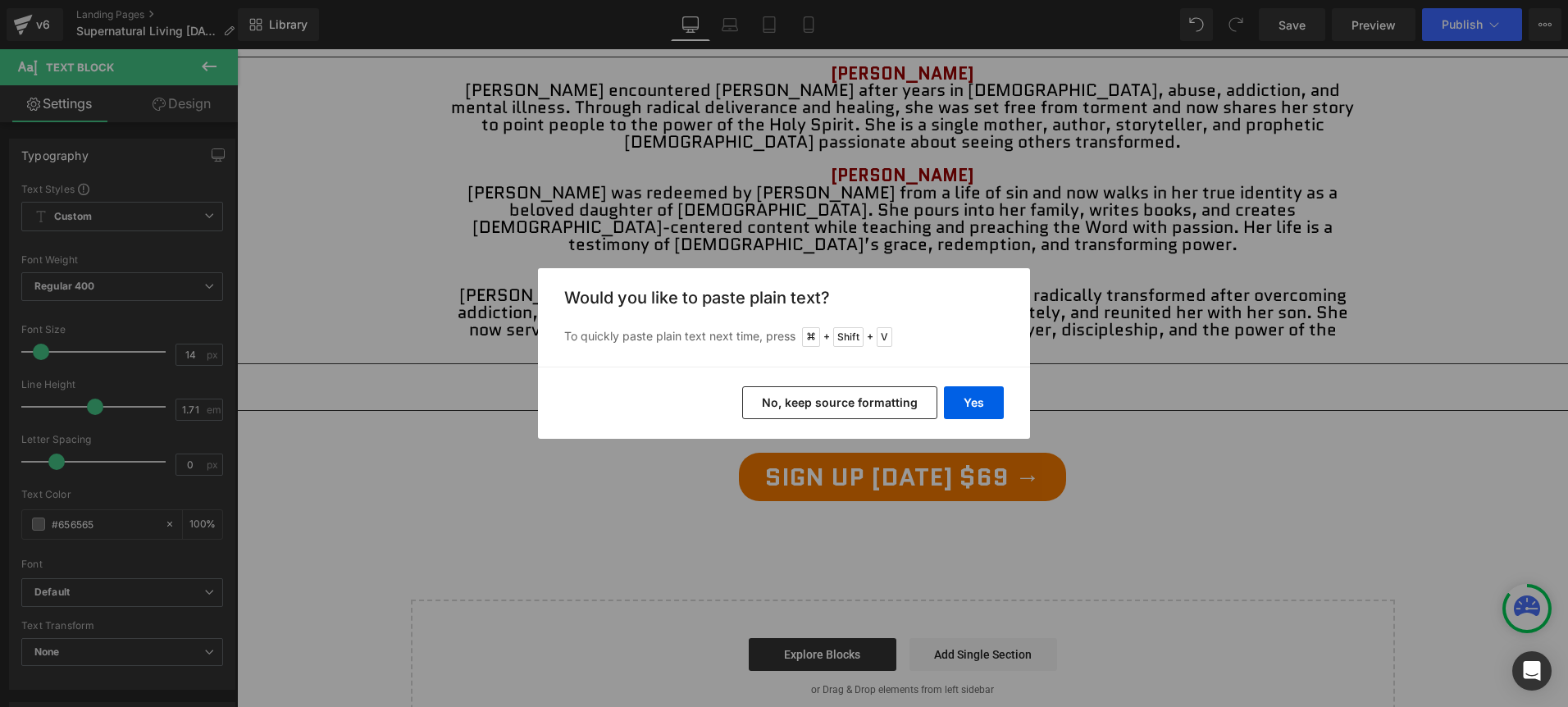
click at [849, 408] on button "No, keep source formatting" at bounding box center [840, 402] width 195 height 32
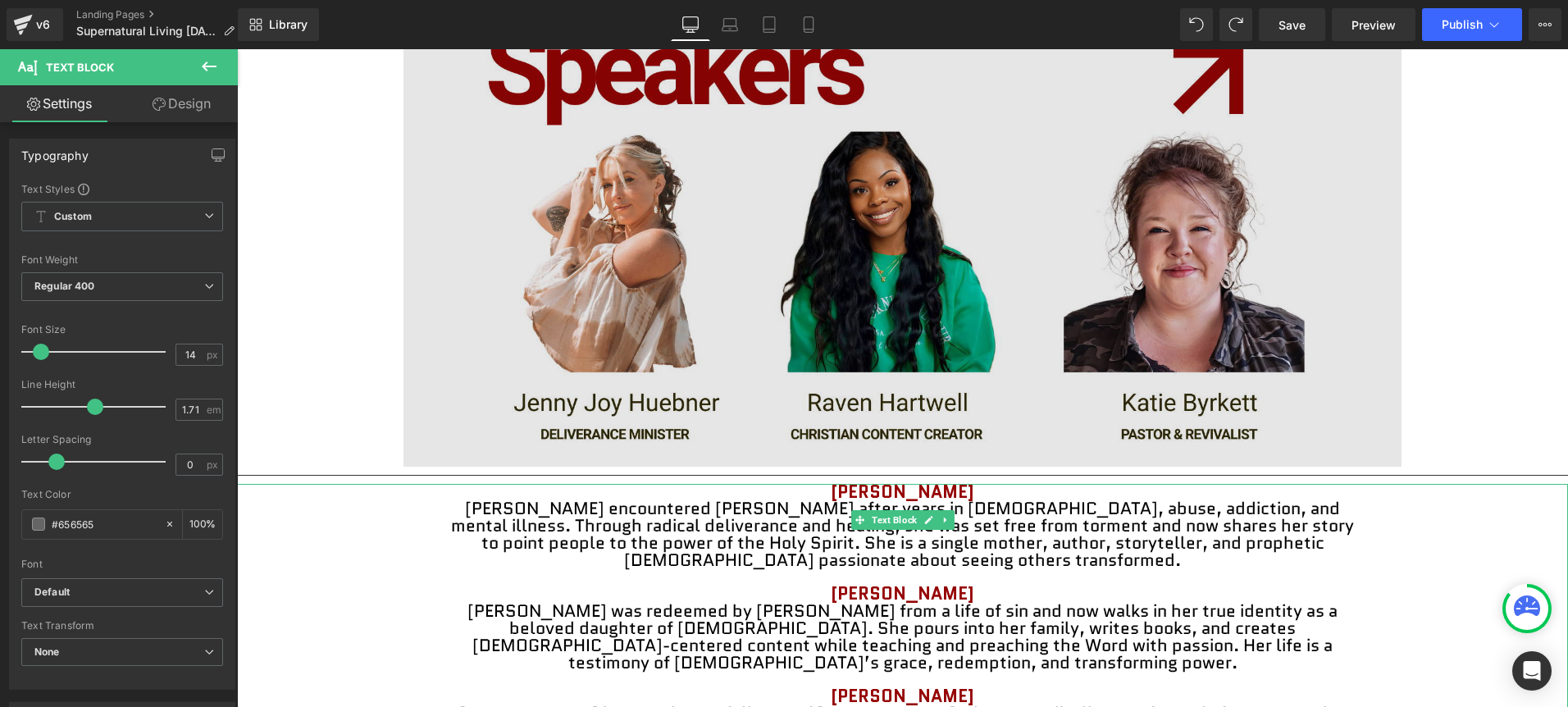
scroll to position [2021, 0]
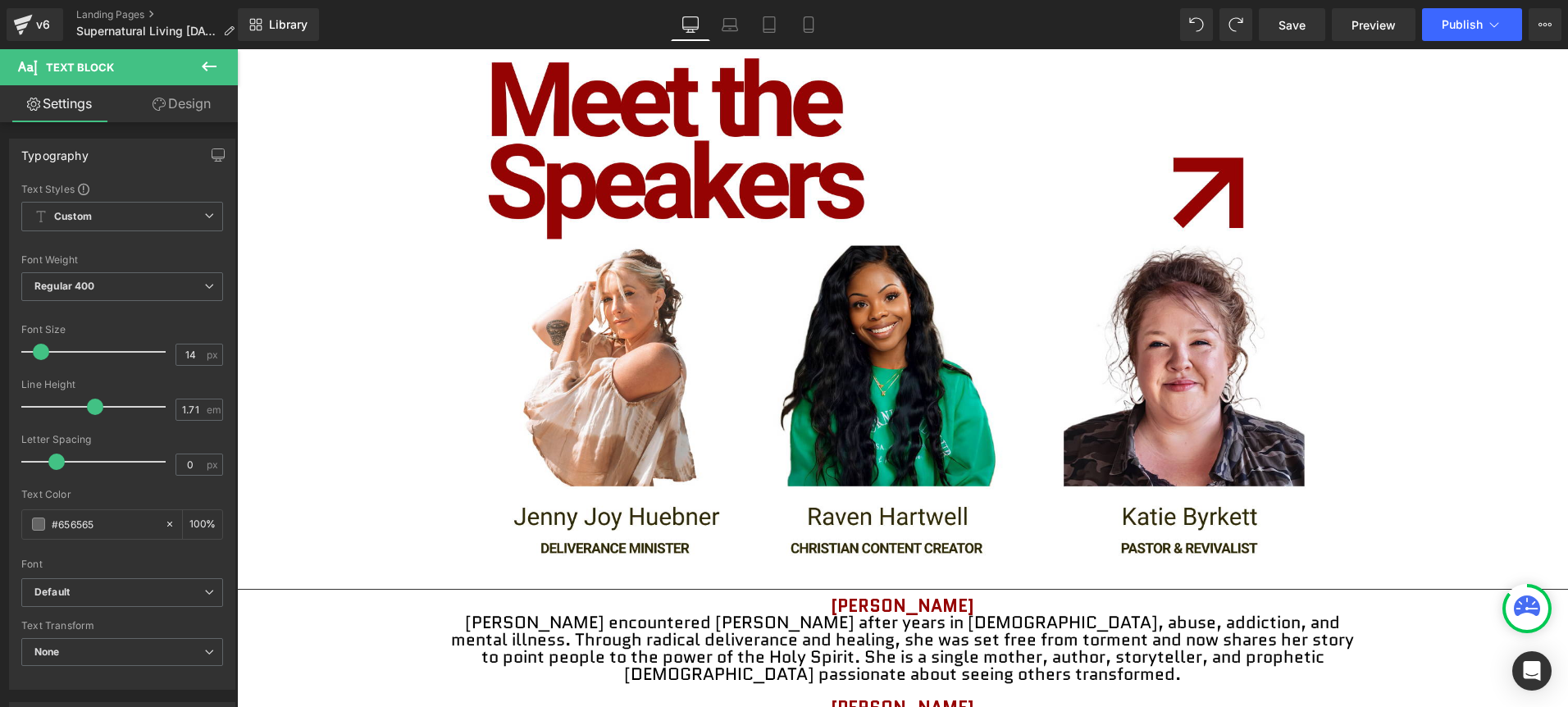
drag, startPoint x: 1036, startPoint y: 543, endPoint x: 974, endPoint y: 470, distance: 95.8
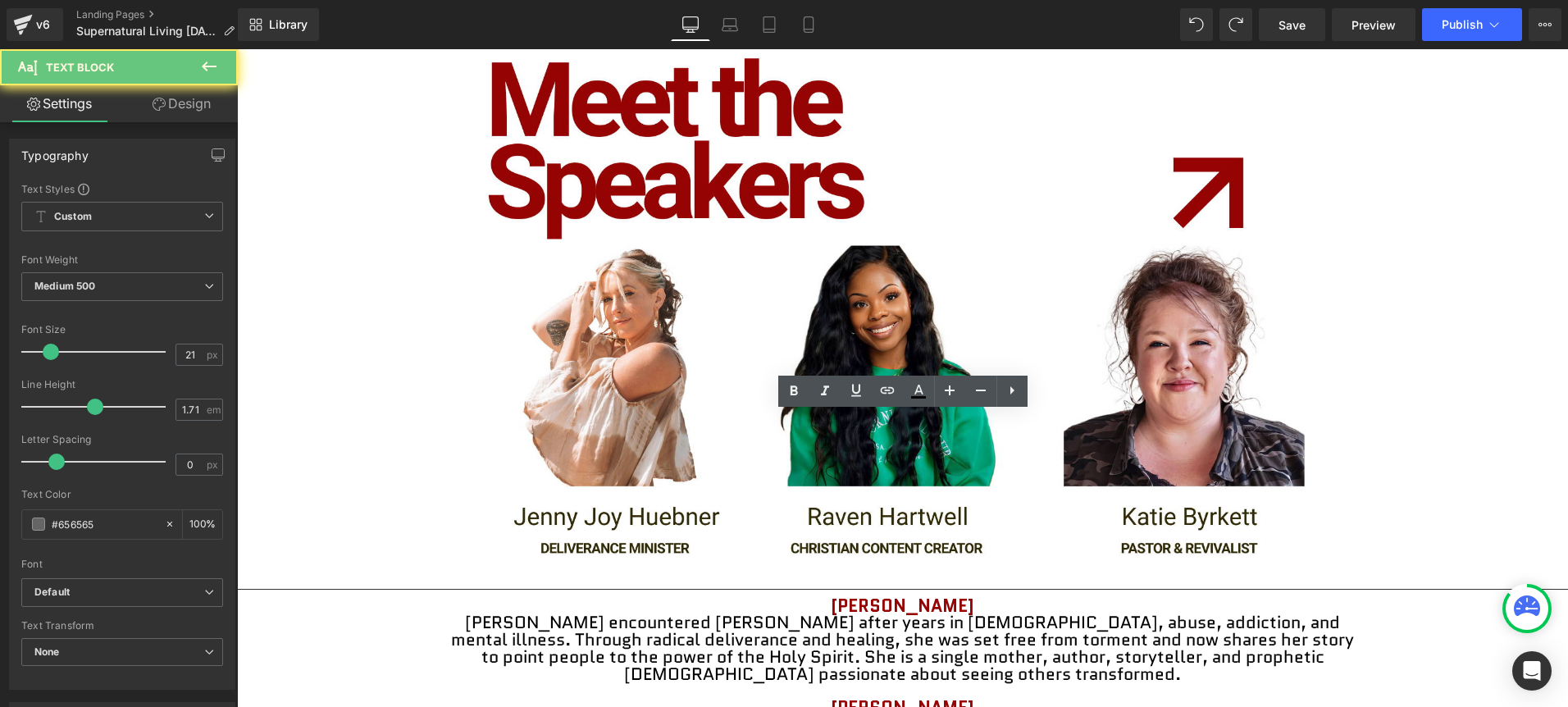
click at [979, 610] on span "[PERSON_NAME] encountered [PERSON_NAME] after years in [DEMOGRAPHIC_DATA], abus…" at bounding box center [902, 647] width 903 height 75
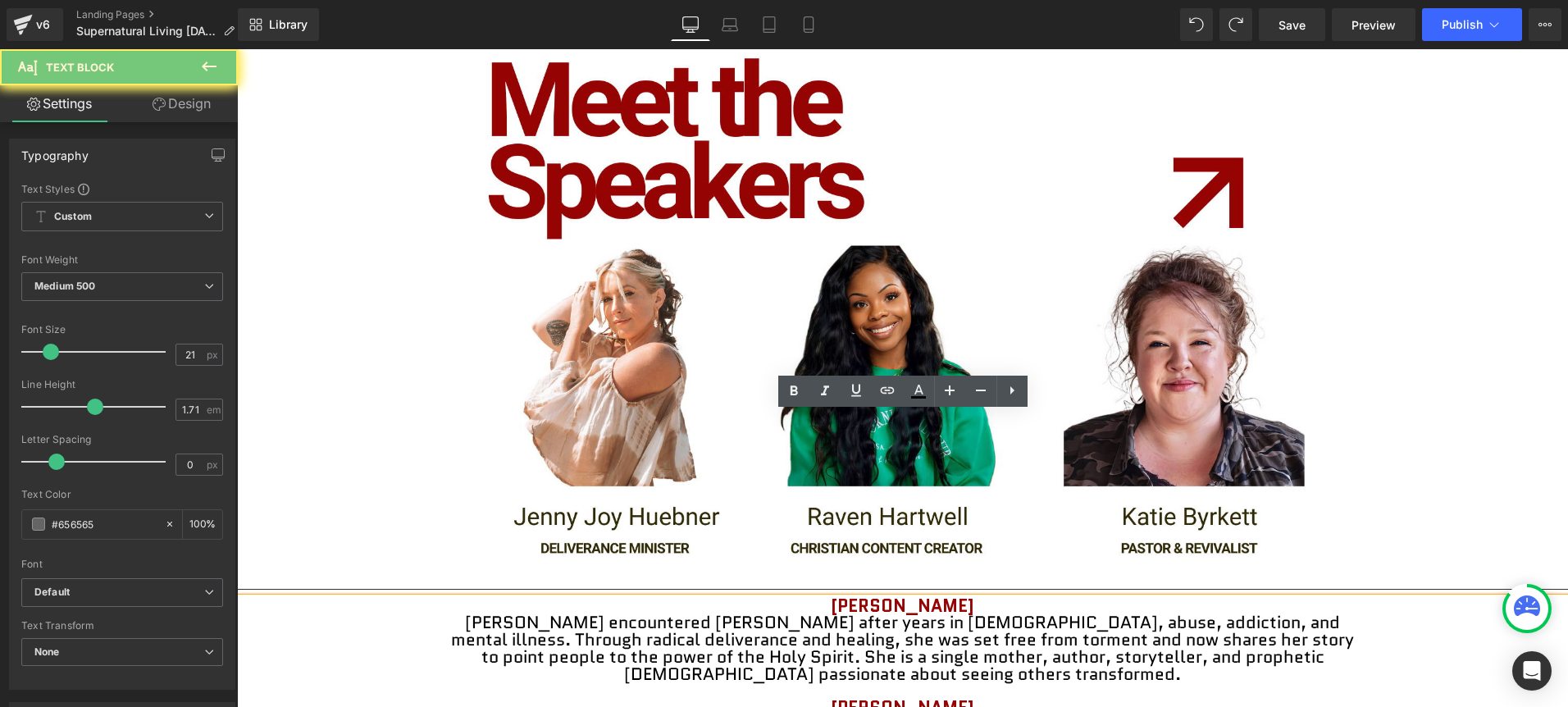
click at [951, 610] on span "[PERSON_NAME] encountered [PERSON_NAME] after years in [DEMOGRAPHIC_DATA], abus…" at bounding box center [902, 647] width 903 height 75
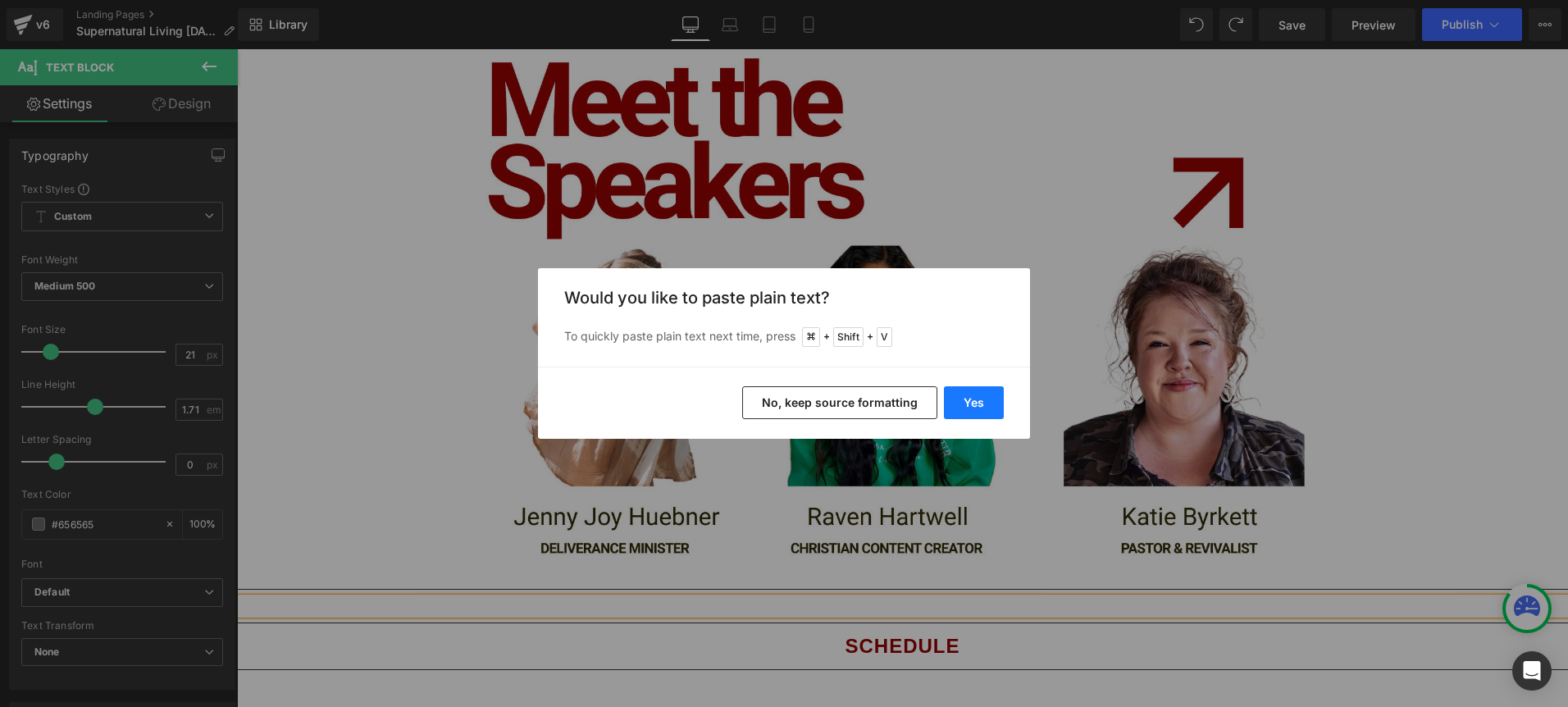
drag, startPoint x: 960, startPoint y: 397, endPoint x: 723, endPoint y: 348, distance: 242.0
click at [960, 397] on button "Yes" at bounding box center [974, 402] width 60 height 32
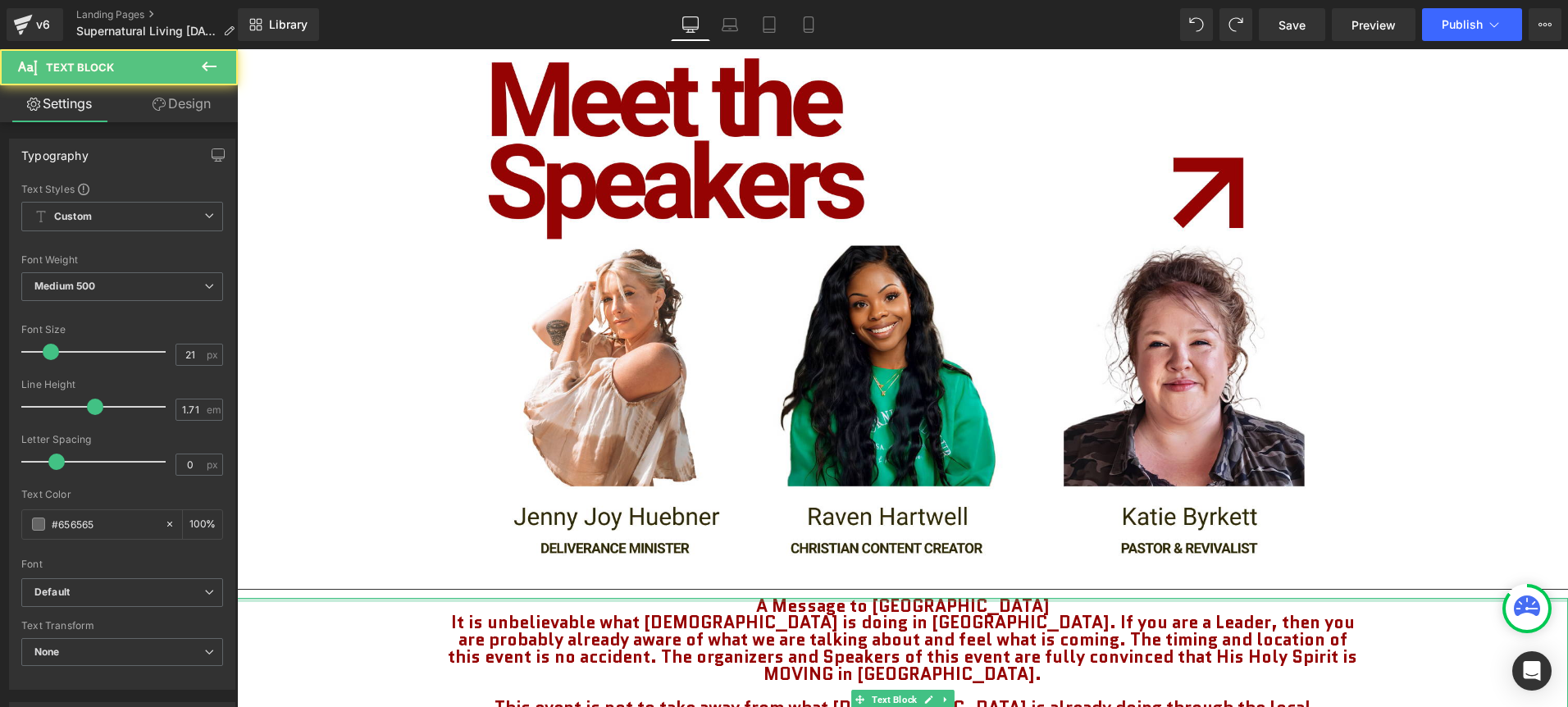
click at [1021, 598] on p "A Message to [GEOGRAPHIC_DATA]" at bounding box center [902, 606] width 921 height 17
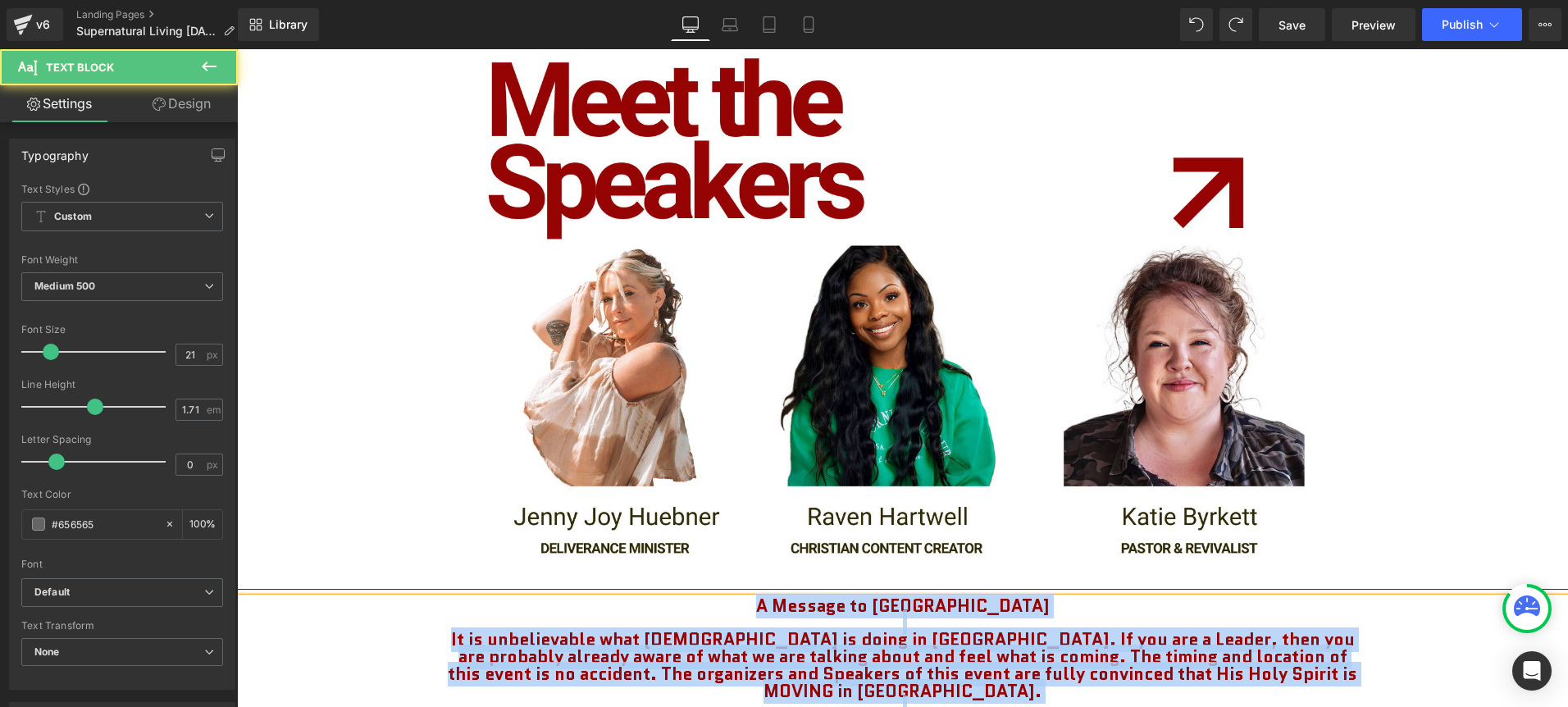
drag, startPoint x: 1210, startPoint y: 623, endPoint x: 629, endPoint y: 427, distance: 613.2
click at [582, 598] on div "A Message to [GEOGRAPHIC_DATA] It is unbelievable what [DEMOGRAPHIC_DATA] is do…" at bounding box center [902, 716] width 1331 height 238
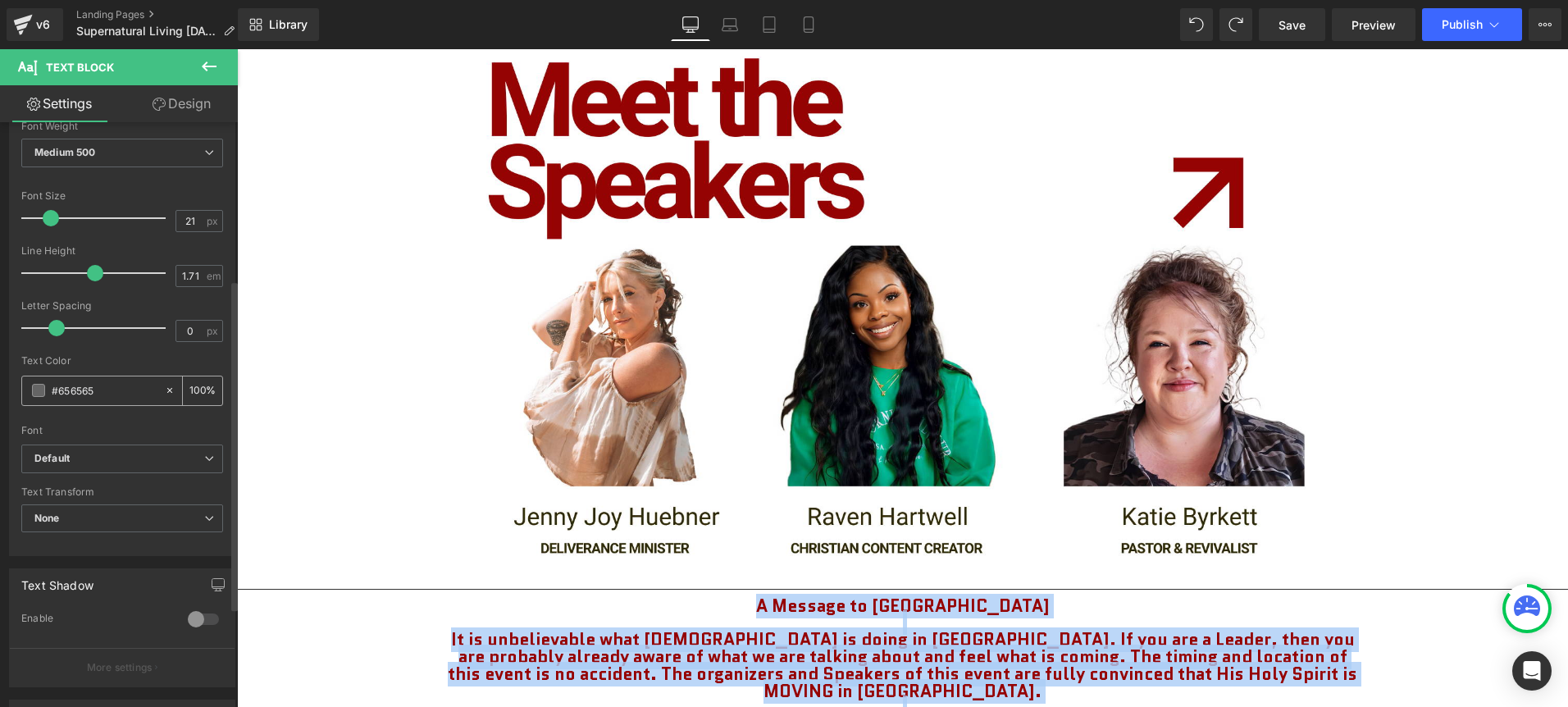
scroll to position [325, 0]
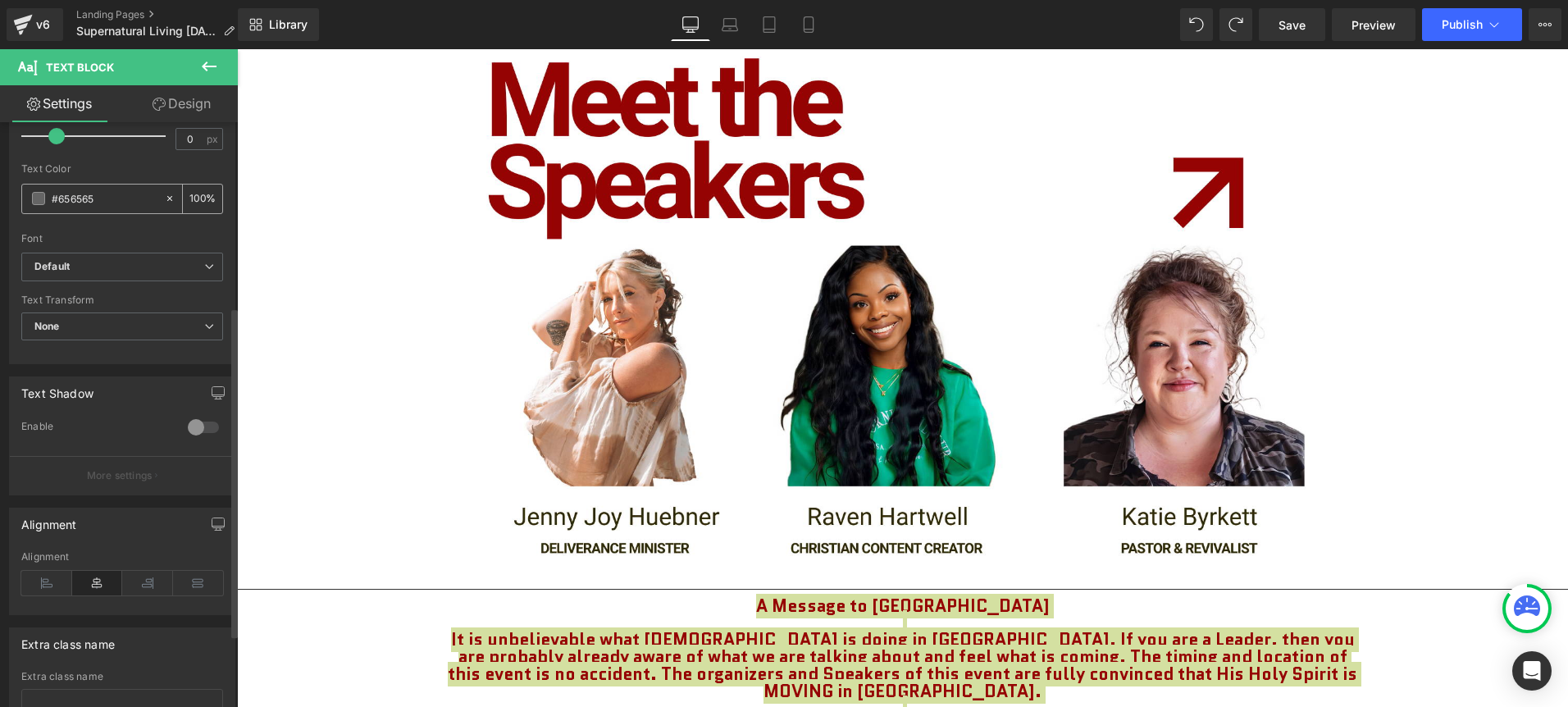
click at [77, 200] on input "#656565" at bounding box center [103, 198] width 105 height 18
click at [38, 199] on span at bounding box center [38, 198] width 13 height 13
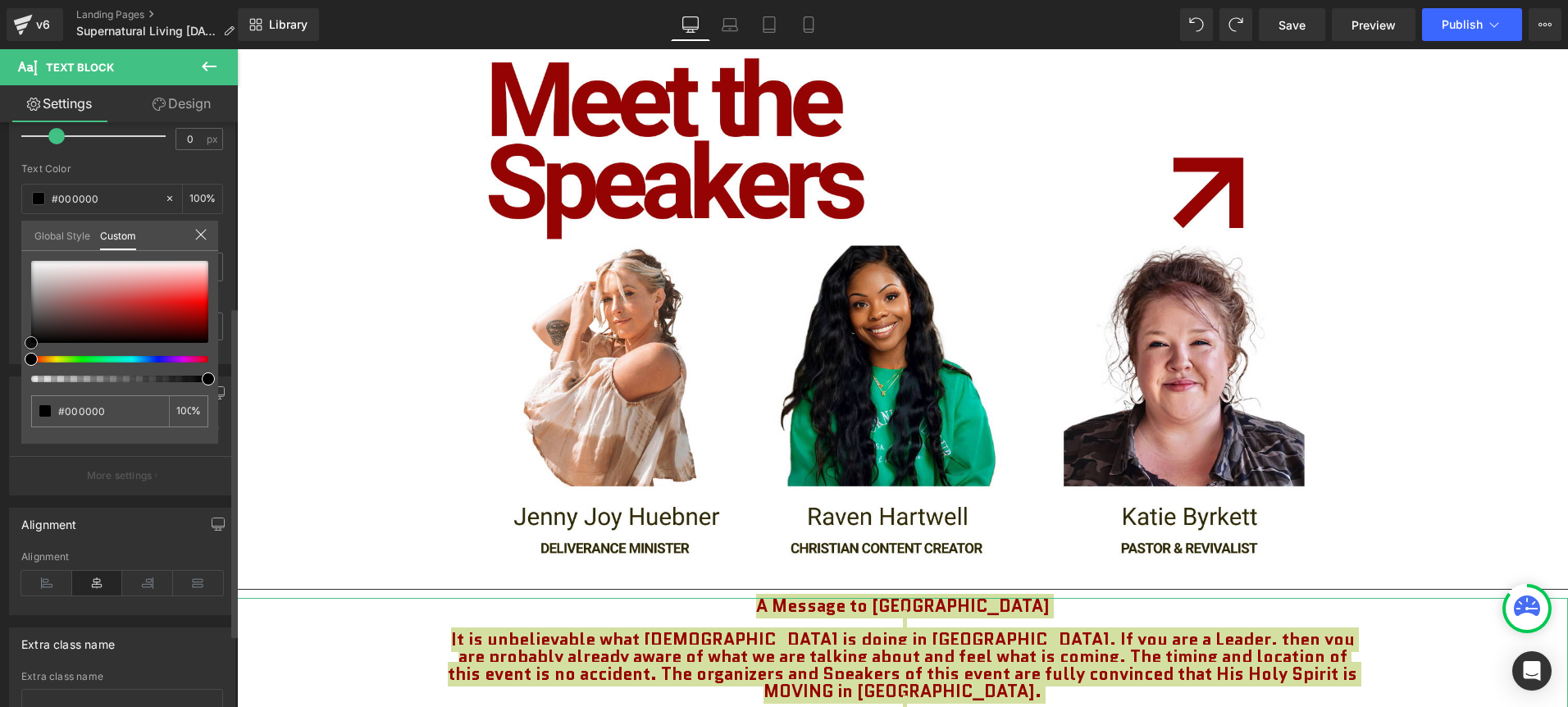
drag, startPoint x: 4, startPoint y: 261, endPoint x: 20, endPoint y: 384, distance: 124.0
click at [21, 384] on div "#000000 100 %" at bounding box center [120, 352] width 196 height 183
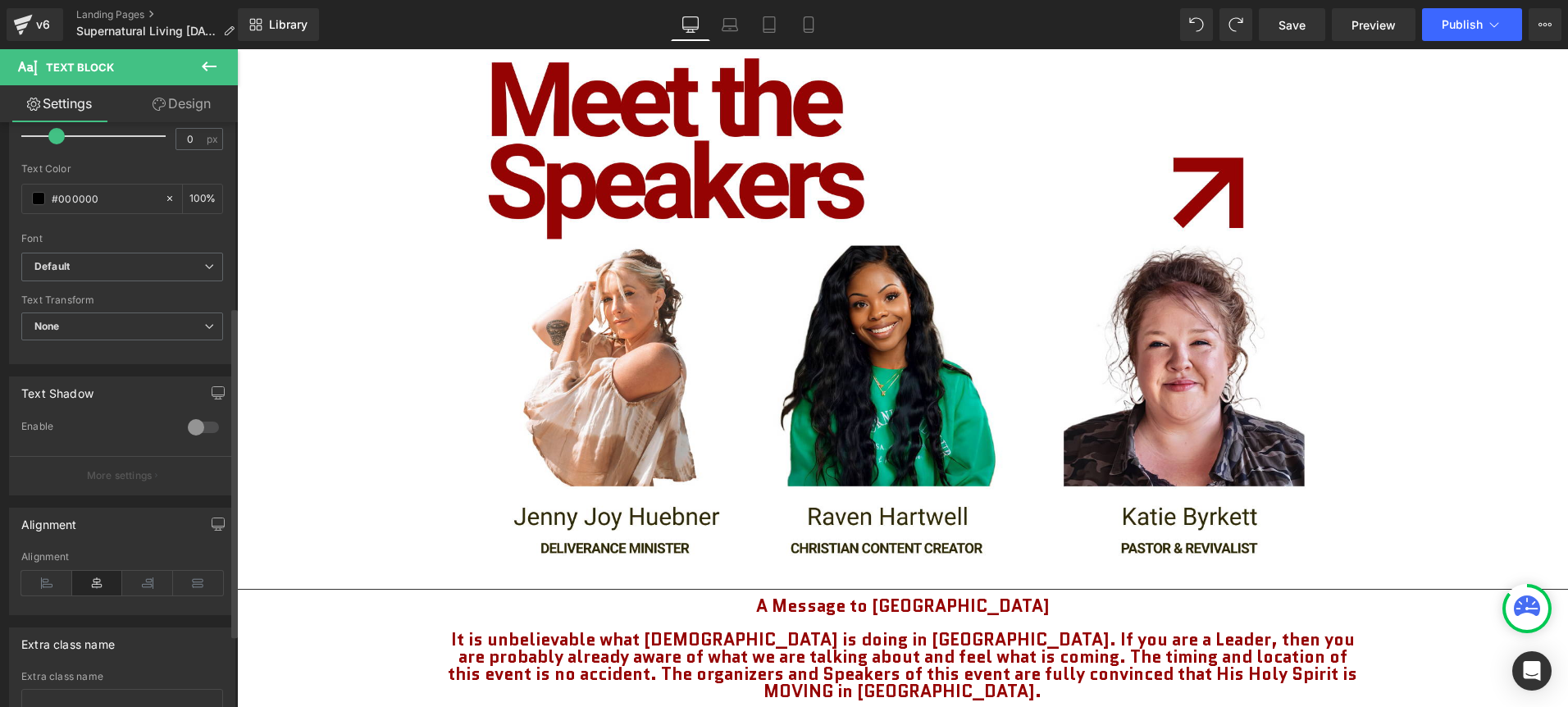
click at [715, 627] on b "It is unbelievable what [DEMOGRAPHIC_DATA] is doing in [GEOGRAPHIC_DATA]. If yo…" at bounding box center [902, 664] width 910 height 75
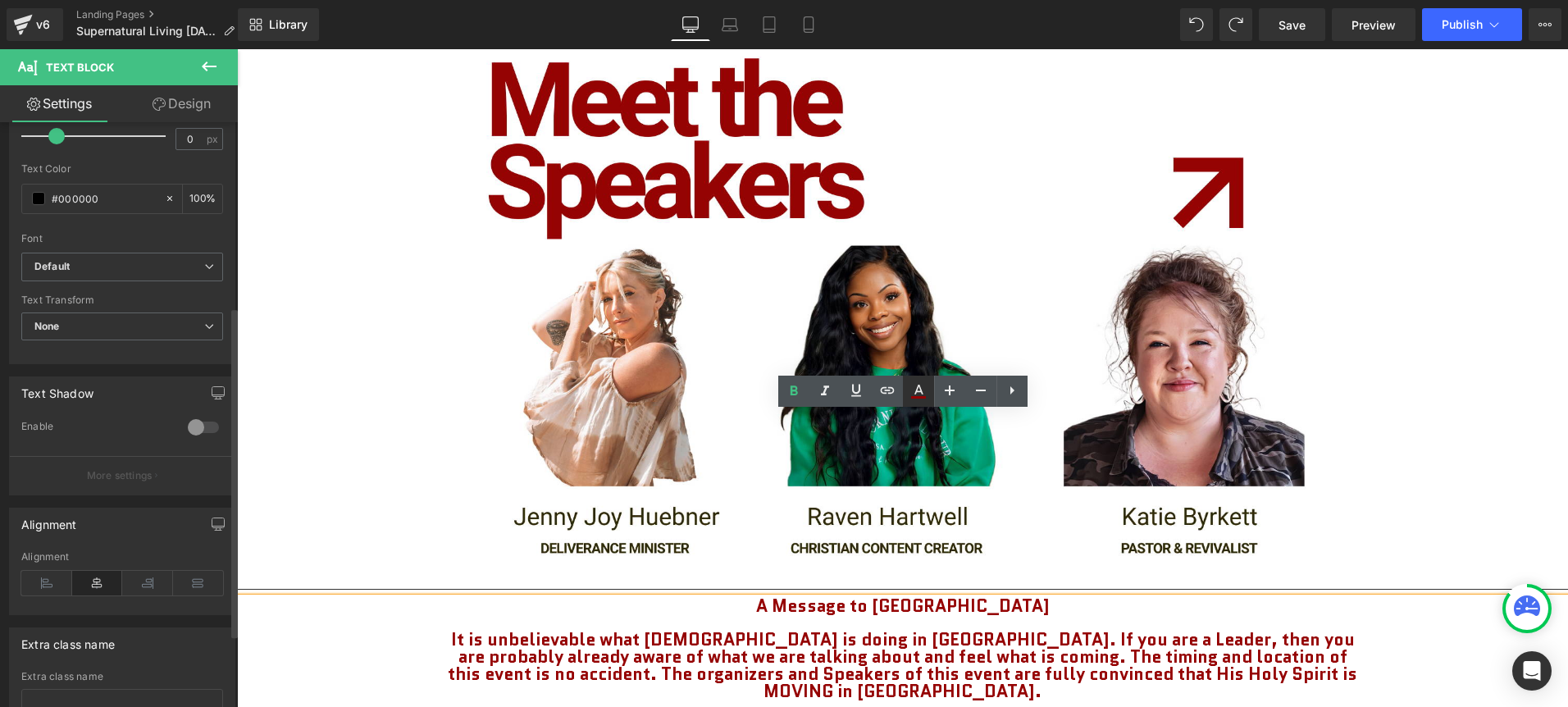
click at [919, 394] on icon at bounding box center [918, 390] width 20 height 20
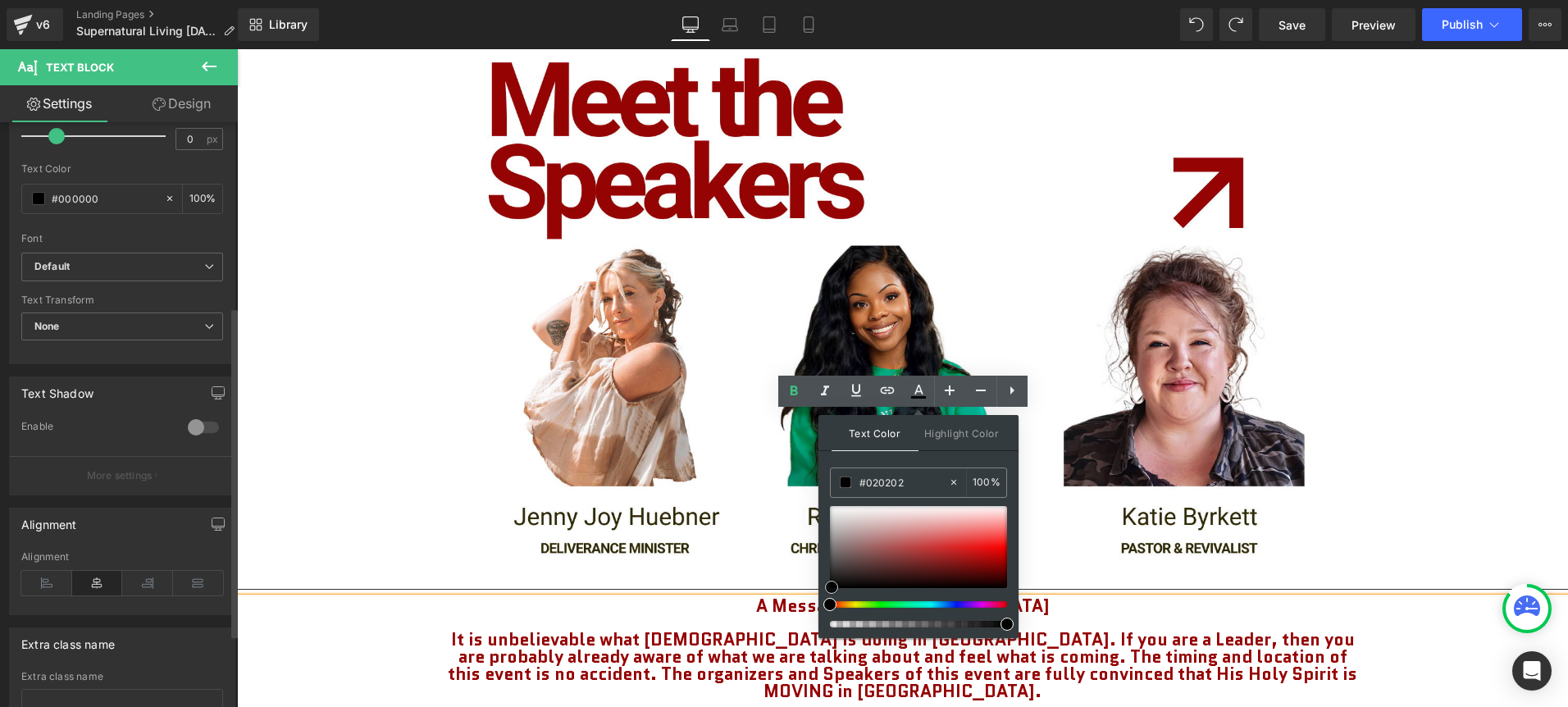
drag, startPoint x: 1115, startPoint y: 616, endPoint x: 658, endPoint y: 635, distance: 457.4
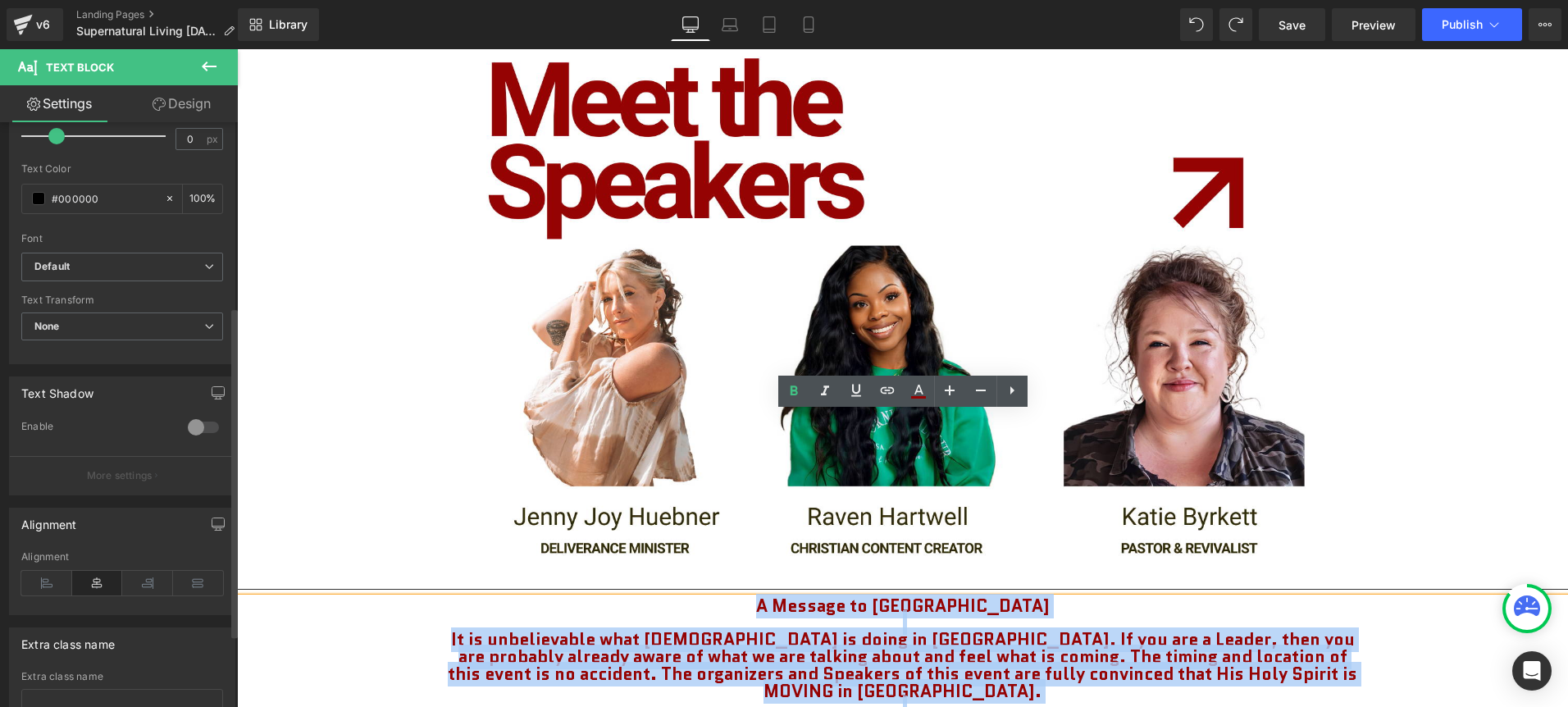
drag, startPoint x: 1136, startPoint y: 613, endPoint x: 542, endPoint y: 417, distance: 625.5
click at [542, 598] on div "A Message to [GEOGRAPHIC_DATA] It is unbelievable what [DEMOGRAPHIC_DATA] is do…" at bounding box center [902, 716] width 1331 height 238
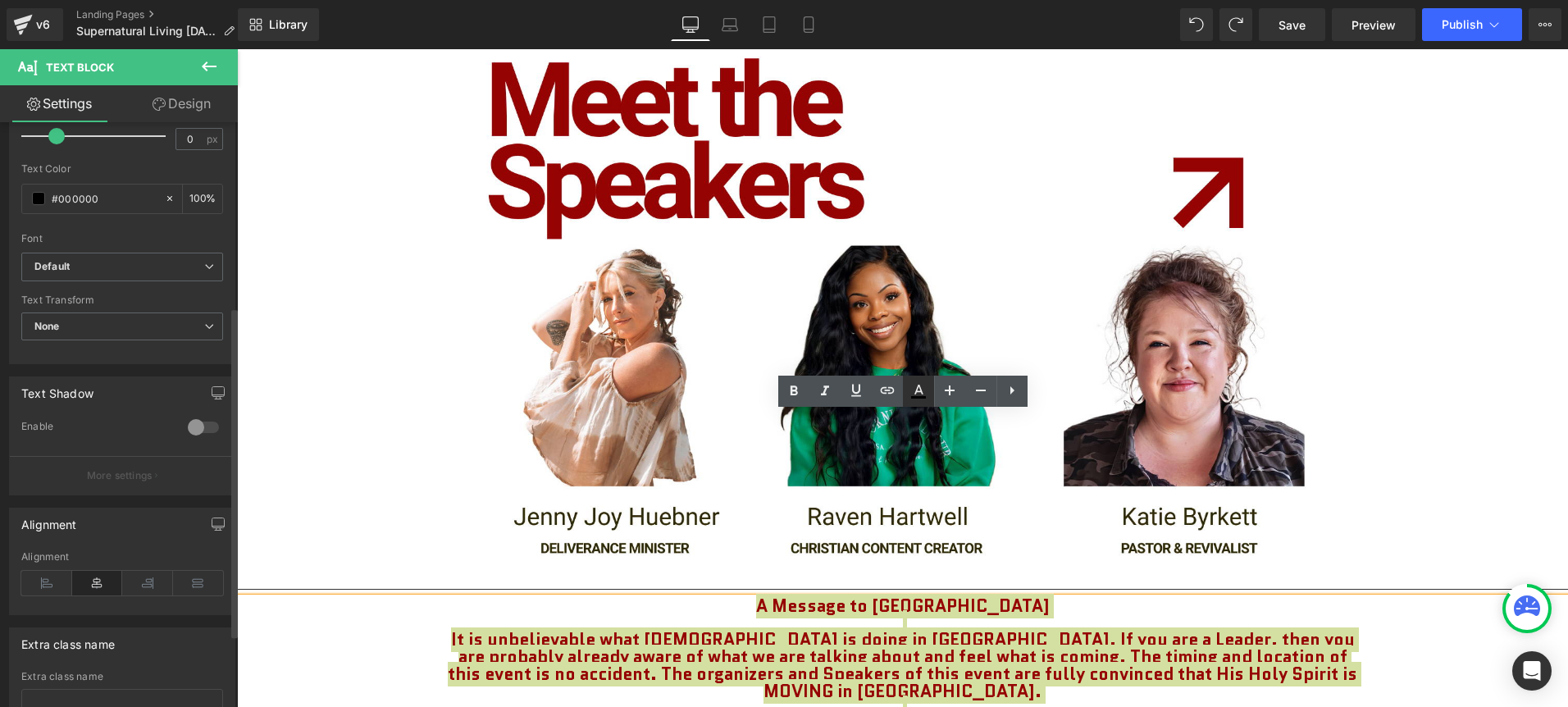
click at [912, 393] on icon at bounding box center [918, 390] width 20 height 20
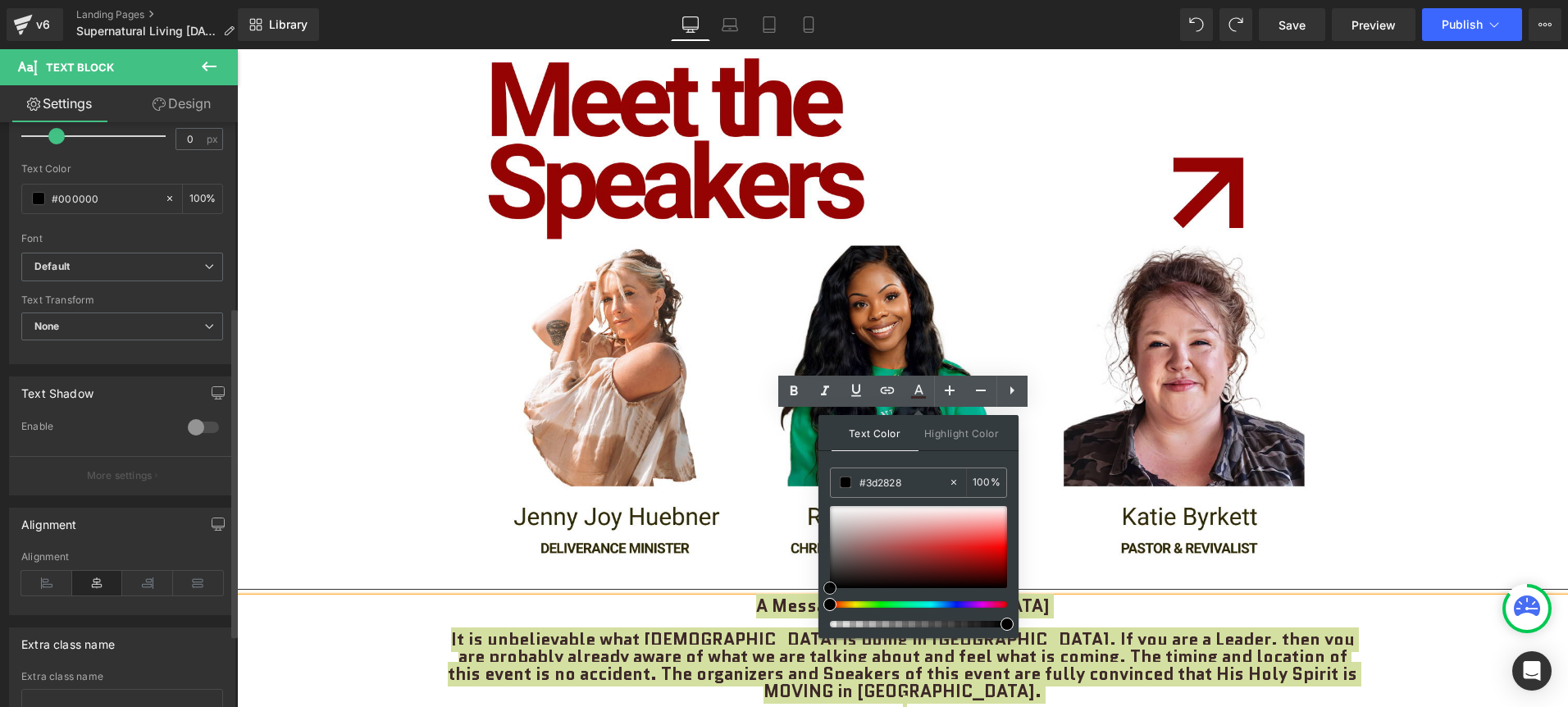
drag, startPoint x: 1154, startPoint y: 588, endPoint x: 728, endPoint y: 625, distance: 427.6
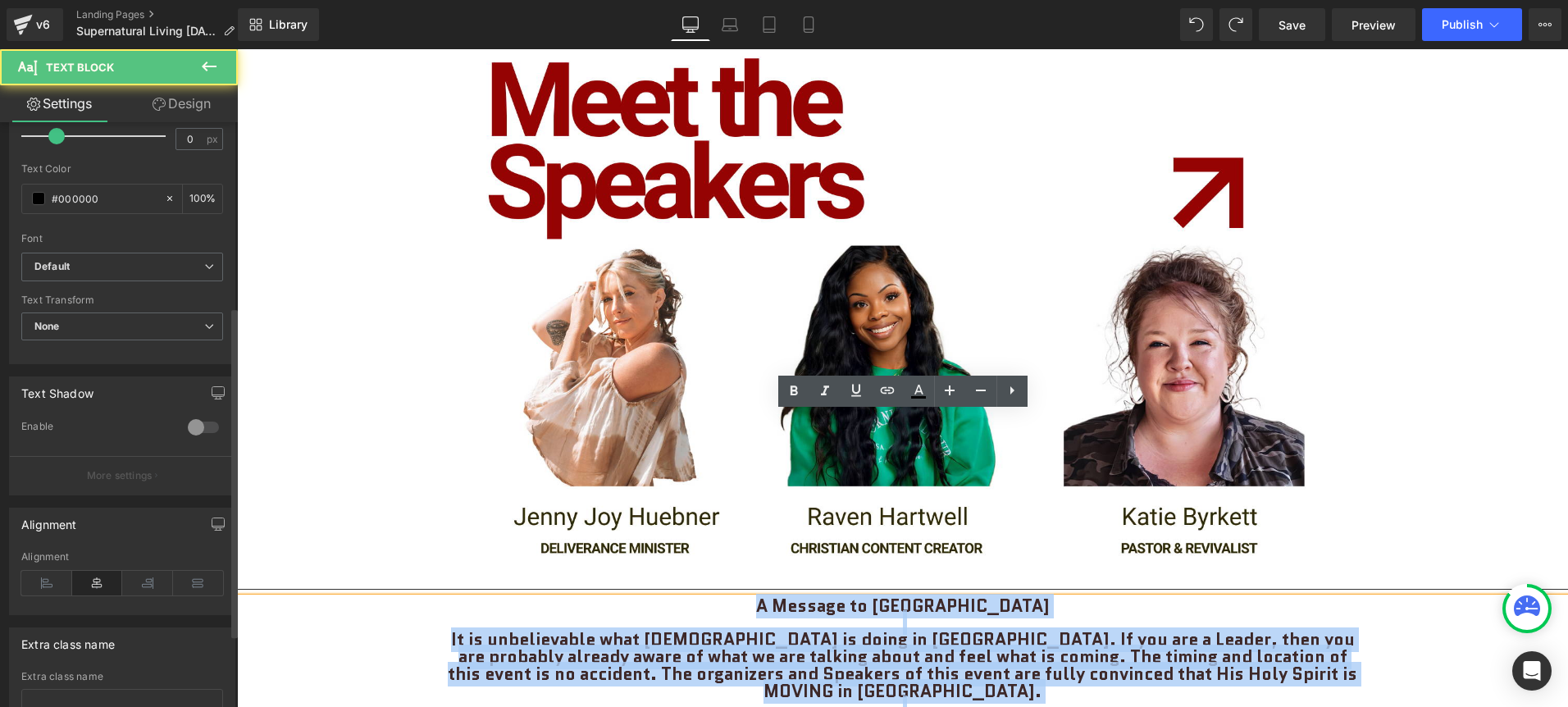
drag, startPoint x: 1226, startPoint y: 624, endPoint x: 550, endPoint y: 426, distance: 704.4
click at [550, 598] on div "A Message to [GEOGRAPHIC_DATA] It is unbelievable what [DEMOGRAPHIC_DATA] is do…" at bounding box center [902, 716] width 1331 height 238
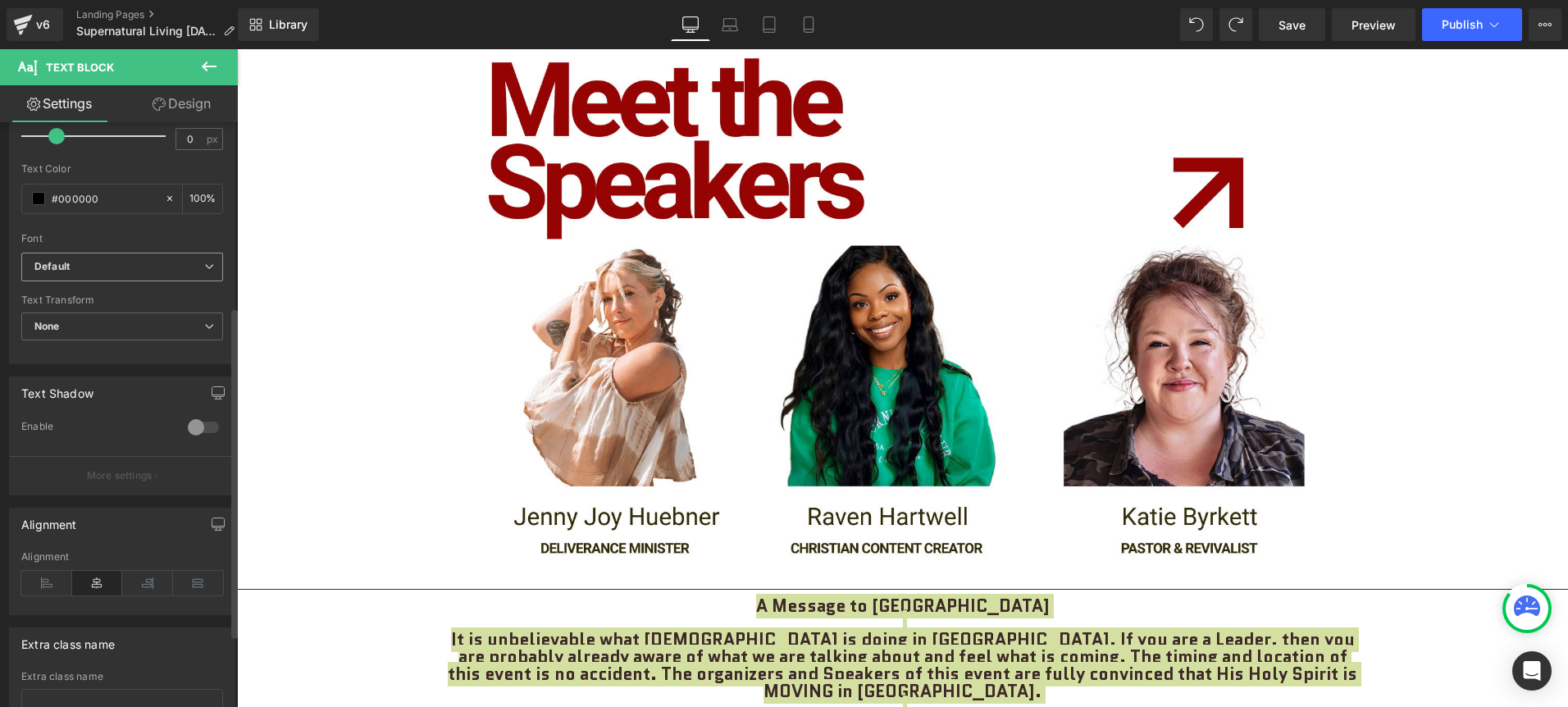
click at [196, 278] on span "Default" at bounding box center [122, 267] width 202 height 29
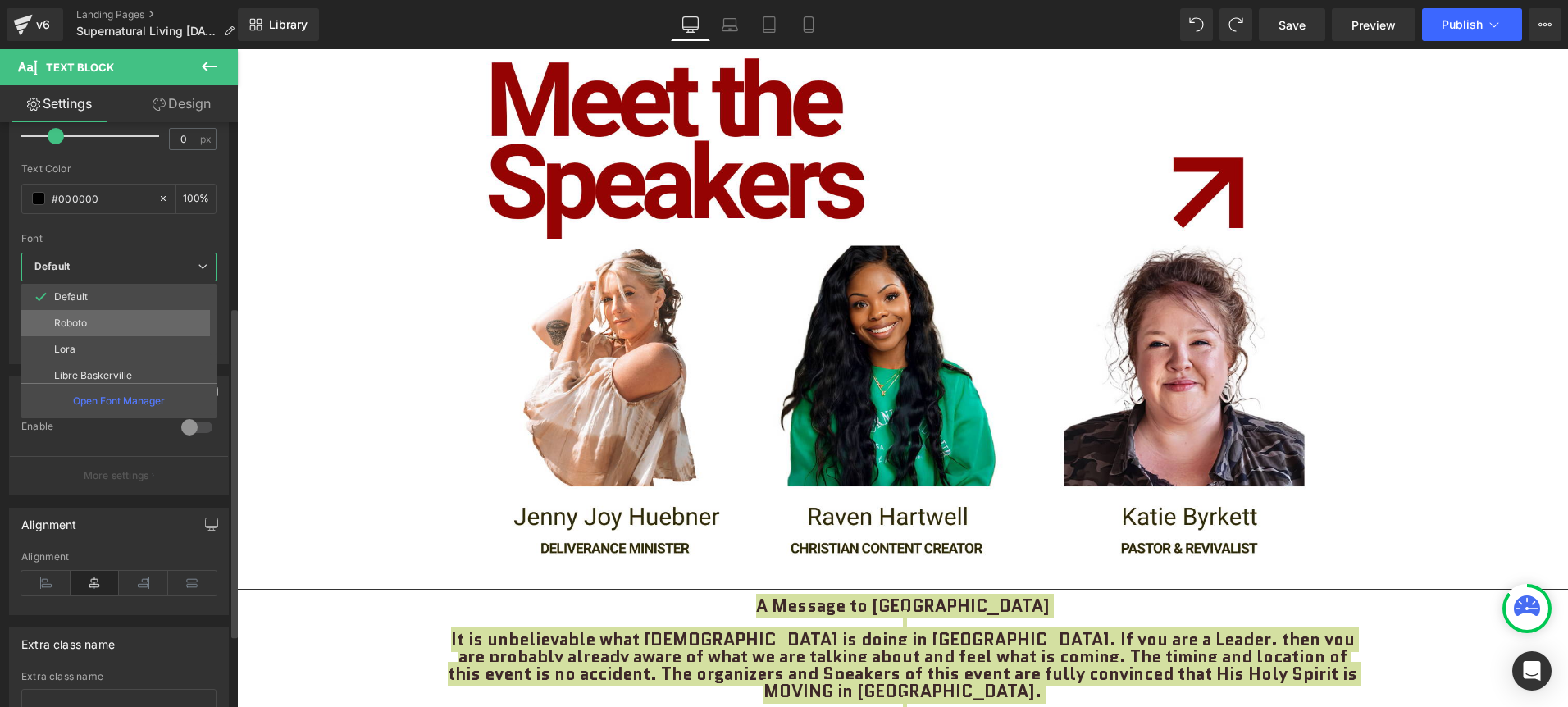
click at [134, 330] on li "Roboto" at bounding box center [122, 323] width 202 height 26
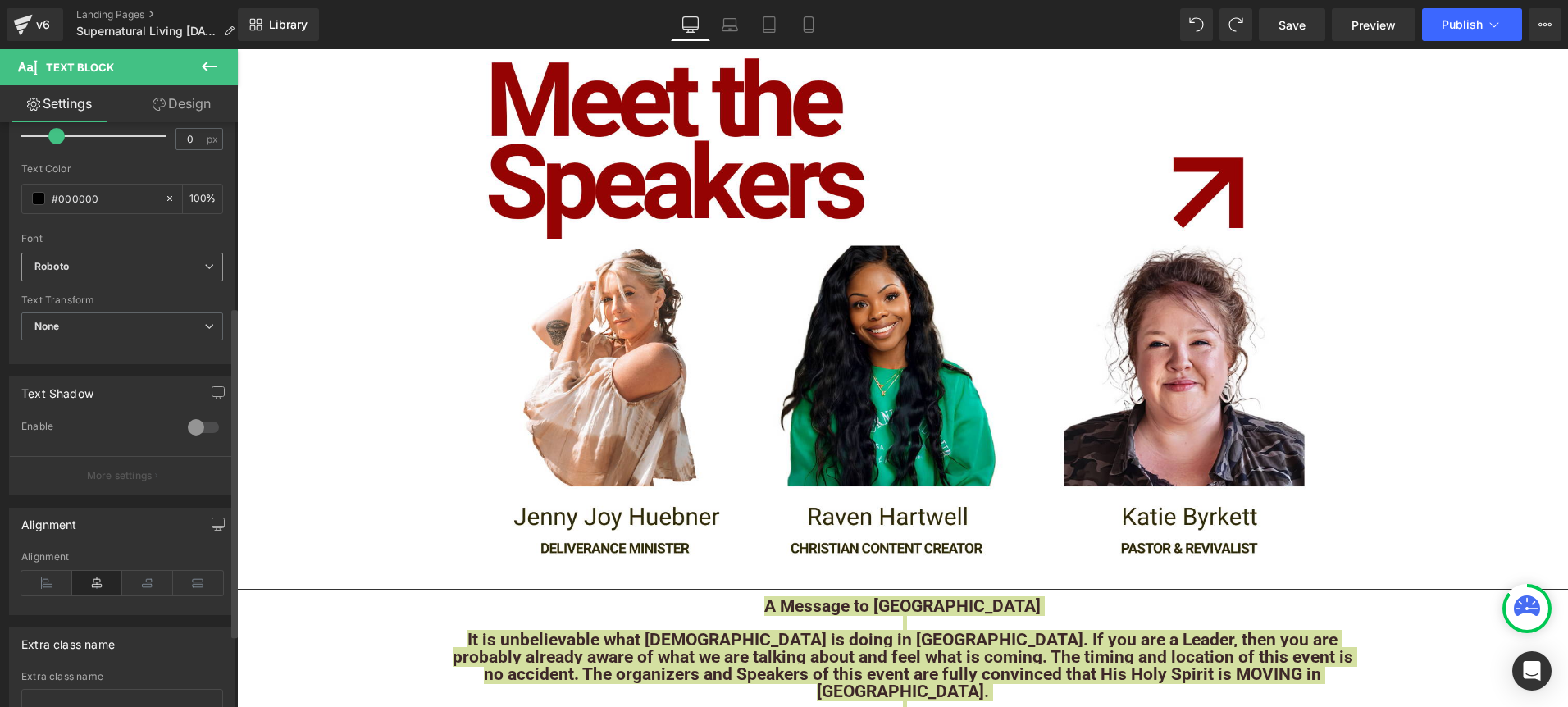
click at [205, 270] on icon at bounding box center [209, 266] width 10 height 10
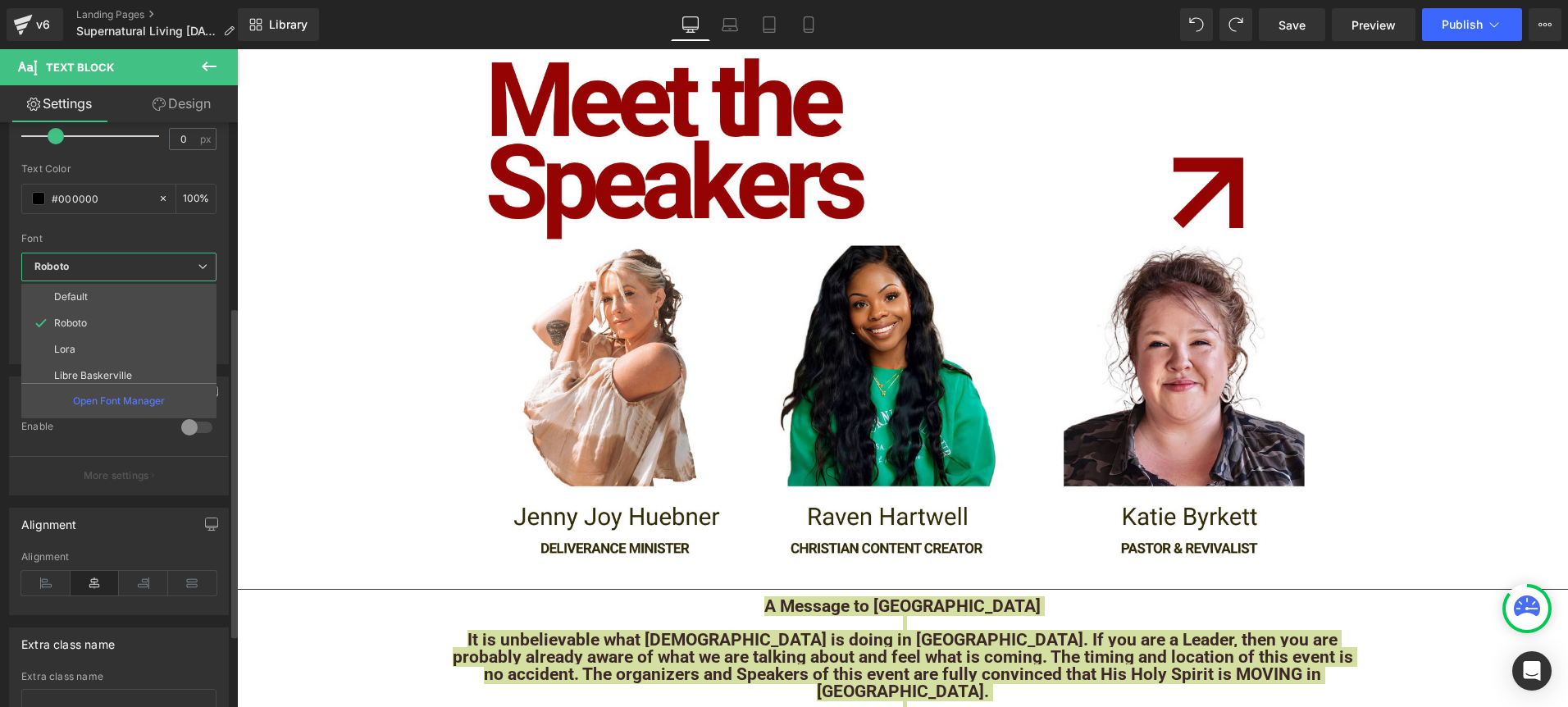
click at [115, 357] on li "Lora" at bounding box center [122, 349] width 202 height 26
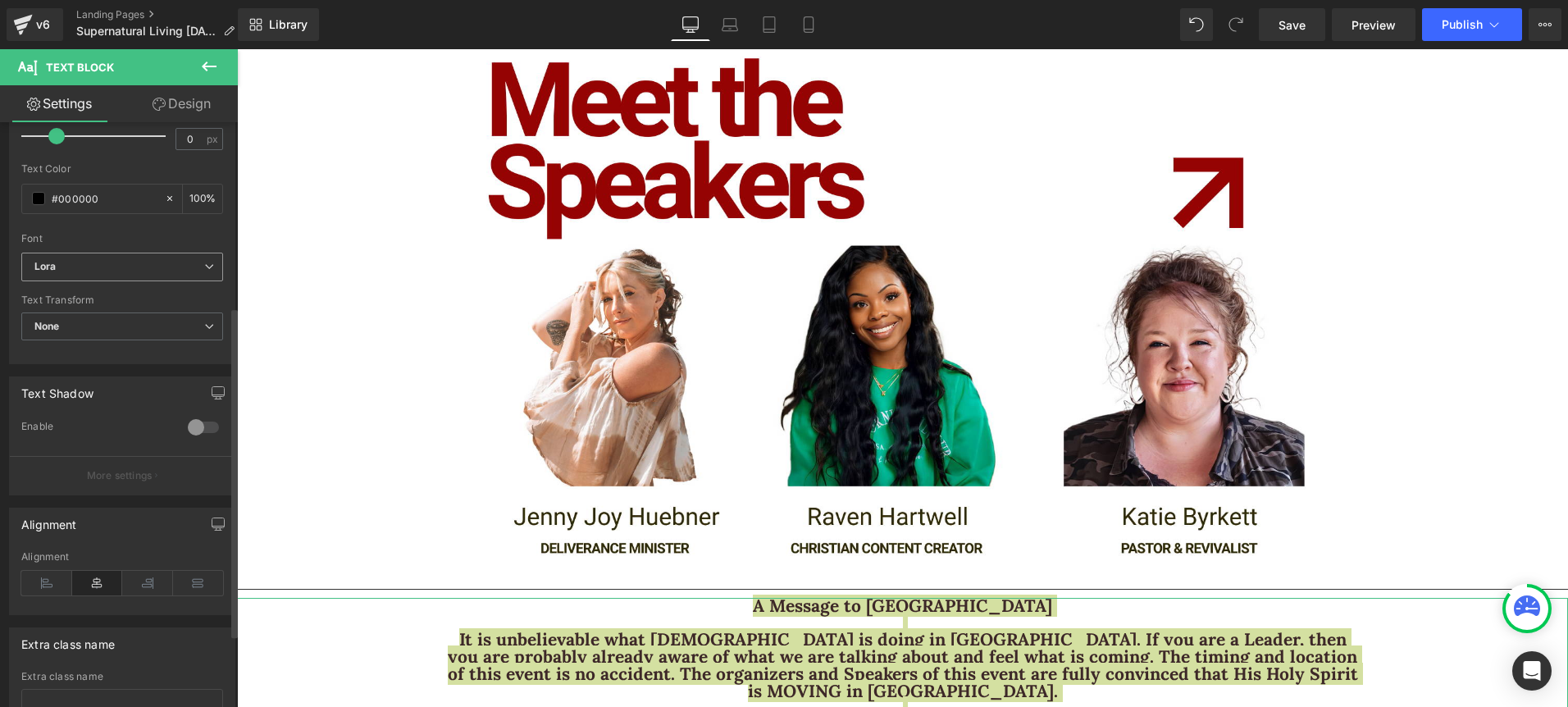
drag, startPoint x: 204, startPoint y: 260, endPoint x: 151, endPoint y: 324, distance: 83.1
click at [204, 261] on icon at bounding box center [209, 266] width 10 height 10
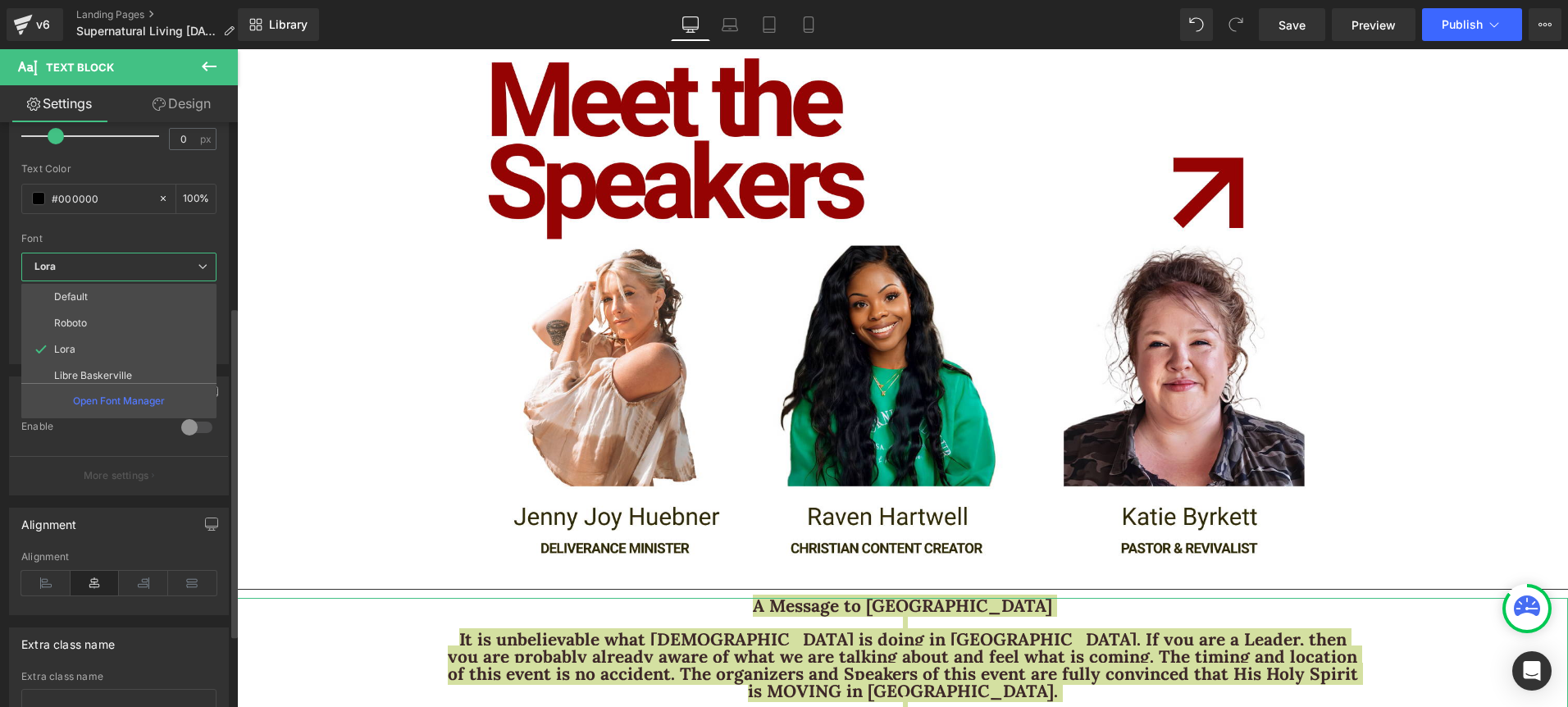
scroll to position [85, 0]
click at [118, 342] on p "Franklin Gothic Book" at bounding box center [102, 342] width 97 height 11
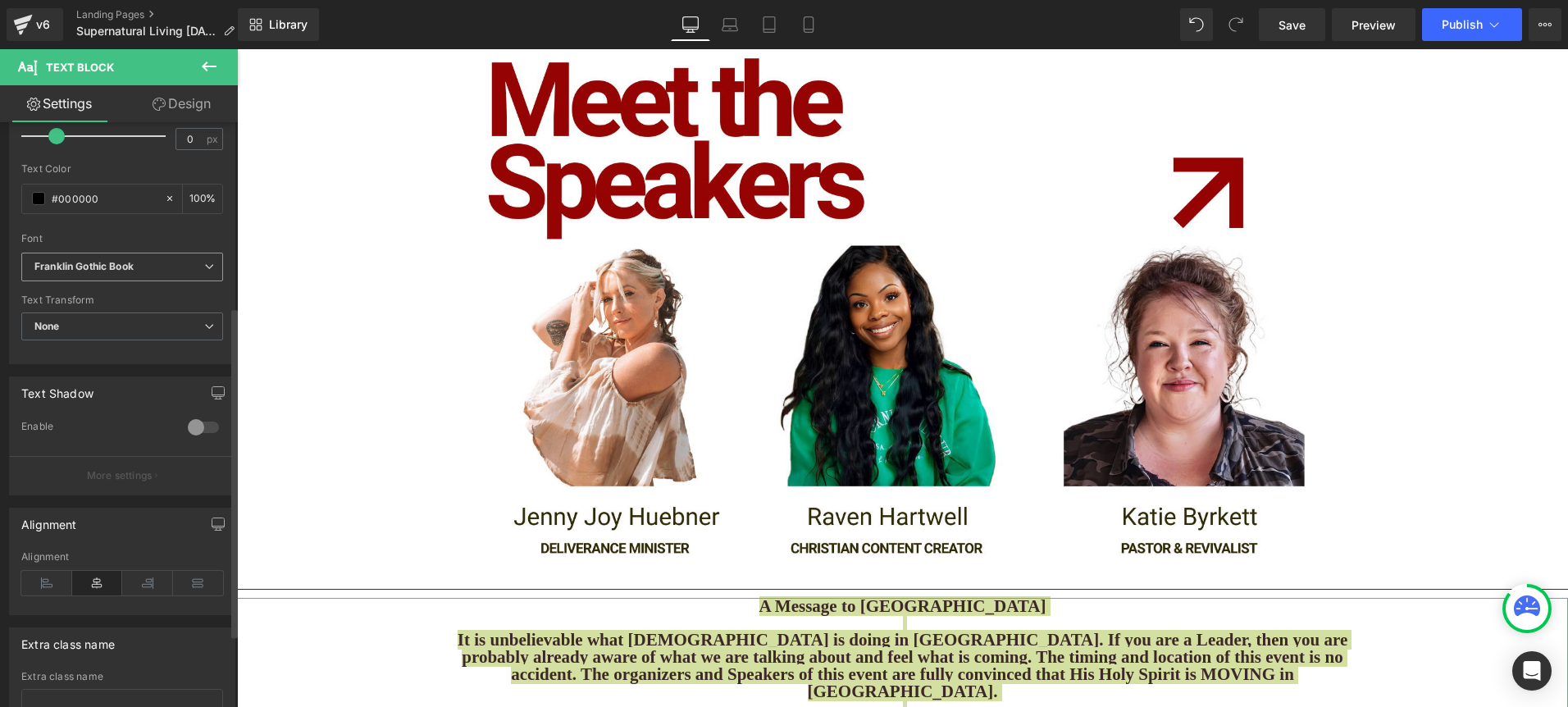
click at [173, 274] on span "Franklin Gothic Book" at bounding box center [122, 267] width 202 height 29
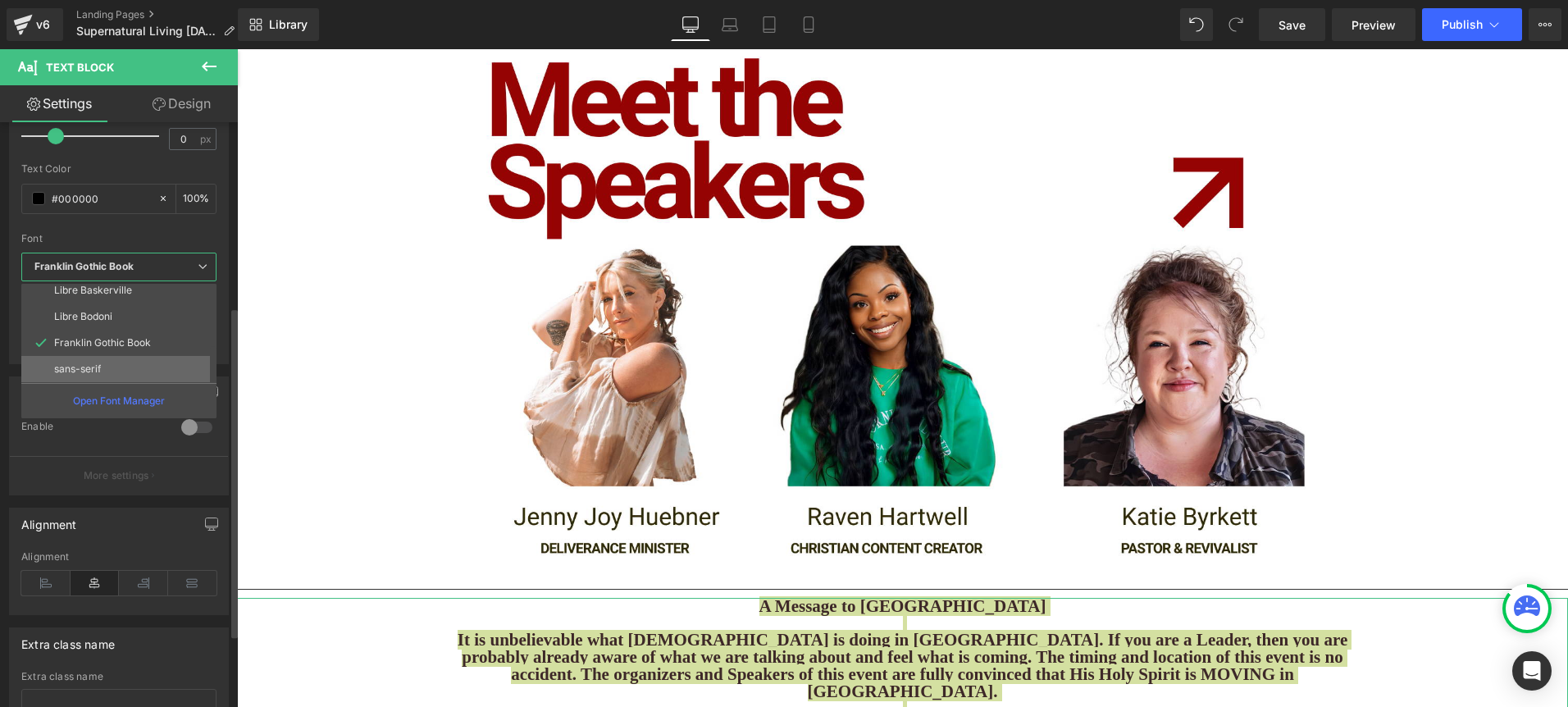
click at [128, 359] on li "sans-serif" at bounding box center [122, 369] width 202 height 26
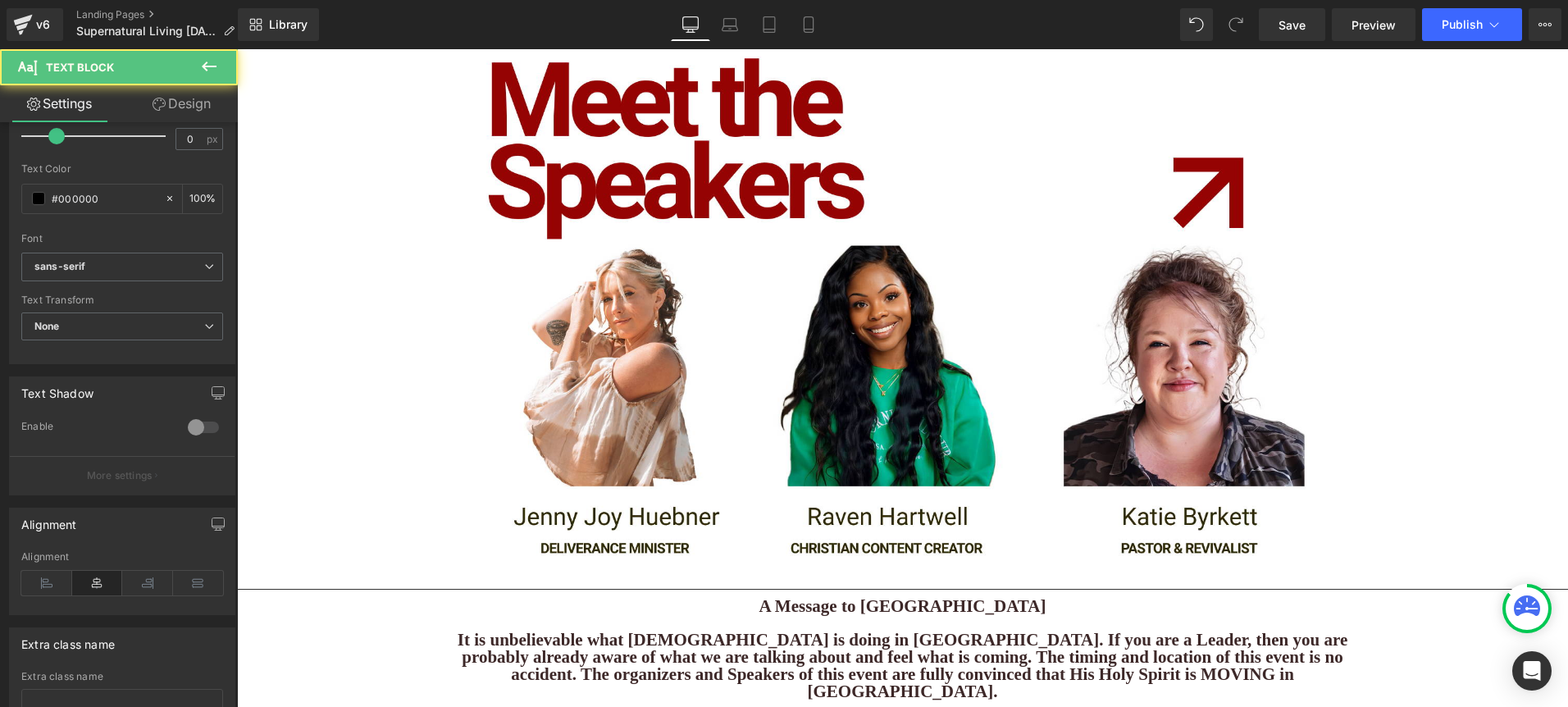
click at [1187, 629] on b "It is unbelievable what [DEMOGRAPHIC_DATA] is doing in [GEOGRAPHIC_DATA]. If yo…" at bounding box center [903, 664] width 890 height 71
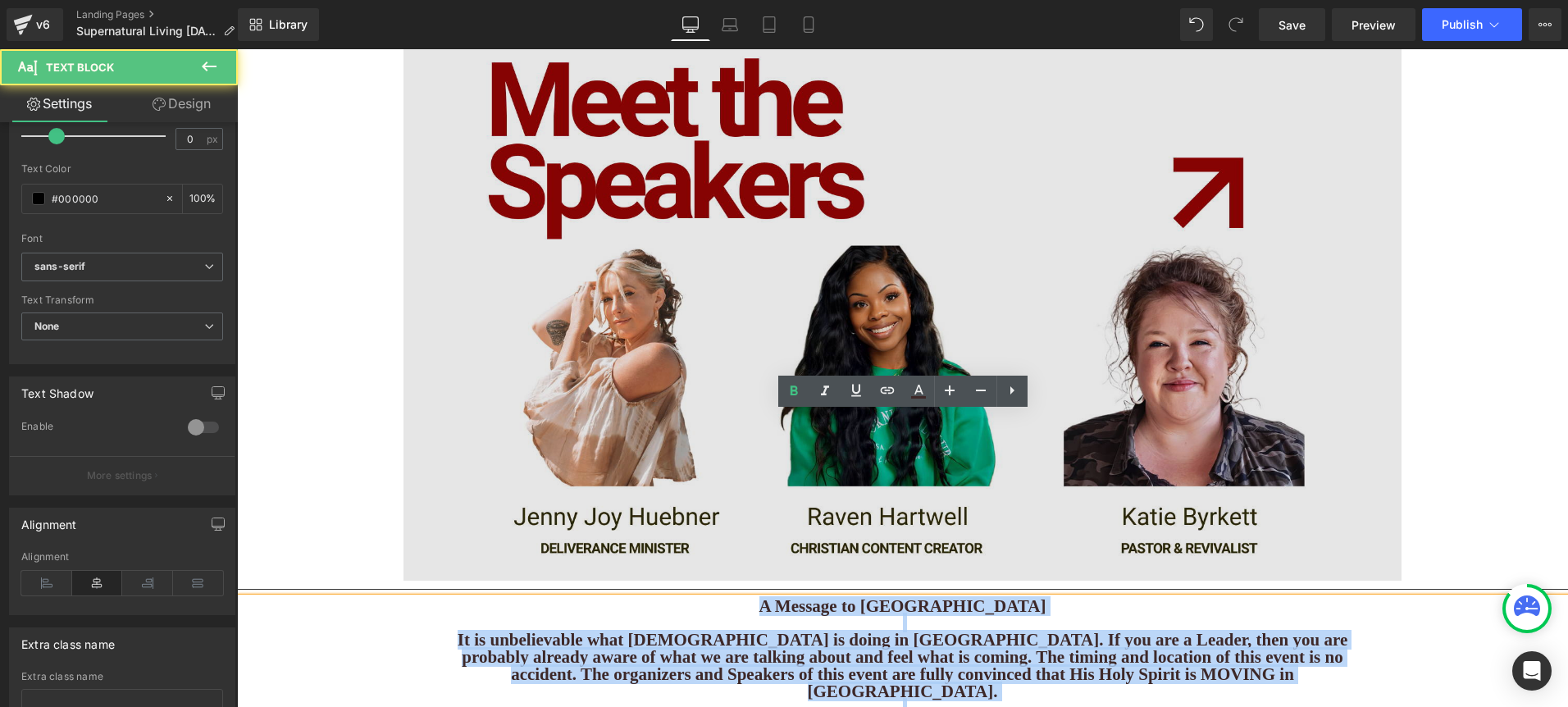
drag, startPoint x: 1224, startPoint y: 605, endPoint x: 722, endPoint y: 338, distance: 568.6
click at [592, 598] on div "A Message to [GEOGRAPHIC_DATA] It is unbelievable what [DEMOGRAPHIC_DATA] is do…" at bounding box center [902, 716] width 1331 height 238
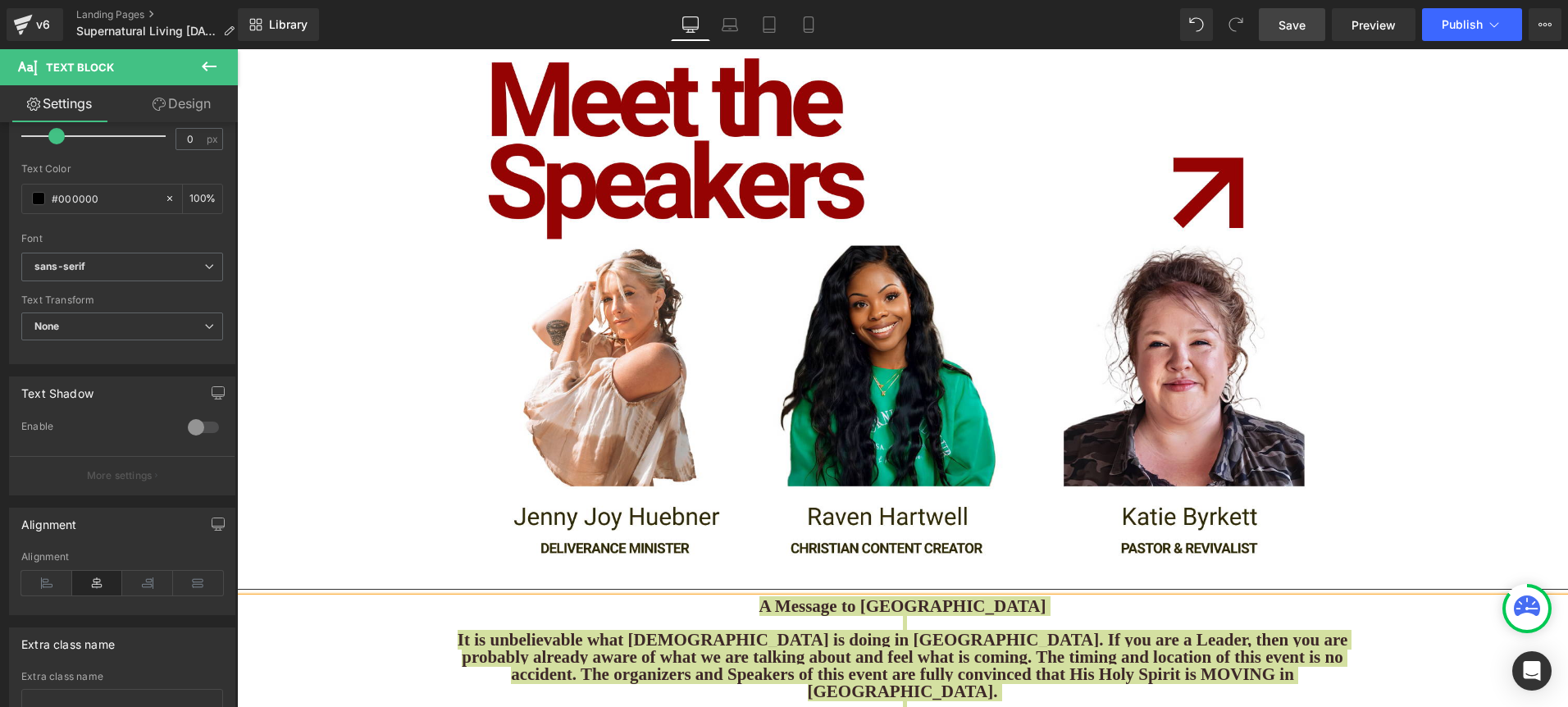
click at [1293, 20] on span "Save" at bounding box center [1292, 25] width 27 height 17
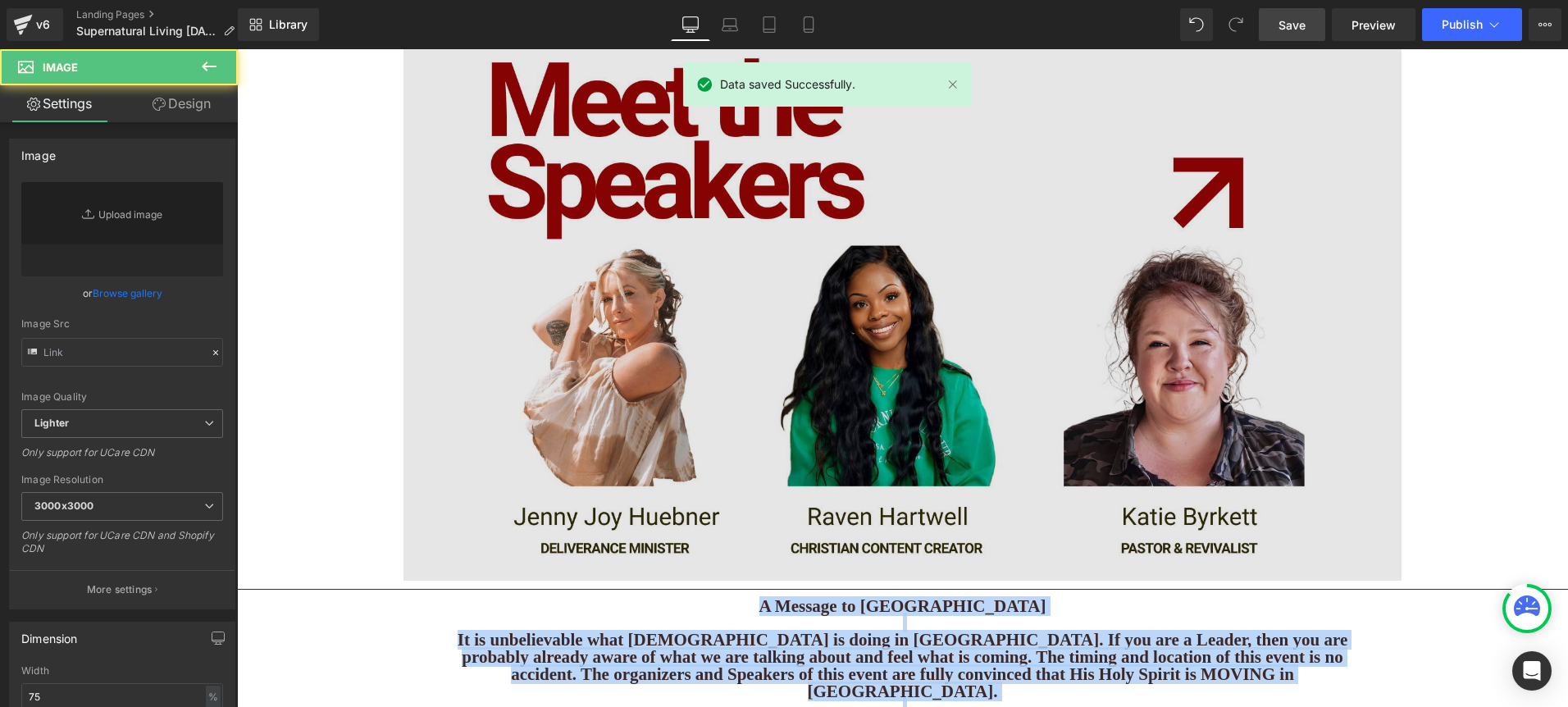
click at [1372, 278] on img at bounding box center [902, 300] width 998 height 562
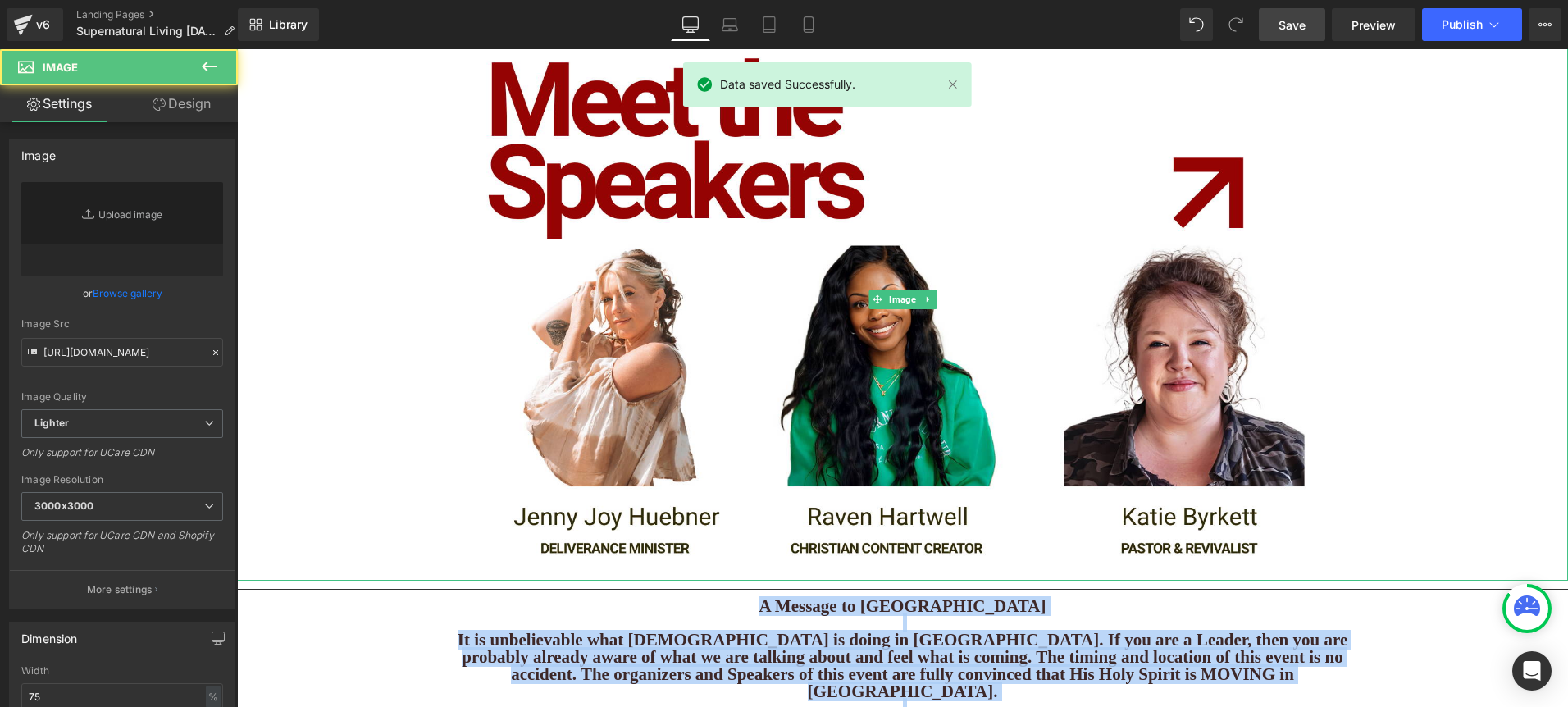
scroll to position [2034, 0]
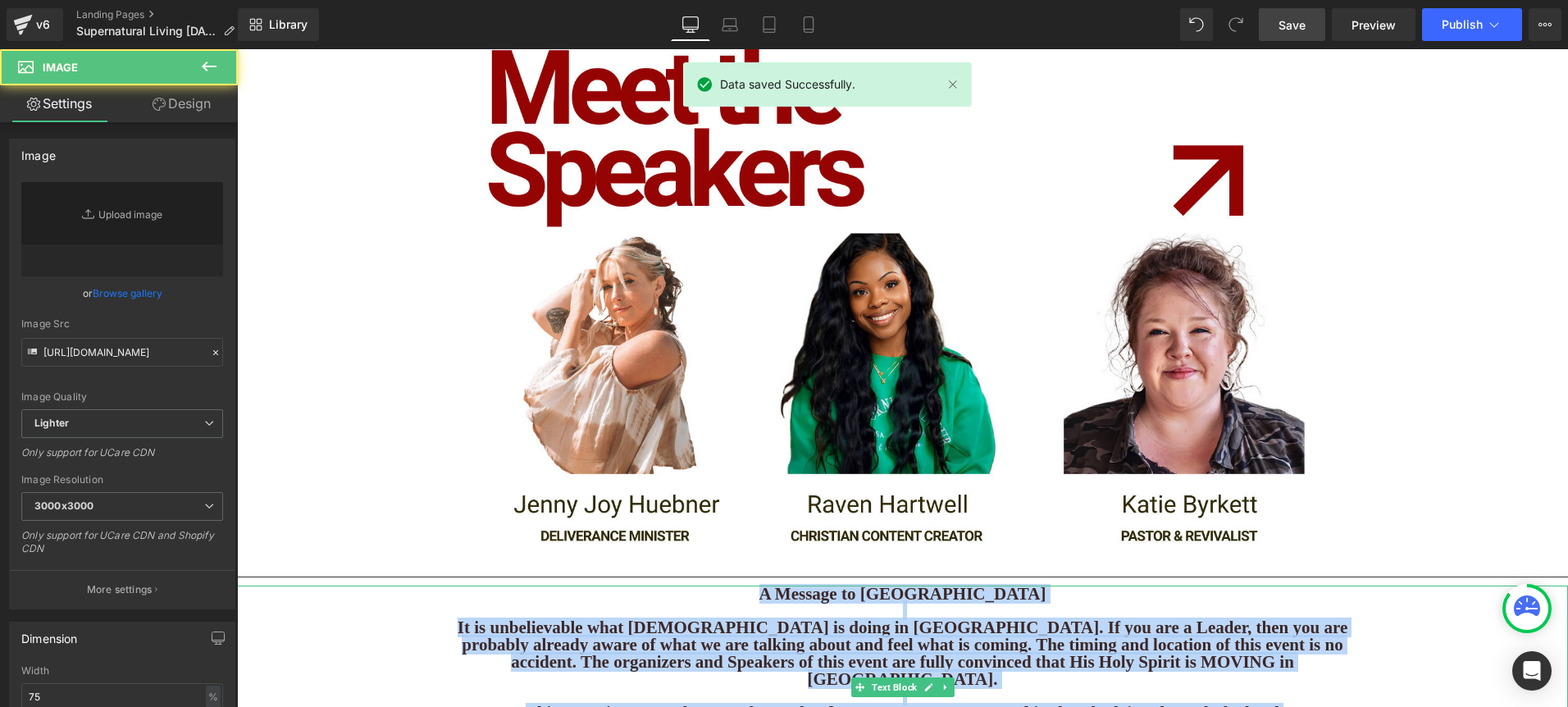
drag, startPoint x: 1184, startPoint y: 517, endPoint x: 1097, endPoint y: 476, distance: 96.2
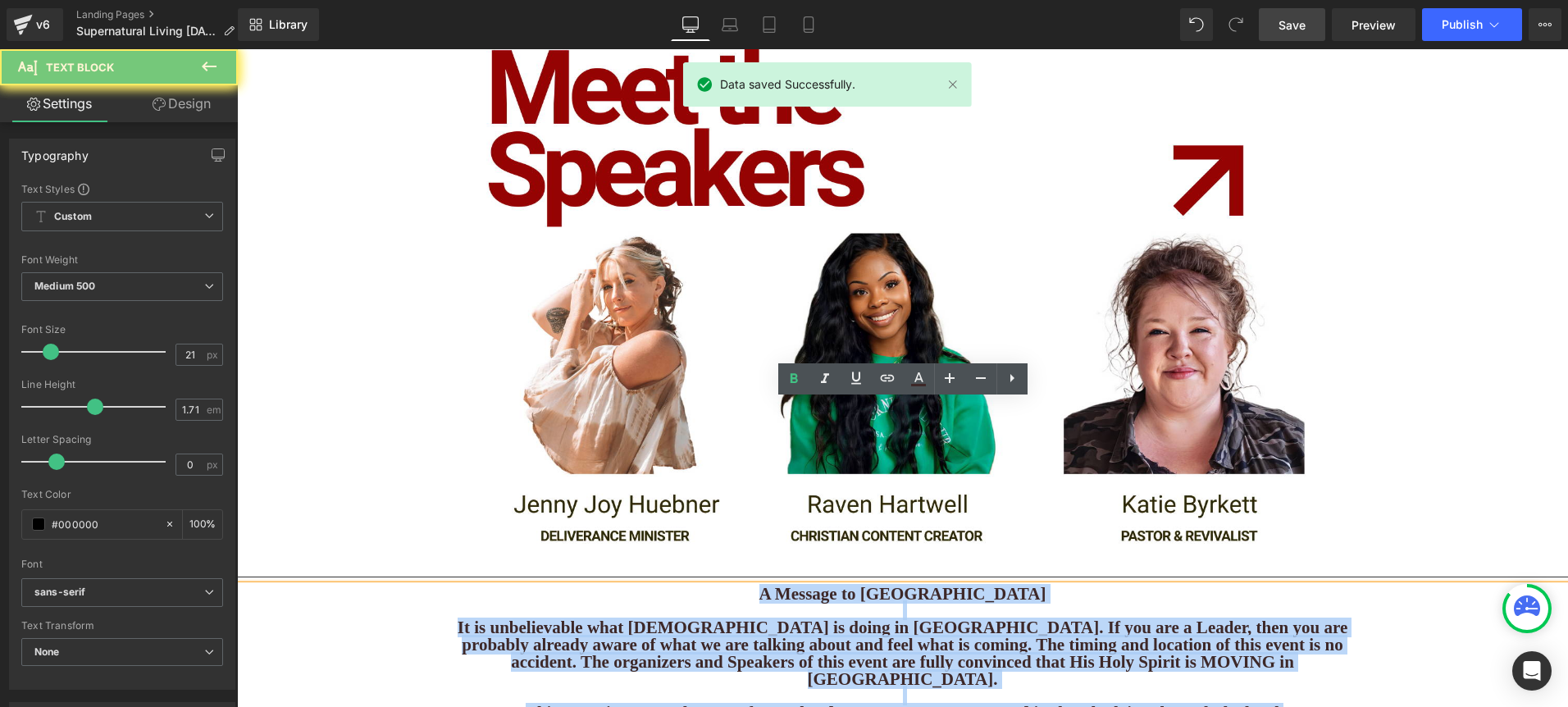
click at [1097, 617] on b "It is unbelievable what [DEMOGRAPHIC_DATA] is doing in [GEOGRAPHIC_DATA]. If yo…" at bounding box center [903, 652] width 890 height 71
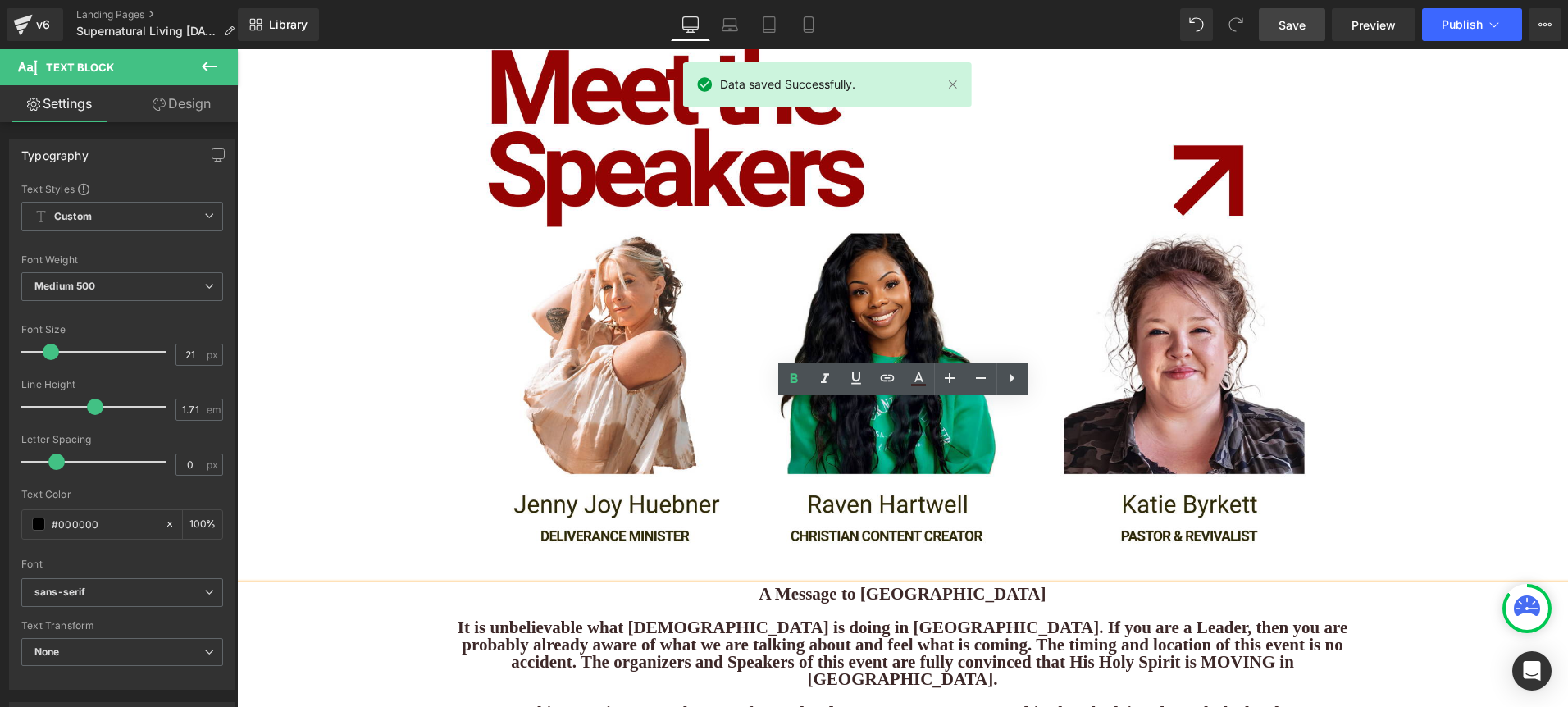
click at [1103, 617] on b "It is unbelievable what [DEMOGRAPHIC_DATA] is doing in [GEOGRAPHIC_DATA]. If yo…" at bounding box center [903, 652] width 890 height 71
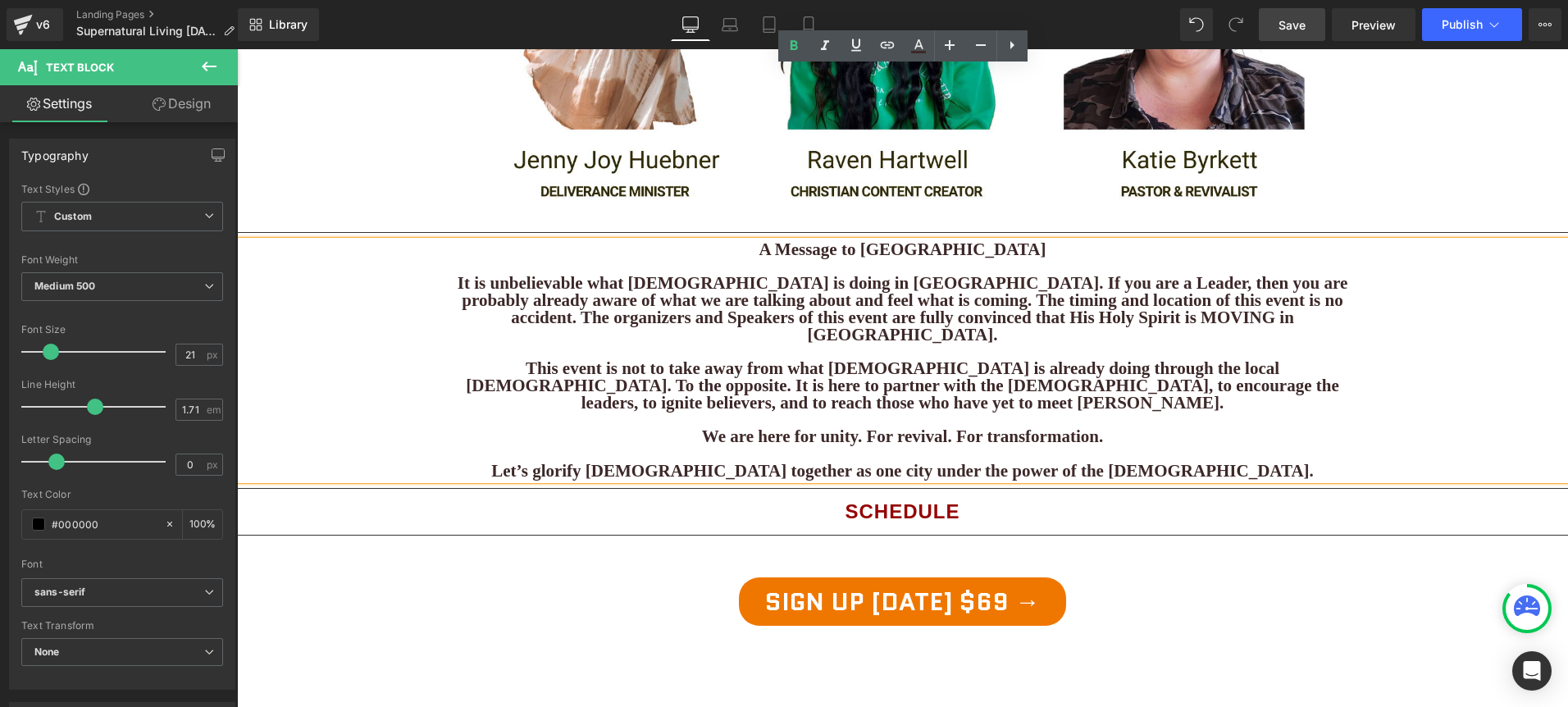
scroll to position [2458, 0]
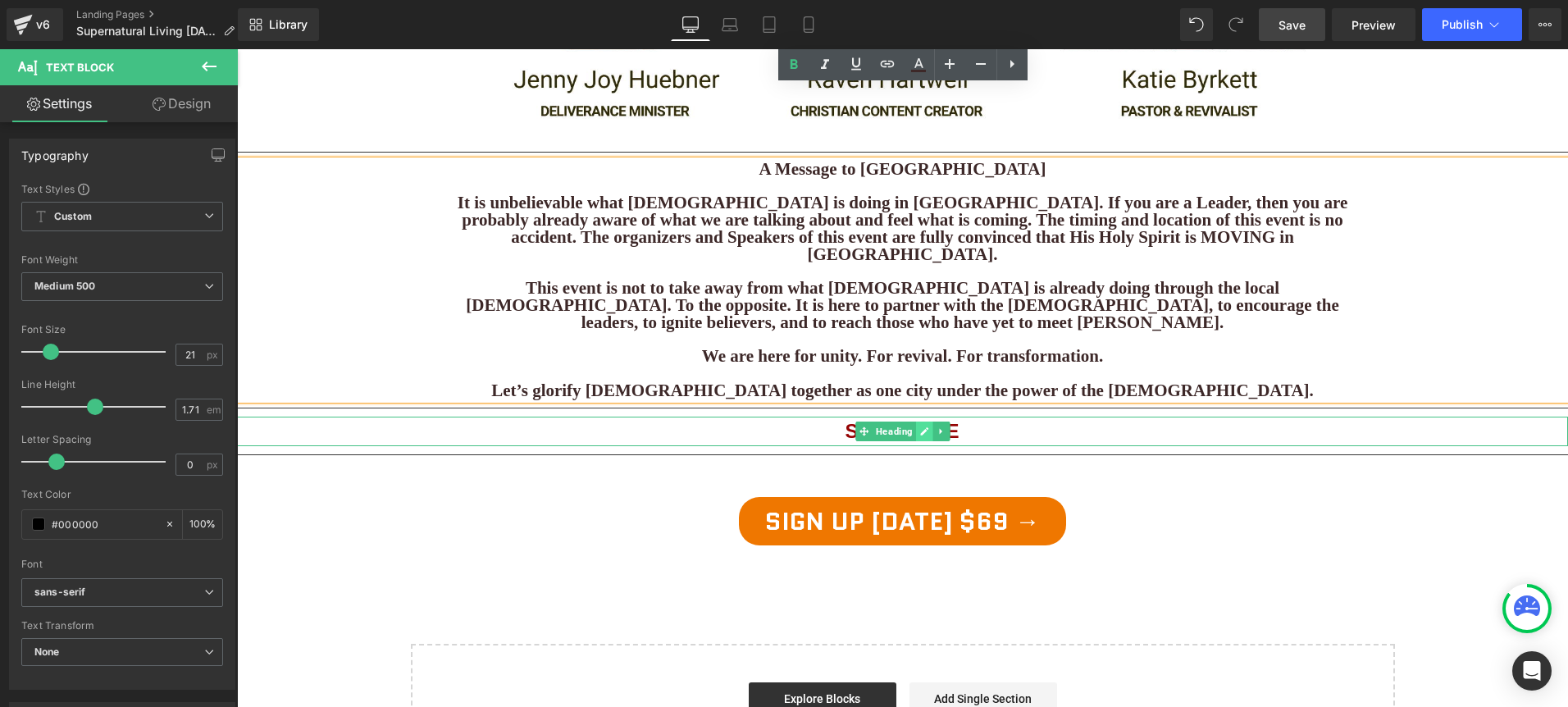
click at [929, 421] on link at bounding box center [924, 430] width 17 height 20
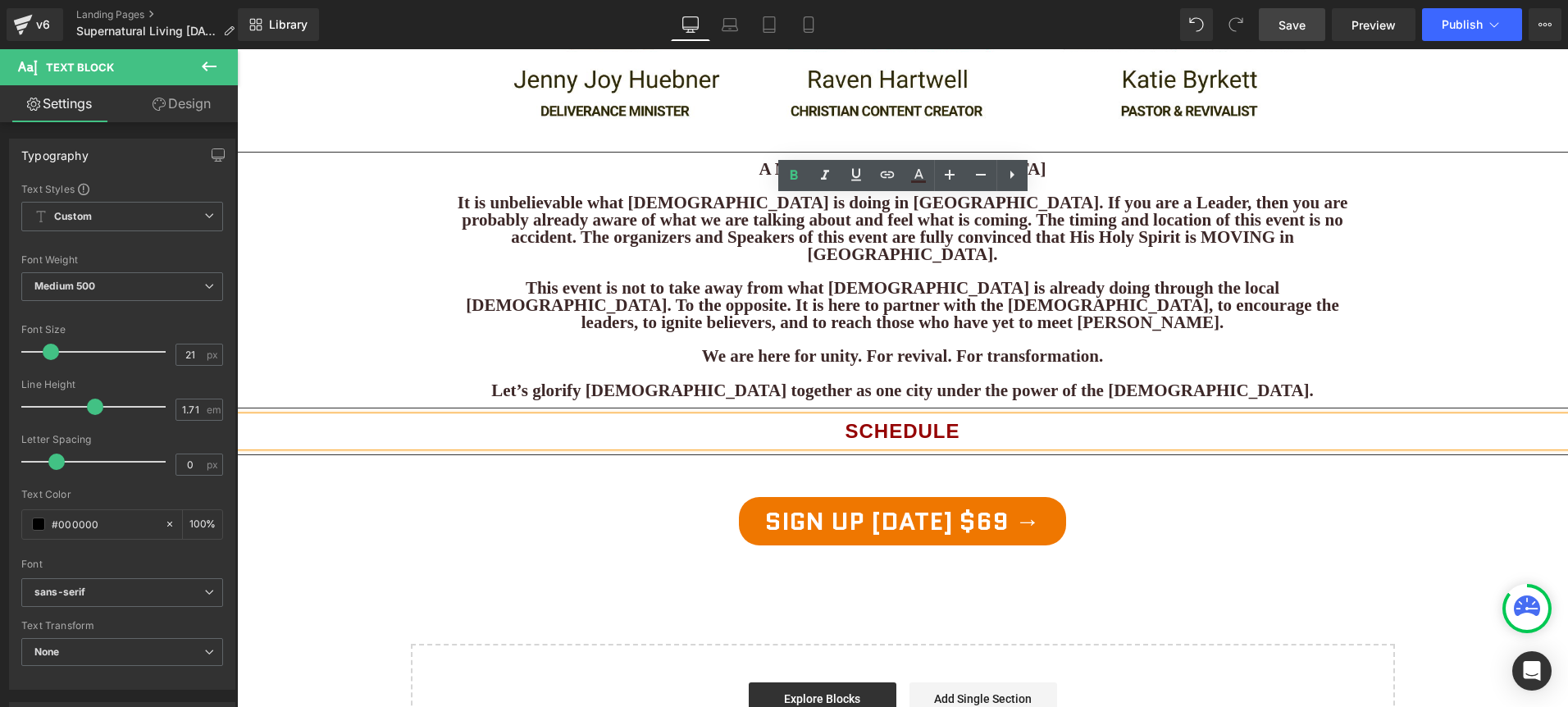
click at [954, 420] on strong "Schedule" at bounding box center [902, 431] width 114 height 22
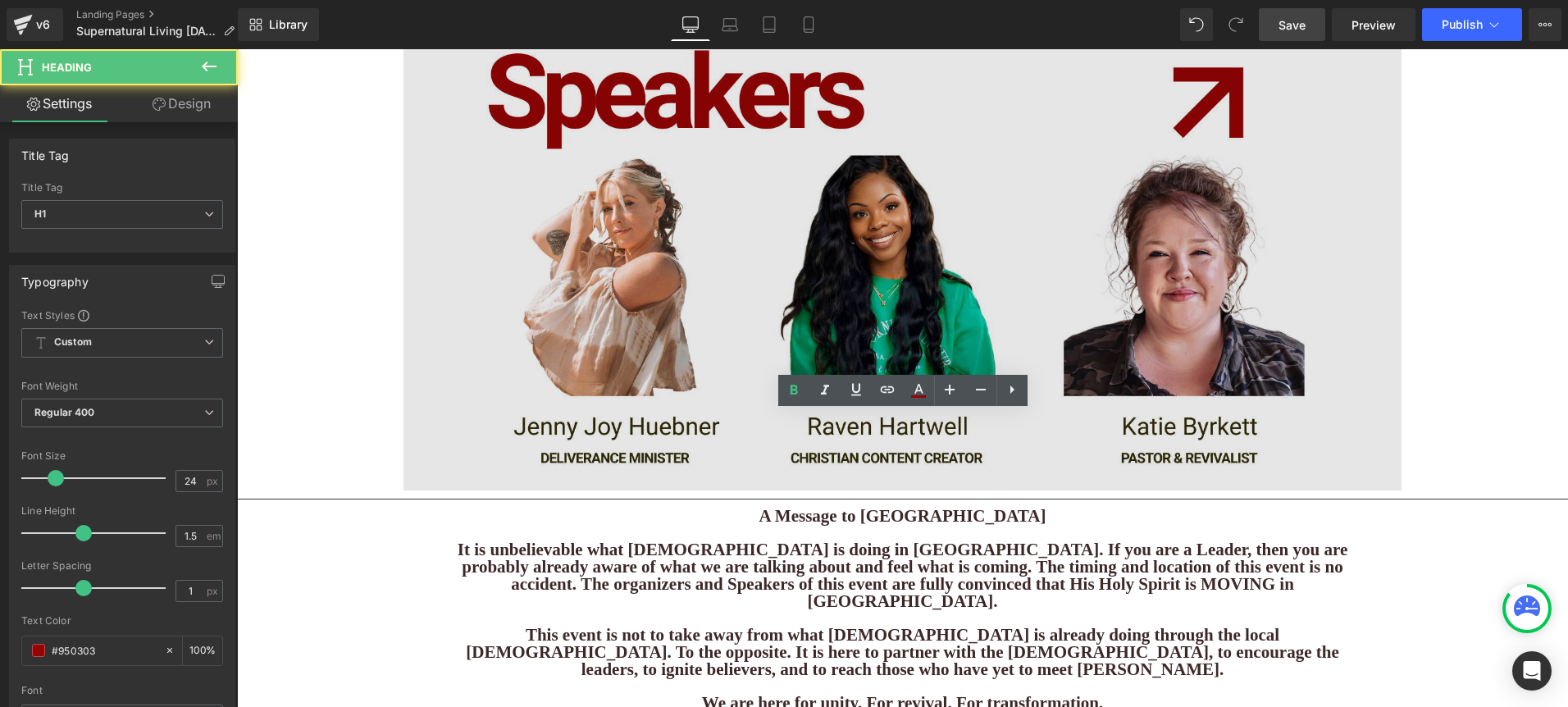
scroll to position [2062, 0]
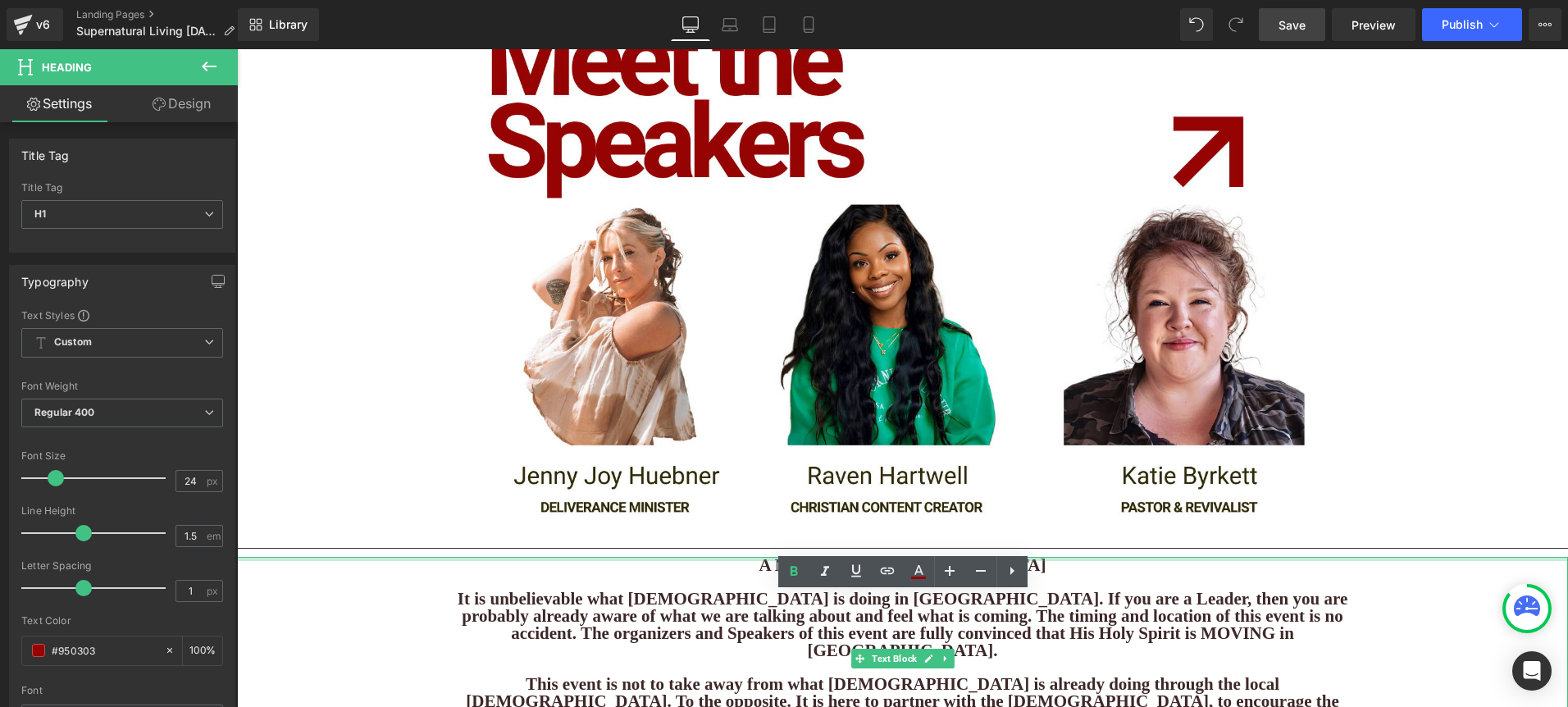
click at [973, 557] on div at bounding box center [902, 558] width 1331 height 4
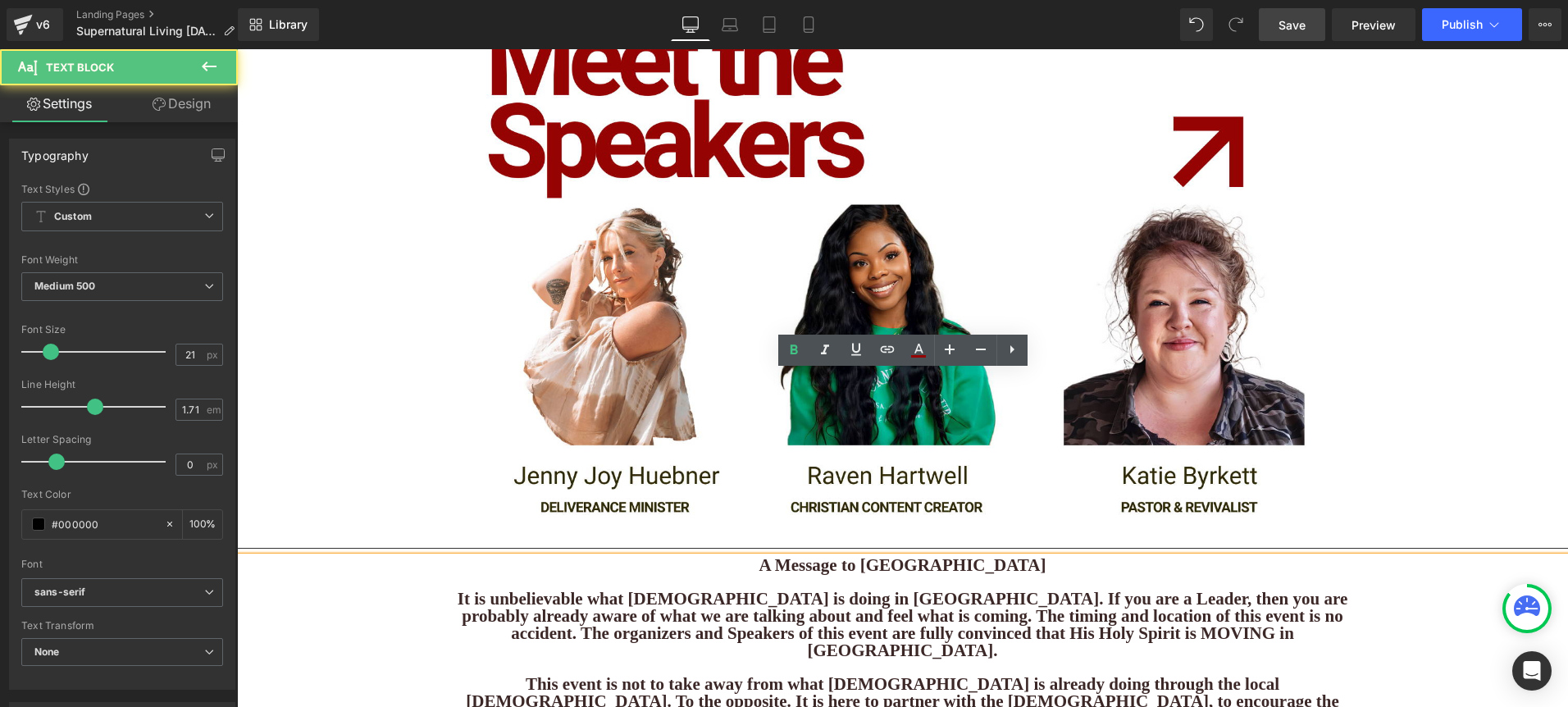
click at [980, 555] on b "A Message to [GEOGRAPHIC_DATA]" at bounding box center [903, 564] width 287 height 20
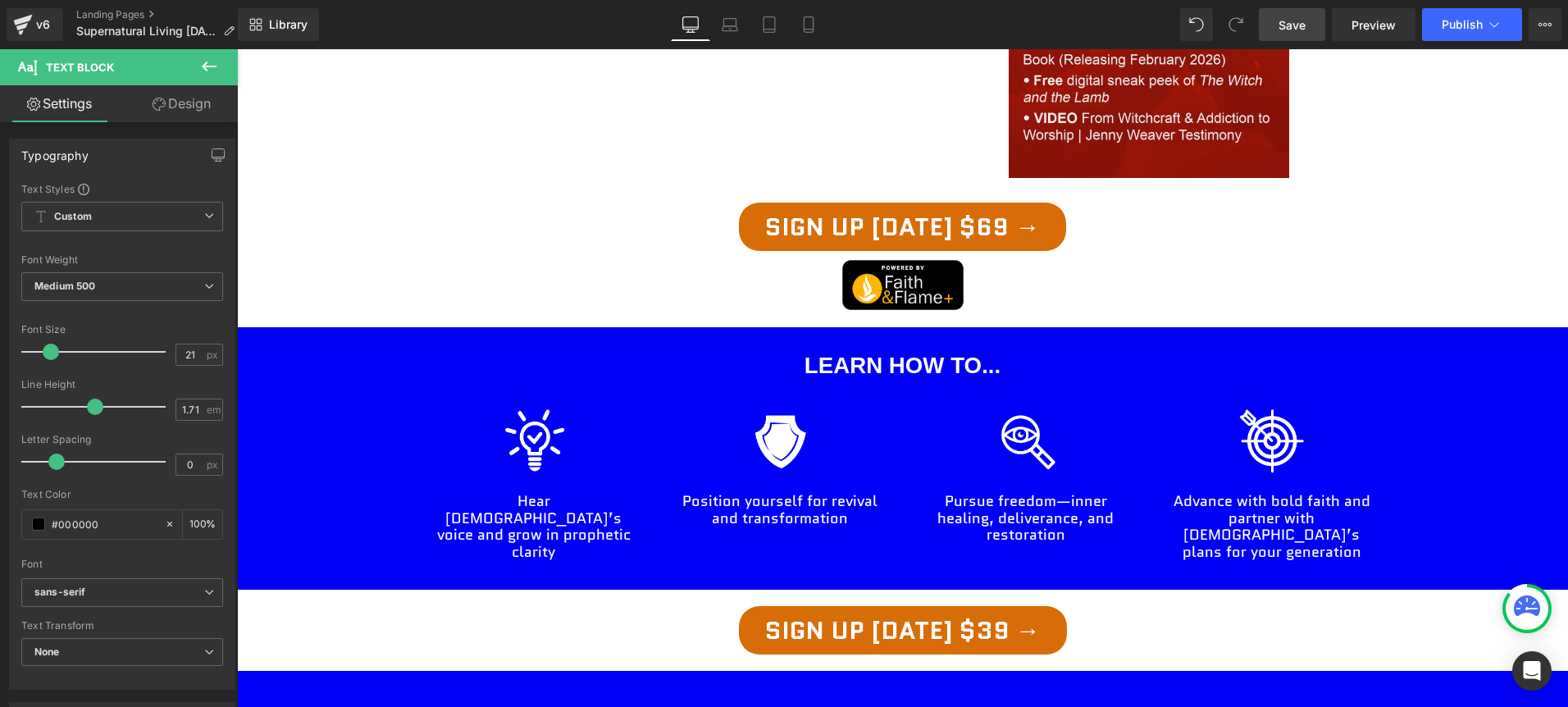
scroll to position [1218, 0]
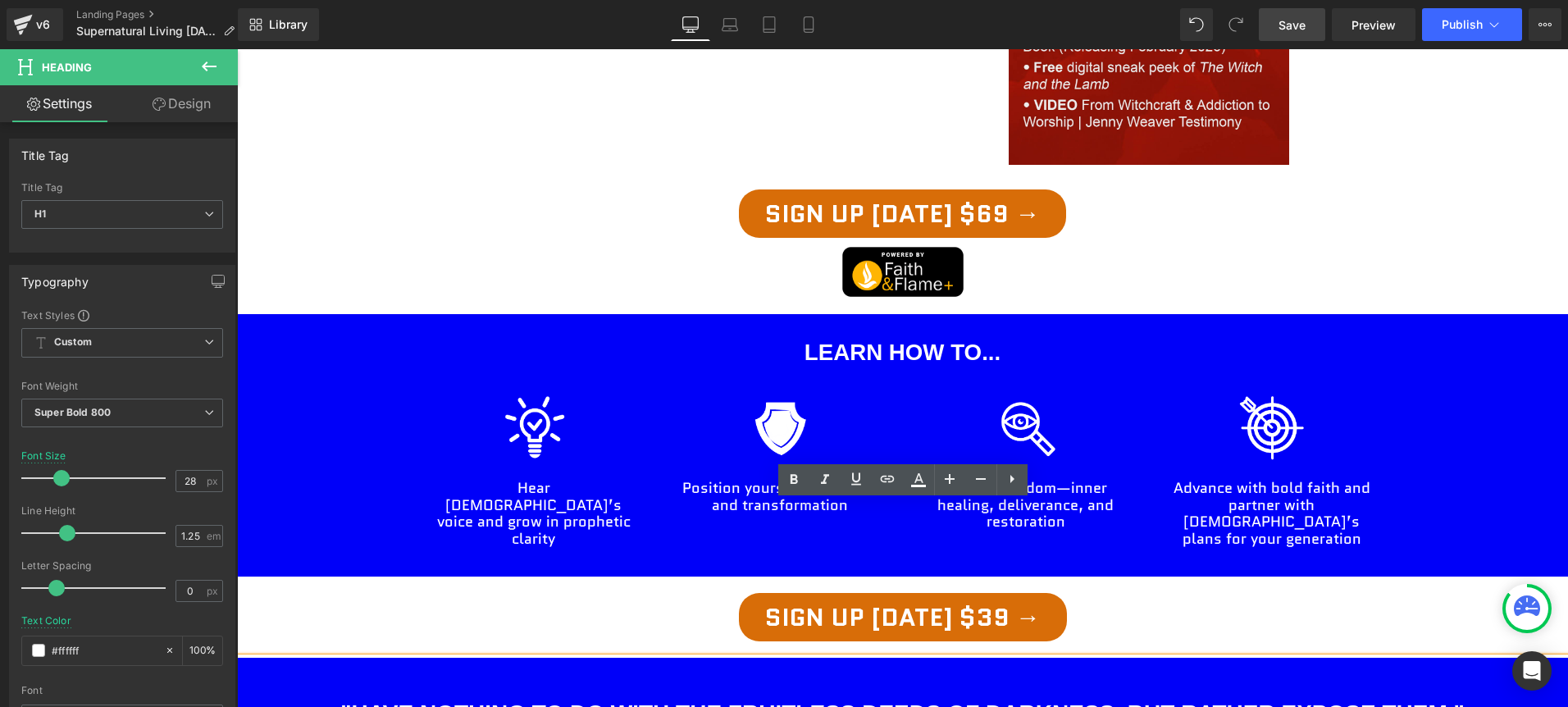
click at [1150, 426] on div "[DEMOGRAPHIC_DATA] to Heading [DEMOGRAPHIC_DATA] conference Heading Come hear t…" at bounding box center [902, 505] width 1331 height 3027
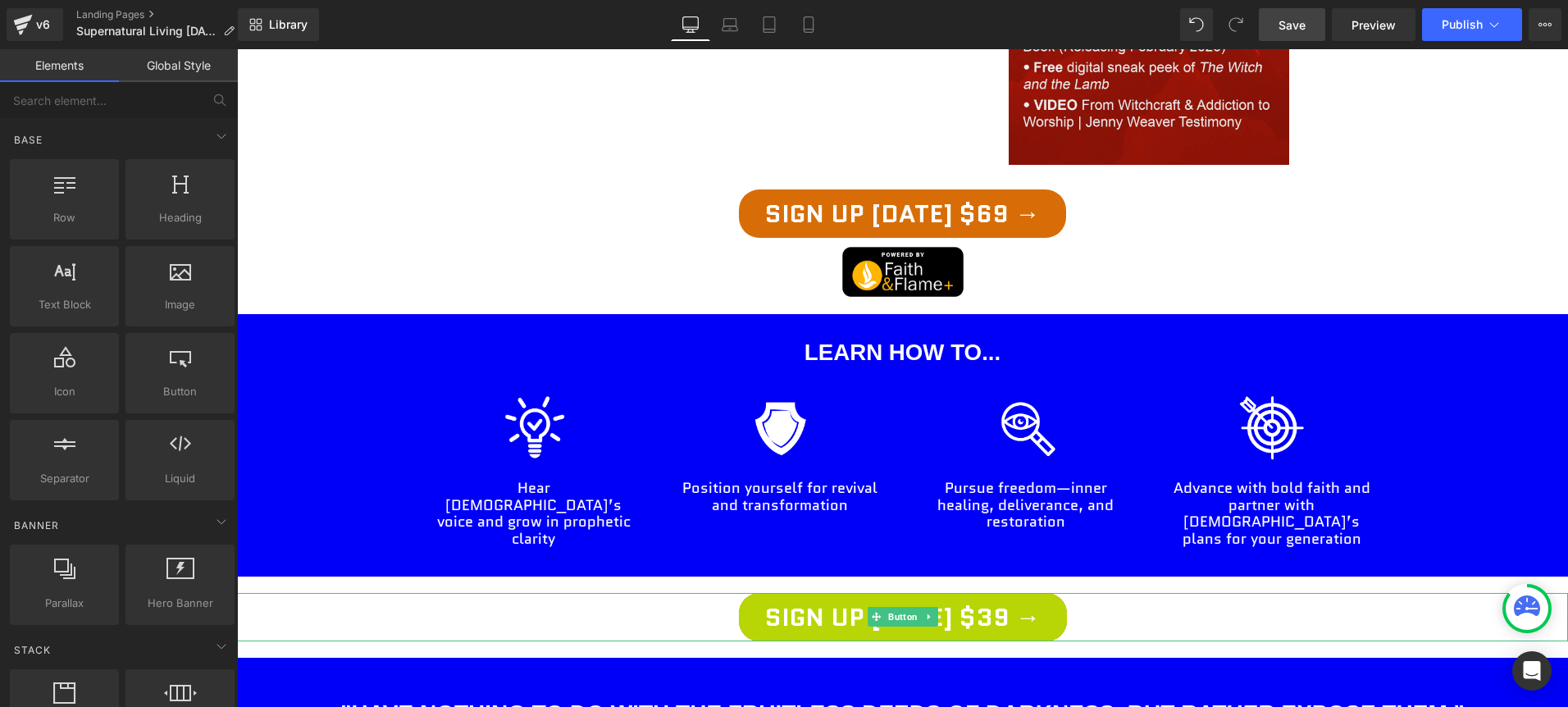
click at [1011, 609] on span "Sign Up [DATE] $39 →" at bounding box center [903, 616] width 276 height 15
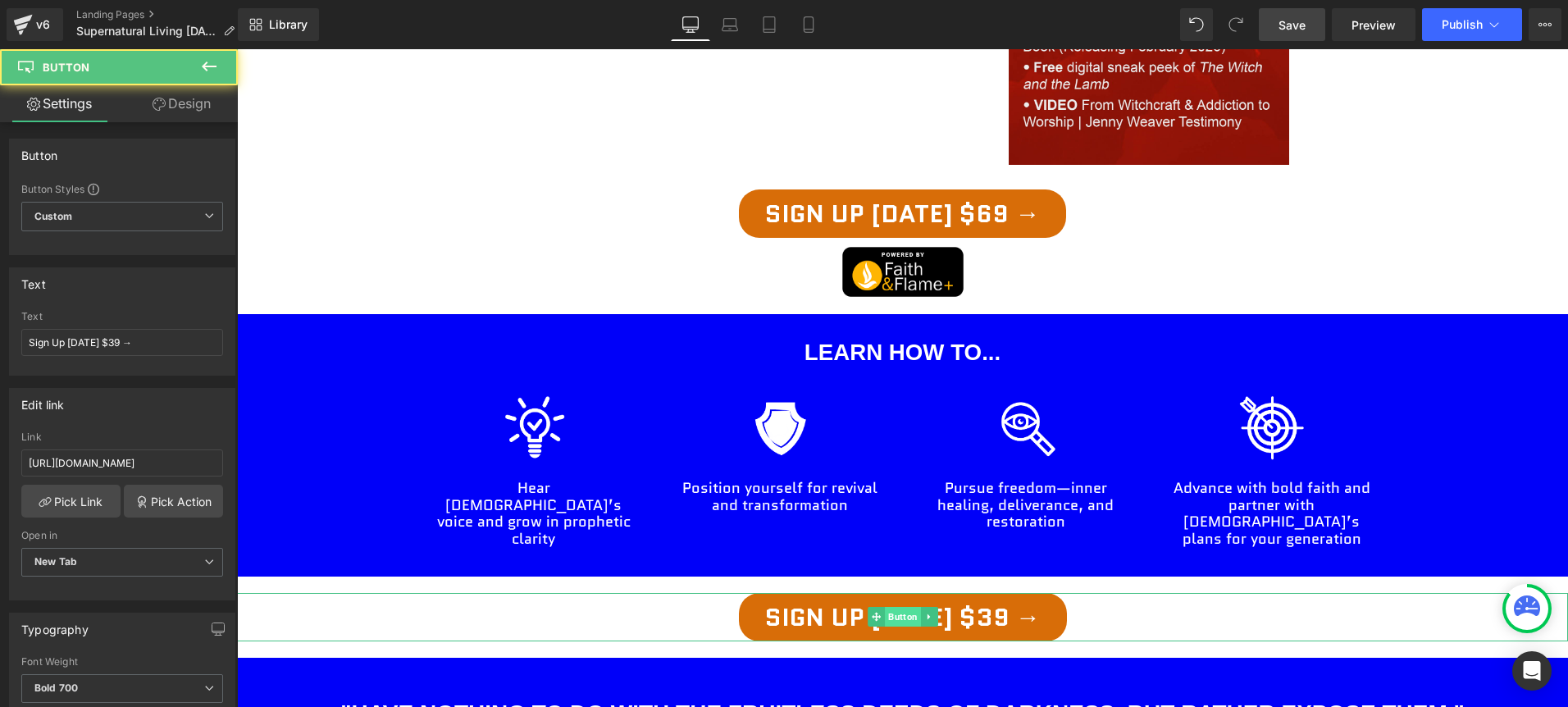
click at [906, 606] on span "Button" at bounding box center [903, 616] width 36 height 20
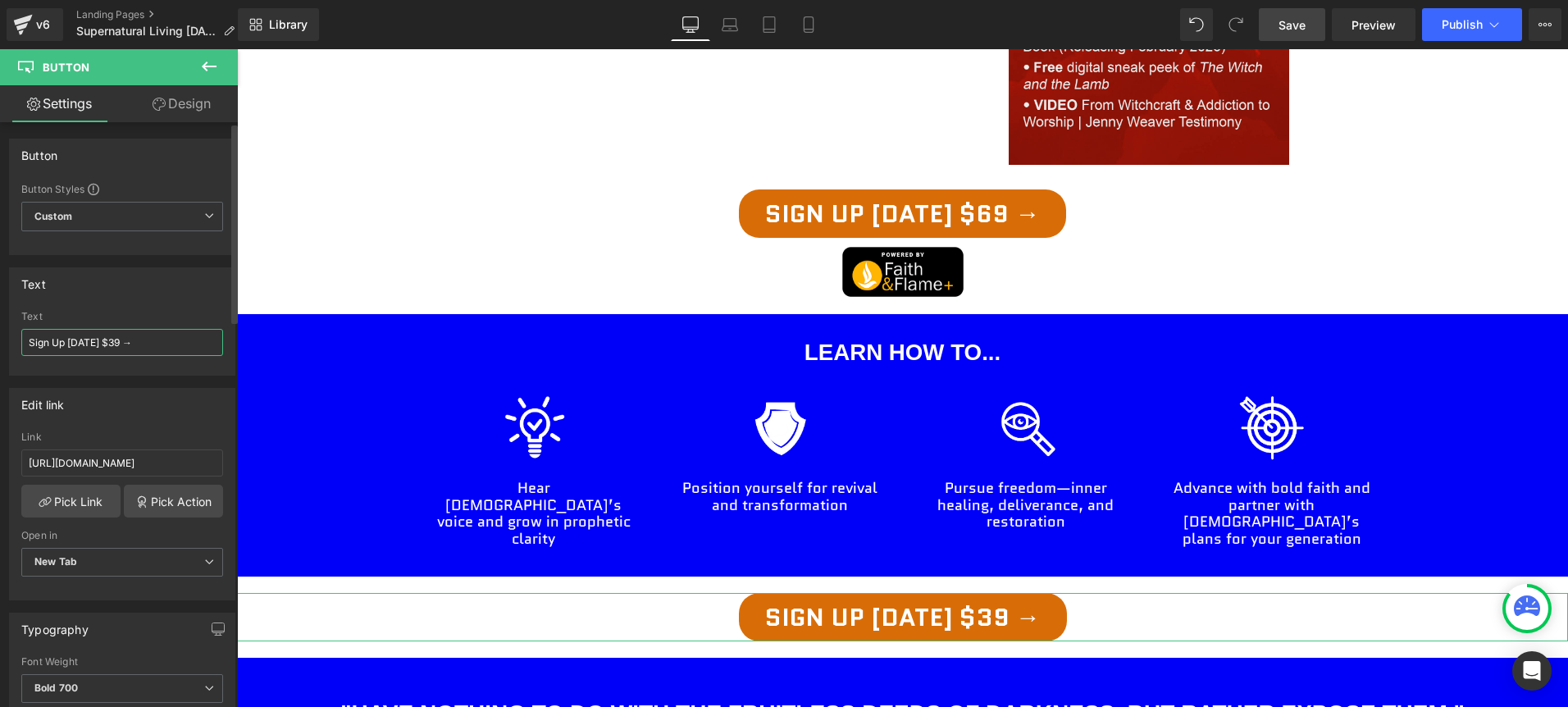
click at [110, 345] on input "Sign Up [DATE] $39 →" at bounding box center [122, 342] width 202 height 27
click at [1290, 20] on span "Save" at bounding box center [1292, 25] width 27 height 17
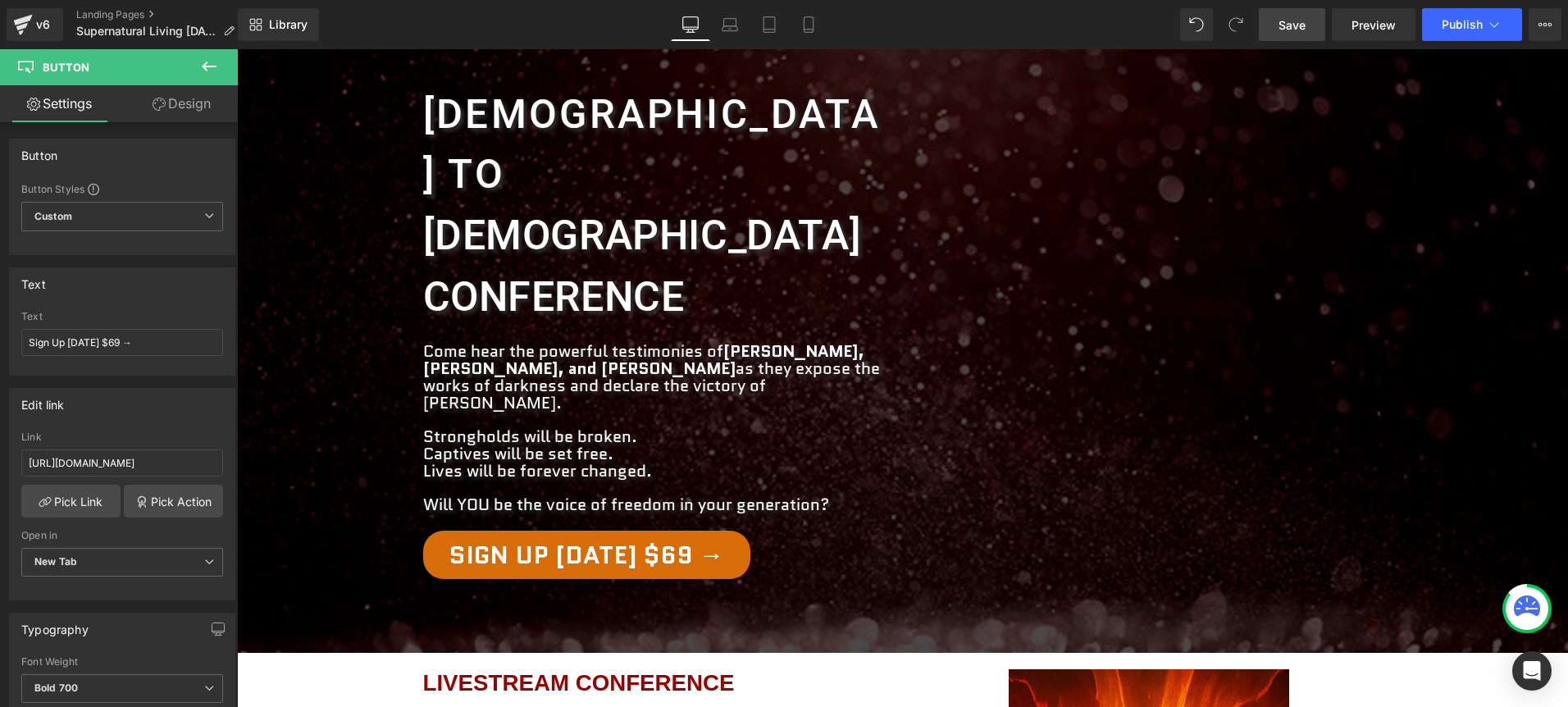
scroll to position [207, 0]
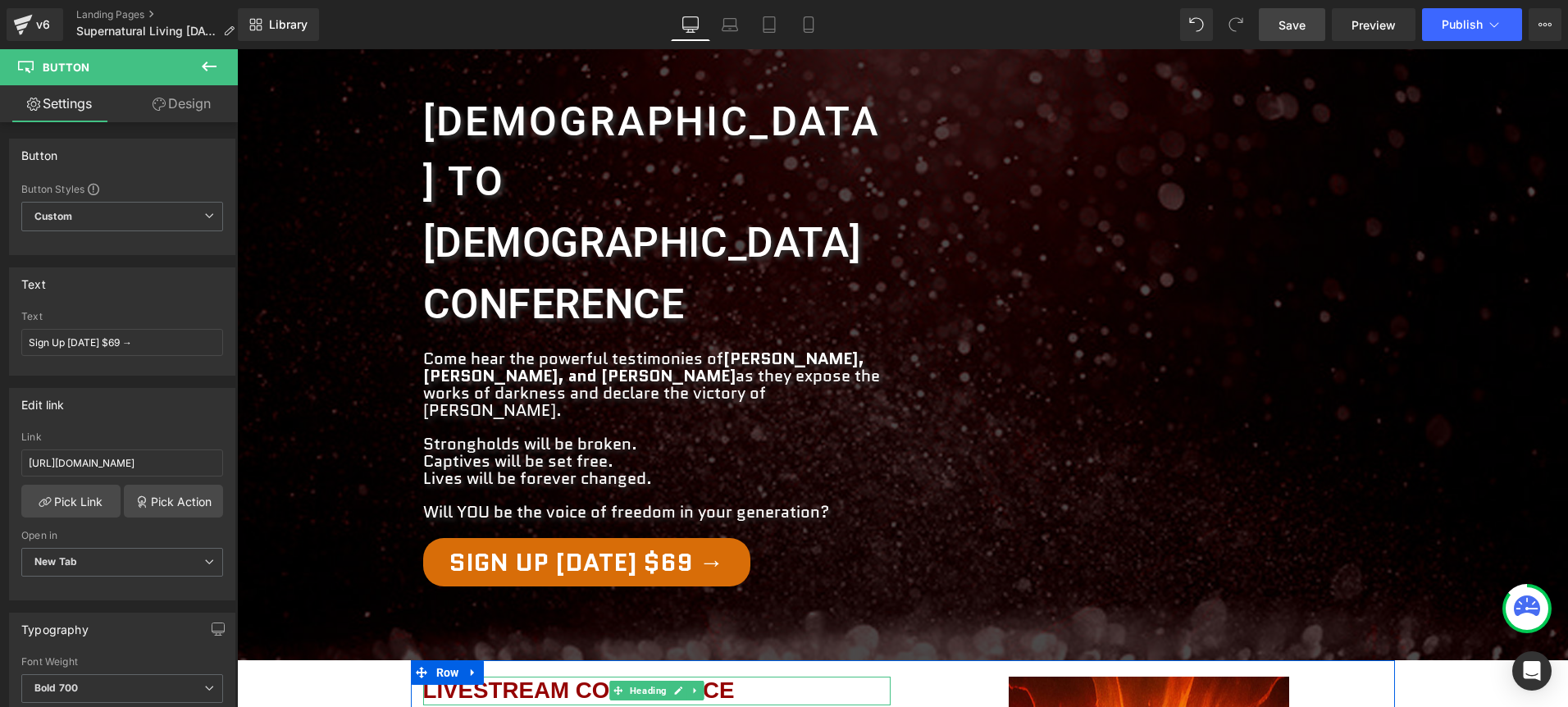
click at [773, 676] on h1 "LIVESTREAM CONFERENCE" at bounding box center [656, 691] width 467 height 29
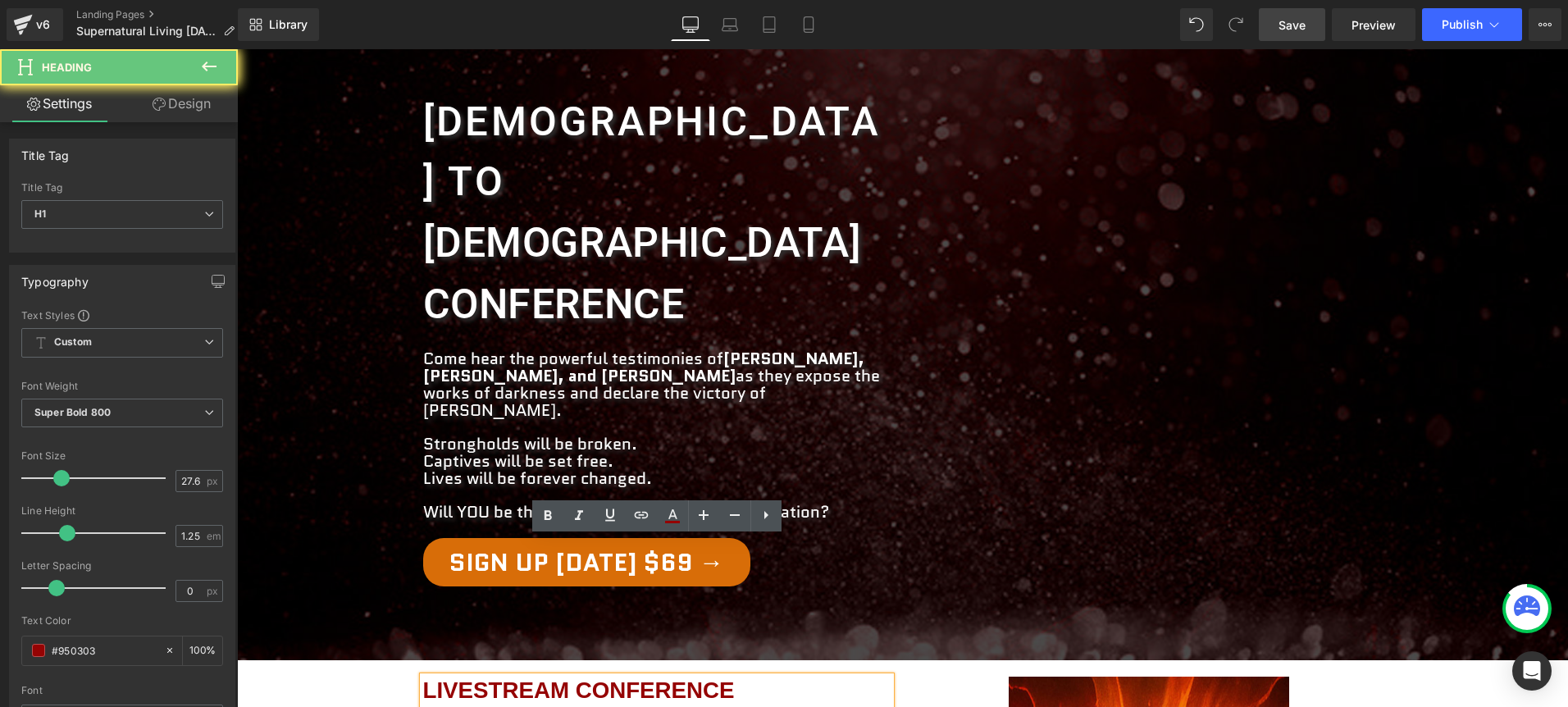
click at [773, 676] on h1 "LIVESTREAM CONFERENCE" at bounding box center [656, 691] width 467 height 29
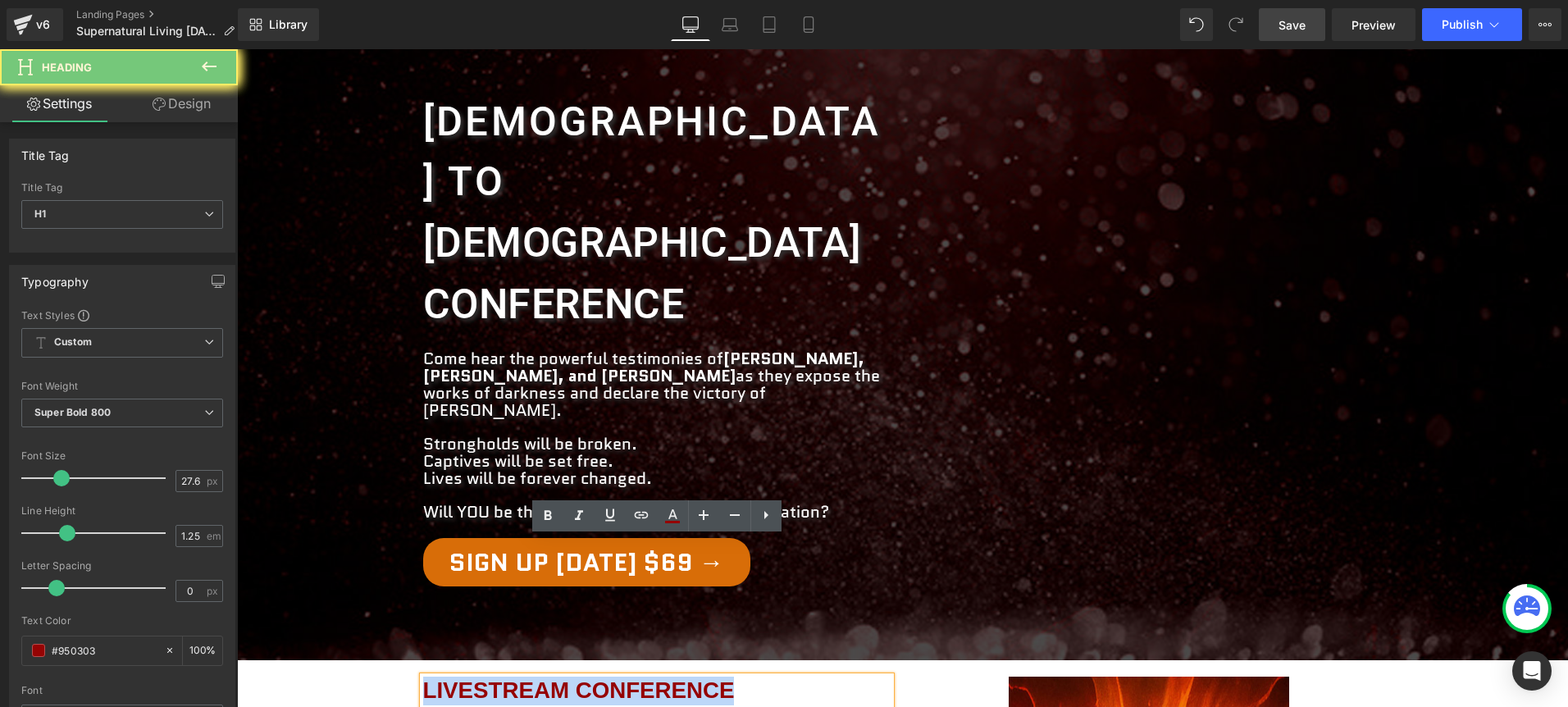
click at [773, 676] on h1 "LIVESTREAM CONFERENCE" at bounding box center [656, 691] width 467 height 29
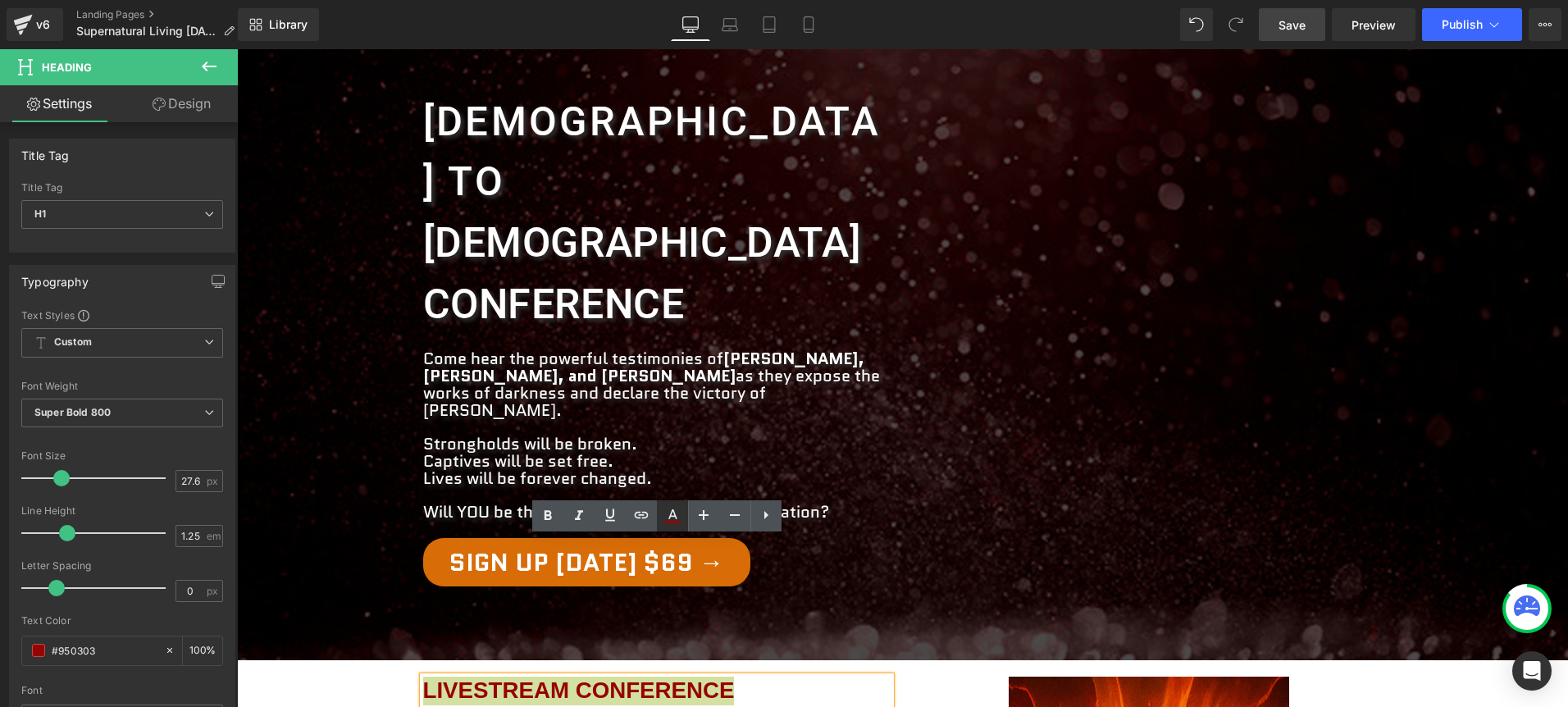
click at [676, 523] on icon at bounding box center [672, 522] width 15 height 3
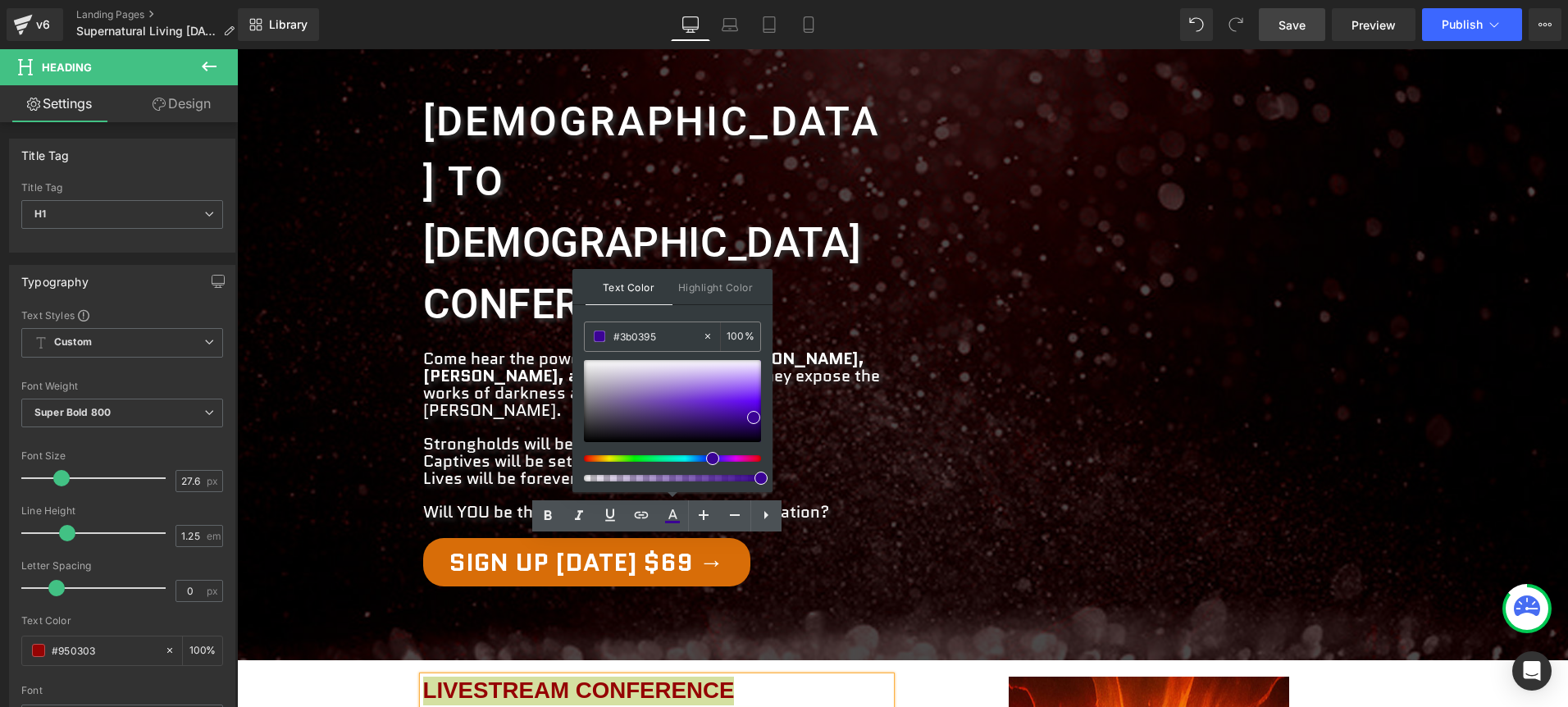
click at [706, 455] on div at bounding box center [665, 459] width 177 height 7
drag, startPoint x: 715, startPoint y: 415, endPoint x: 732, endPoint y: 426, distance: 20.2
click at [732, 426] on div at bounding box center [672, 400] width 177 height 82
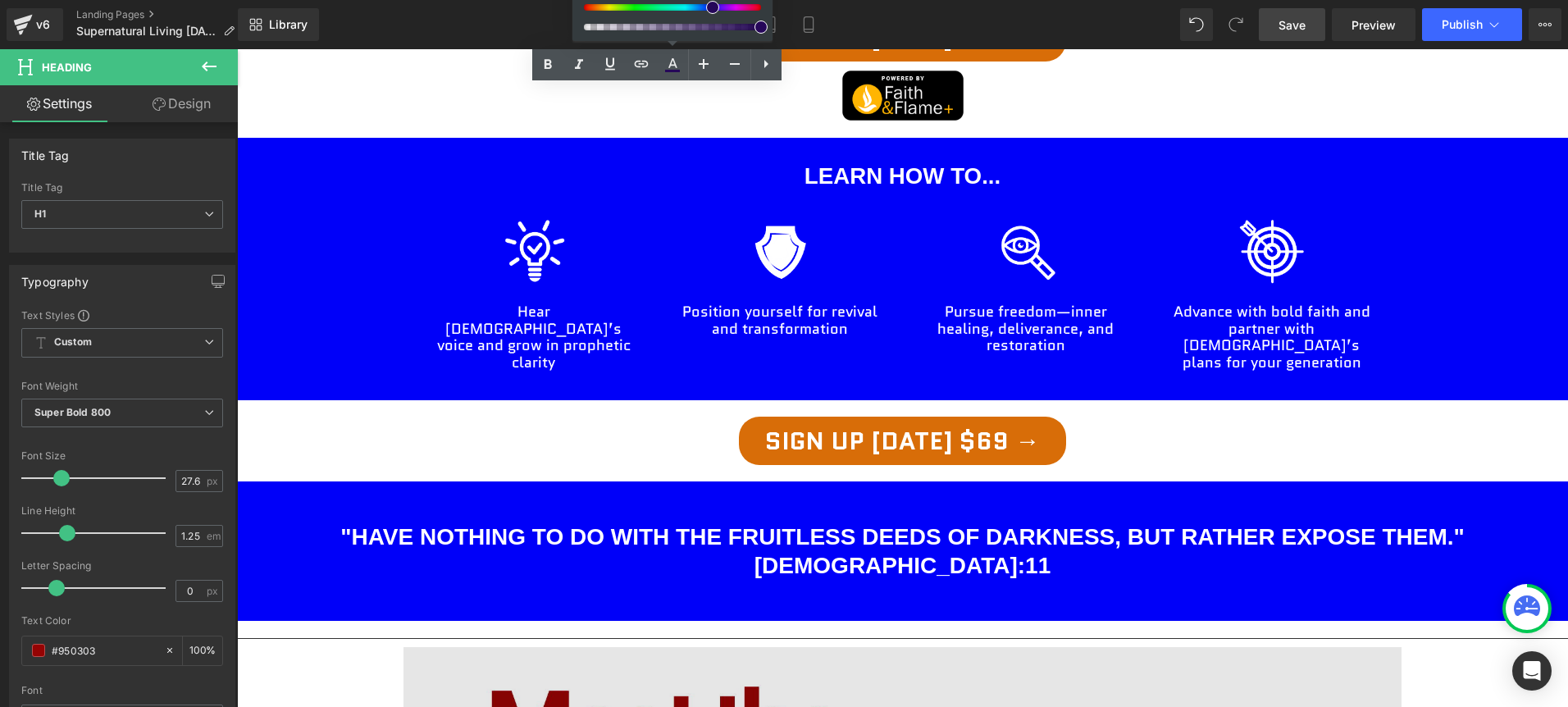
scroll to position [1430, 0]
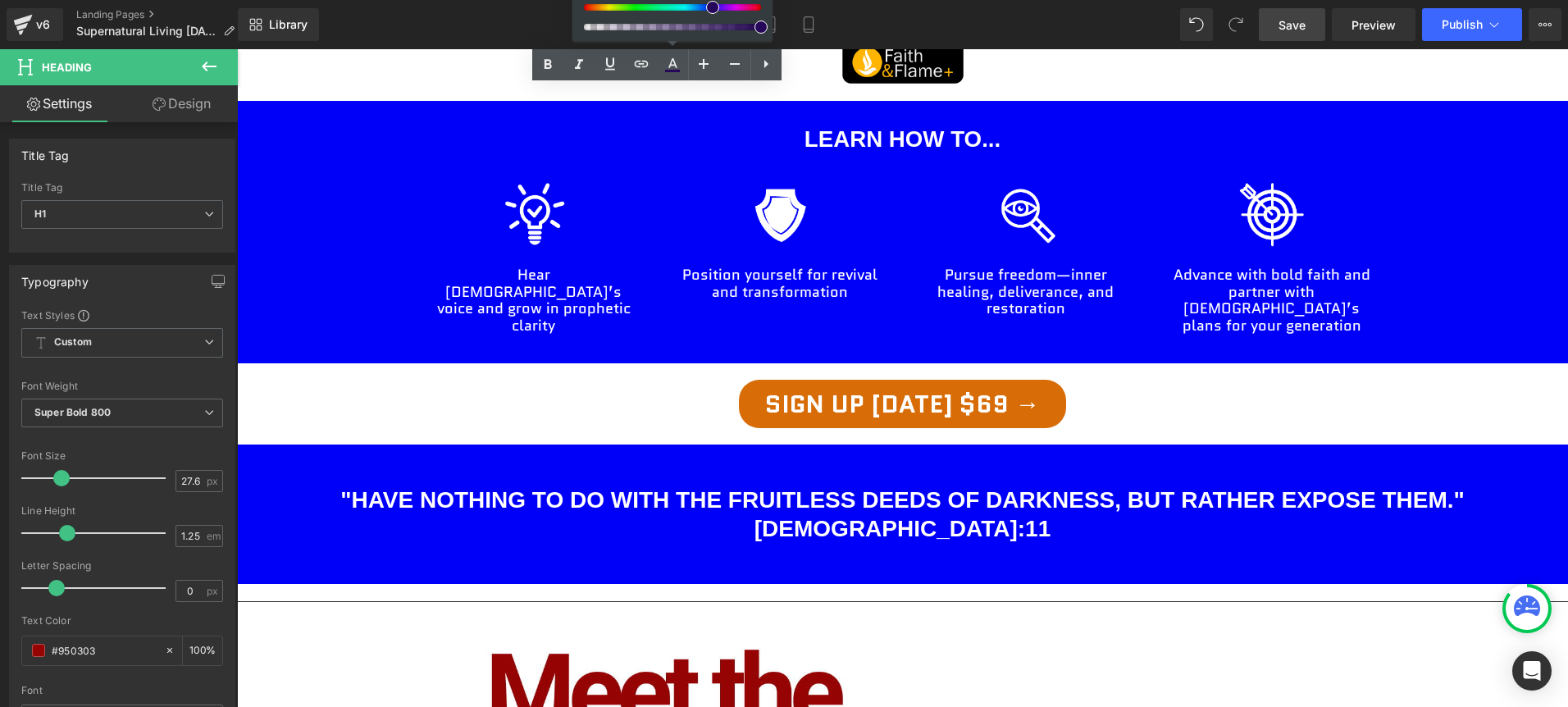
click at [1201, 485] on h1 ""Have nothing to do with the fruitless deeds of darkness, but rather expose the…" at bounding box center [902, 513] width 1331 height 57
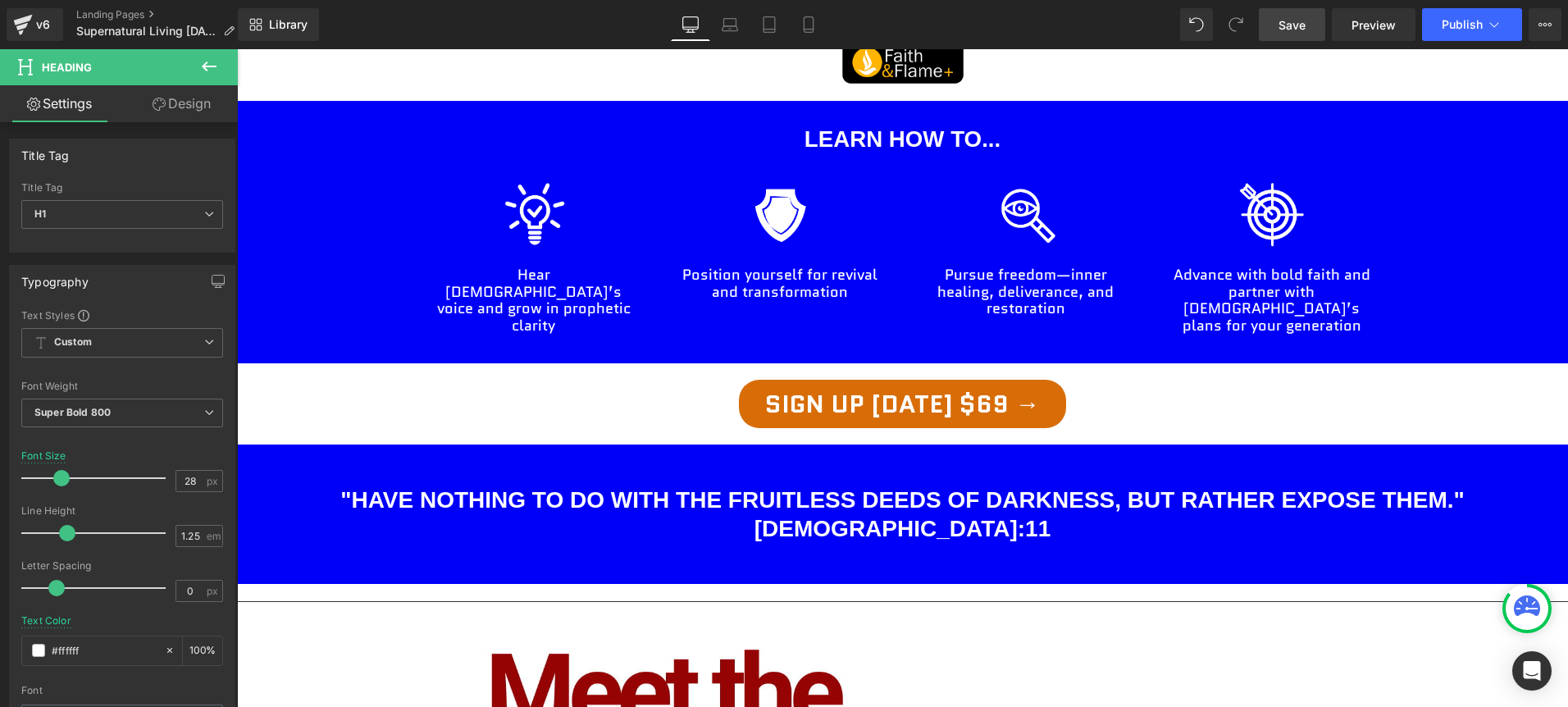
click at [190, 113] on link "Design" at bounding box center [181, 103] width 119 height 37
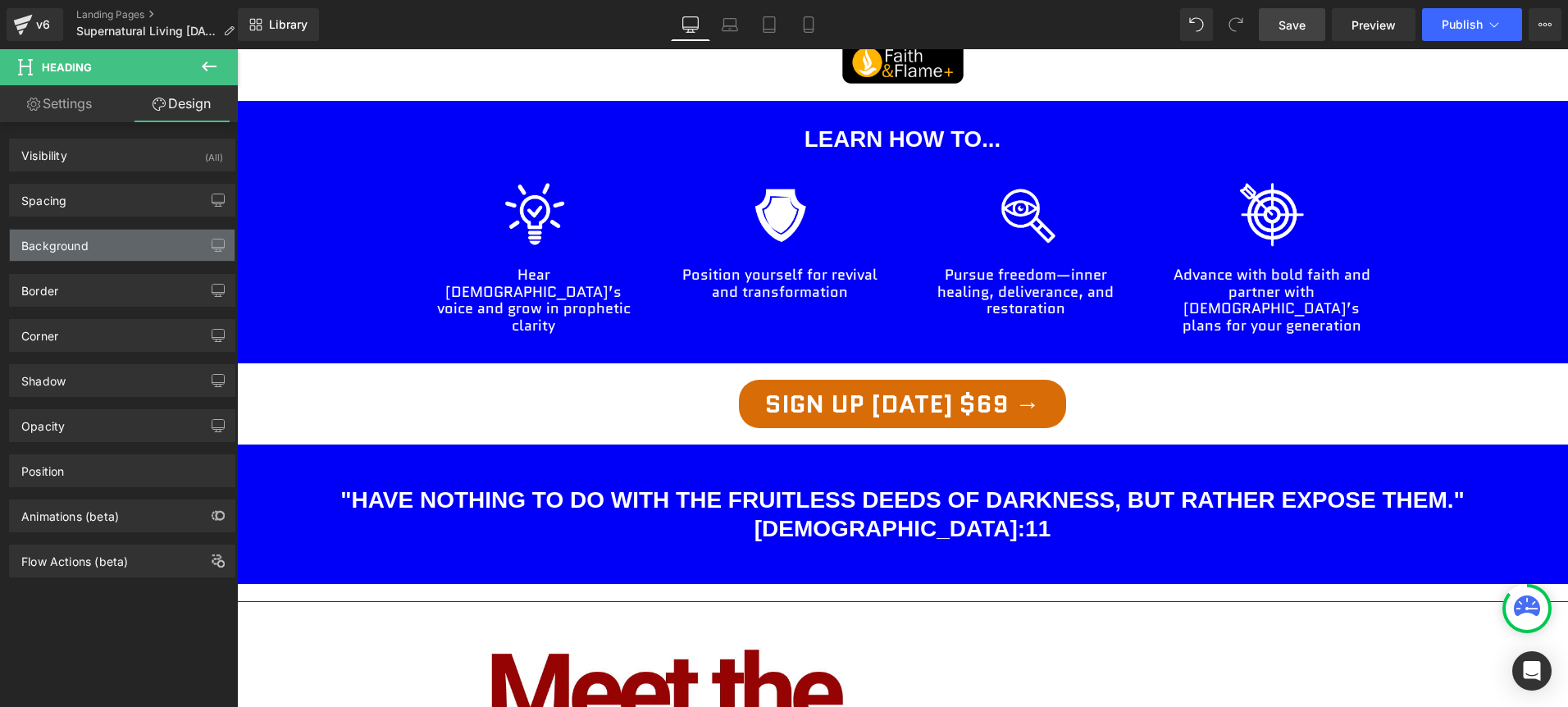
click at [192, 244] on div "Background" at bounding box center [122, 245] width 225 height 31
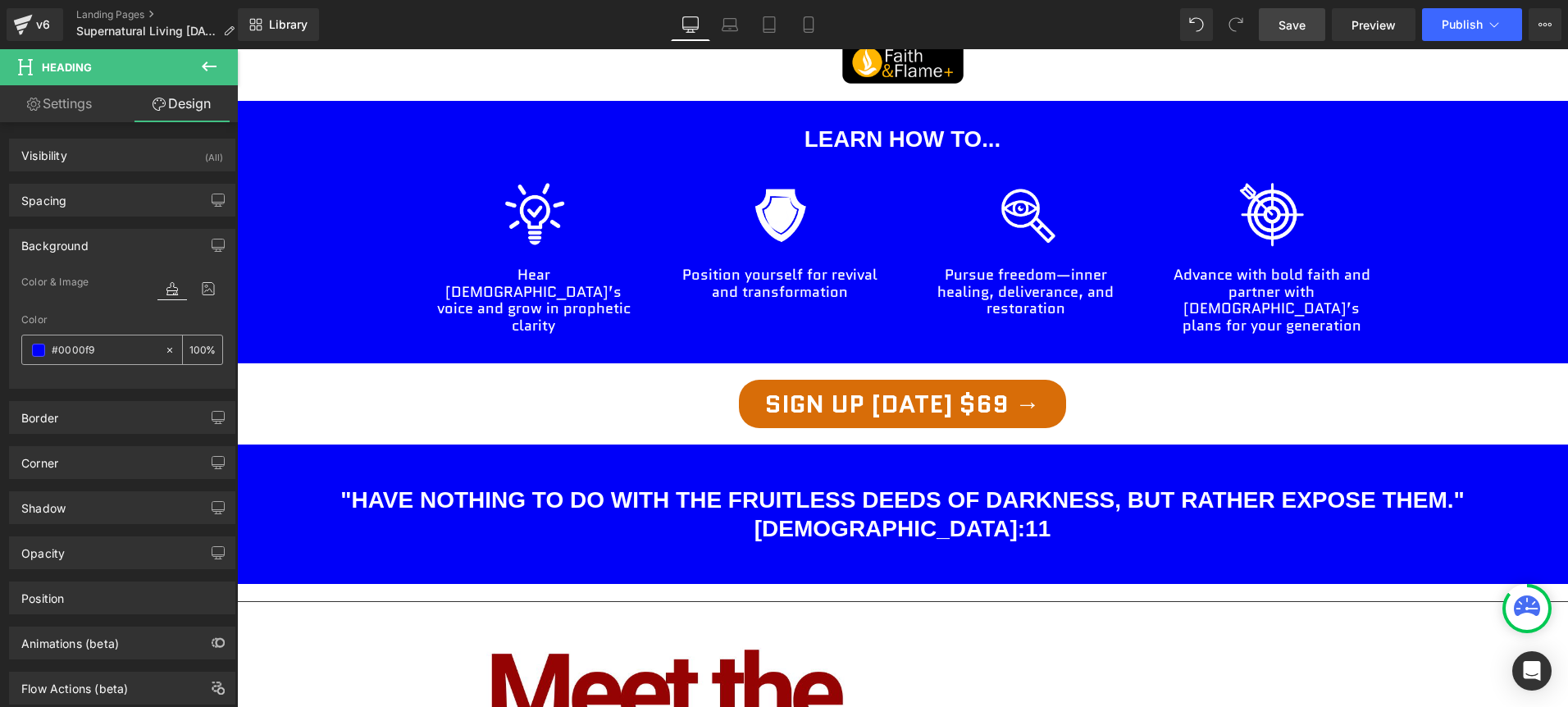
click at [87, 350] on input "#0000f9" at bounding box center [103, 349] width 105 height 18
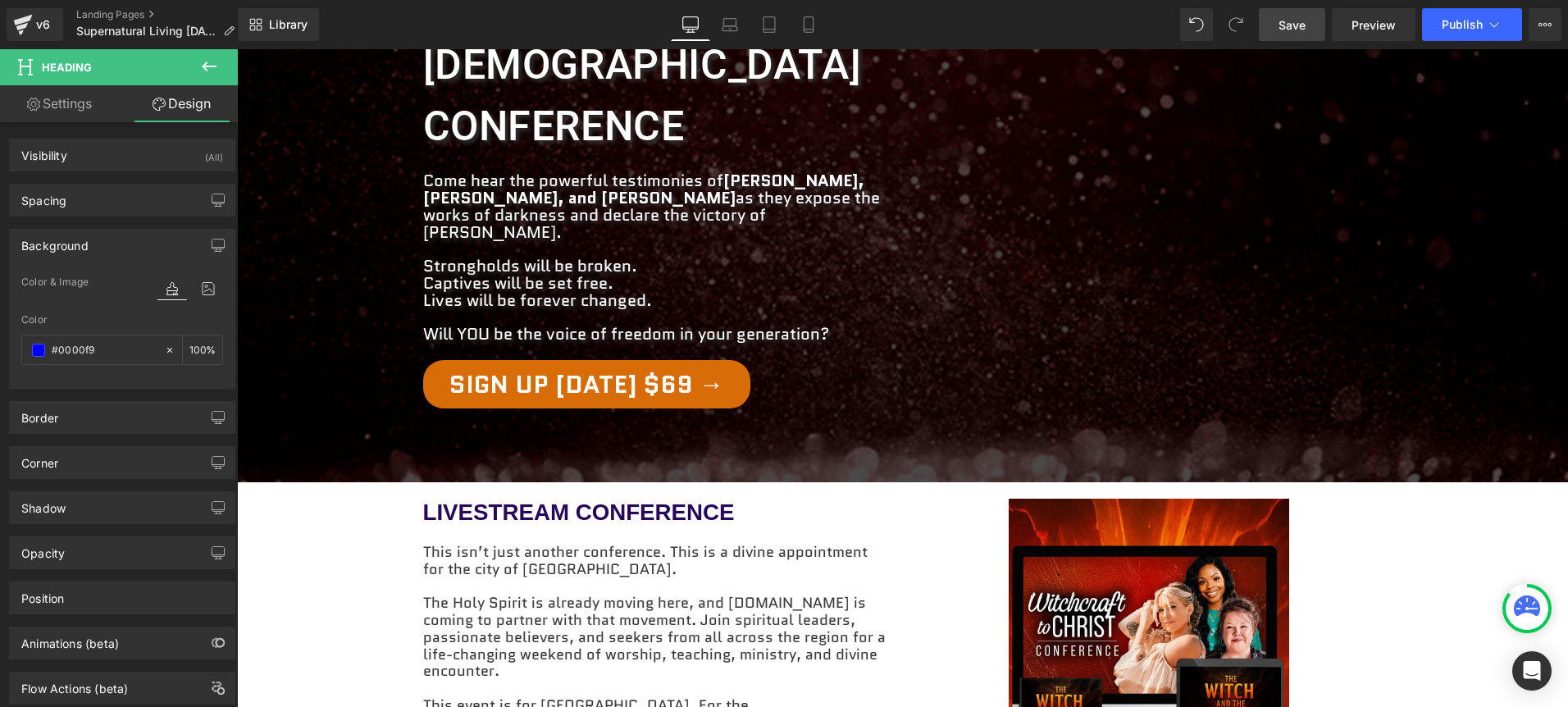
scroll to position [492, 0]
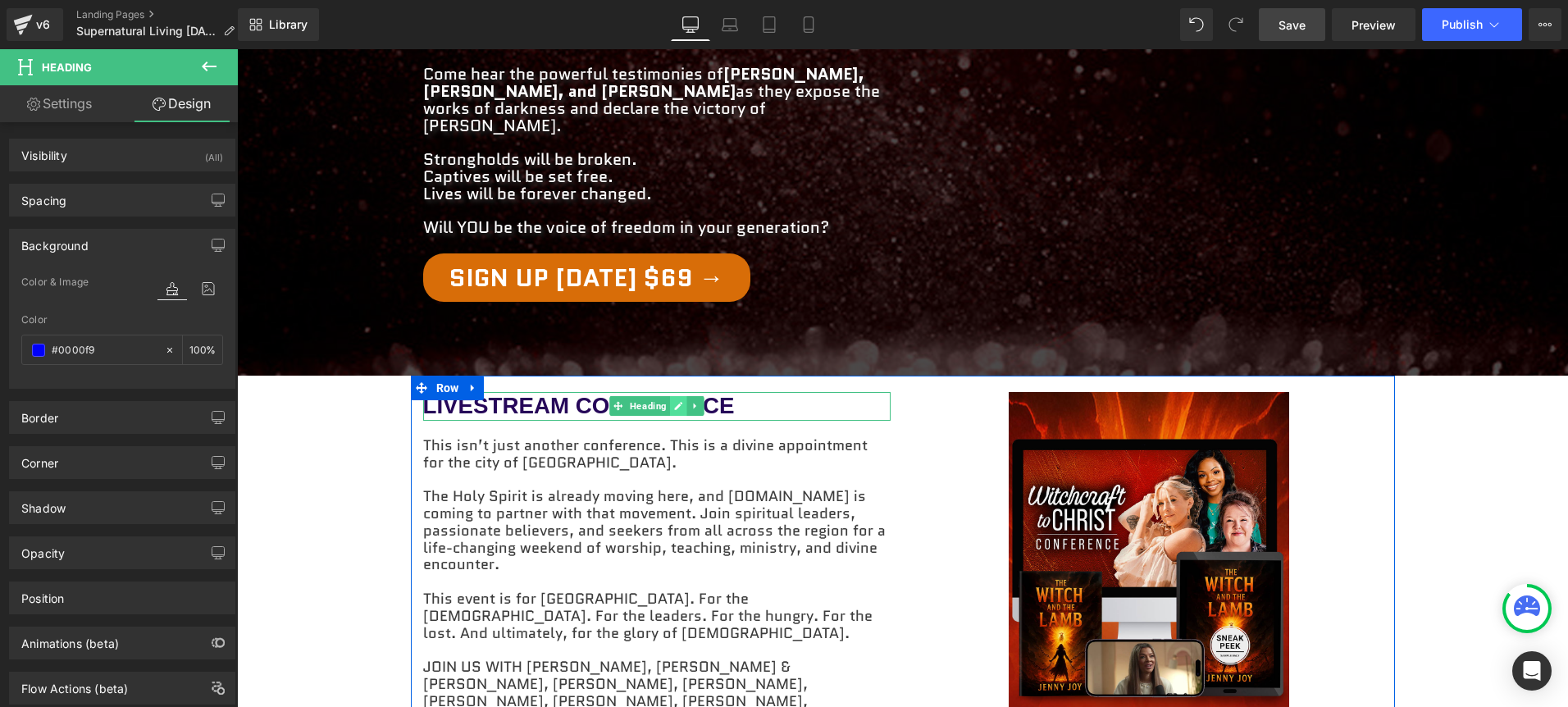
click at [687, 396] on link at bounding box center [678, 406] width 17 height 20
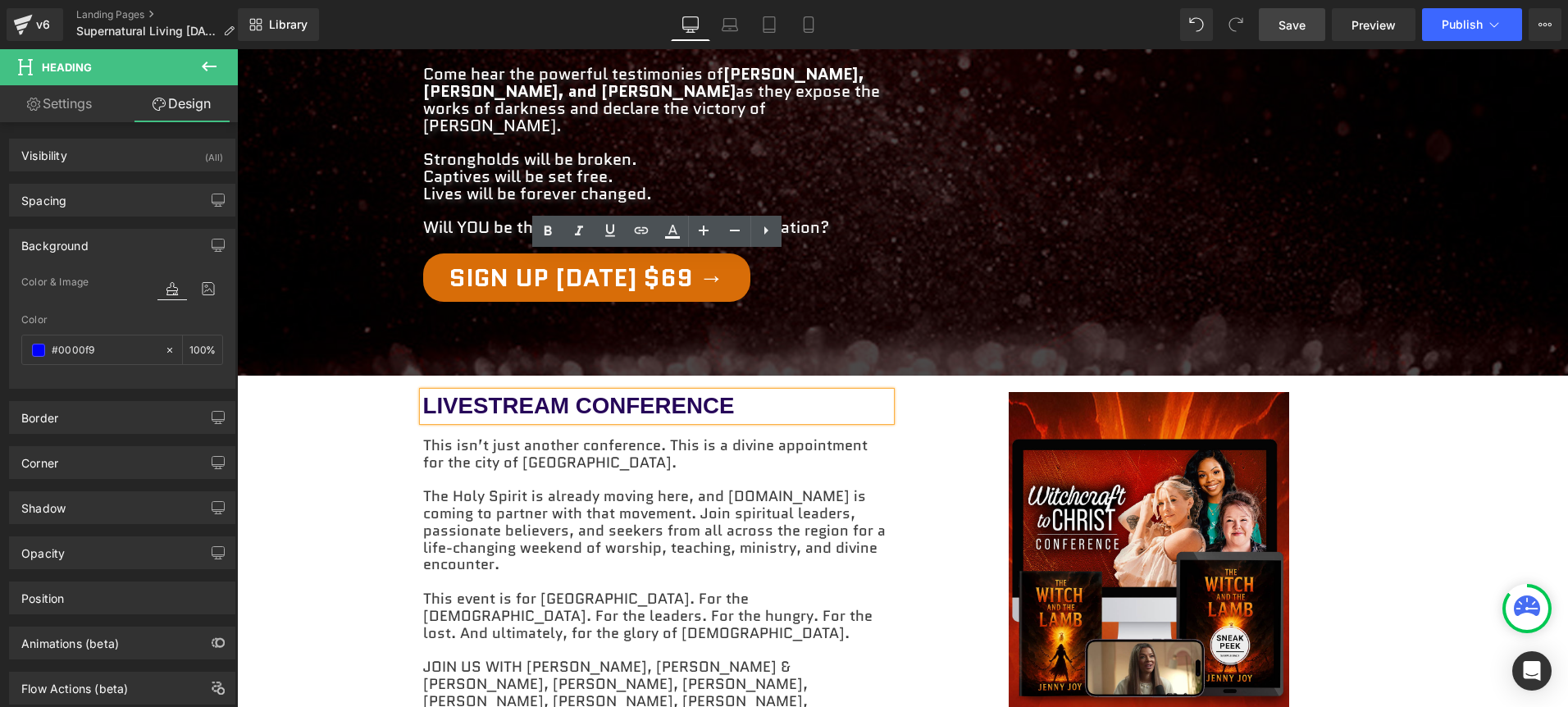
click at [859, 392] on h1 "LIVESTREAM CONFERENCE" at bounding box center [656, 406] width 467 height 29
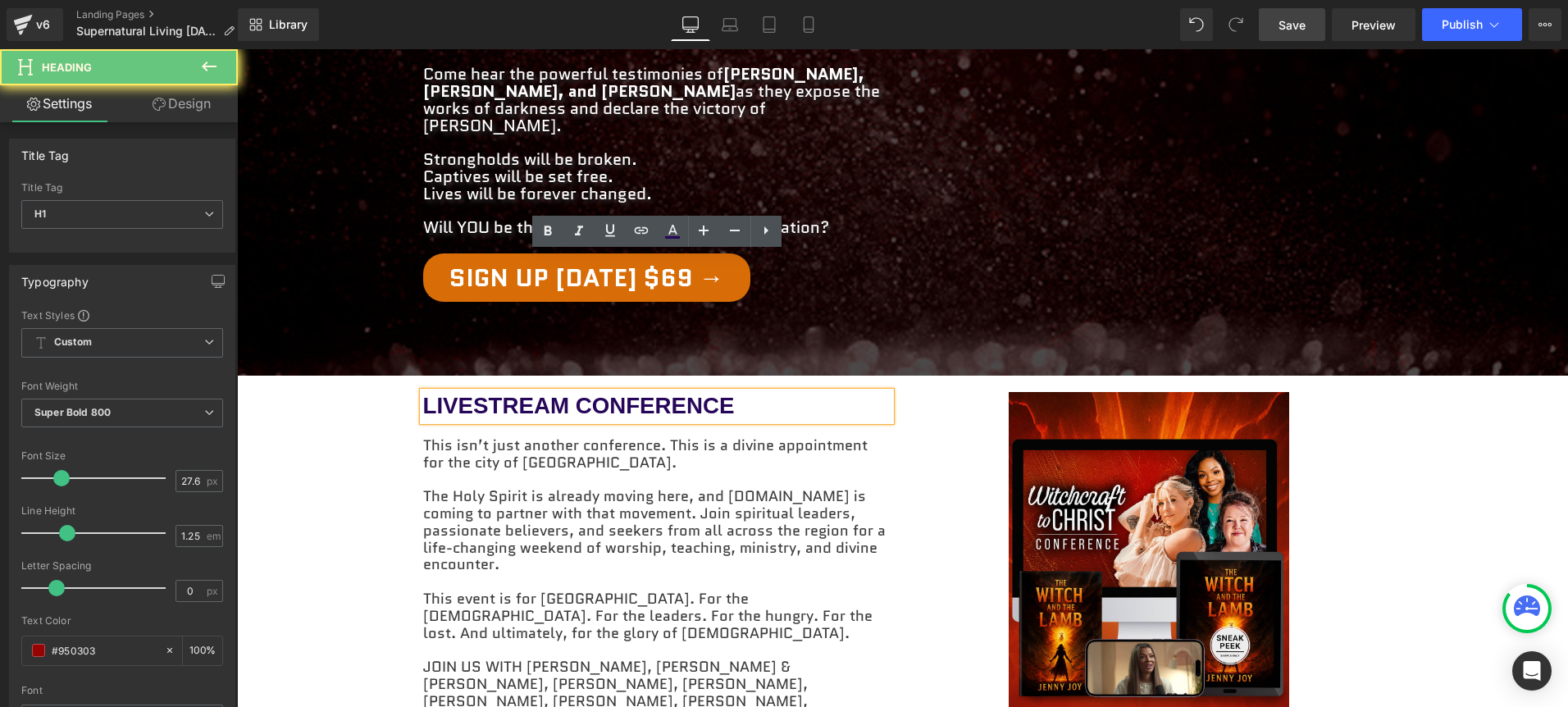
click at [697, 393] on span "LIVESTREAM CONFERENCE" at bounding box center [578, 406] width 312 height 26
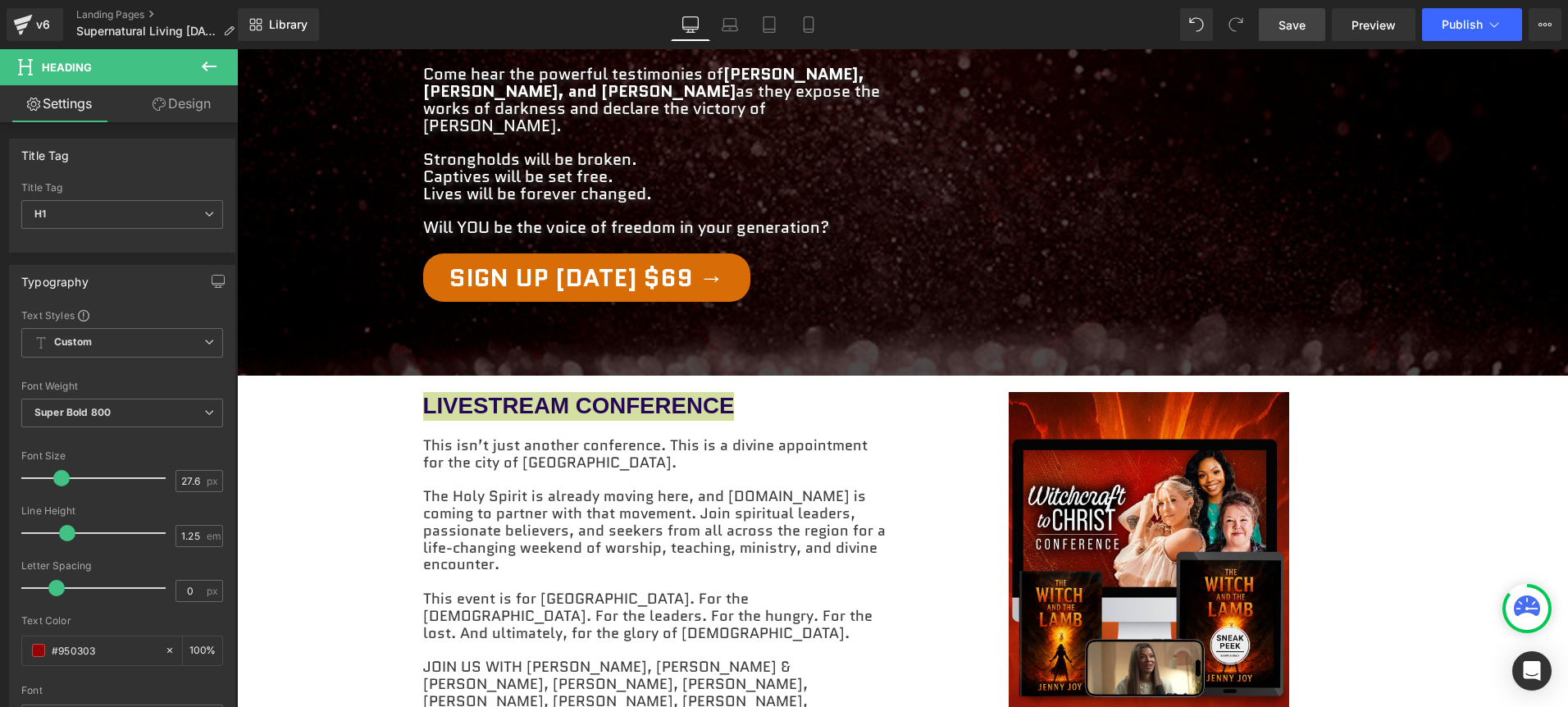
click at [163, 105] on icon at bounding box center [159, 103] width 13 height 13
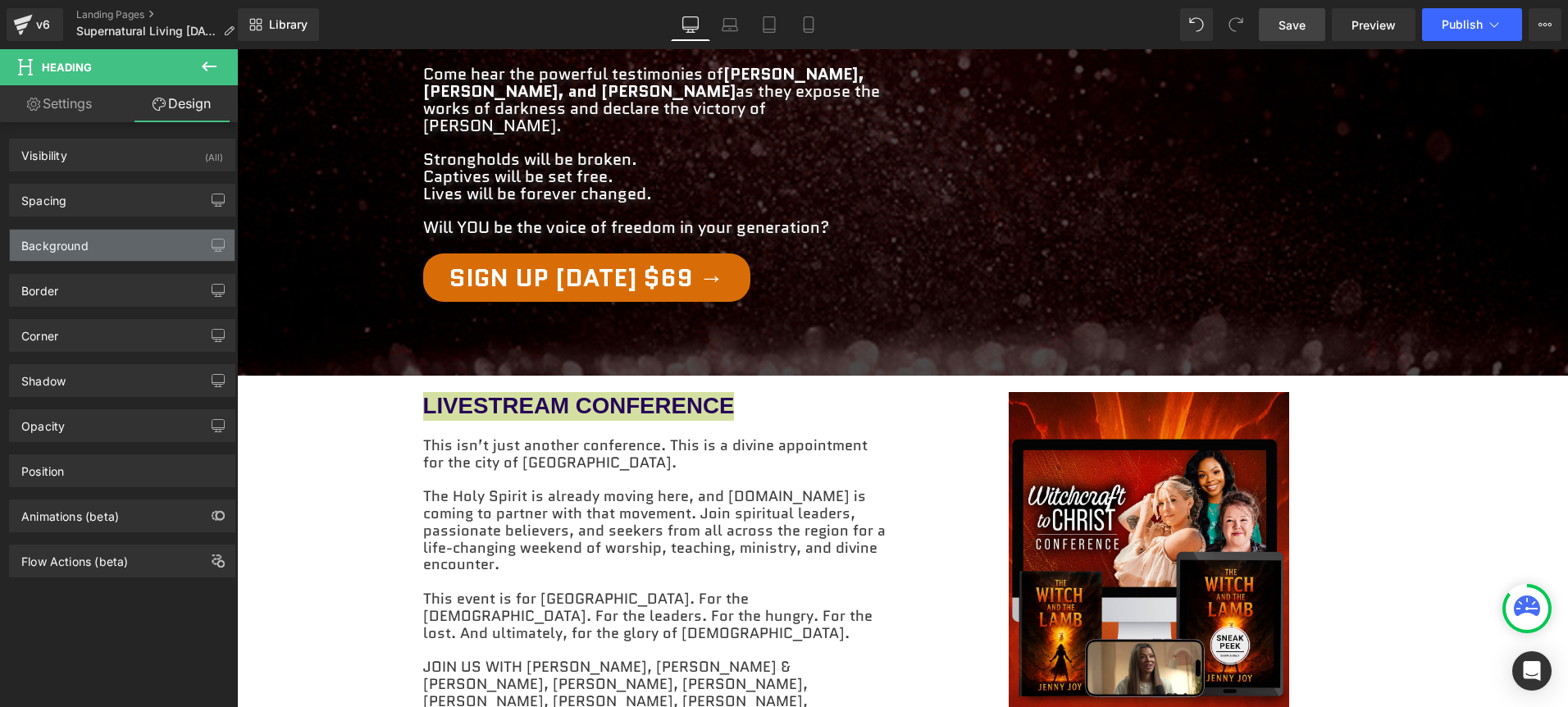
click at [166, 246] on div "Background" at bounding box center [122, 245] width 225 height 31
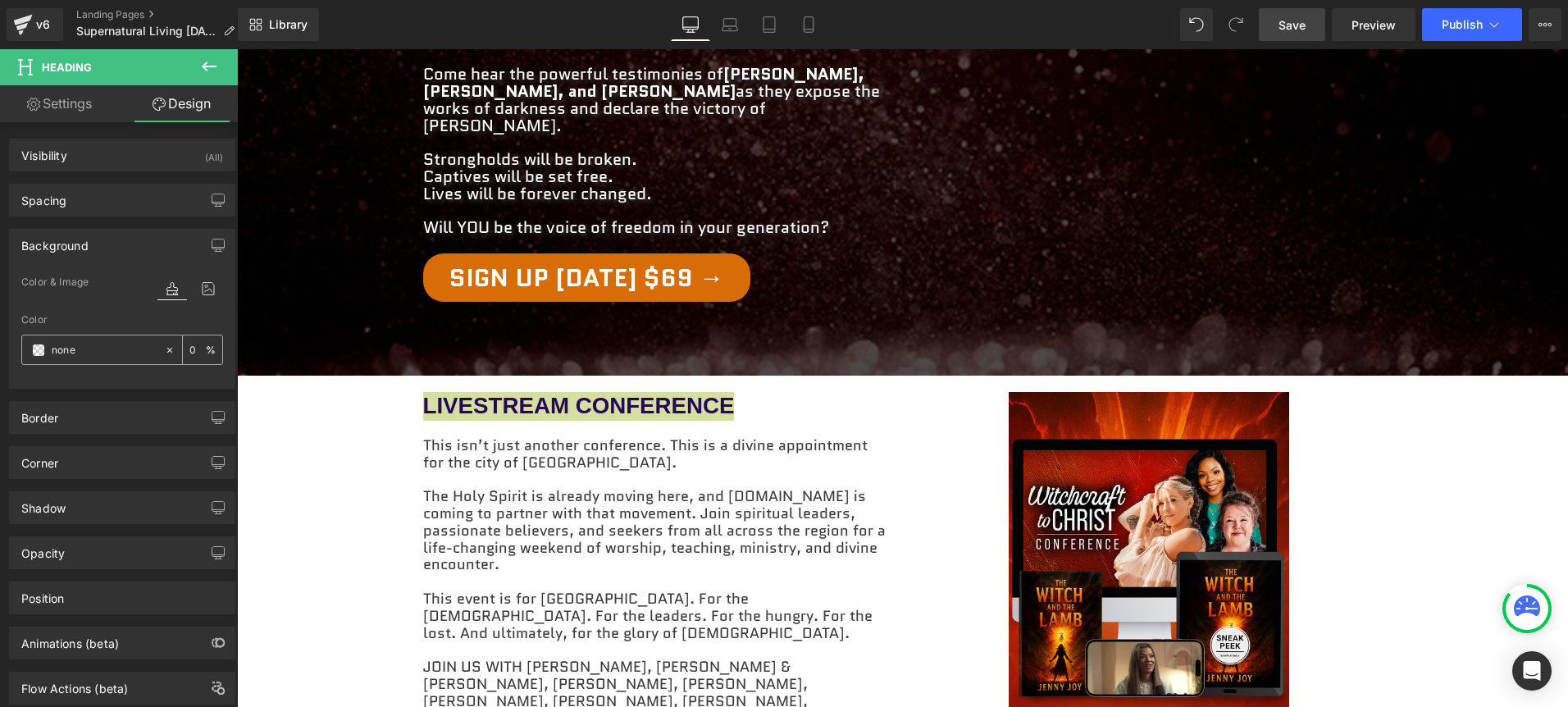
click at [92, 345] on input "none" at bounding box center [103, 349] width 105 height 18
paste input "#0000f9"
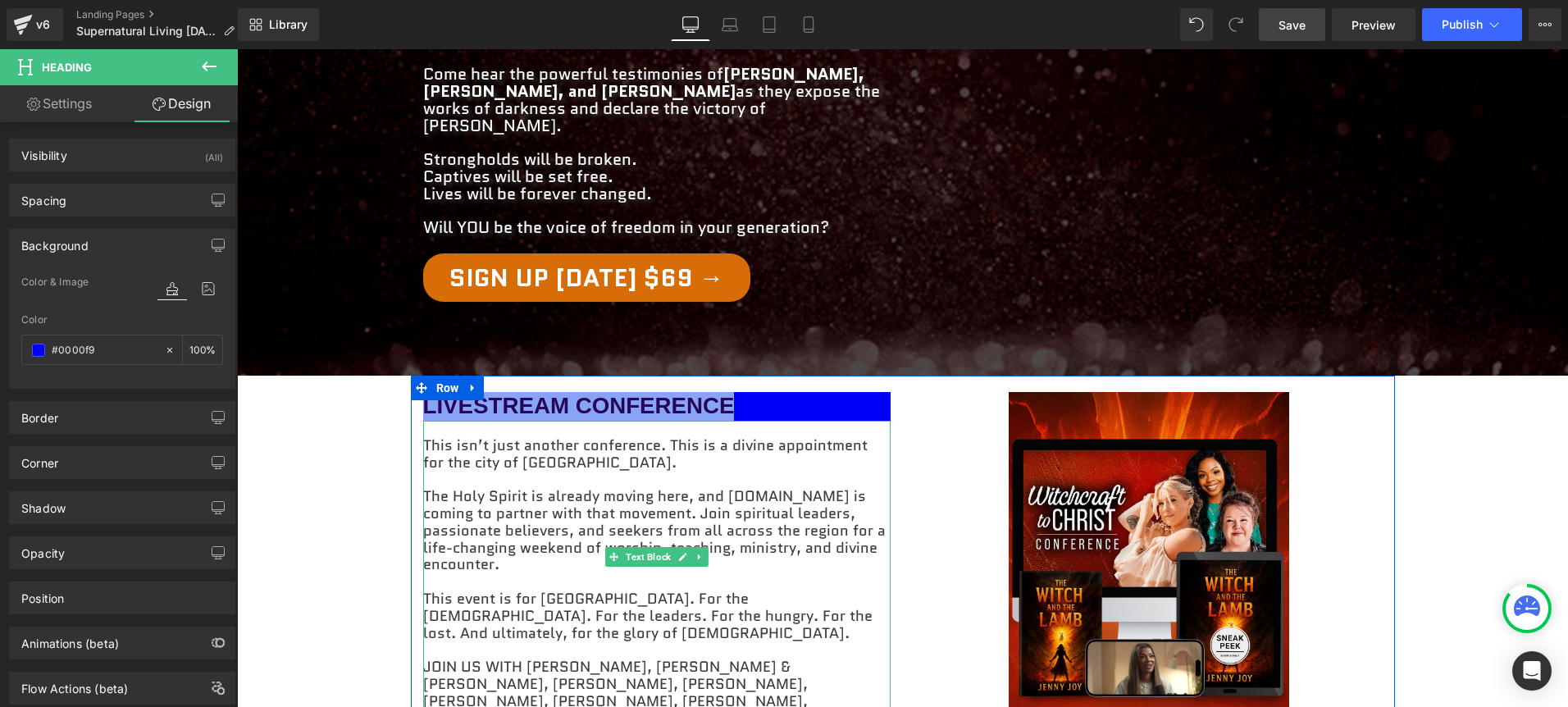
click at [751, 488] on p "The Holy Spirit is already moving here, and [DOMAIN_NAME] is coming to partner …" at bounding box center [656, 530] width 467 height 85
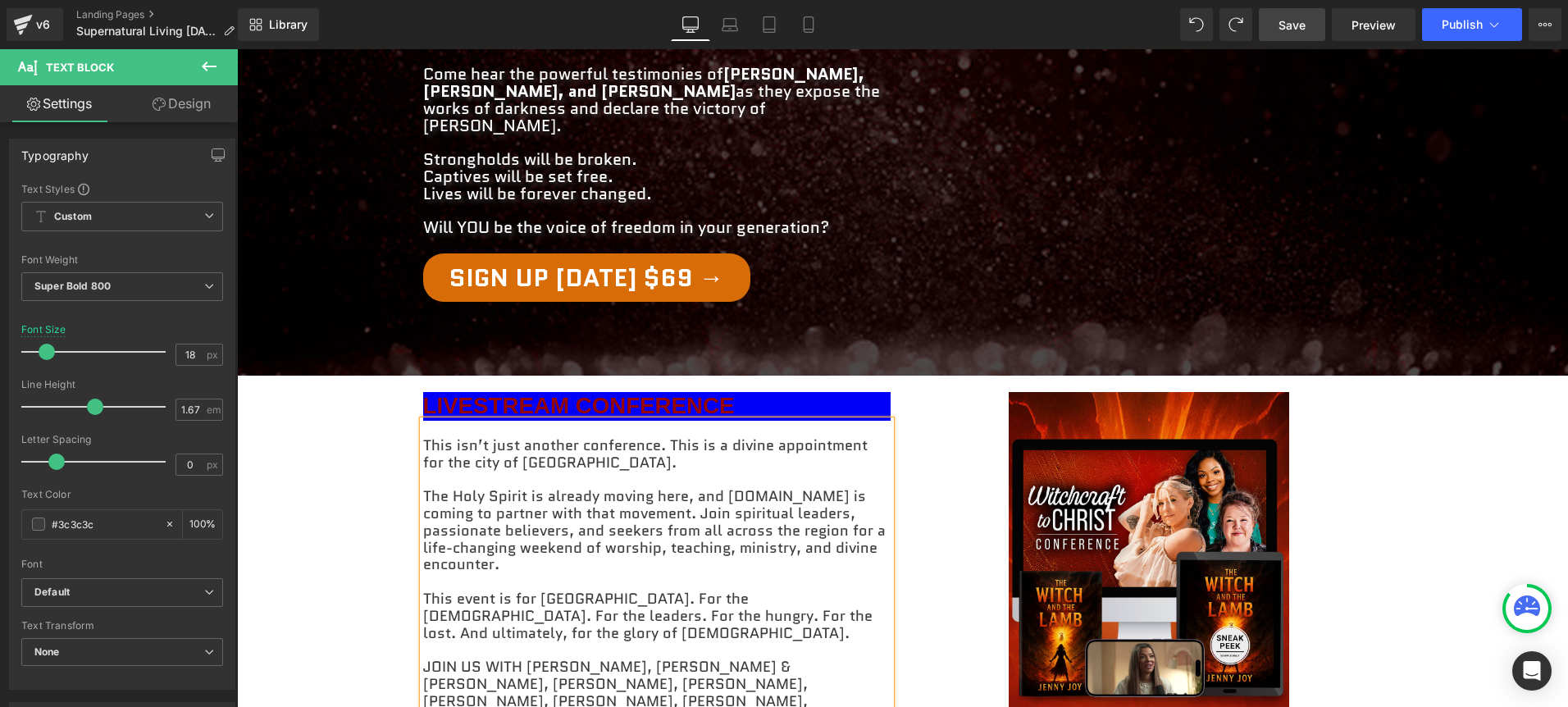
click at [795, 488] on p "The Holy Spirit is already moving here, and [DOMAIN_NAME] is coming to partner …" at bounding box center [656, 530] width 467 height 85
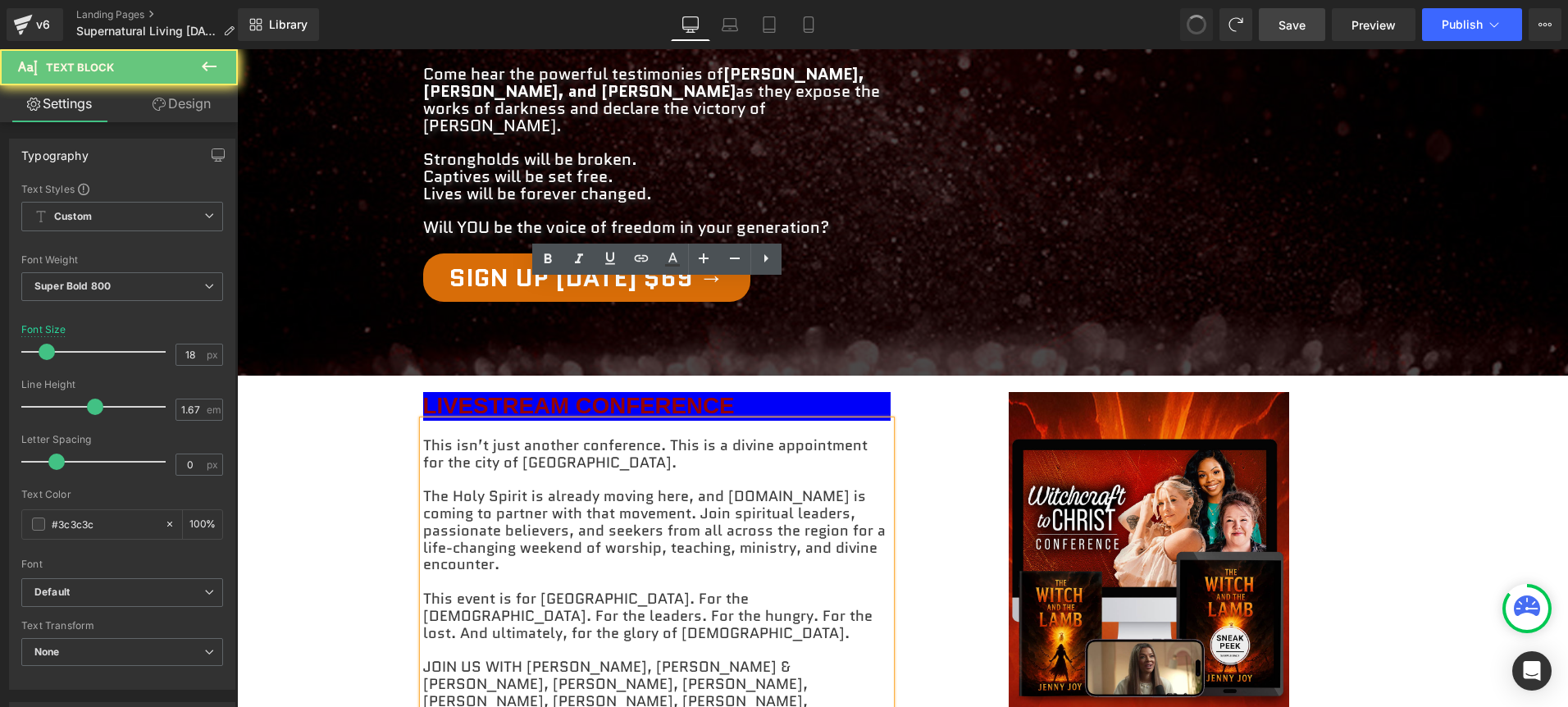
click at [762, 266] on icon at bounding box center [765, 258] width 20 height 20
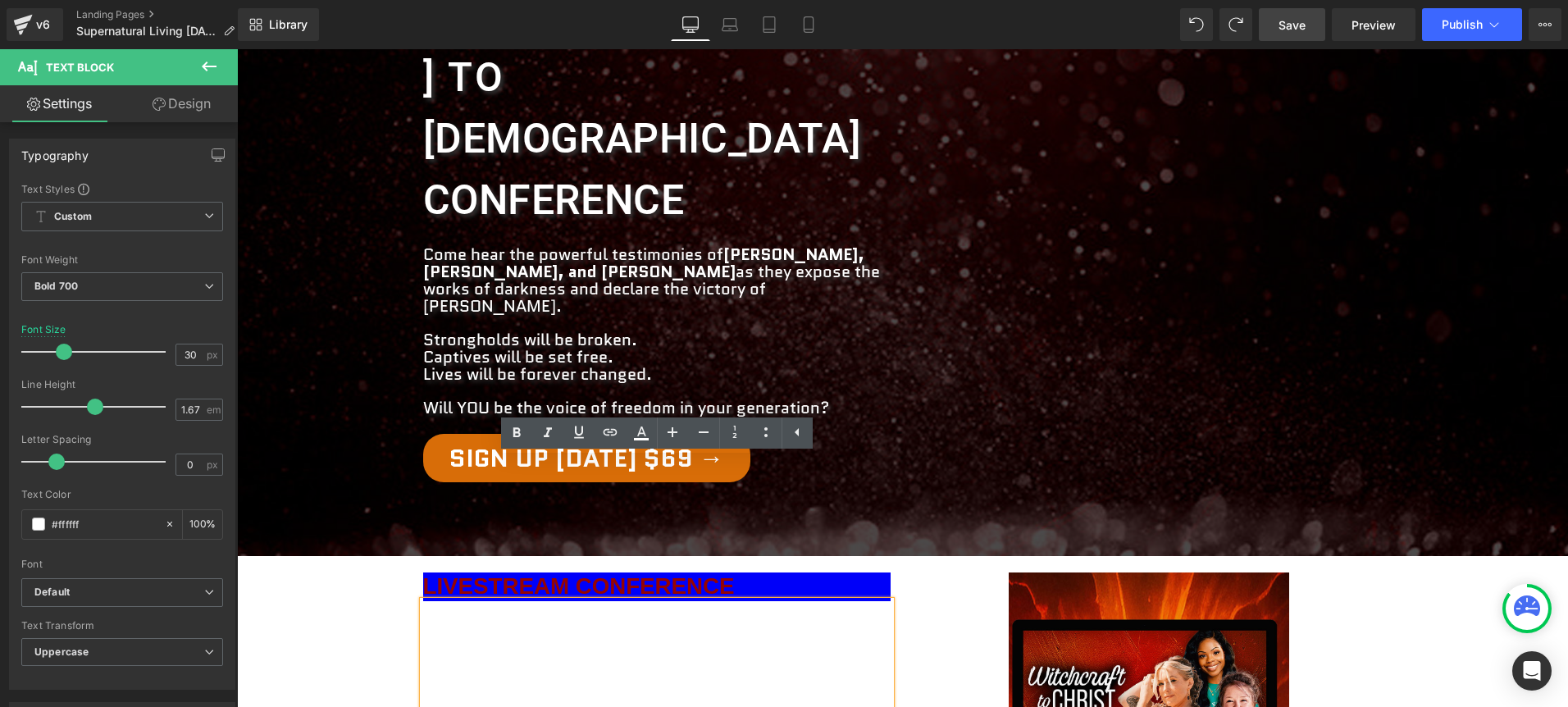
scroll to position [299, 0]
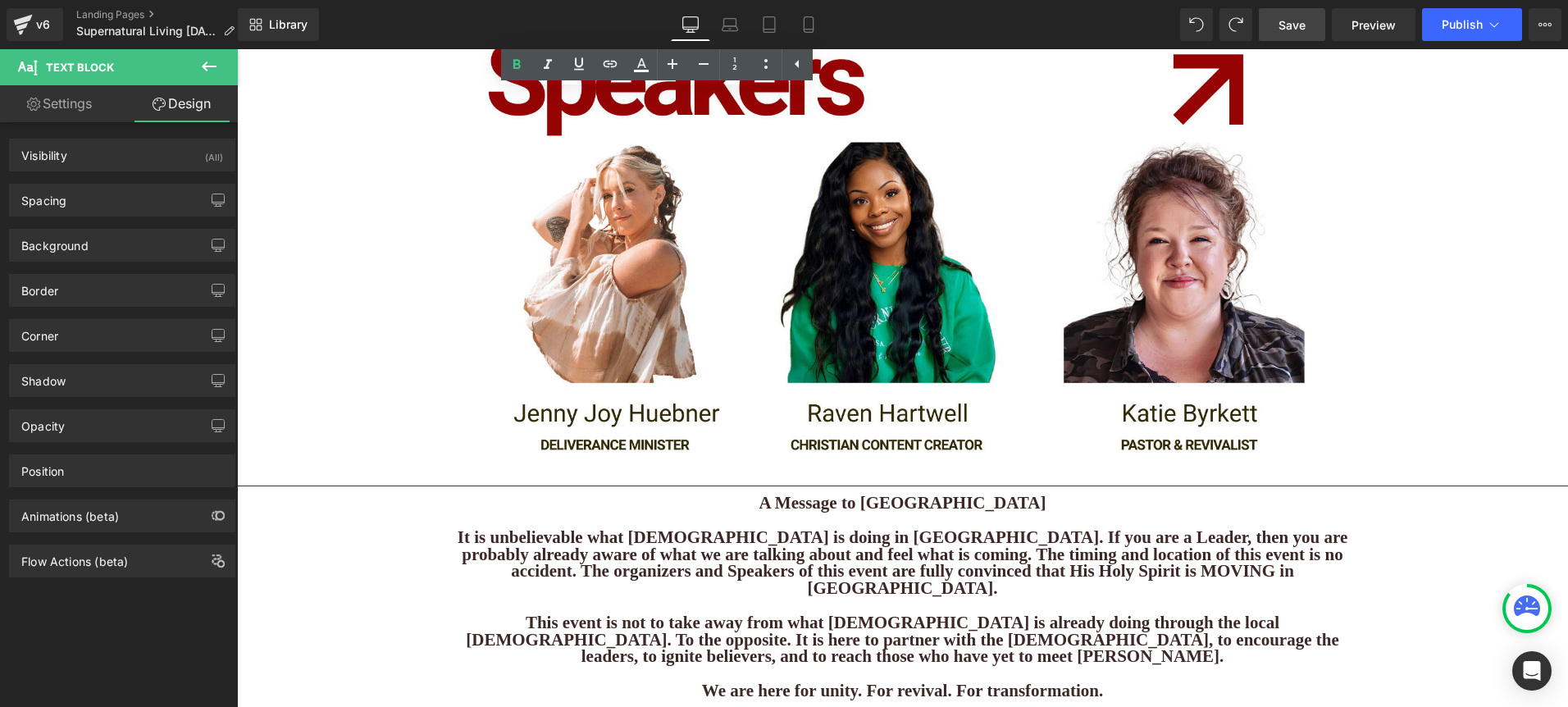
scroll to position [2214, 0]
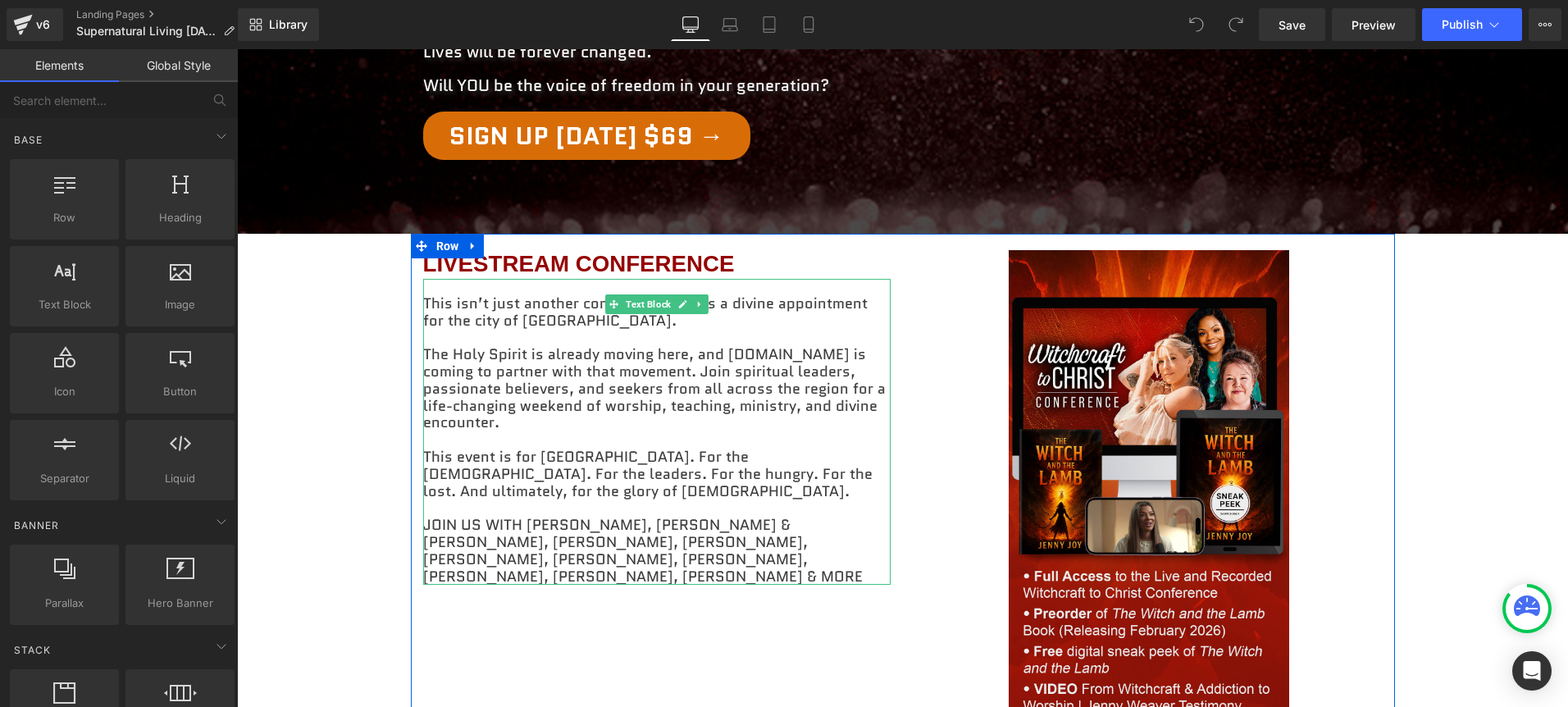
scroll to position [591, 0]
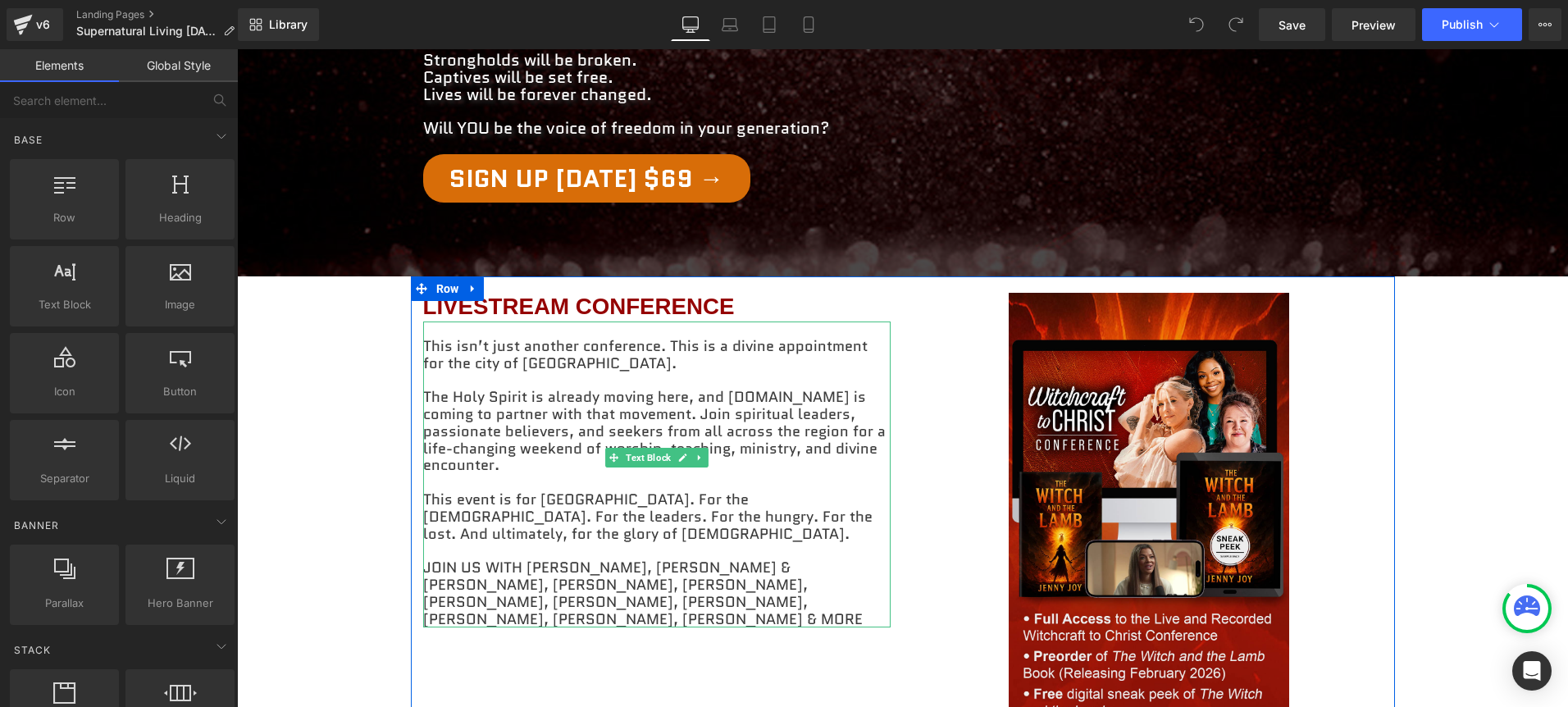
click at [646, 559] on p "JOIN US WITH [PERSON_NAME], [PERSON_NAME] & [PERSON_NAME], [PERSON_NAME], [PERS…" at bounding box center [656, 593] width 467 height 68
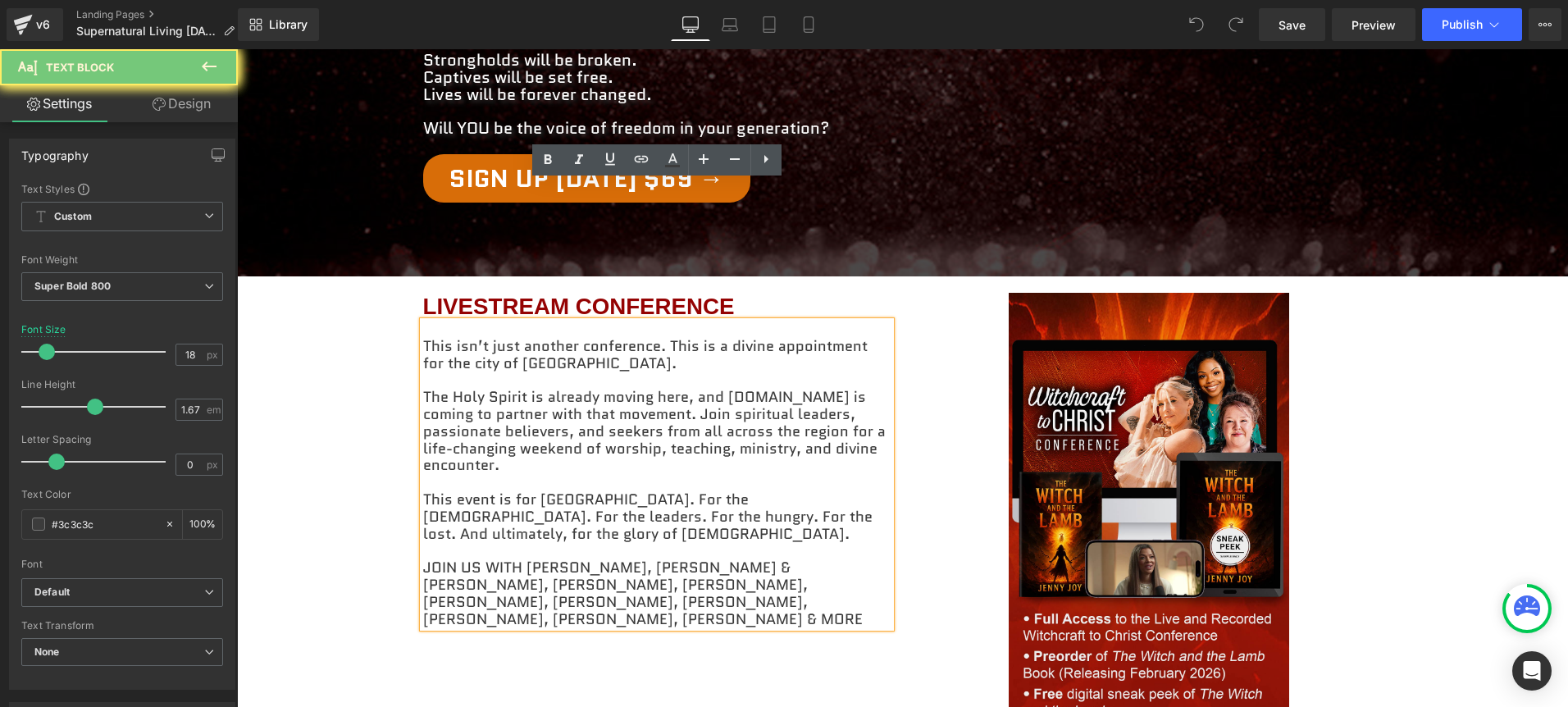
click at [646, 559] on p "JOIN US WITH [PERSON_NAME], [PERSON_NAME] & [PERSON_NAME], [PERSON_NAME], [PERS…" at bounding box center [656, 593] width 467 height 68
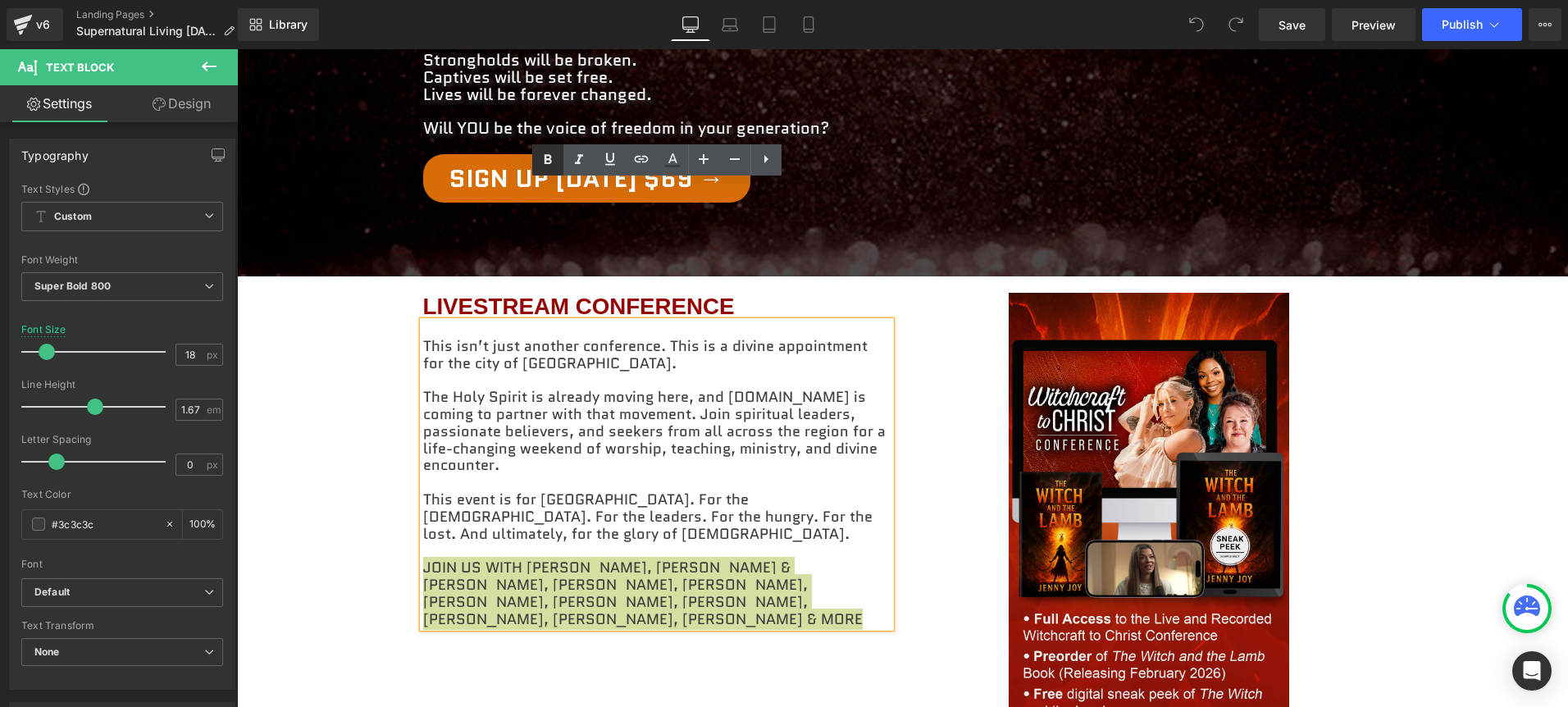
click at [538, 154] on icon at bounding box center [547, 160] width 20 height 20
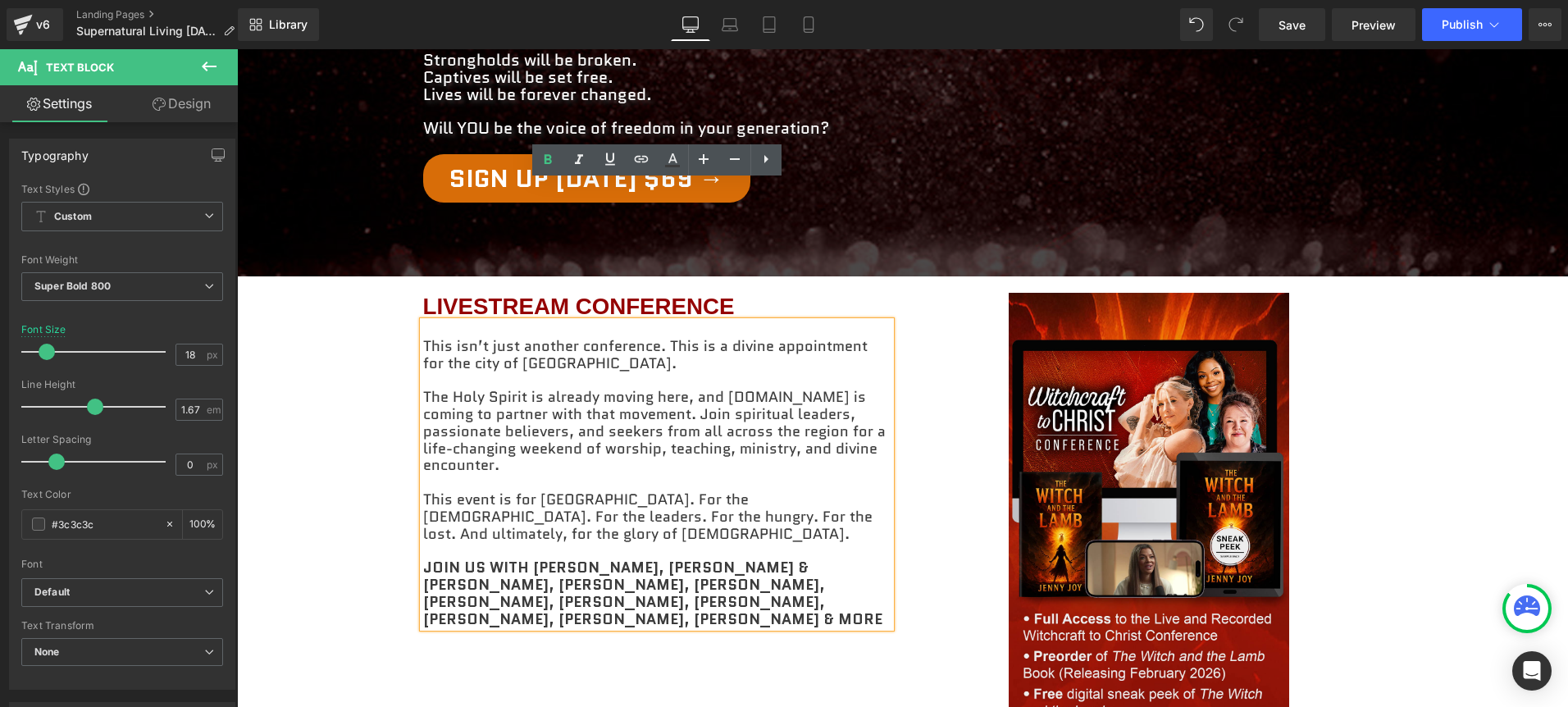
click at [721, 491] on p "This event is for [GEOGRAPHIC_DATA]. For the [DEMOGRAPHIC_DATA]. For the leader…" at bounding box center [656, 517] width 467 height 51
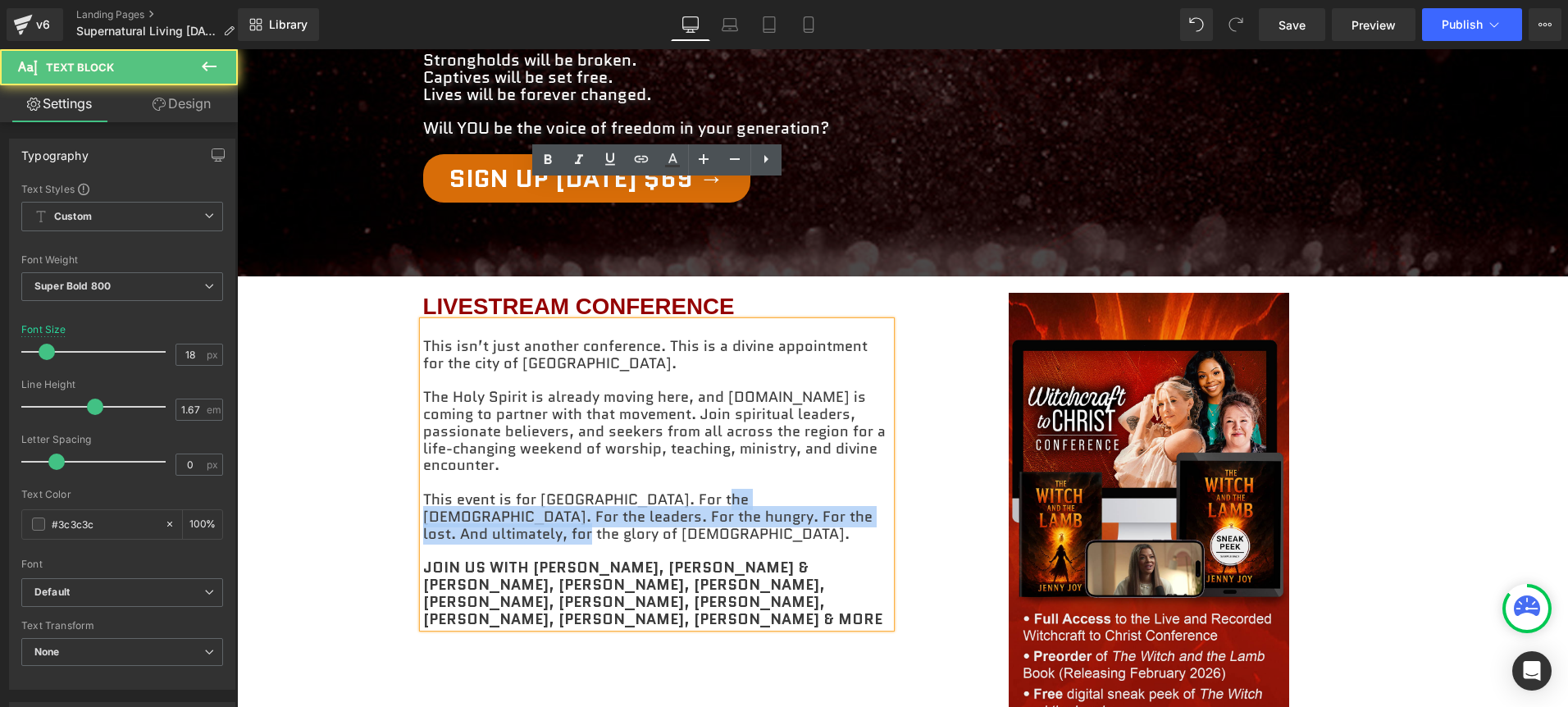
drag, startPoint x: 814, startPoint y: 355, endPoint x: 699, endPoint y: 340, distance: 116.0
click at [699, 491] on p "This event is for [GEOGRAPHIC_DATA]. For the [DEMOGRAPHIC_DATA]. For the leader…" at bounding box center [656, 517] width 467 height 51
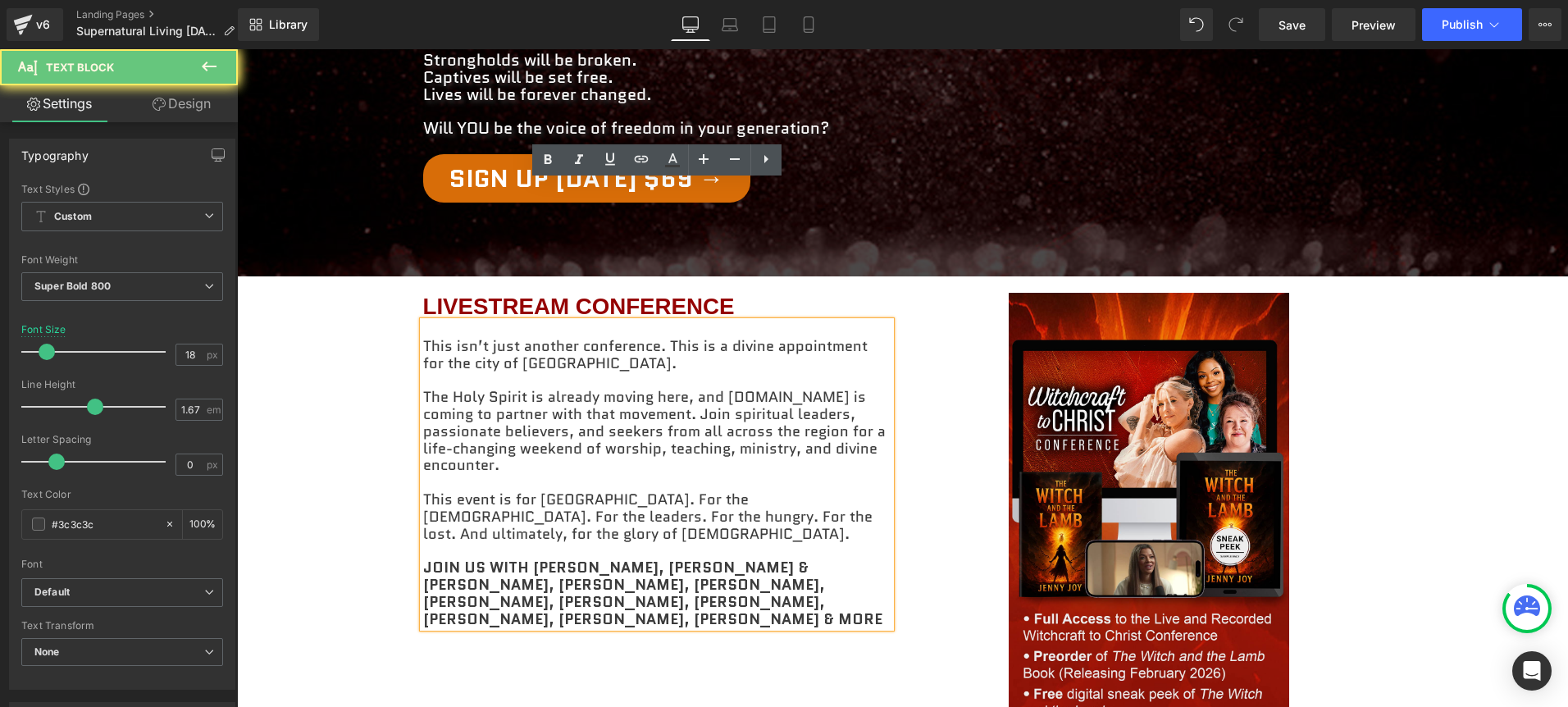
drag, startPoint x: 427, startPoint y: 265, endPoint x: 442, endPoint y: 252, distance: 19.8
click at [427, 389] on p "The Holy Spirit is already moving here, and [DOMAIN_NAME] is coming to partner …" at bounding box center [656, 431] width 467 height 85
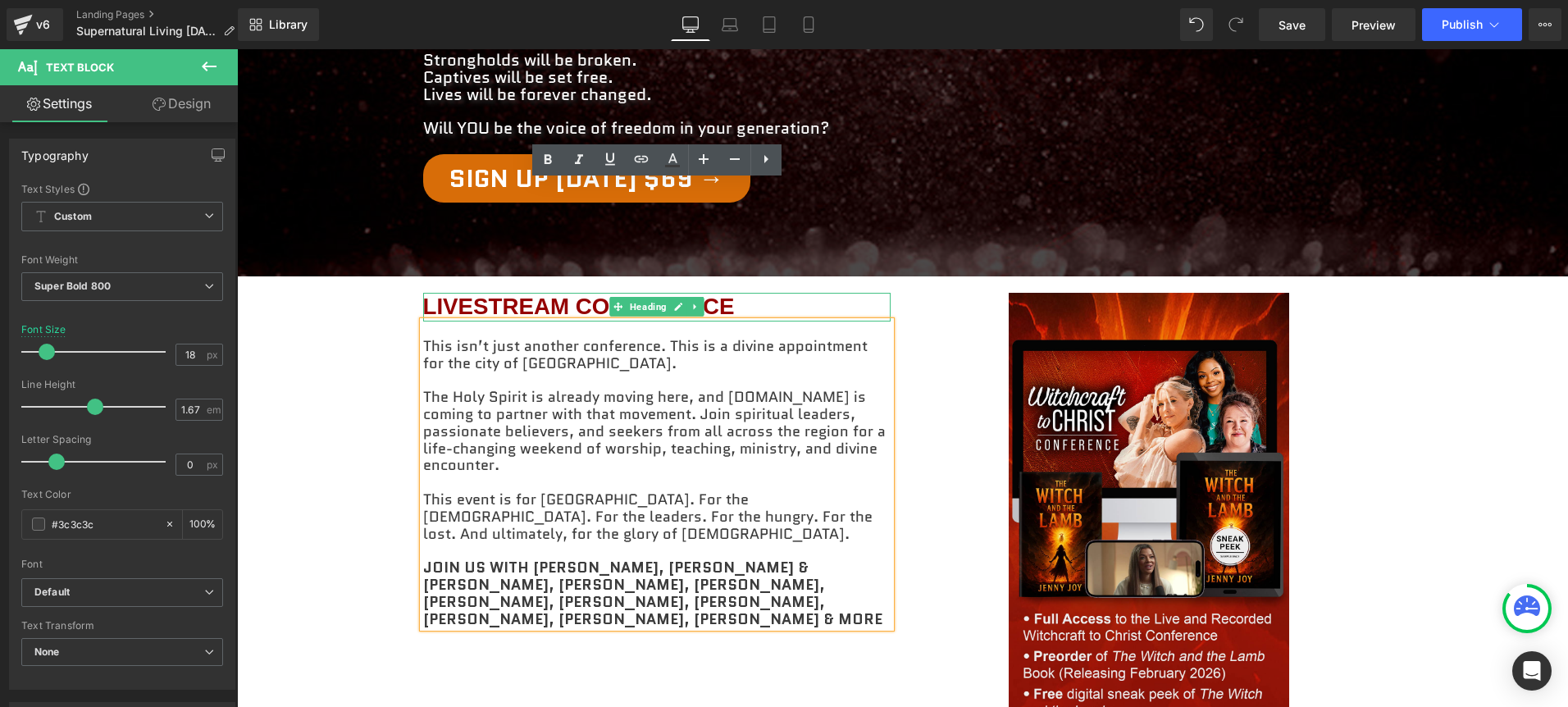
click at [506, 293] on h1 "LIVESTREAM CONFERENCE" at bounding box center [656, 307] width 467 height 29
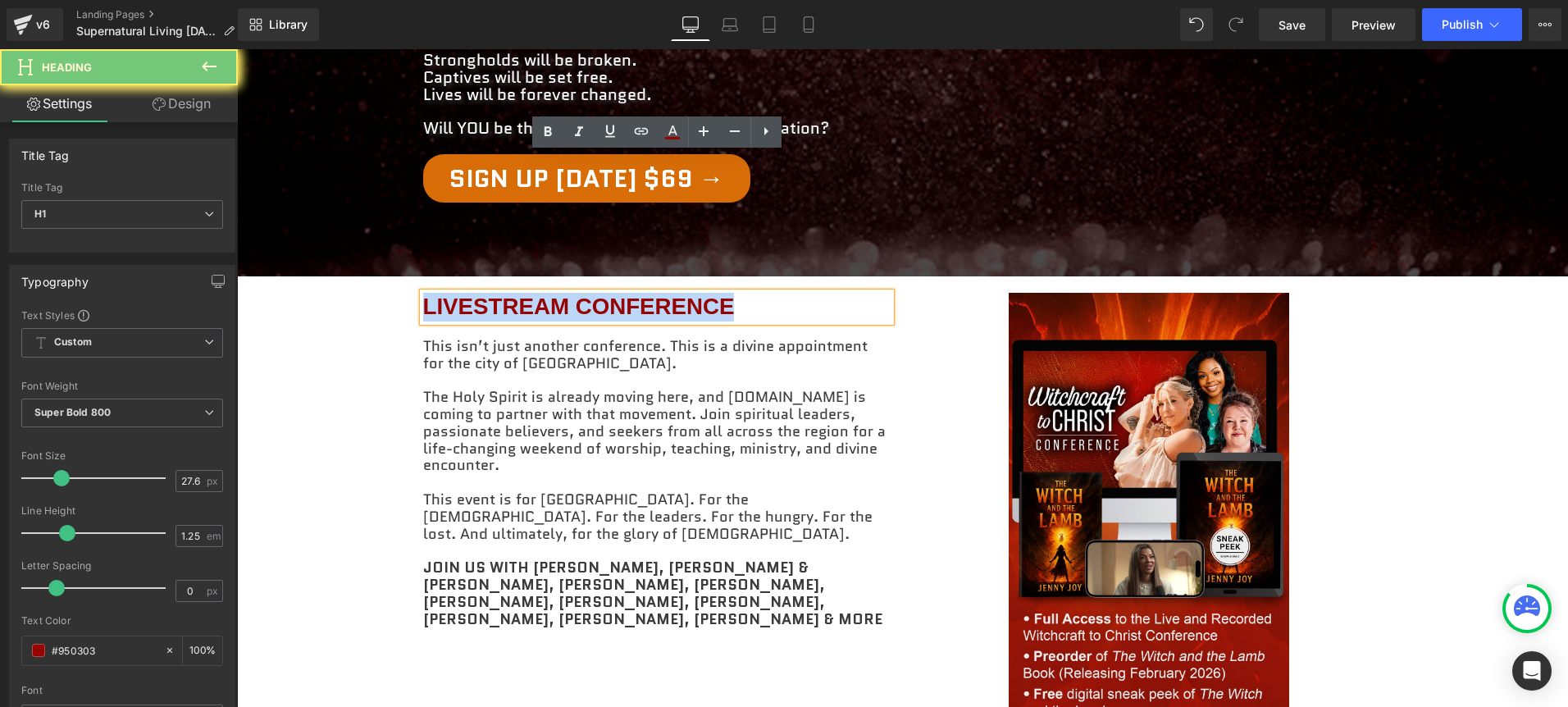
click at [506, 293] on h1 "LIVESTREAM CONFERENCE" at bounding box center [656, 307] width 467 height 29
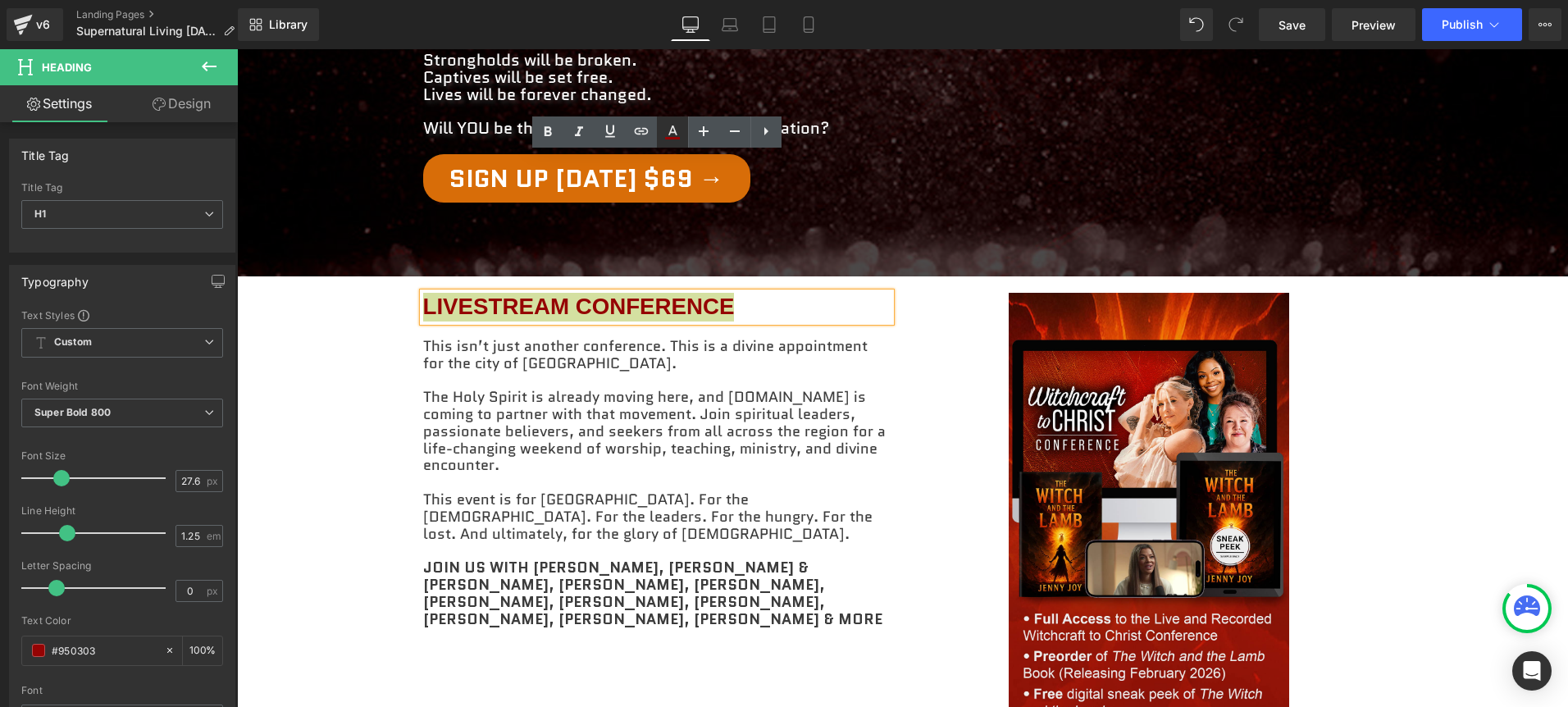
click at [674, 134] on icon at bounding box center [672, 131] width 20 height 20
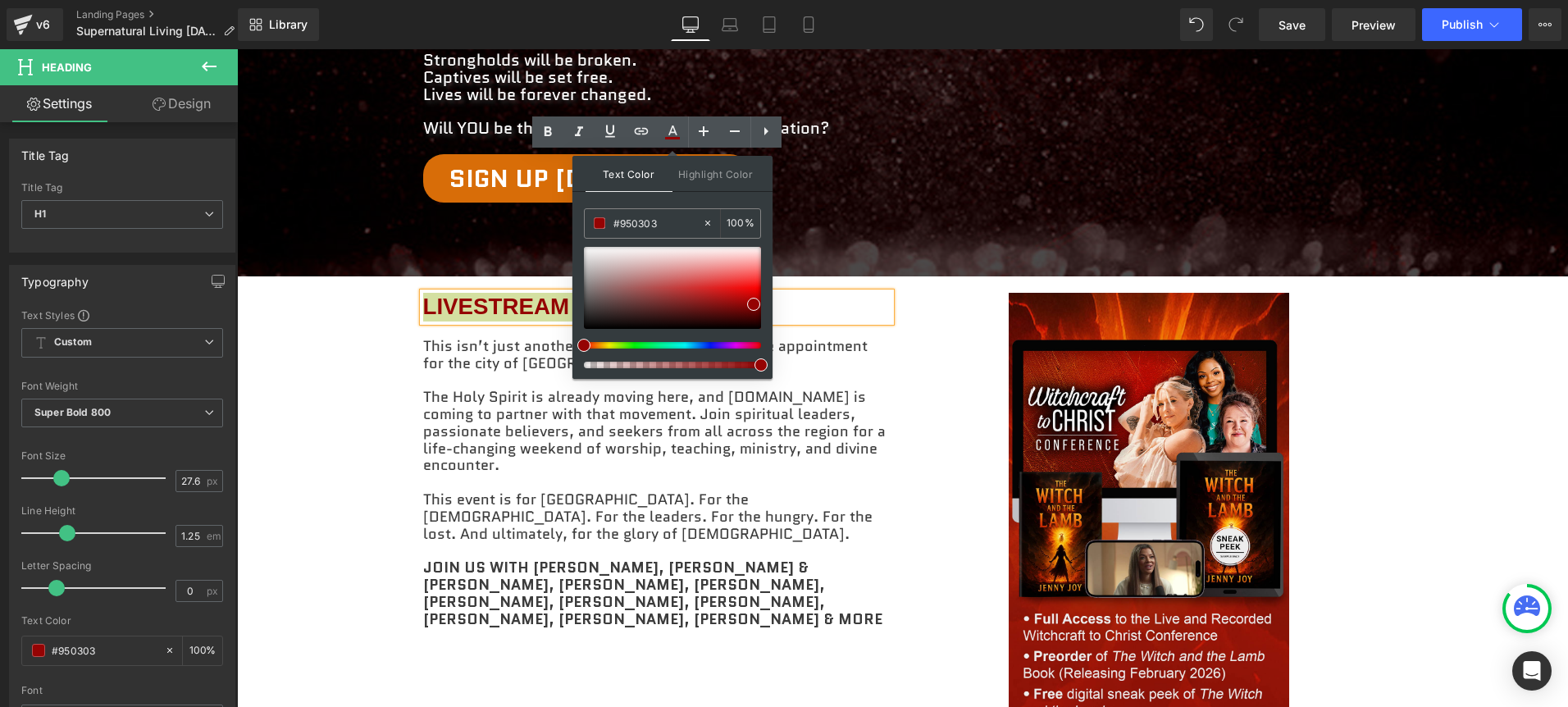
drag, startPoint x: 894, startPoint y: 274, endPoint x: 544, endPoint y: 214, distance: 355.1
paste input "0000f9"
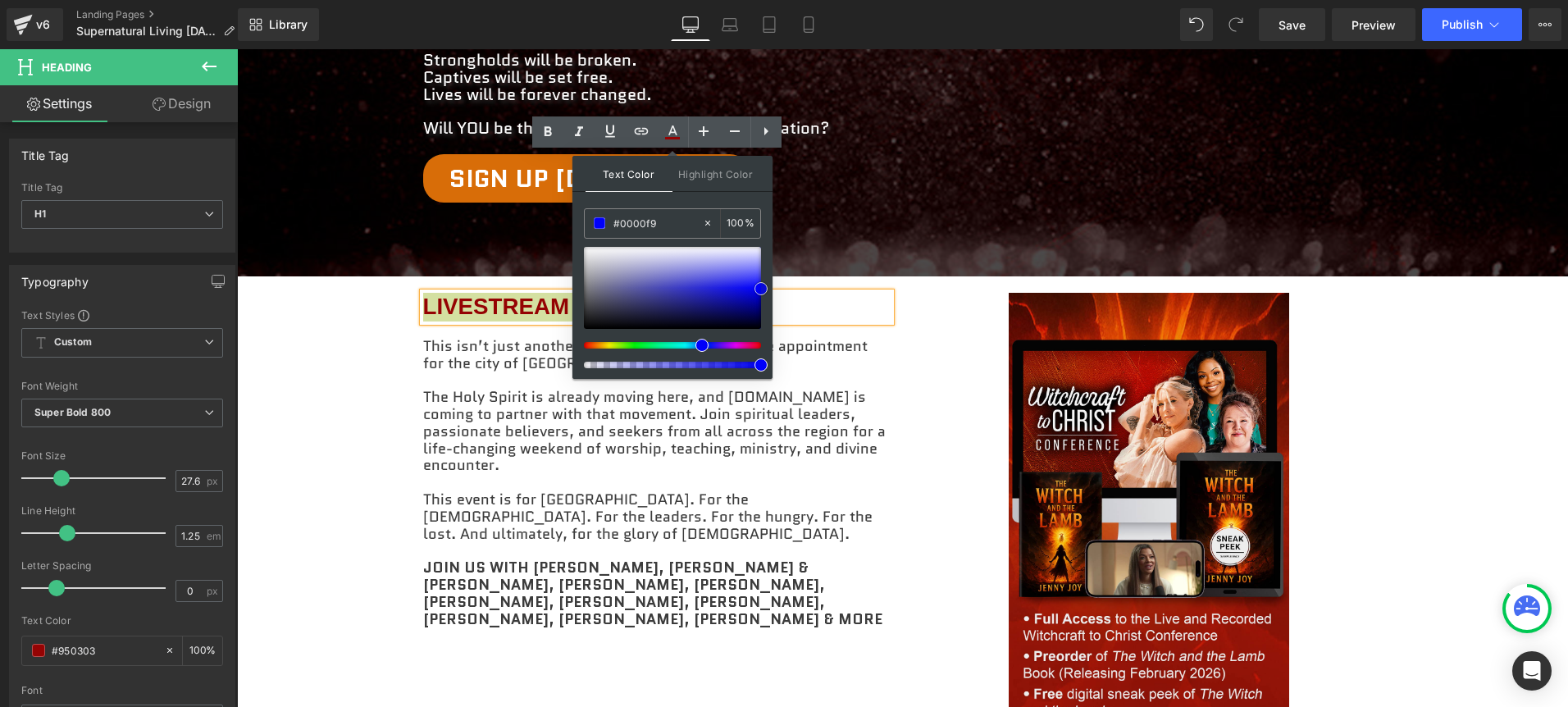
click at [758, 287] on span at bounding box center [760, 288] width 13 height 13
click at [941, 359] on link at bounding box center [1148, 542] width 467 height 499
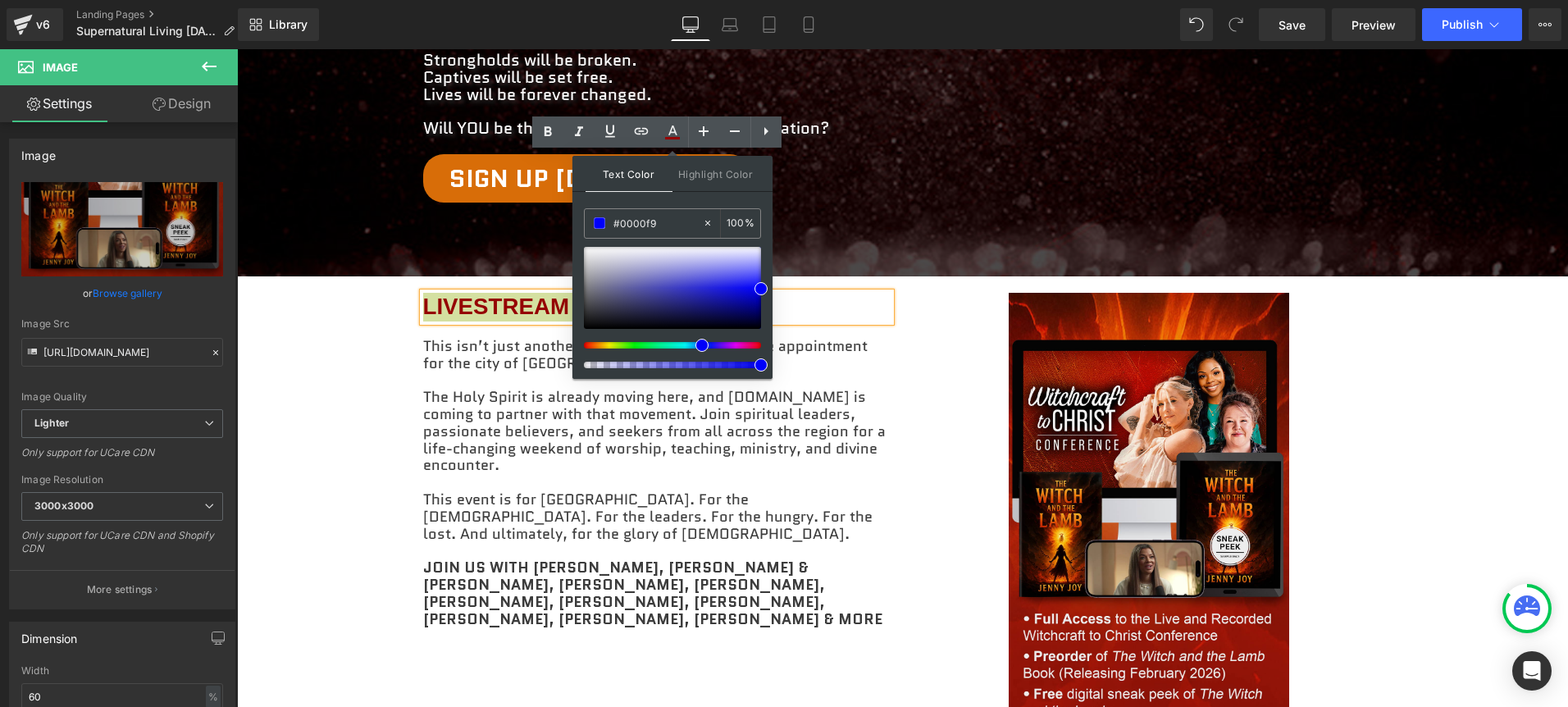
click at [753, 367] on div at bounding box center [665, 365] width 177 height 7
click at [759, 289] on span at bounding box center [760, 288] width 13 height 13
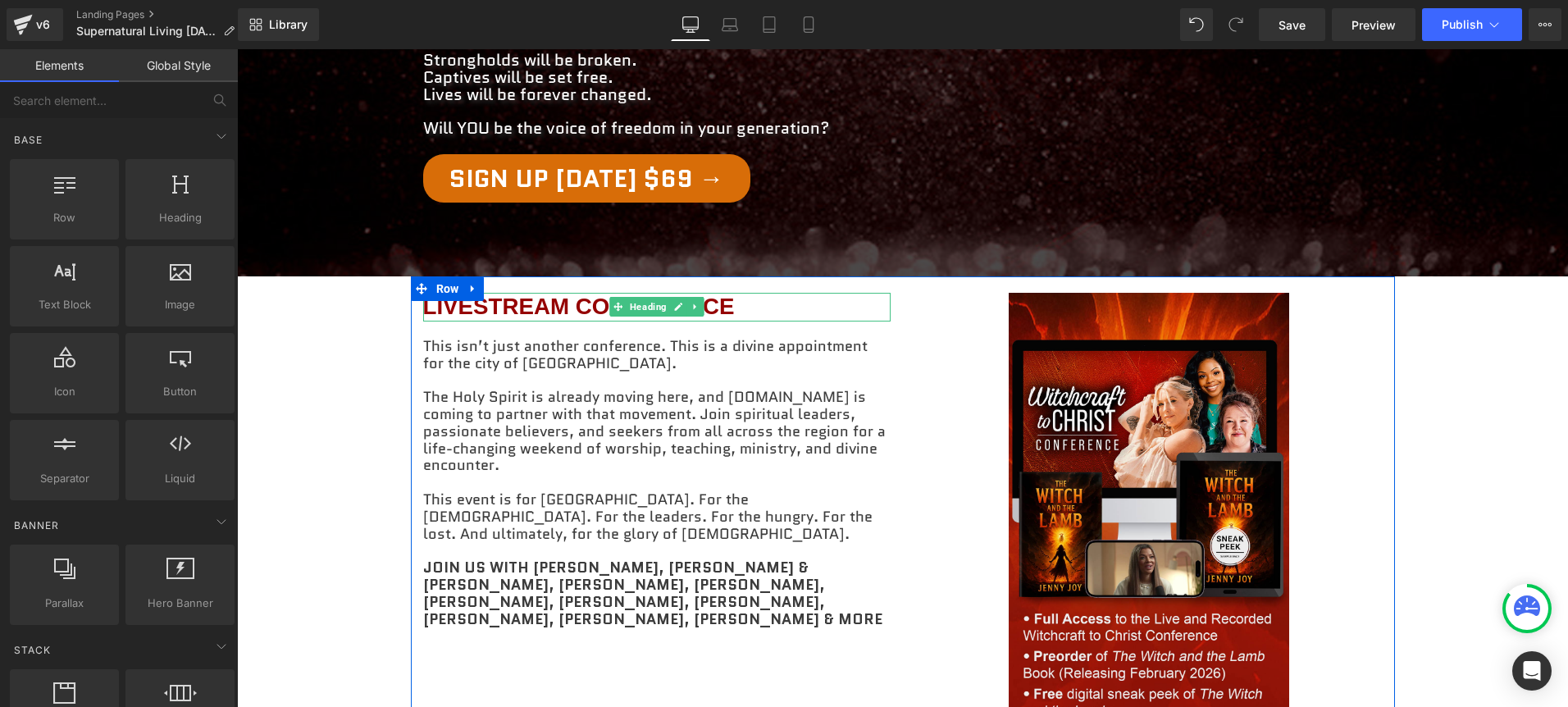
click at [598, 293] on h1 "LIVESTREAM CONFERENCE" at bounding box center [656, 307] width 467 height 29
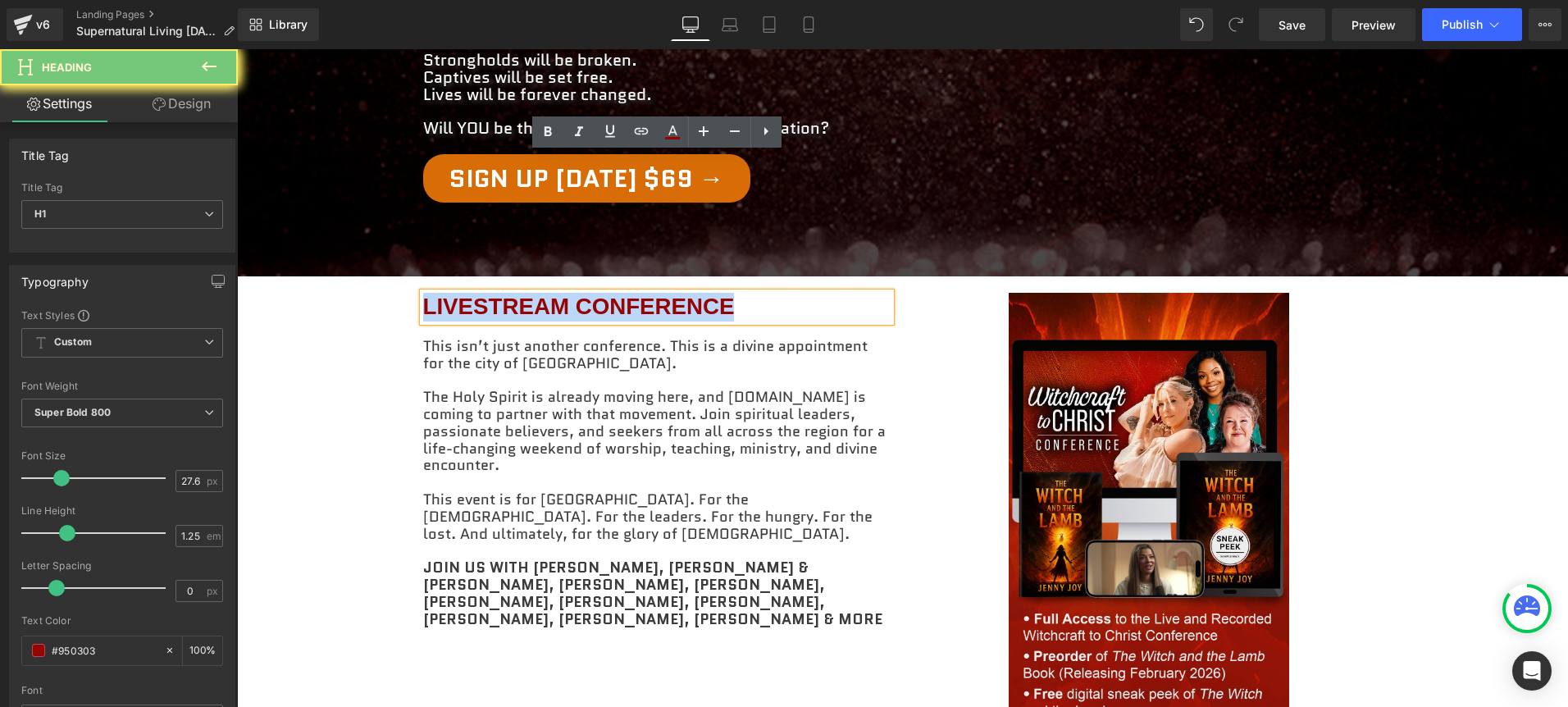
click at [598, 293] on h1 "LIVESTREAM CONFERENCE" at bounding box center [656, 307] width 467 height 29
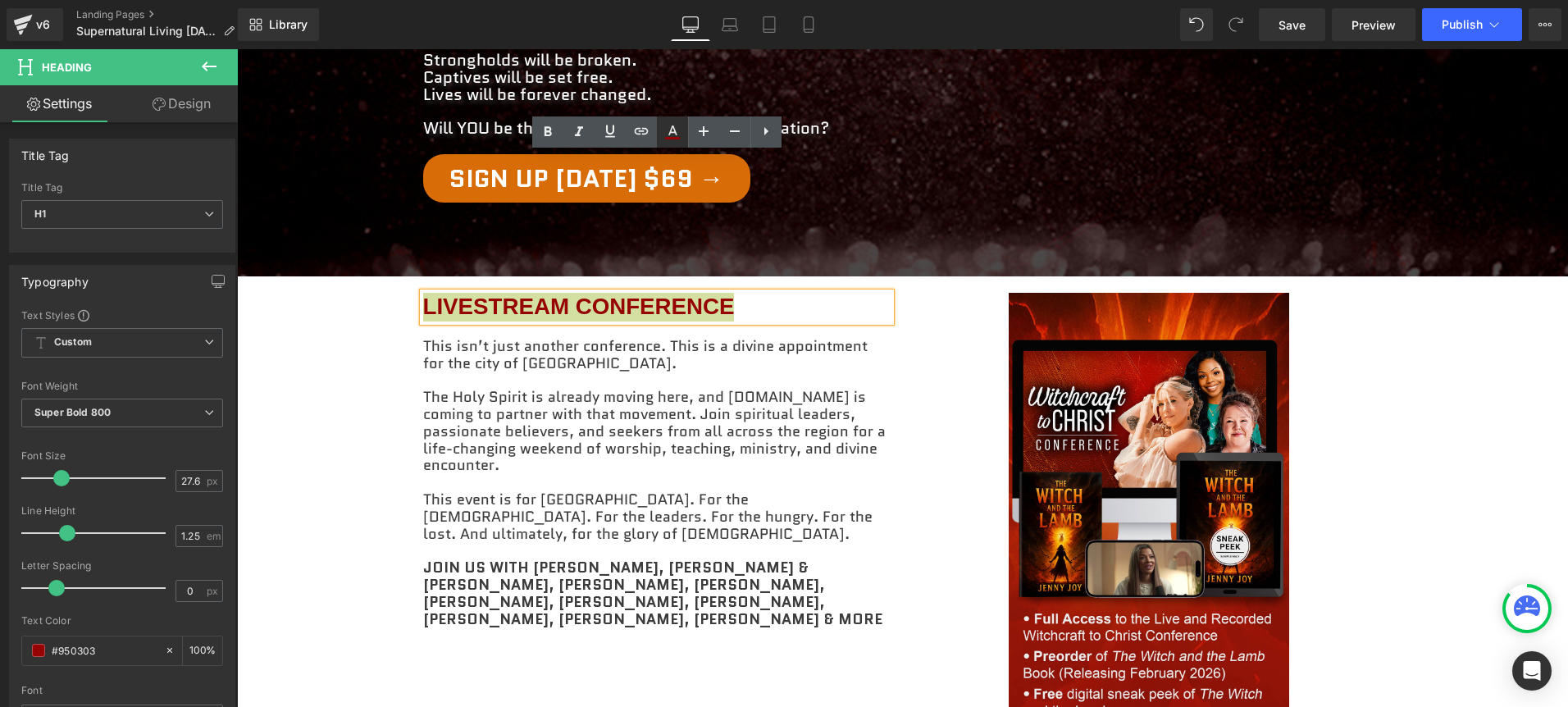
click at [676, 126] on icon at bounding box center [672, 131] width 20 height 20
type input "#950303"
type input "100"
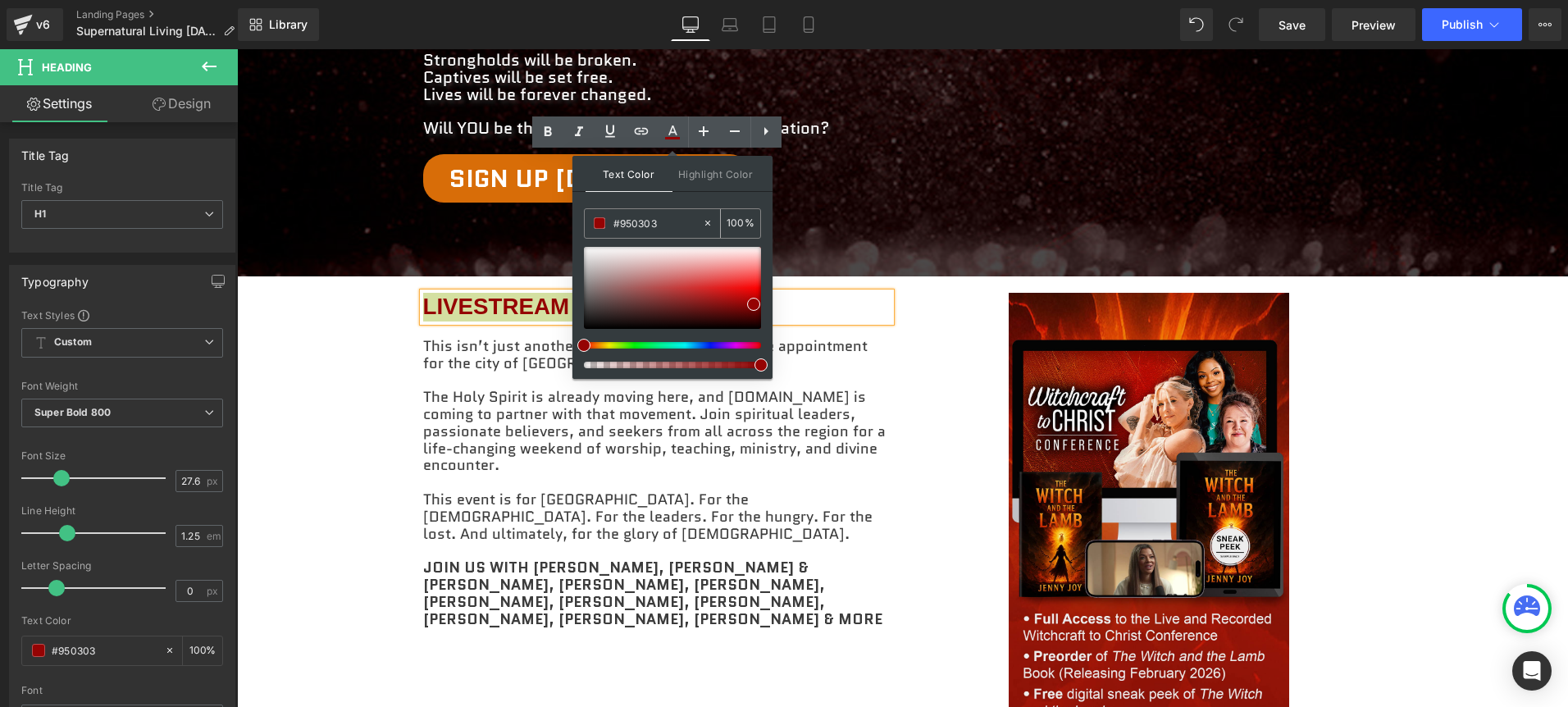
click at [647, 224] on input "#950303" at bounding box center [658, 223] width 89 height 18
paste input "0000f9"
type input "#0000f9"
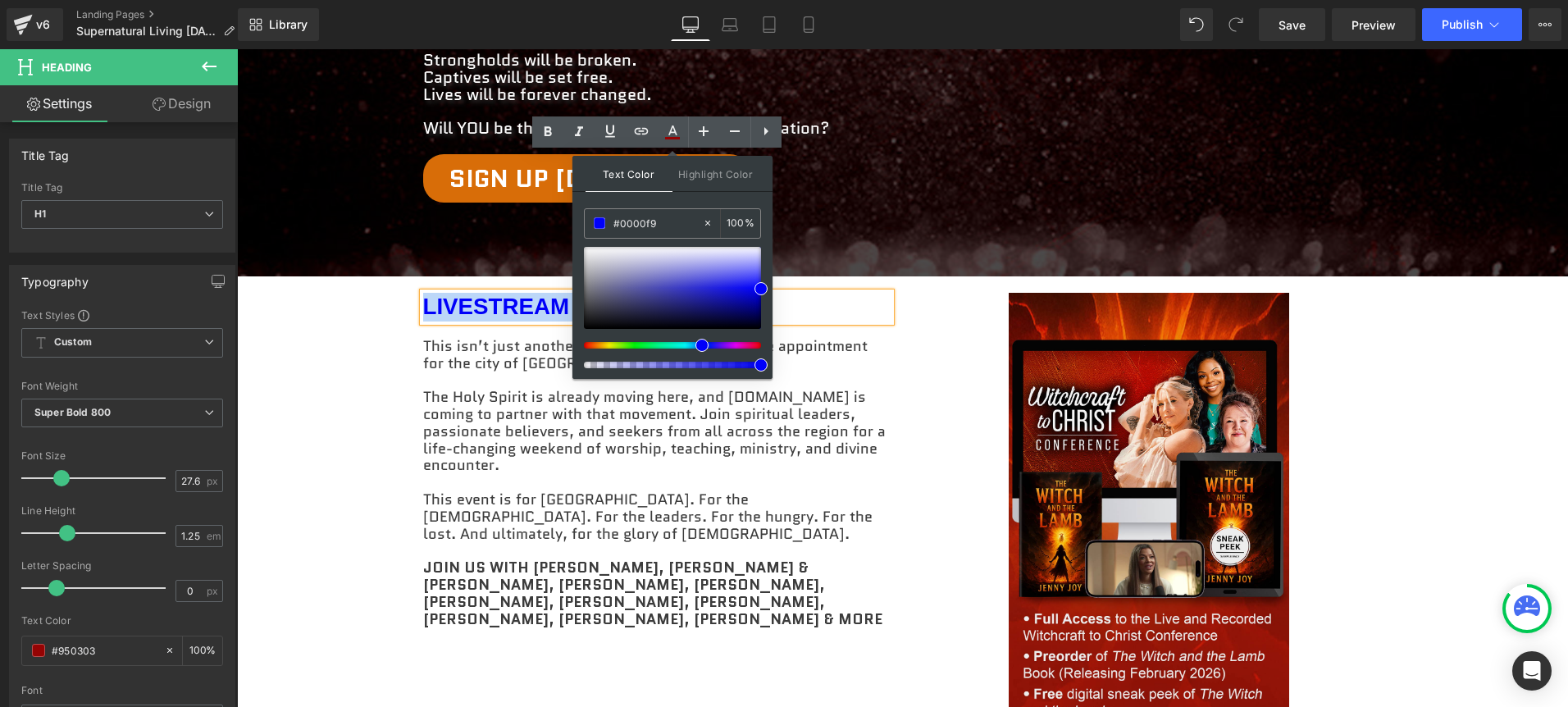
click at [452, 293] on h1 "LIVESTREAM CONFERENCE" at bounding box center [656, 307] width 467 height 29
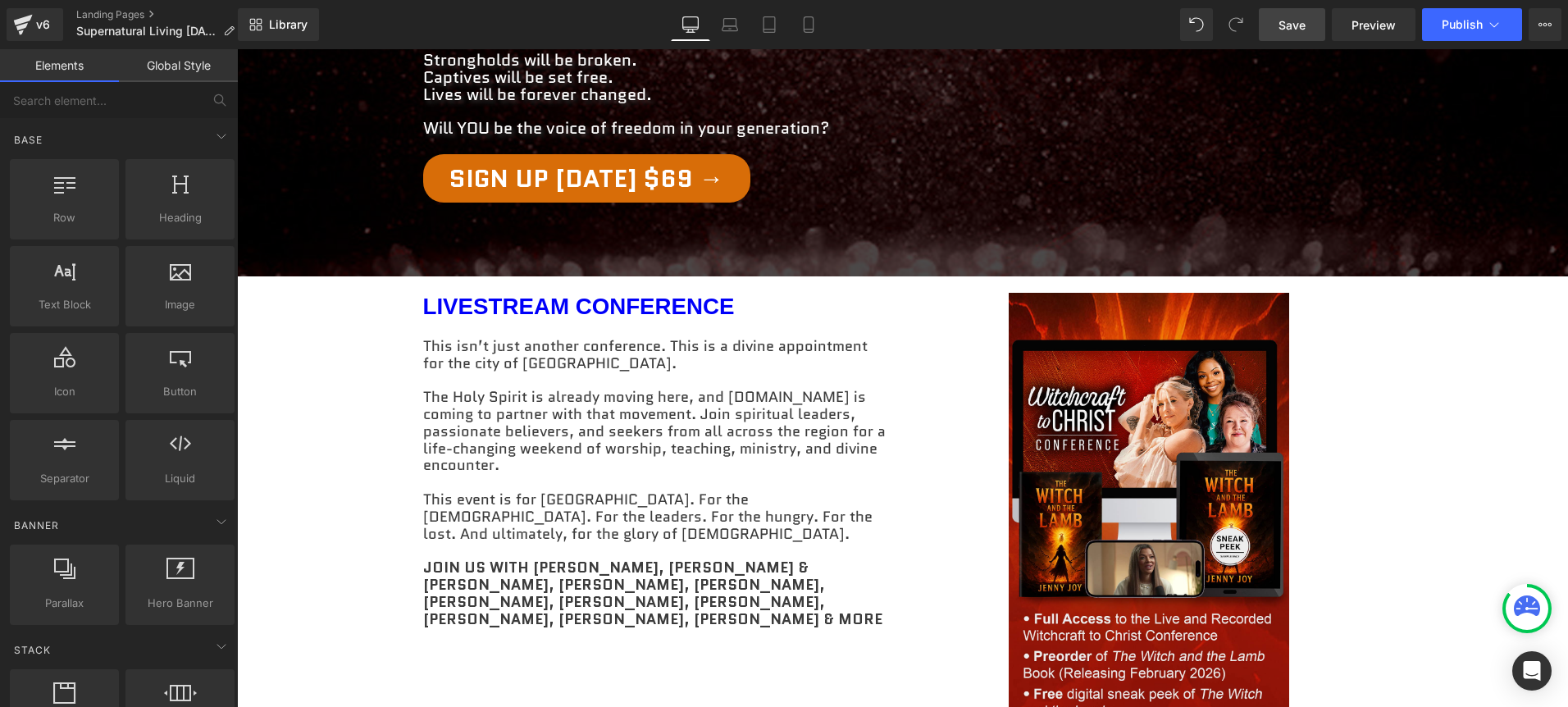
click at [1297, 38] on link "Save" at bounding box center [1292, 25] width 67 height 32
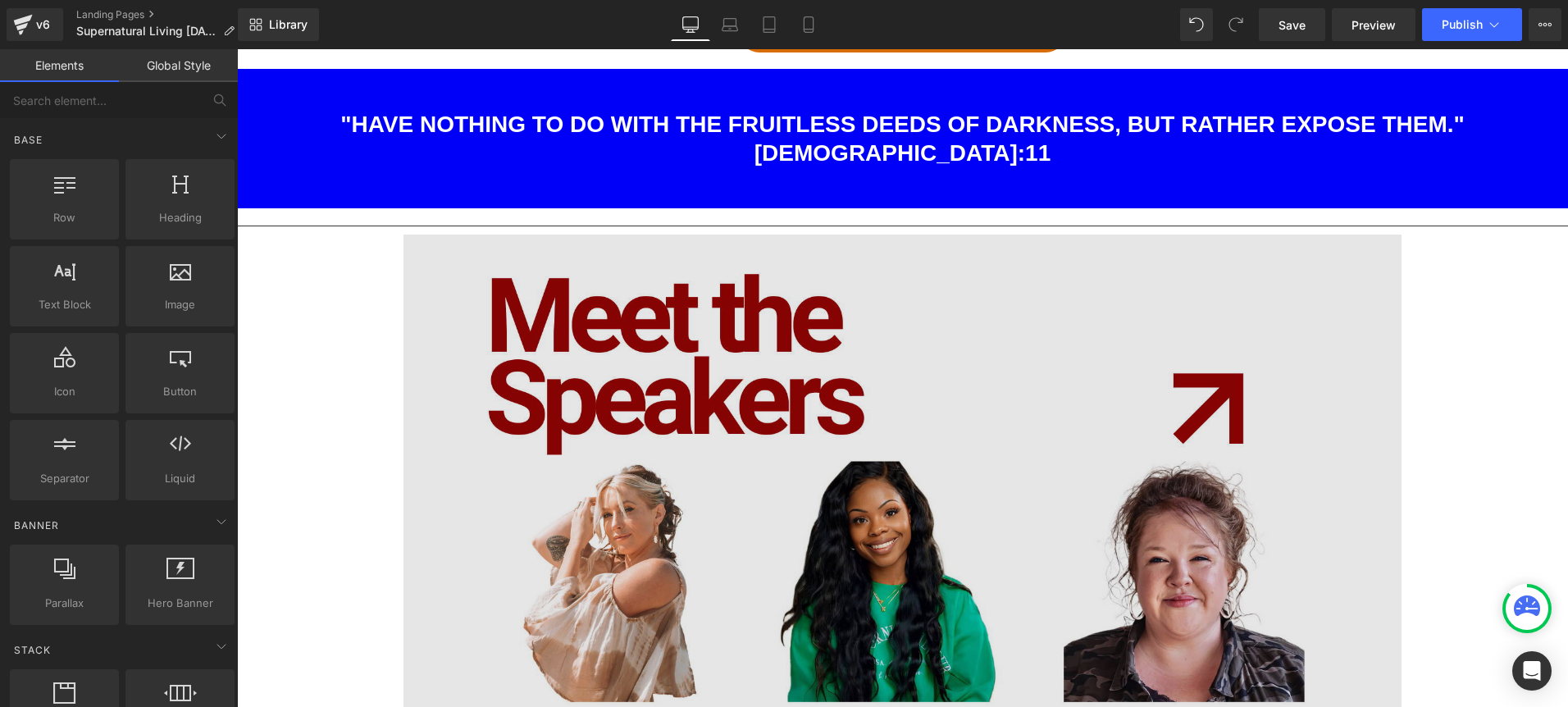
scroll to position [1928, 0]
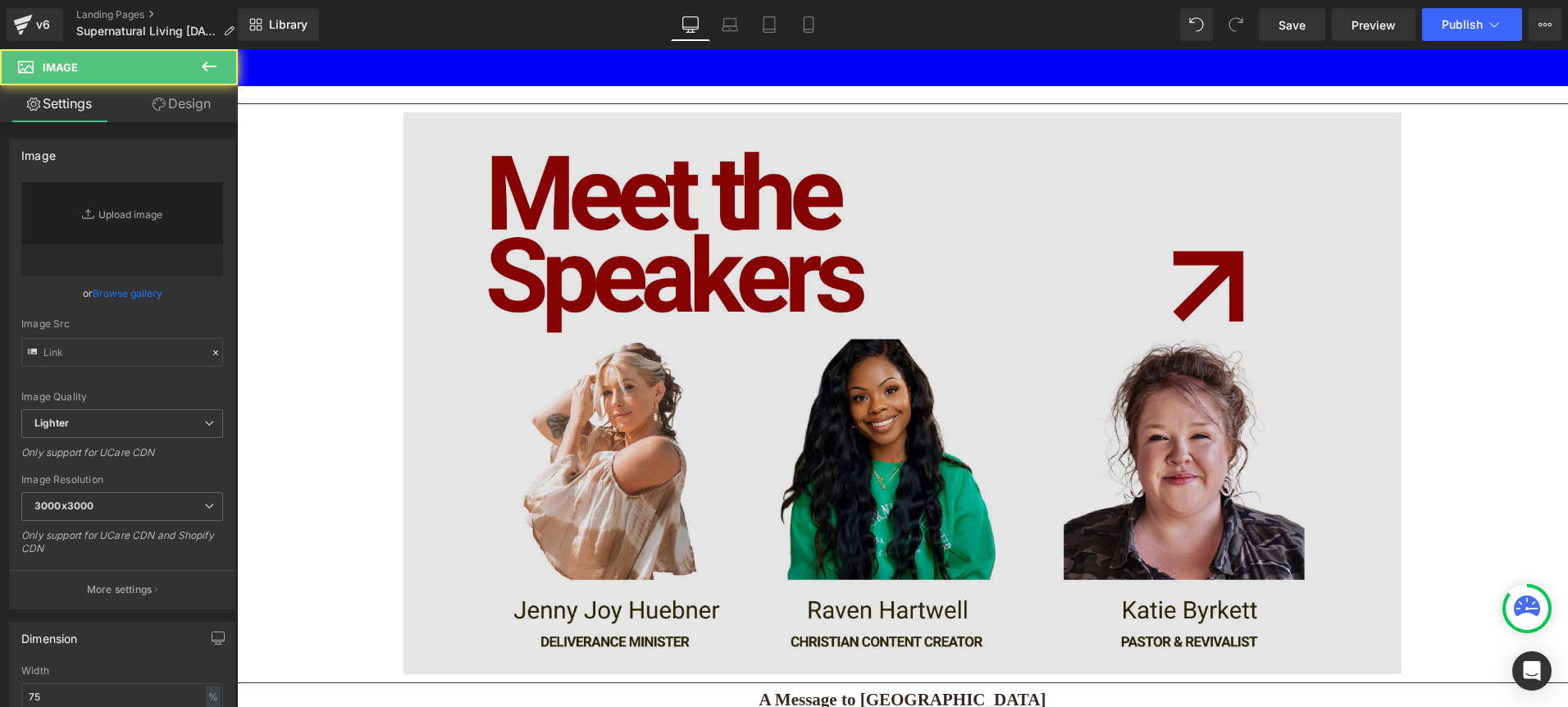
click at [1142, 401] on img at bounding box center [902, 394] width 998 height 562
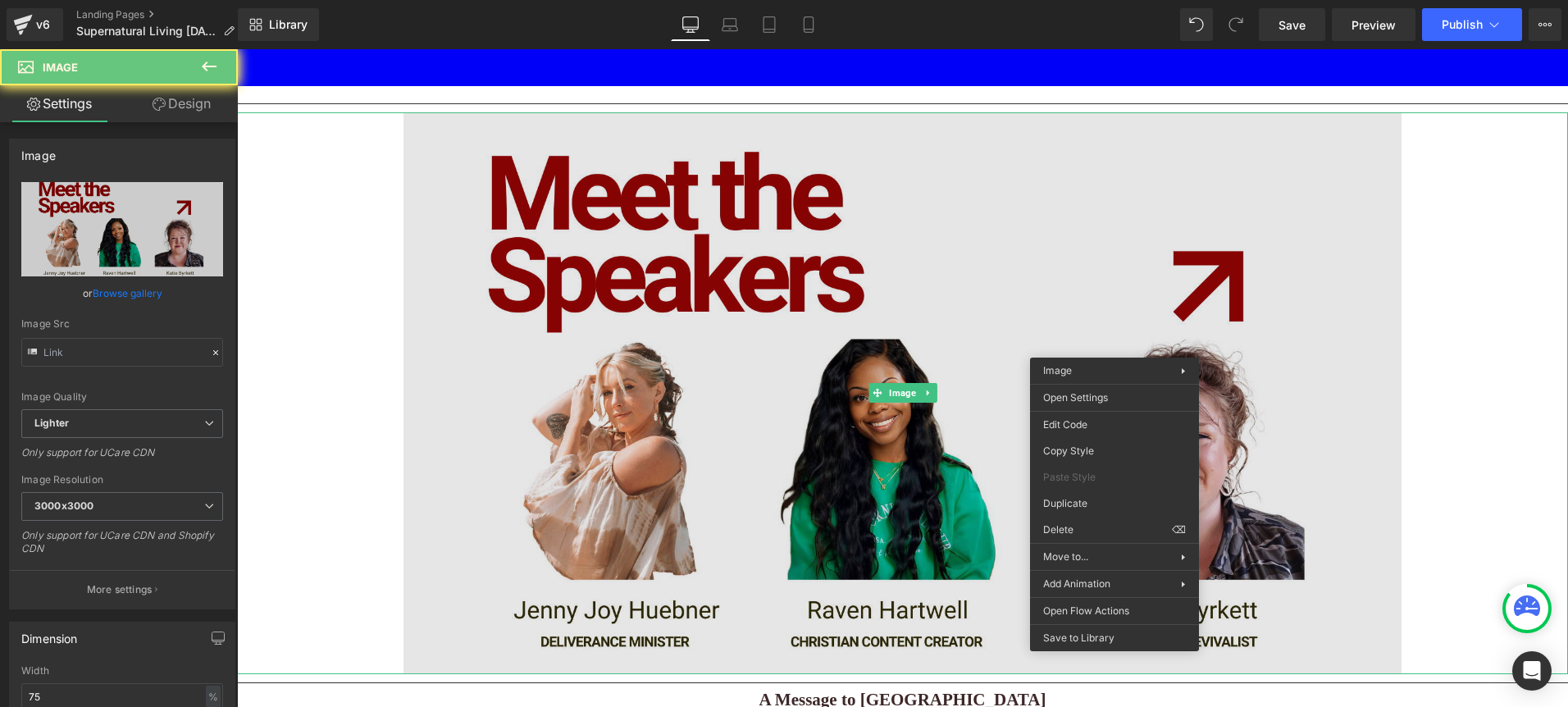
type input "[URL][DOMAIN_NAME]"
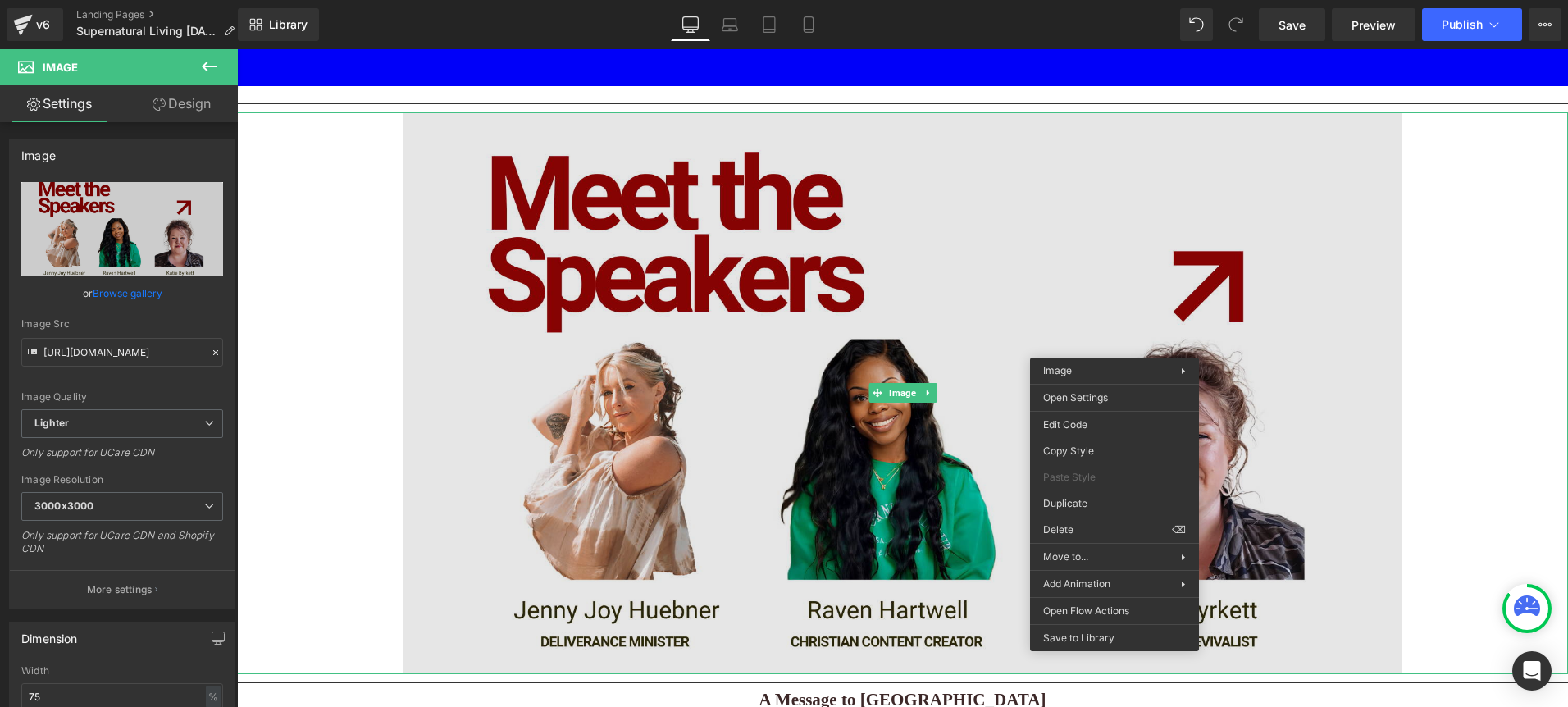
click at [654, 360] on img at bounding box center [902, 394] width 998 height 562
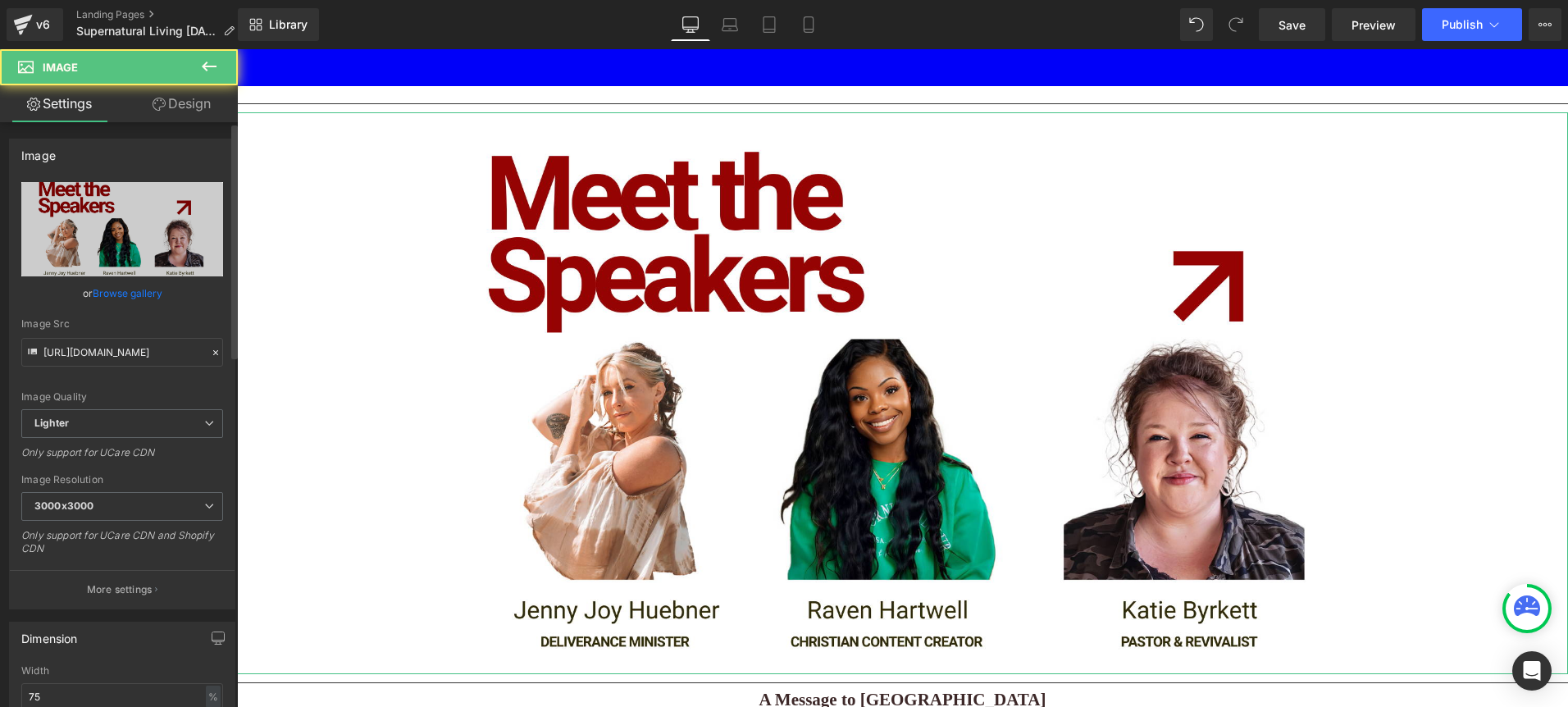
click at [133, 293] on link "Browse gallery" at bounding box center [127, 293] width 70 height 29
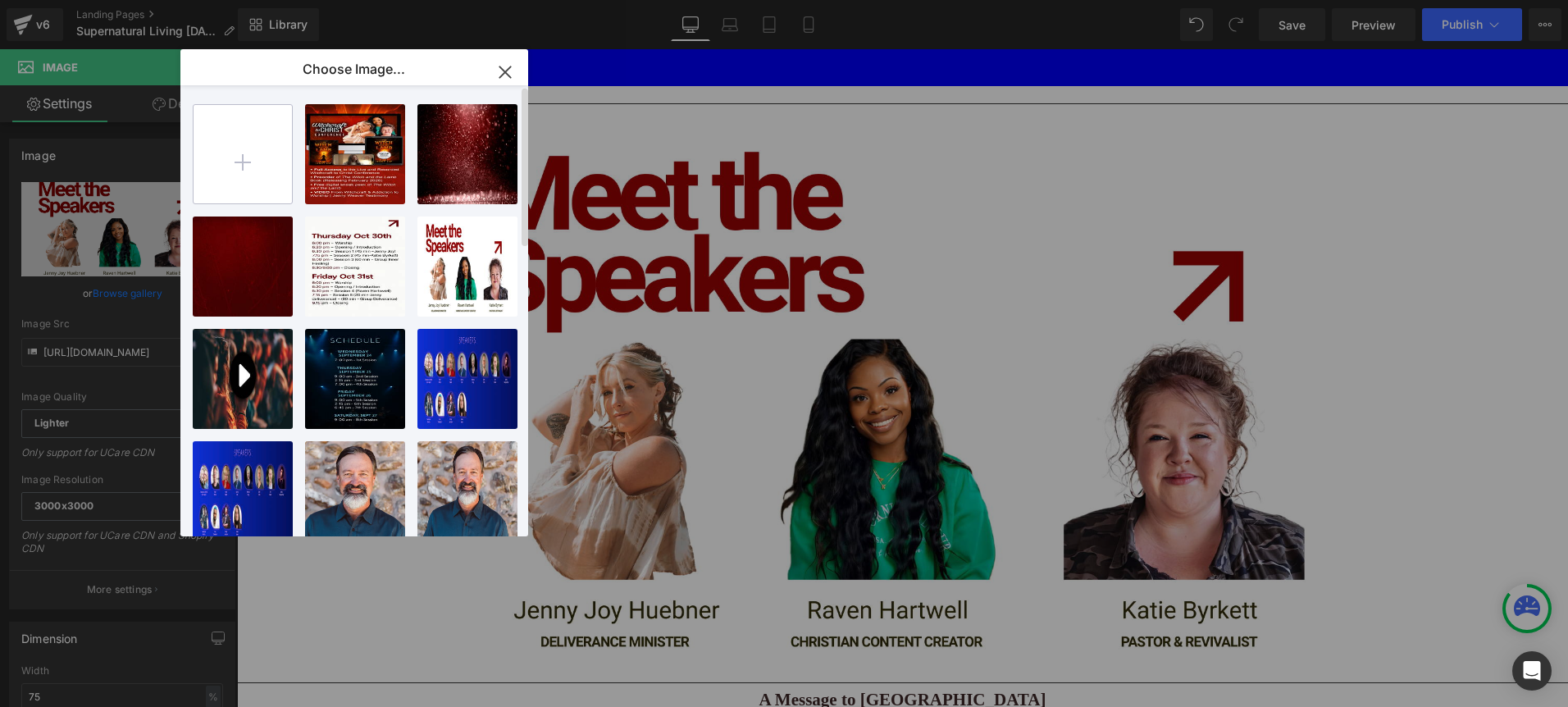
click at [232, 145] on input "file" at bounding box center [243, 154] width 98 height 98
type input "C:\fakepath\Screenshot 2025-10-08 at 11.56.33 AM.png"
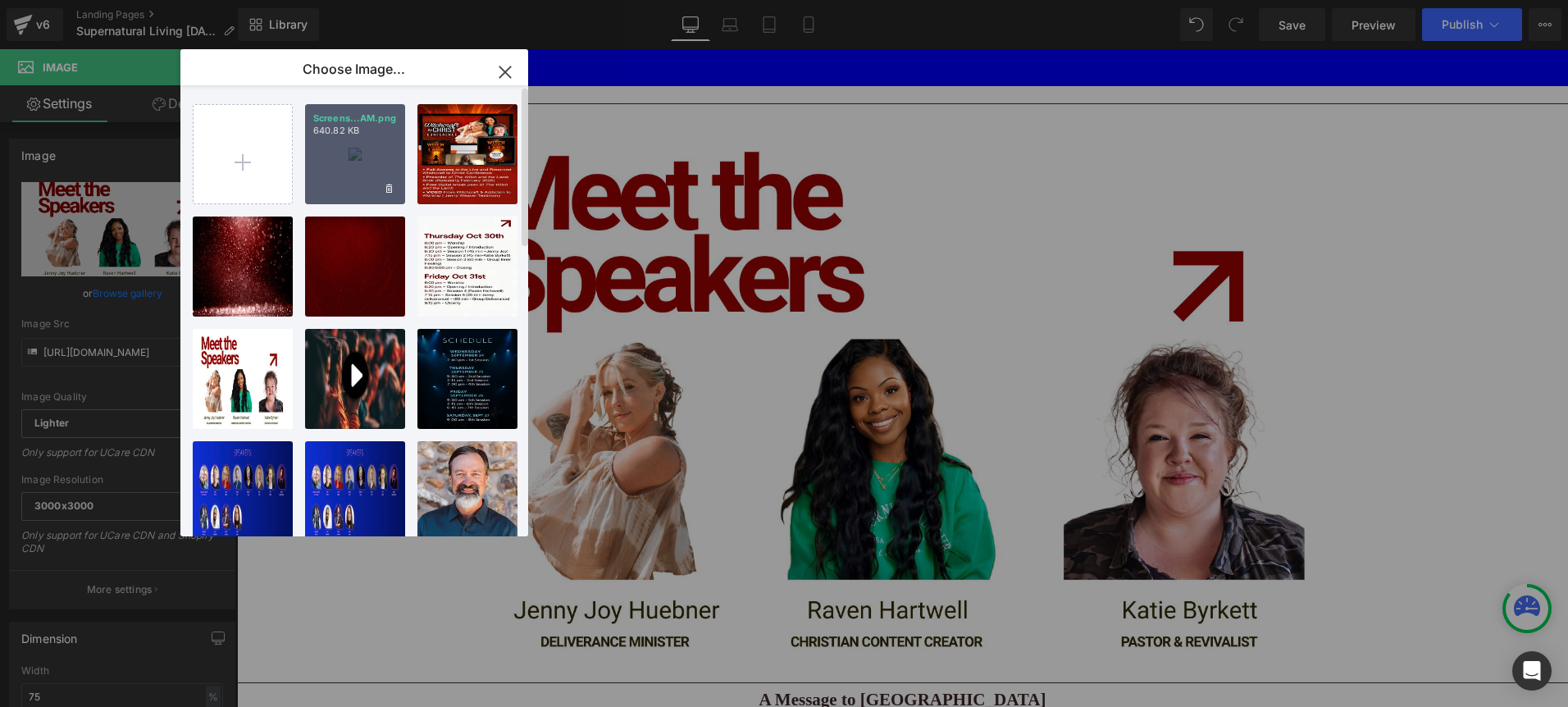
click at [351, 143] on div "Screens...AM.png 640.82 KB" at bounding box center [354, 154] width 100 height 100
type input "https://ucarecdn.com/b0160bd4-8e5e-4001-b135-739884945f39/-/format/auto/-/previ…"
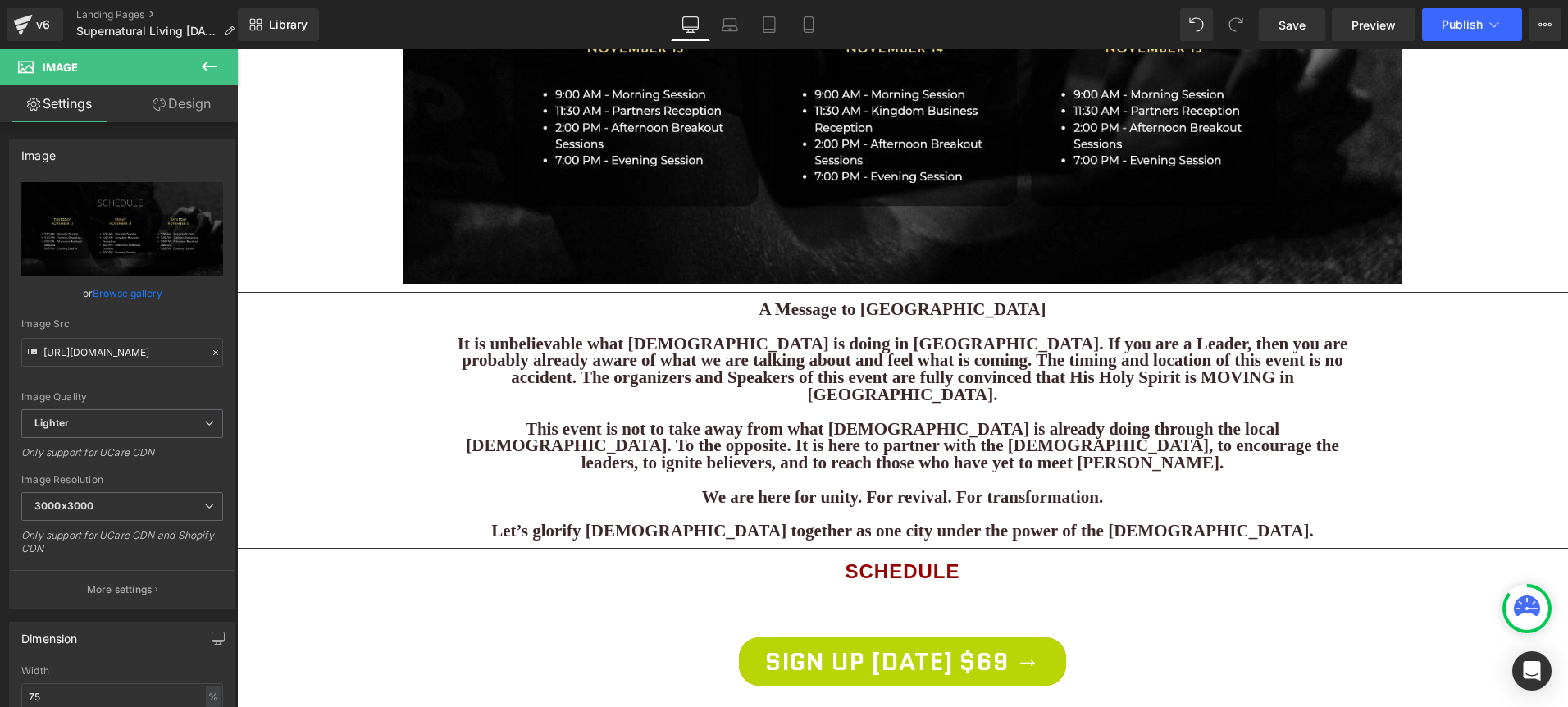
scroll to position [2247, 0]
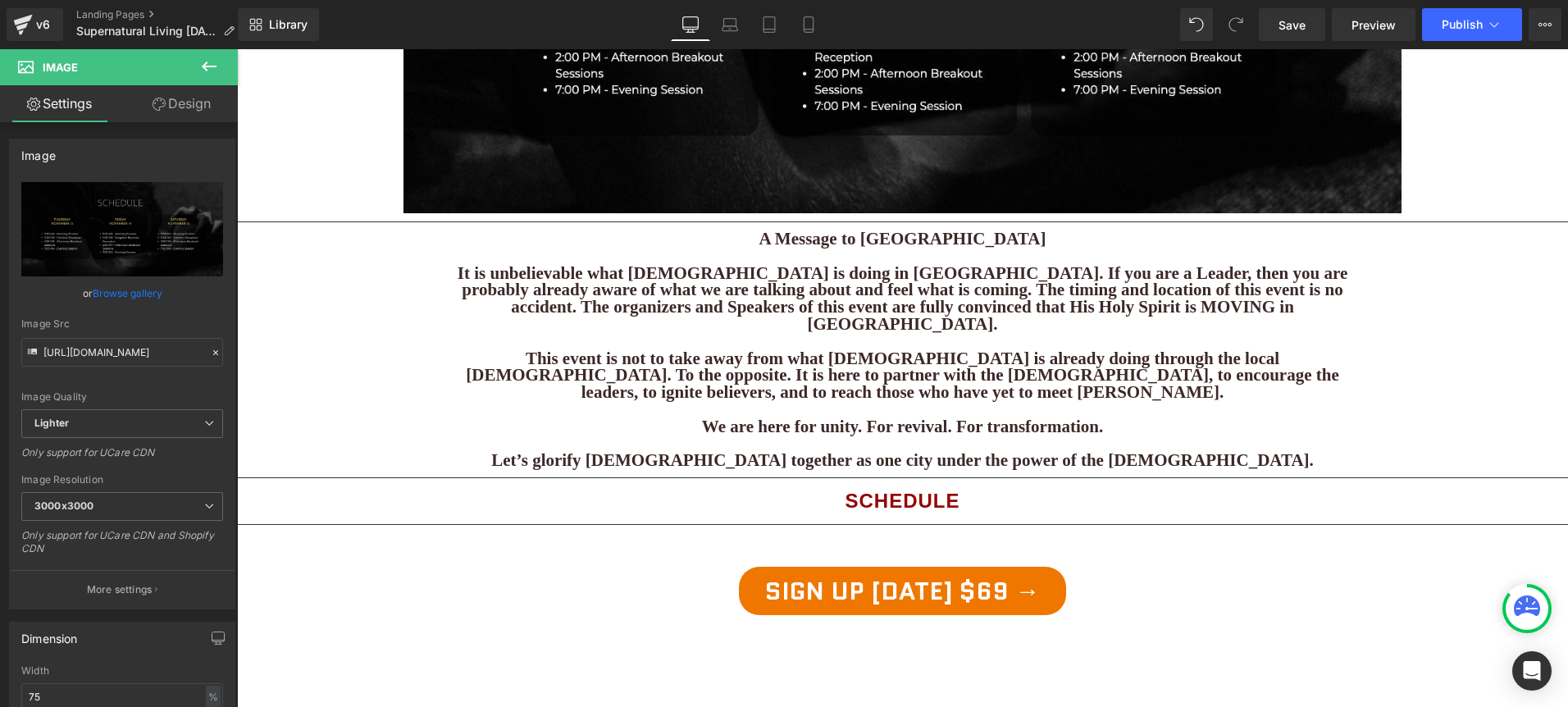
click at [237, 50] on div at bounding box center [237, 50] width 0 height 0
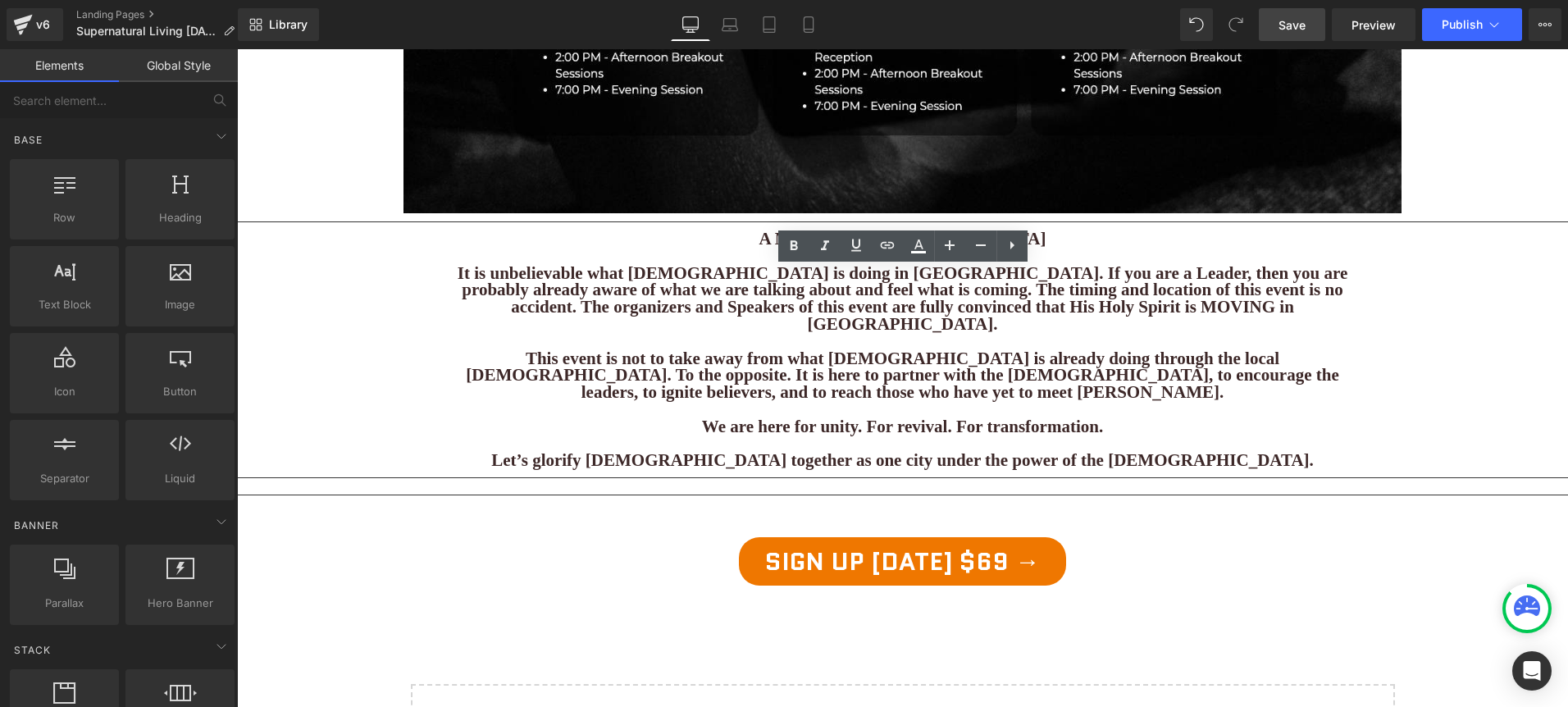
click at [1288, 26] on span "Save" at bounding box center [1292, 25] width 27 height 17
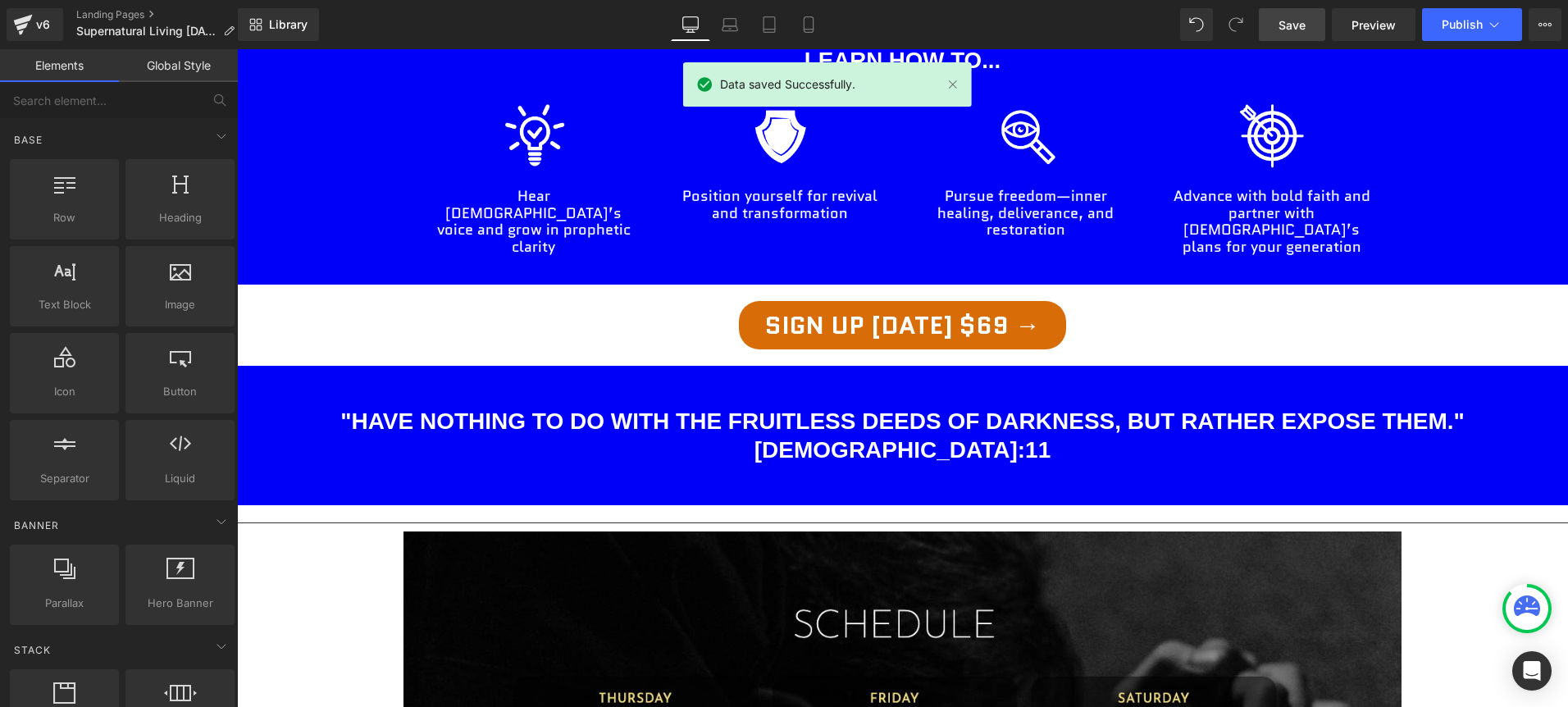
scroll to position [1506, 0]
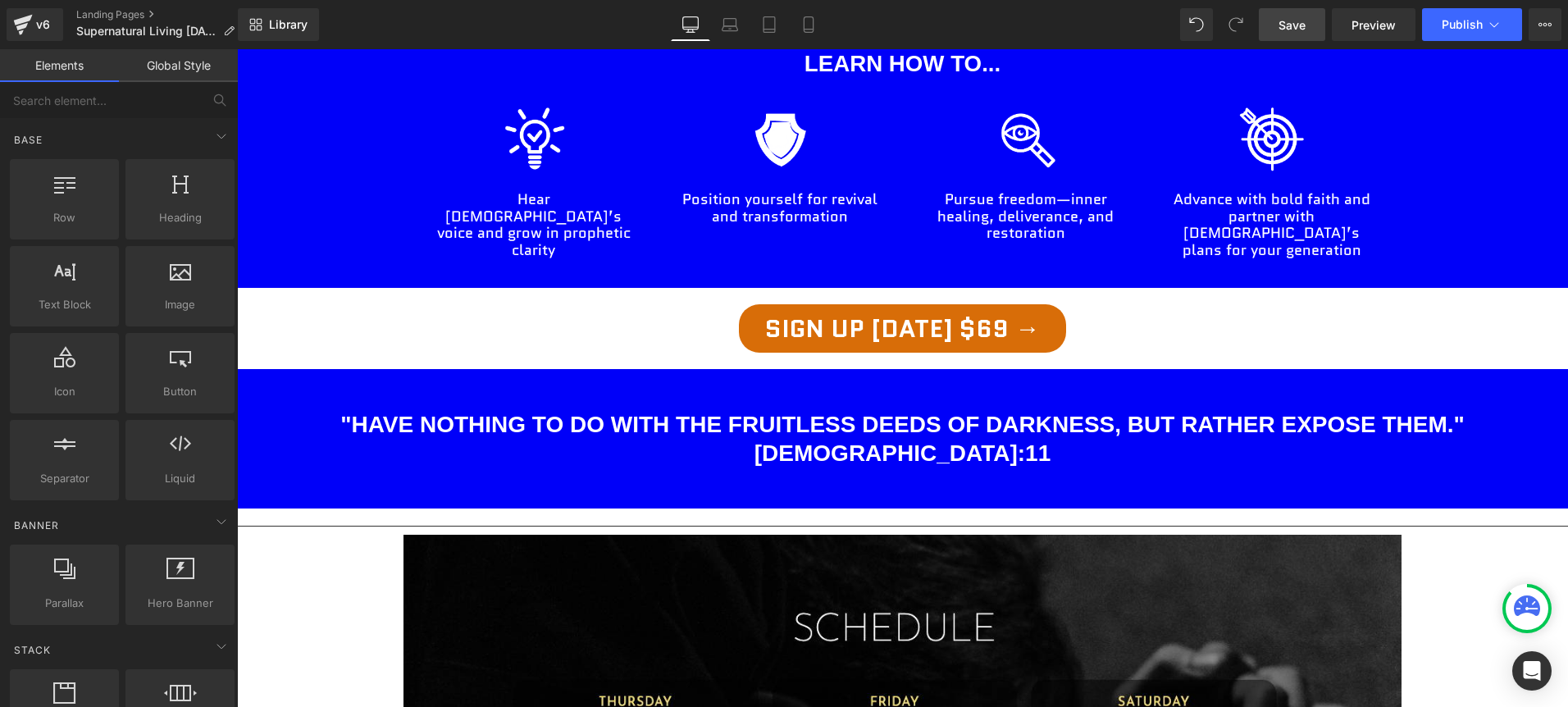
click at [884, 369] on div ""Have nothing to do with the fruitless deeds of darkness, but rather expose the…" at bounding box center [902, 438] width 1331 height 139
click at [884, 410] on h1 ""Have nothing to do with the fruitless deeds of darkness, but rather expose the…" at bounding box center [902, 438] width 1331 height 57
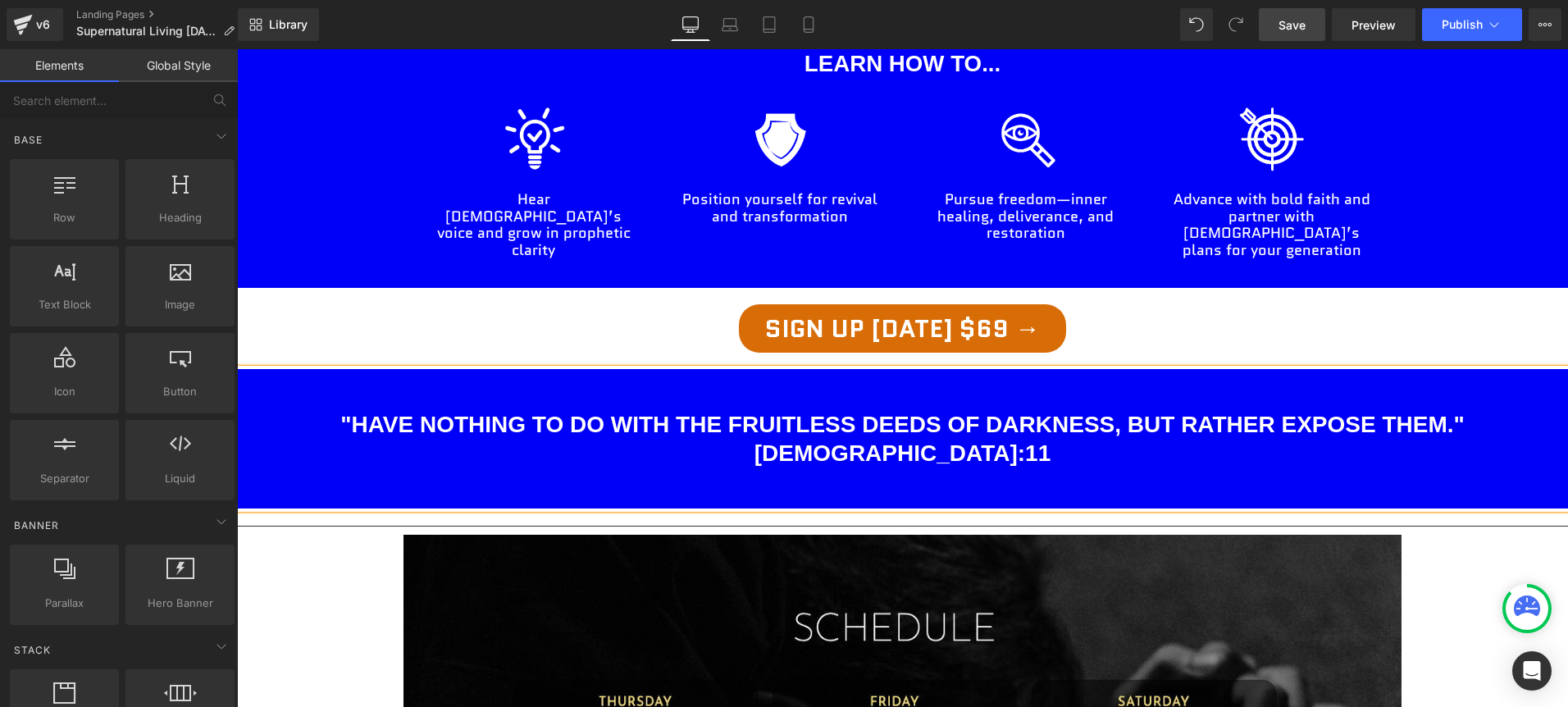
click at [884, 410] on h1 ""Have nothing to do with the fruitless deeds of darkness, but rather expose the…" at bounding box center [902, 438] width 1331 height 57
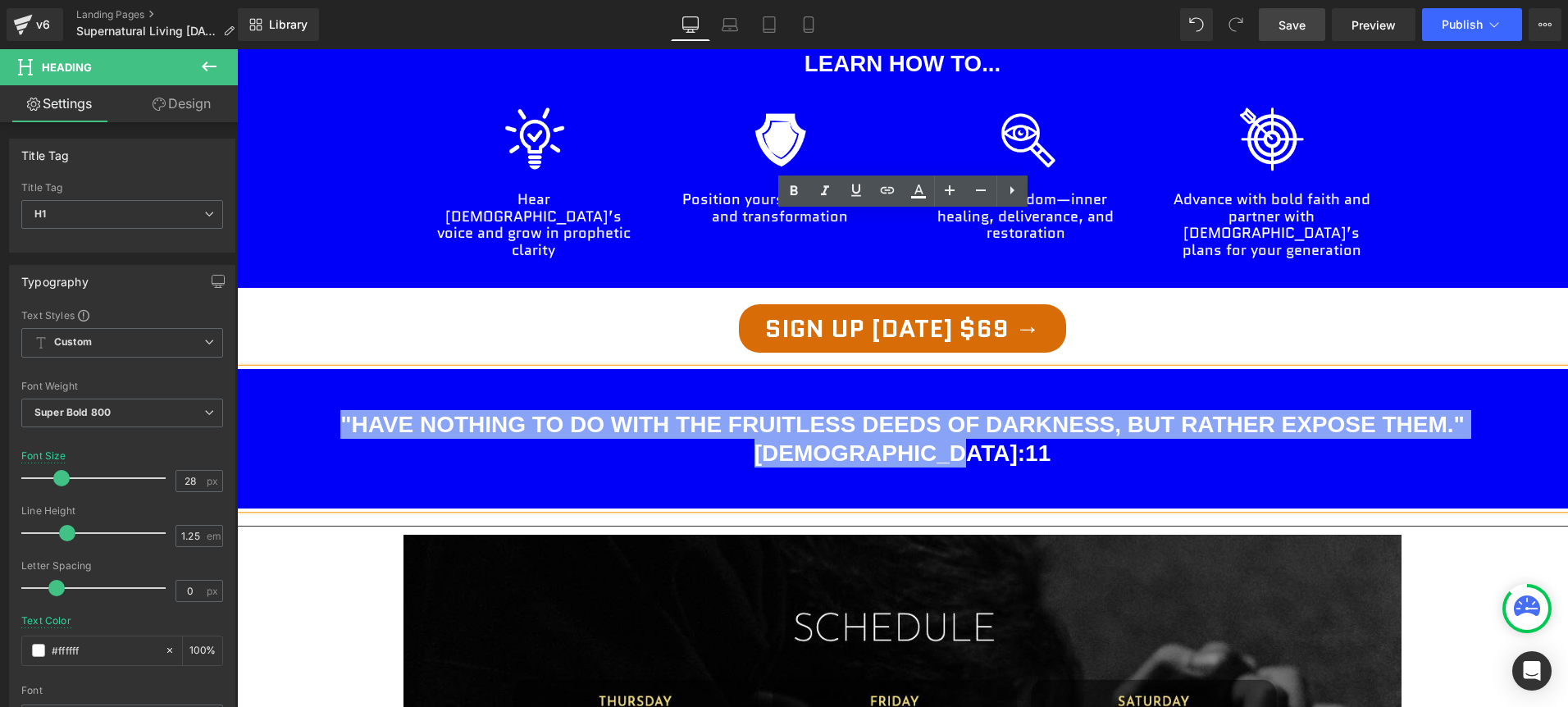
paste div
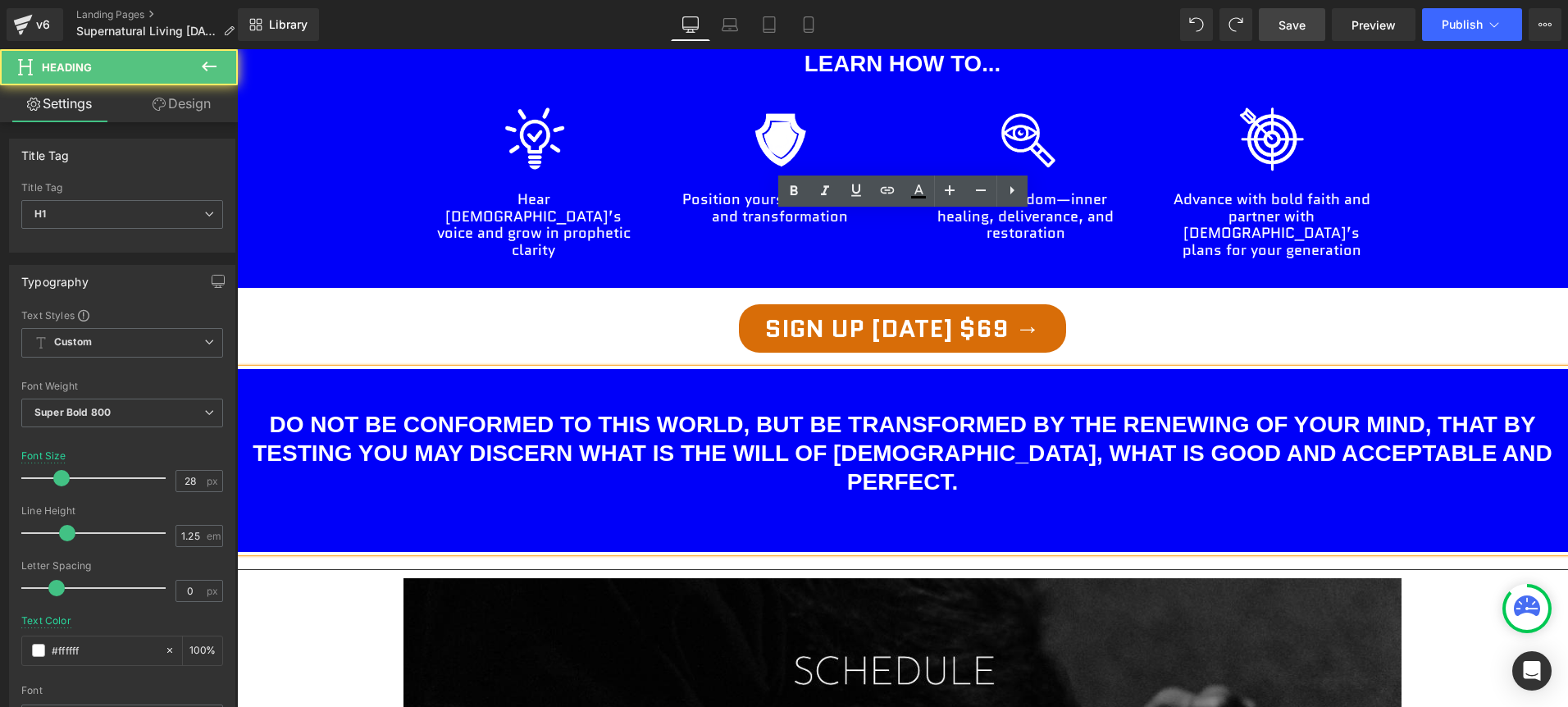
click at [1358, 410] on h1 "Do not be conformed to this world, but be transformed by the renewing of your m…" at bounding box center [902, 453] width 1331 height 86
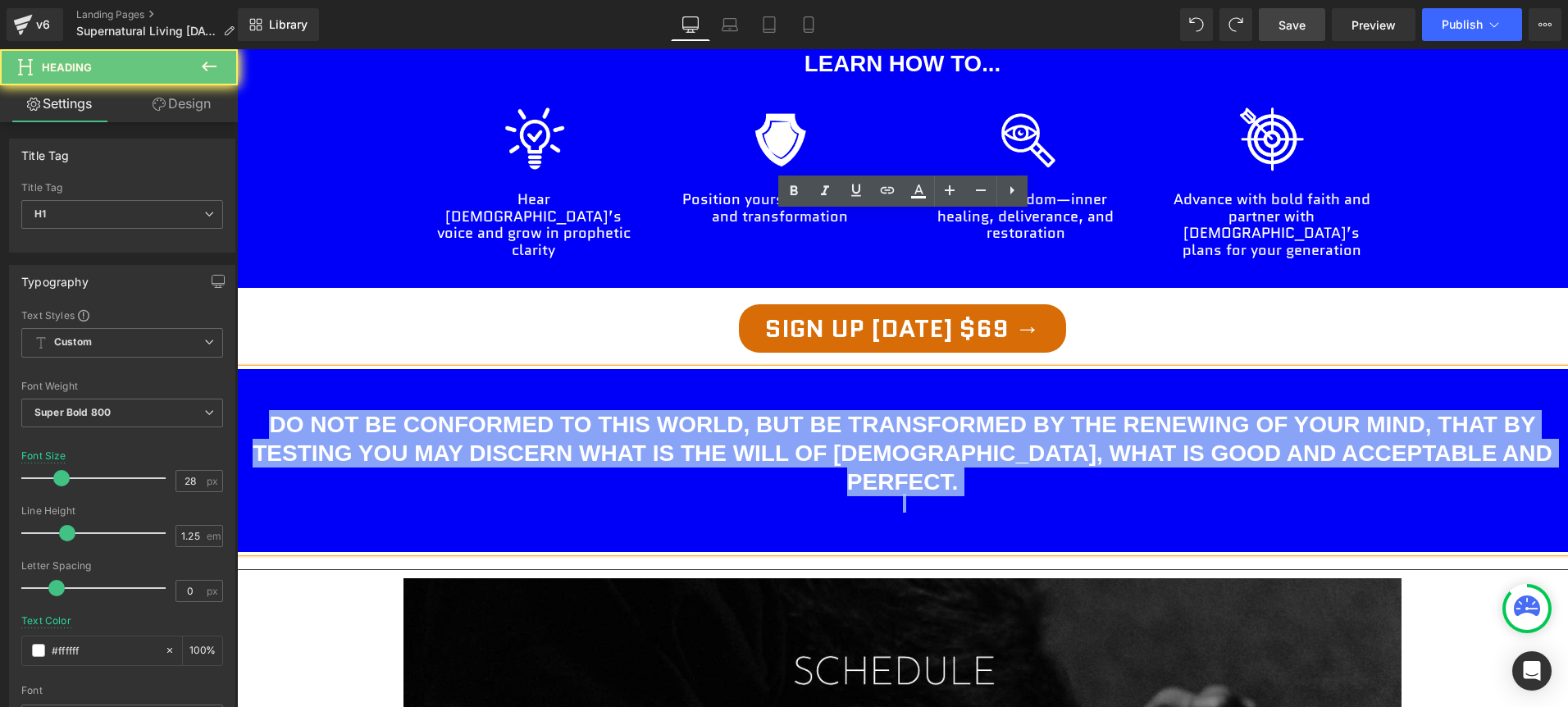
click at [1358, 410] on h1 "Do not be conformed to this world, but be transformed by the renewing of your m…" at bounding box center [902, 453] width 1331 height 86
copy h1 "Do not be conformed to this world, but be transformed by the renewing of your m…"
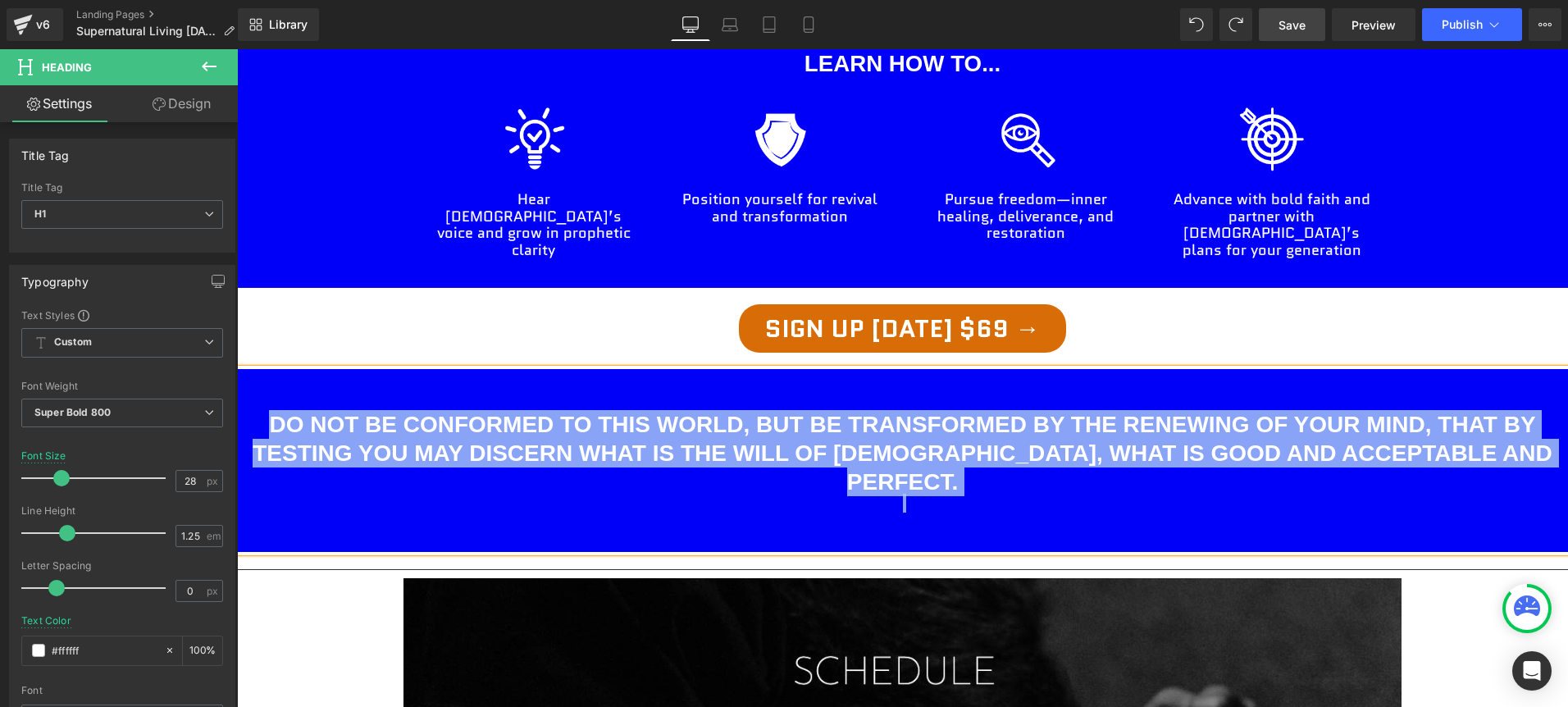
click at [1534, 410] on h1 "Do not be conformed to this world, but be transformed by the renewing of your m…" at bounding box center [902, 453] width 1331 height 86
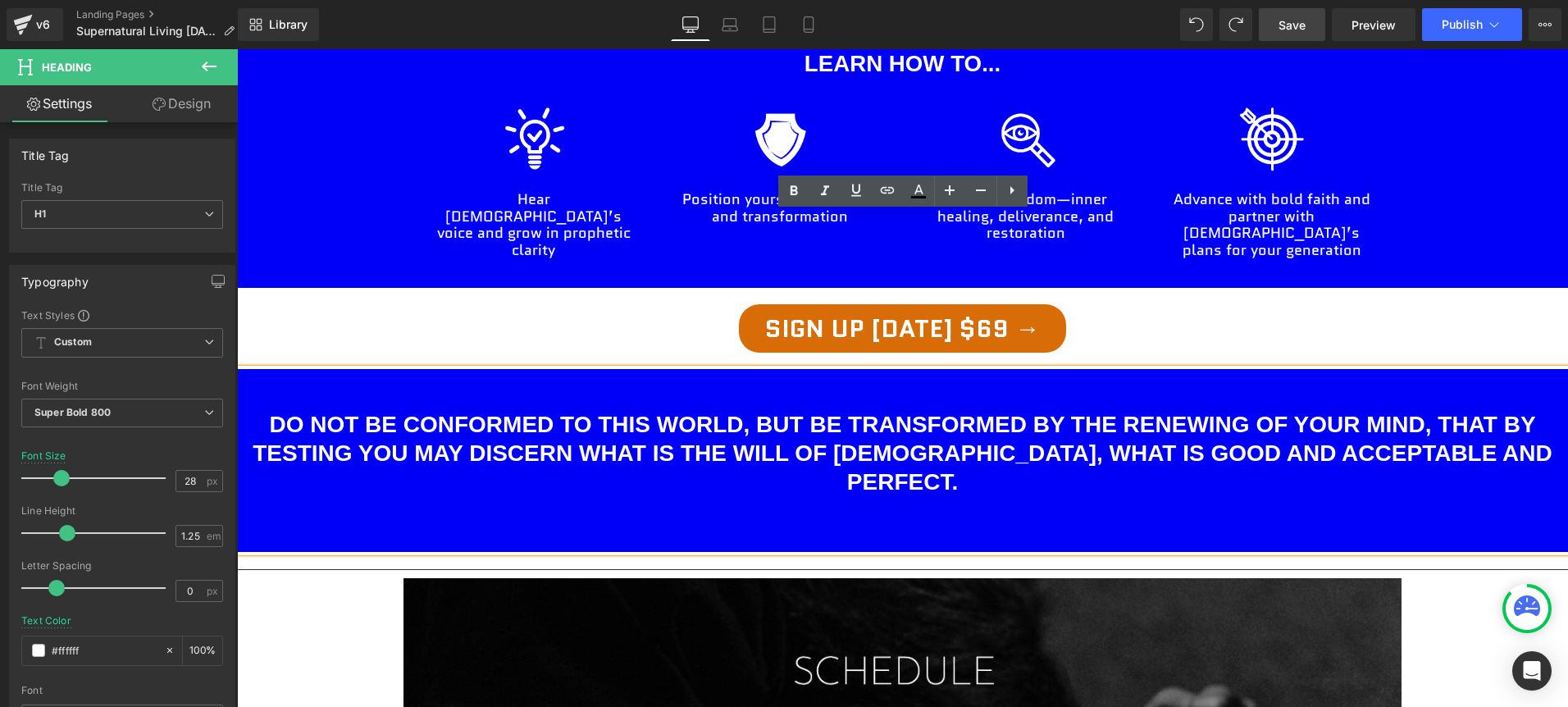
click at [1521, 410] on h1 "Do not be conformed to this world, but be transformed by the renewing of your m…" at bounding box center [902, 453] width 1331 height 86
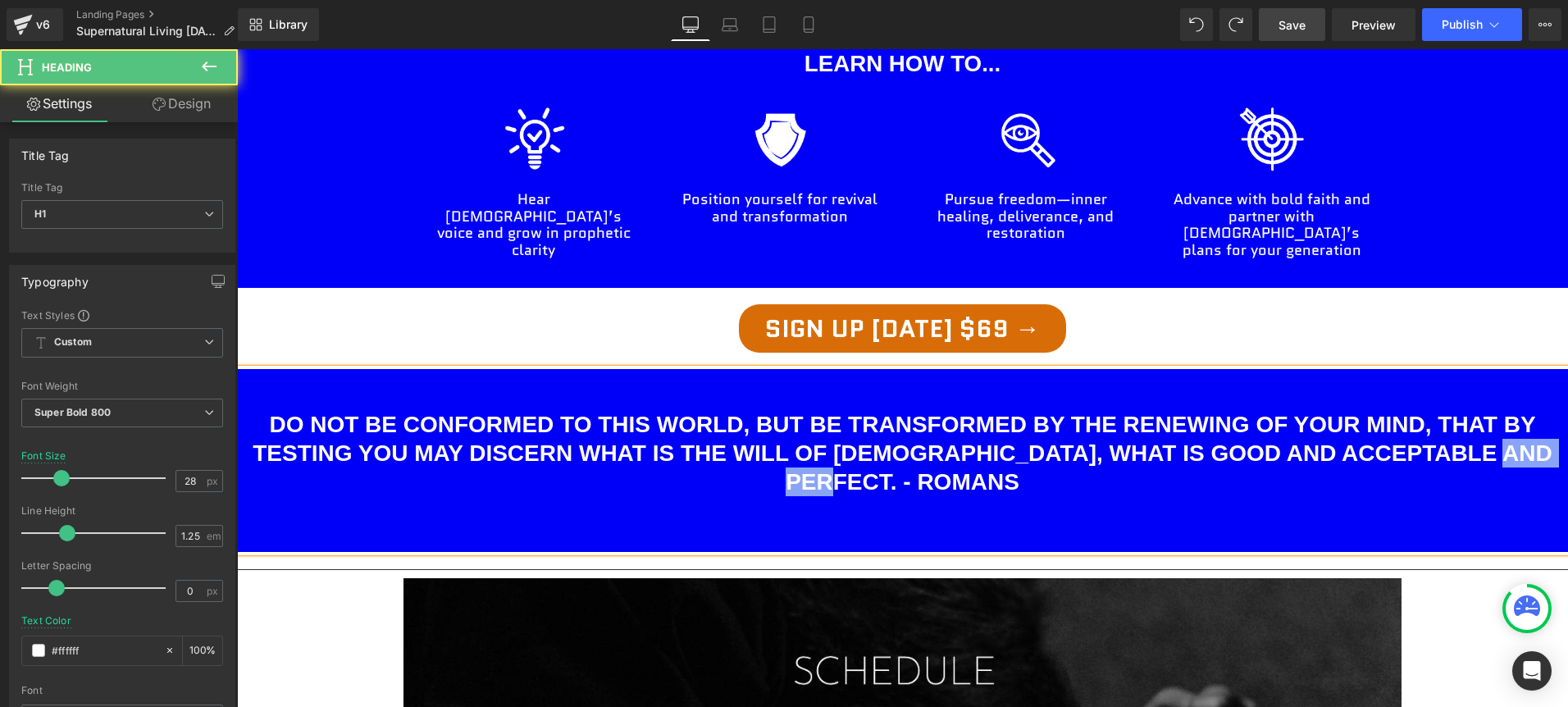
drag, startPoint x: 940, startPoint y: 328, endPoint x: 856, endPoint y: 329, distance: 84.0
click at [856, 410] on h1 "Do not be conformed to this world, but be transformed by the renewing of your m…" at bounding box center [902, 453] width 1331 height 86
click at [1446, 410] on h1 "Do not be conformed to this world, but be transformed by the renewing of your m…" at bounding box center [902, 453] width 1331 height 86
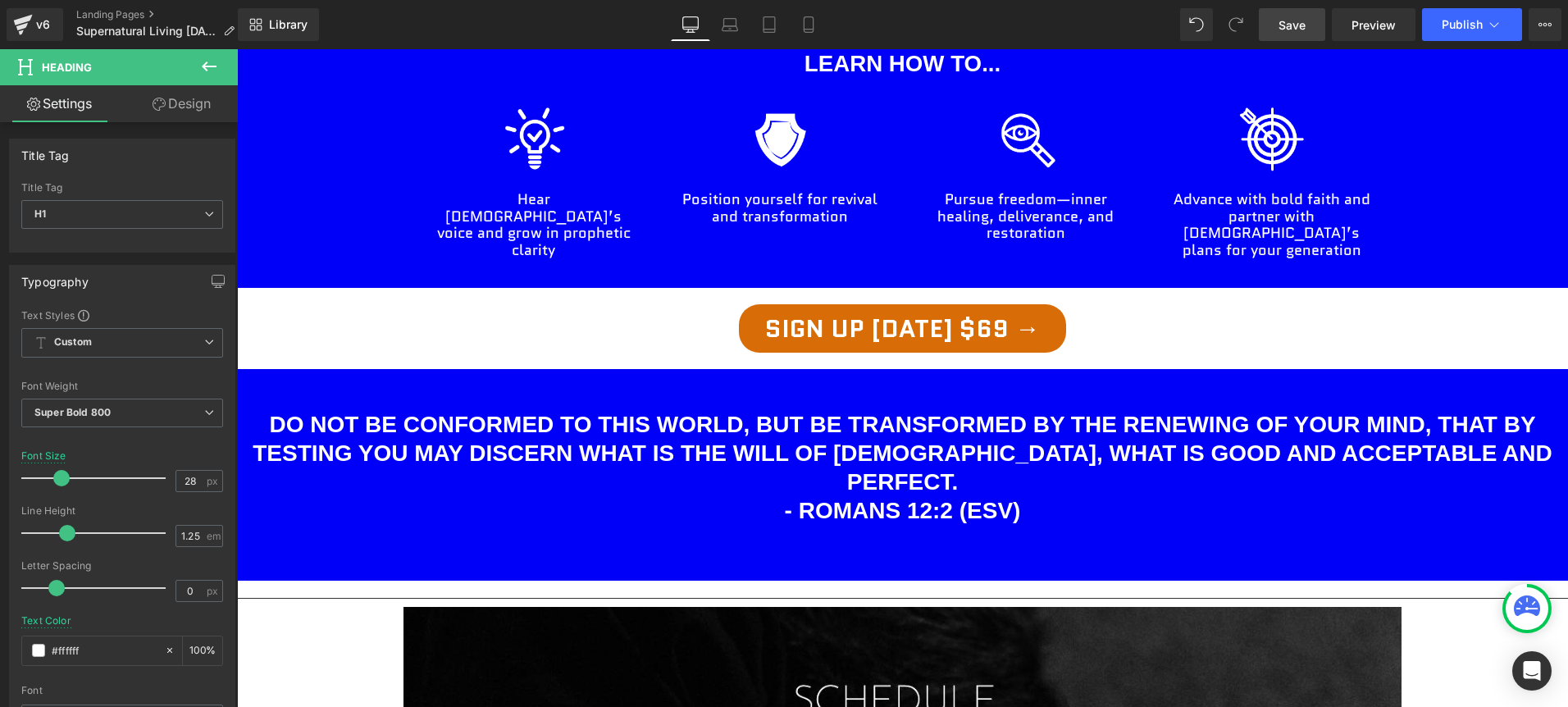
click at [1285, 29] on span "Save" at bounding box center [1292, 25] width 27 height 17
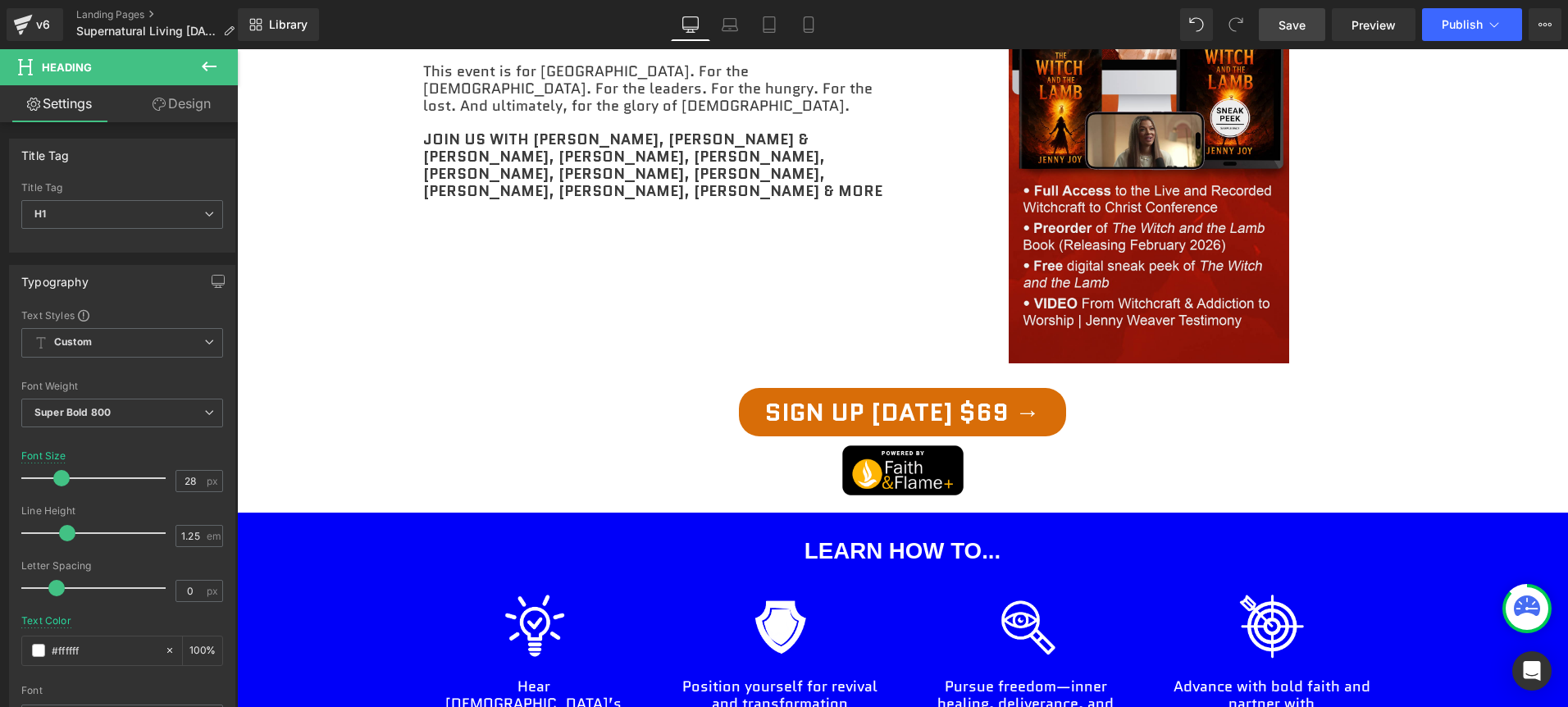
scroll to position [999, 0]
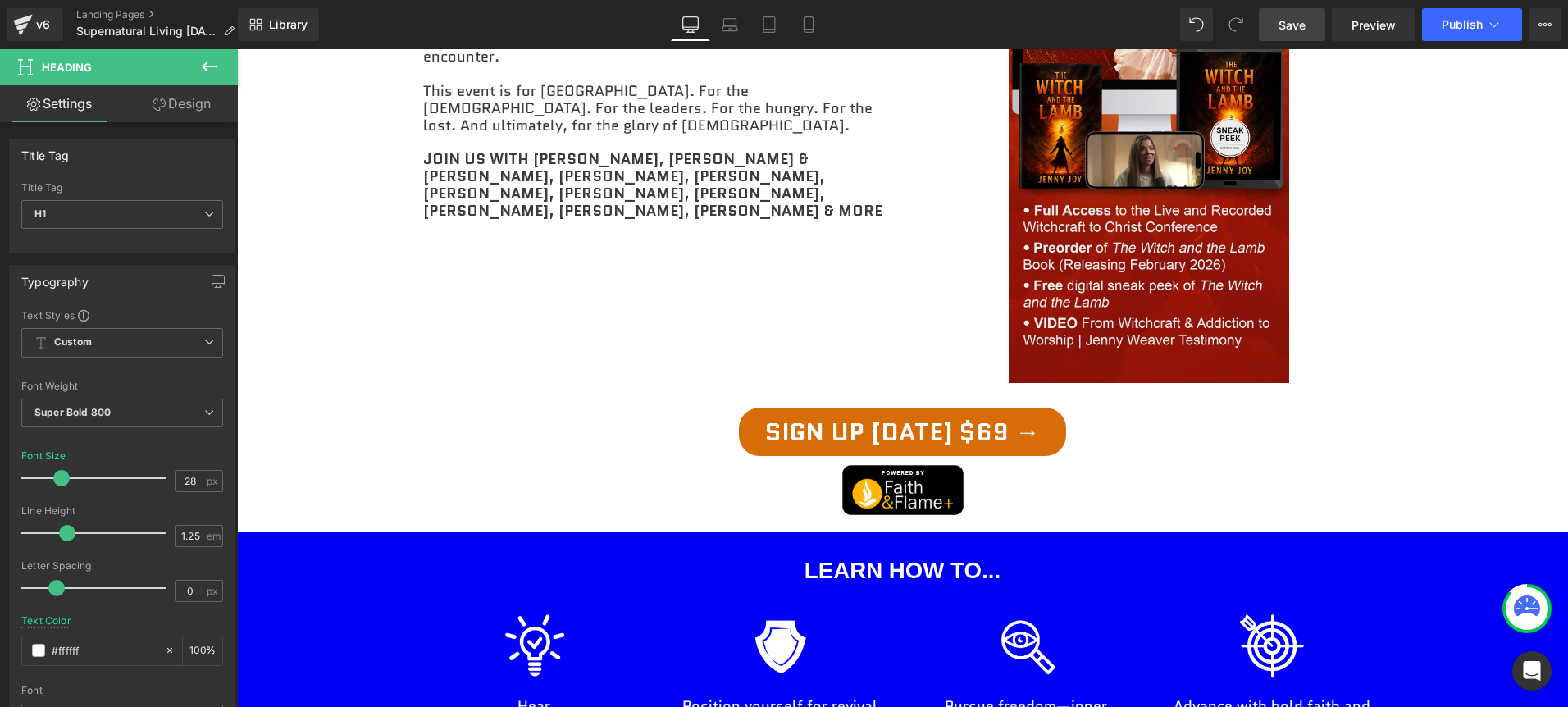
click at [1289, 21] on span "Save" at bounding box center [1292, 25] width 27 height 17
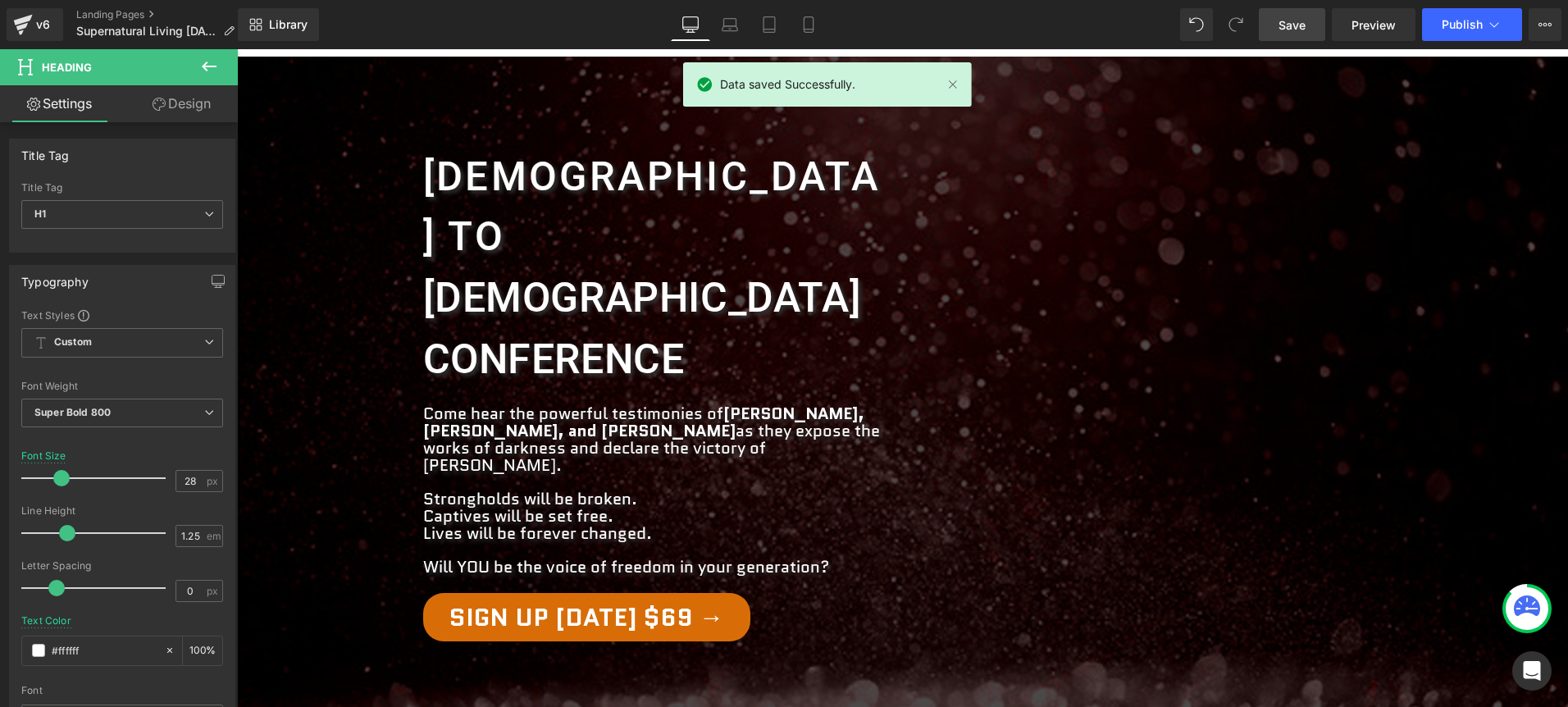
scroll to position [0, 0]
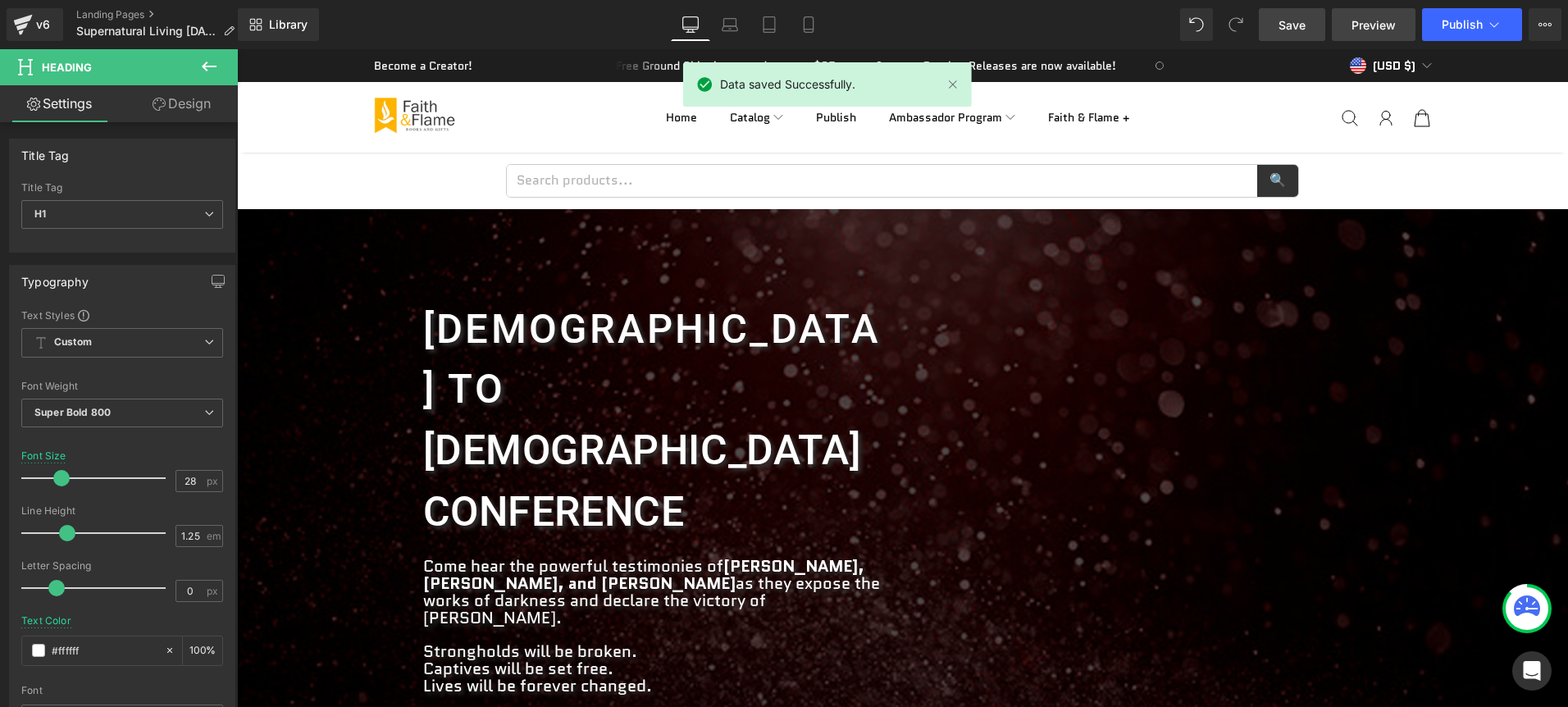
click at [1362, 30] on span "Preview" at bounding box center [1373, 25] width 44 height 17
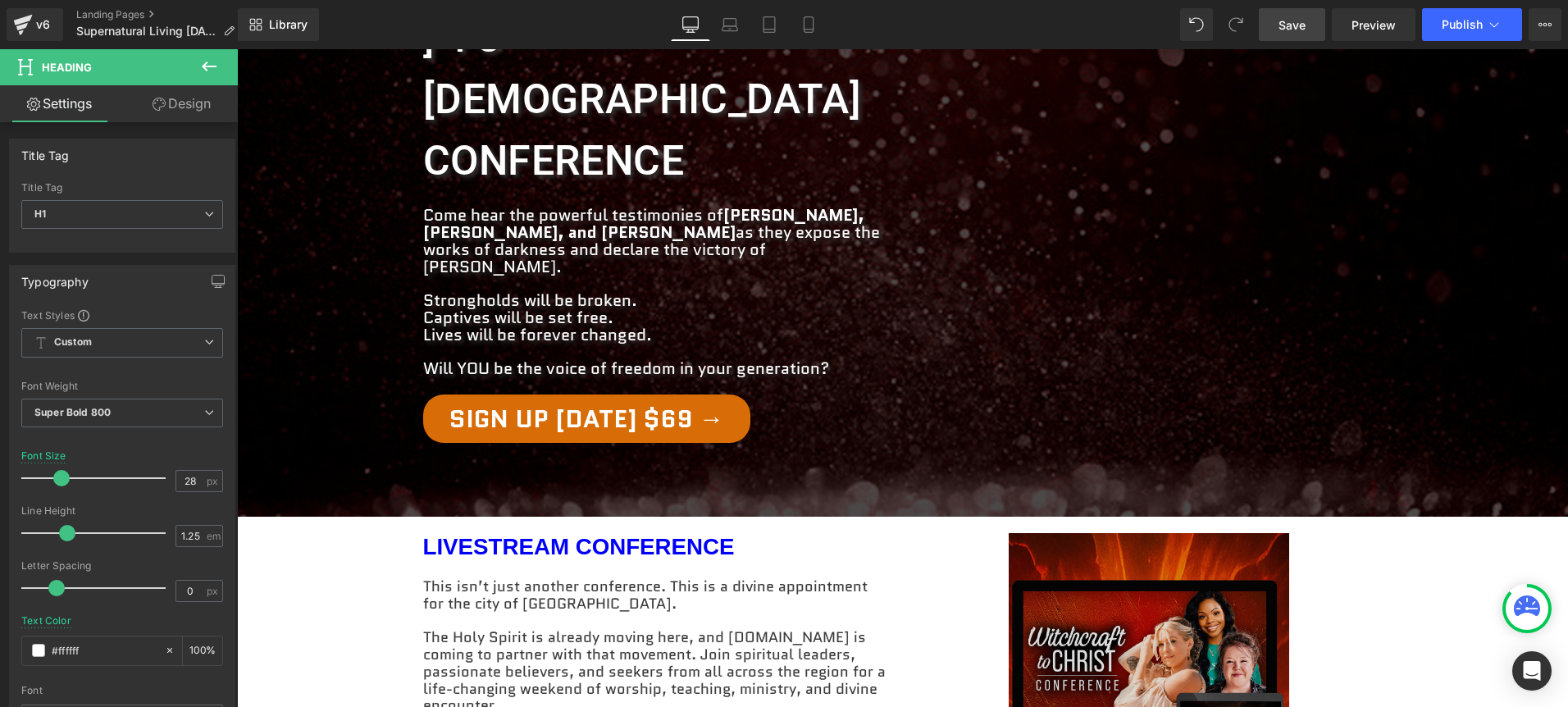
scroll to position [708, 0]
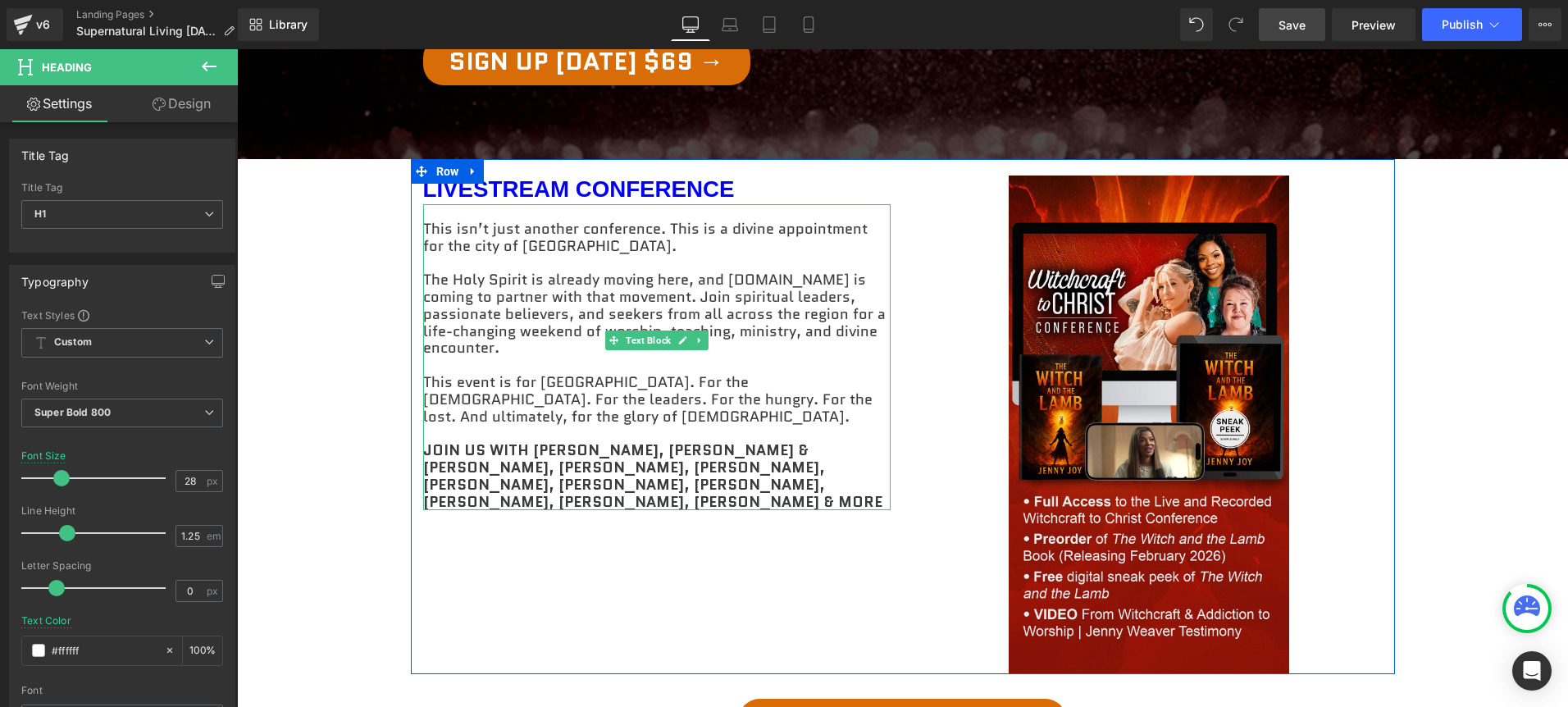
click at [684, 440] on strong "JOIN US WITH [PERSON_NAME], [PERSON_NAME] & [PERSON_NAME], [PERSON_NAME], [PERS…" at bounding box center [652, 476] width 459 height 72
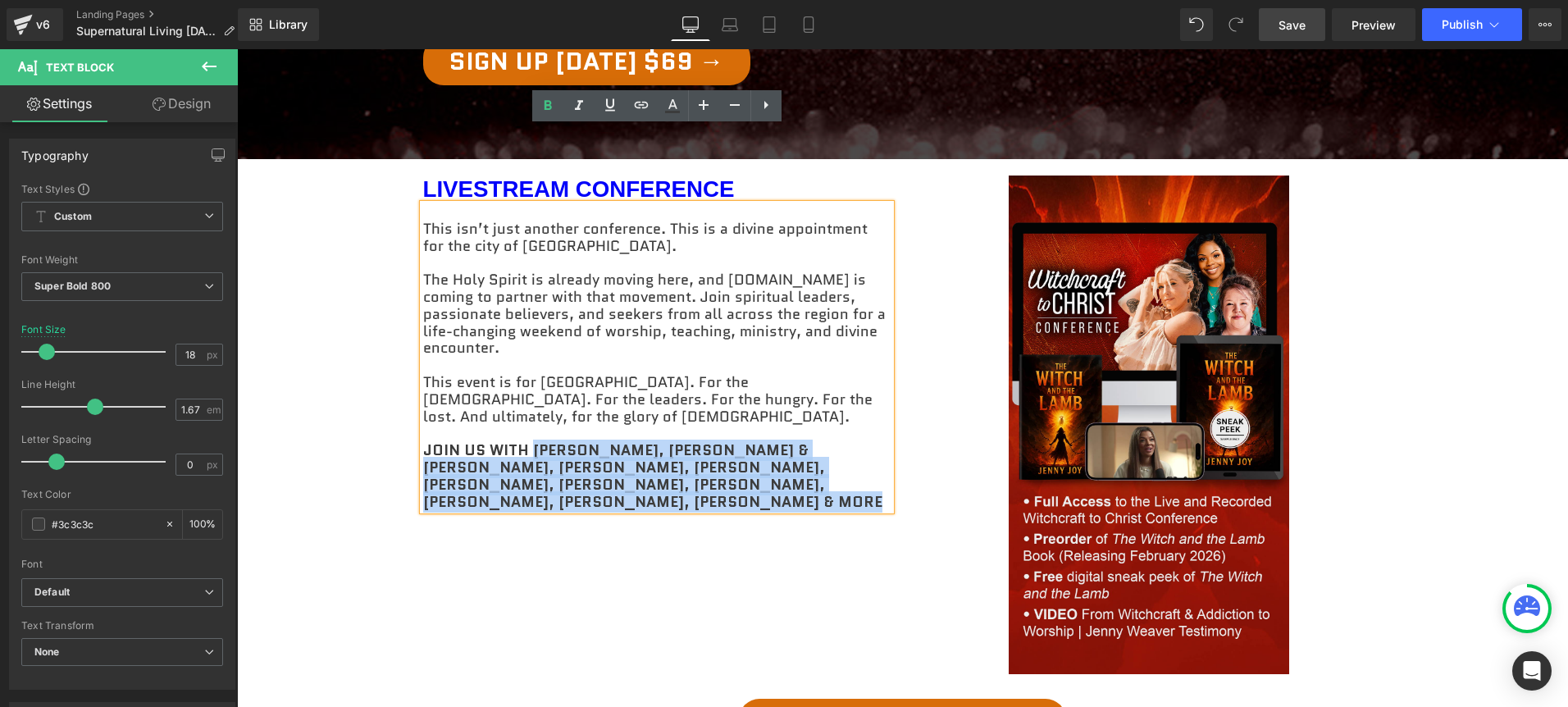
drag, startPoint x: 623, startPoint y: 312, endPoint x: 529, endPoint y: 283, distance: 98.4
click at [529, 441] on p "JOIN US WITH [PERSON_NAME], [PERSON_NAME] & [PERSON_NAME], [PERSON_NAME], [PERS…" at bounding box center [656, 476] width 467 height 68
copy strong "BILL JOHNSON, GEORGIAN & WINNIE BANOV, TODD WHITE, PATRICIA KING, TOMI ARAYOMI,…"
